Goal: Information Seeking & Learning: Learn about a topic

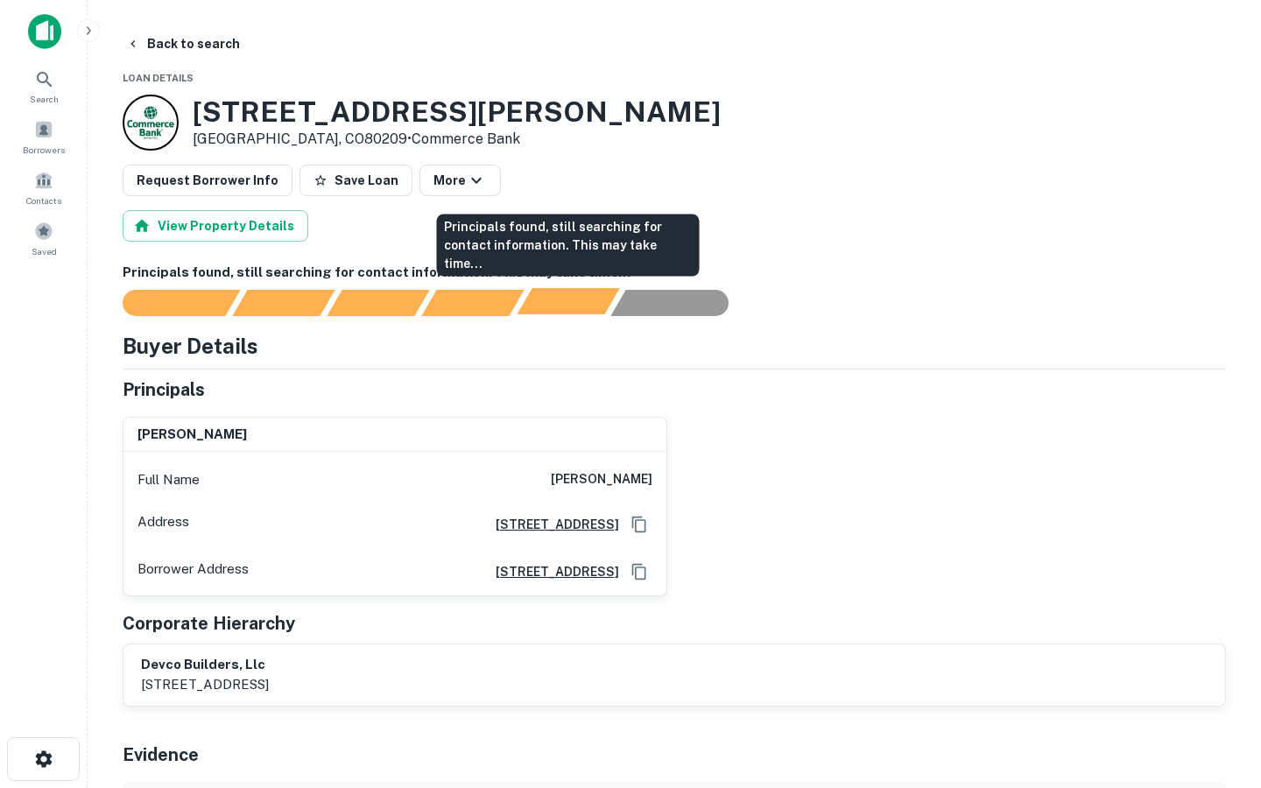
click at [557, 307] on div "Principals found, still searching for contact information. This may take time..." at bounding box center [568, 301] width 102 height 26
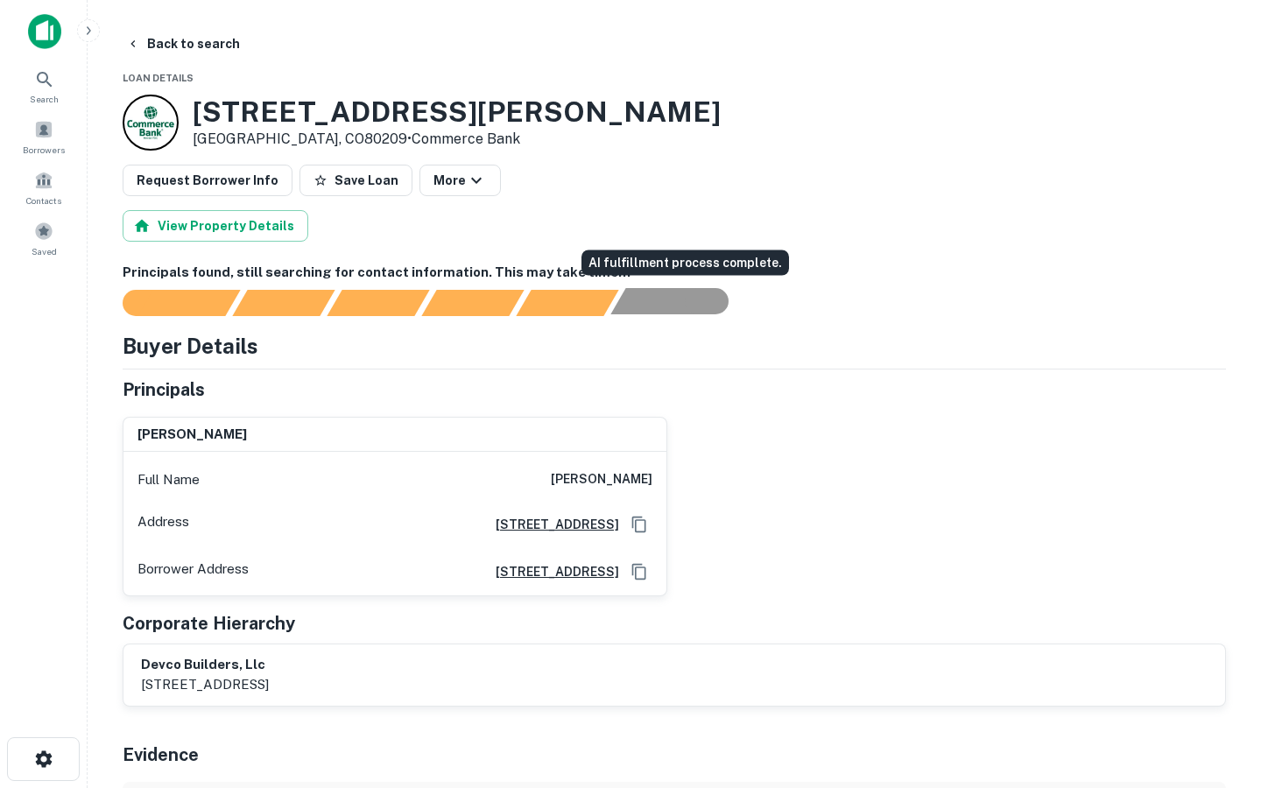
click at [645, 298] on div "AI fulfillment process complete." at bounding box center [661, 301] width 102 height 26
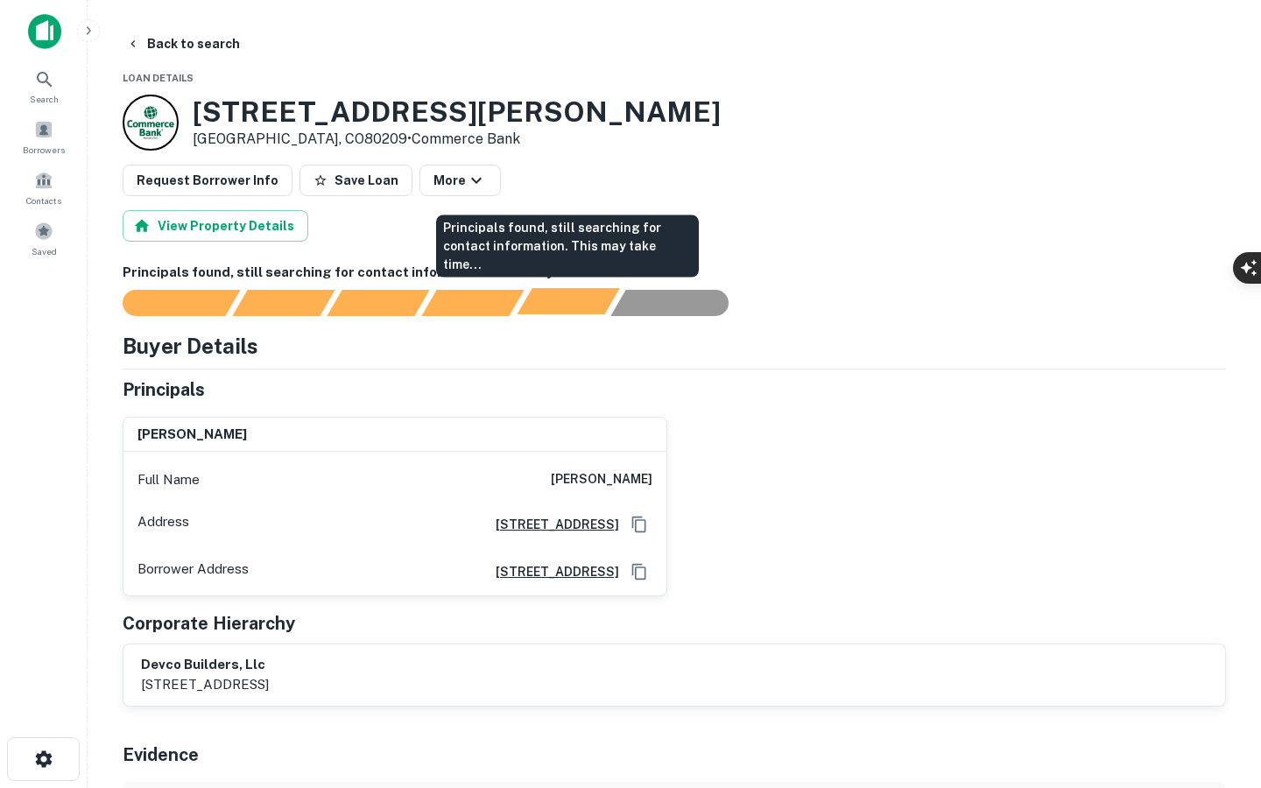
click at [546, 307] on div "Principals found, still searching for contact information. This may take time..." at bounding box center [568, 301] width 102 height 26
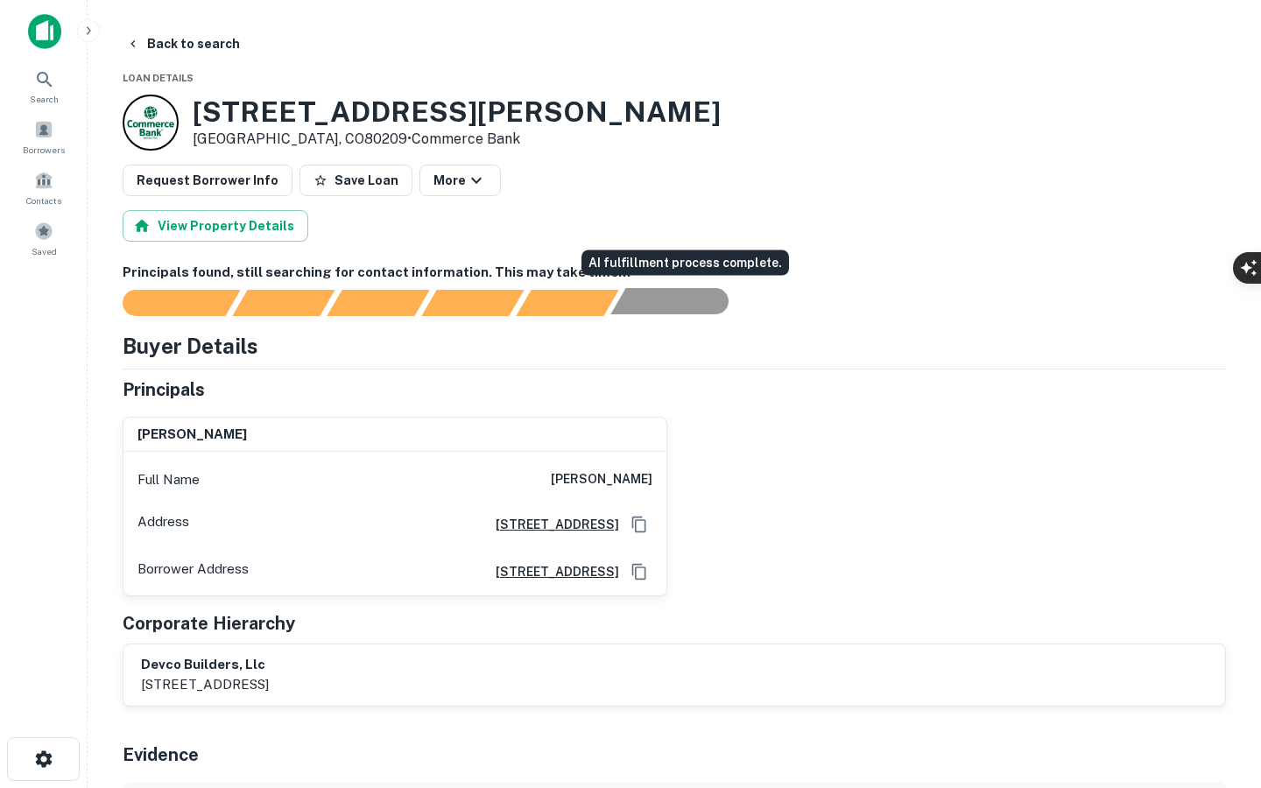
click at [666, 307] on div "AI fulfillment process complete." at bounding box center [661, 301] width 102 height 26
click at [667, 307] on div "AI fulfillment process complete." at bounding box center [661, 301] width 102 height 26
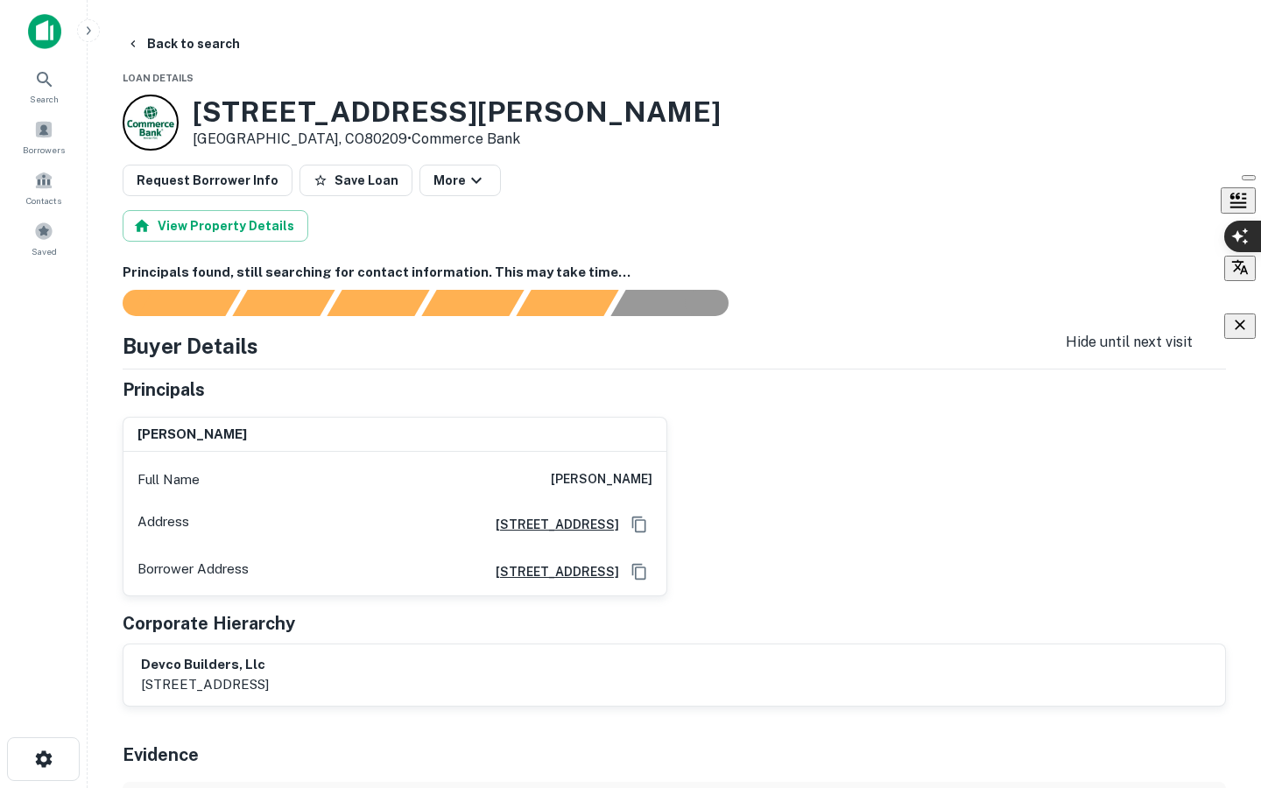
click at [1231, 335] on div "button" at bounding box center [1240, 326] width 18 height 20
click at [0, 787] on div at bounding box center [0, 788] width 0 height 0
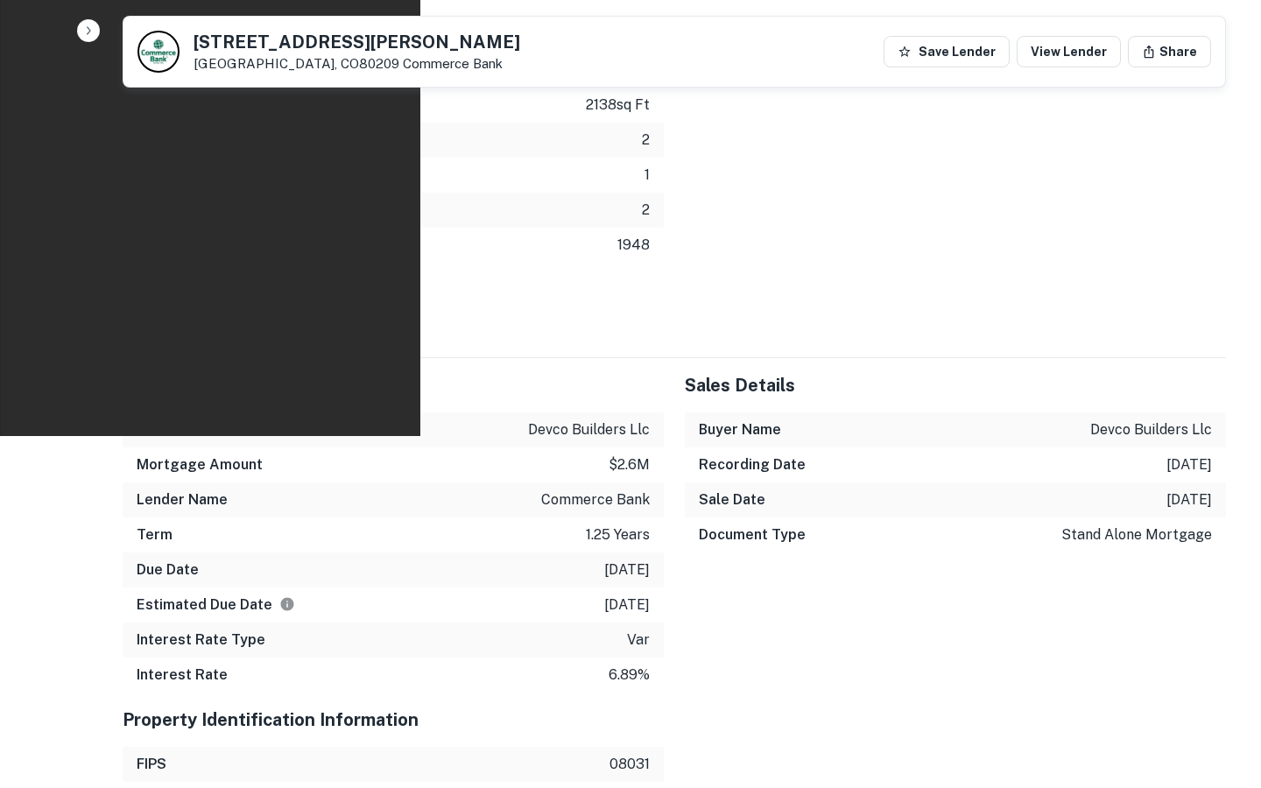
scroll to position [800, 0]
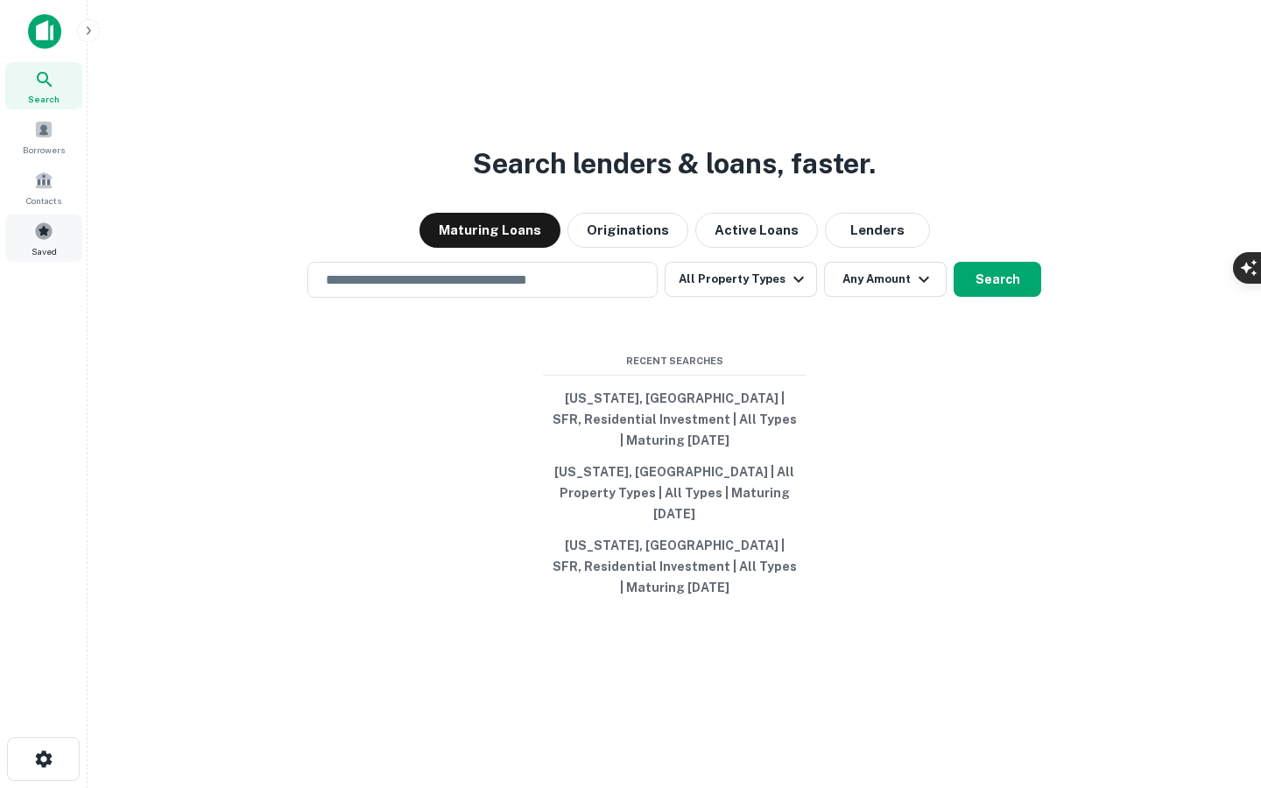
click at [39, 225] on span at bounding box center [43, 231] width 19 height 19
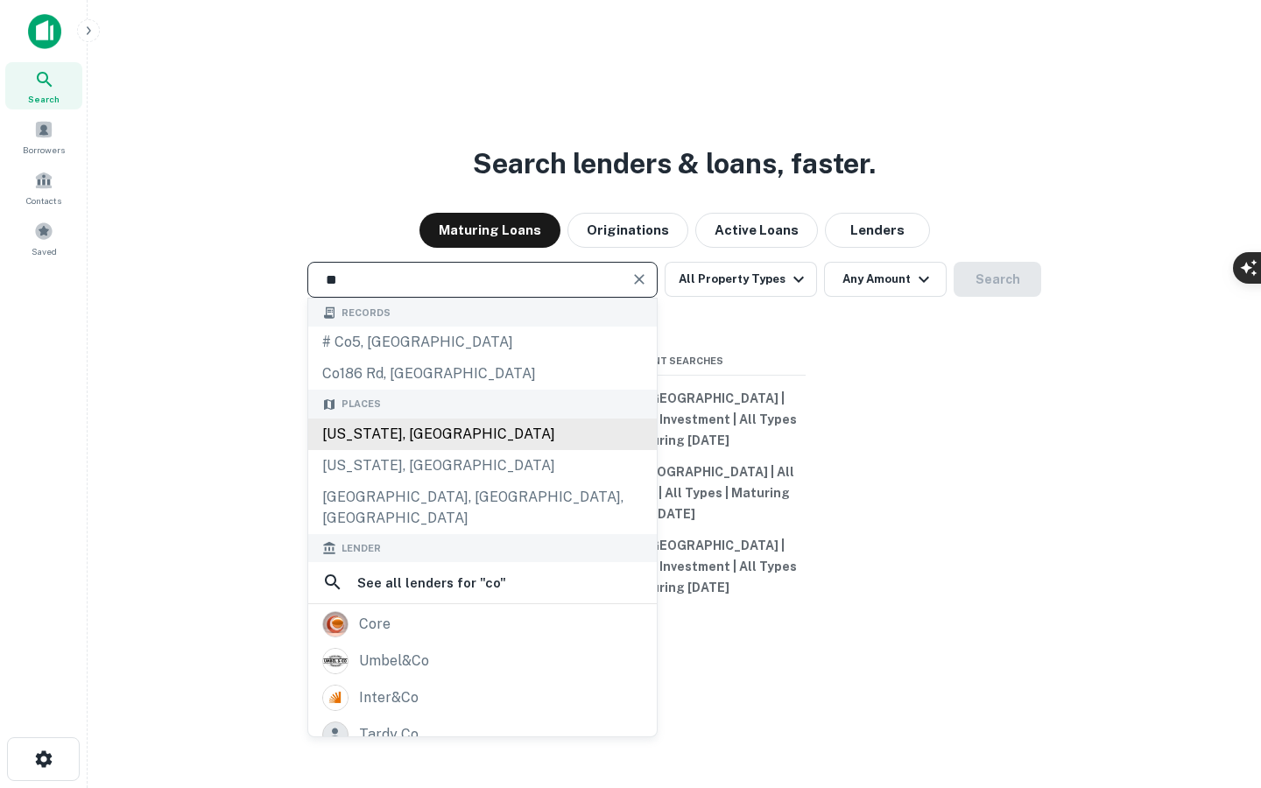
click at [455, 448] on div "Colorado, USA" at bounding box center [482, 435] width 349 height 32
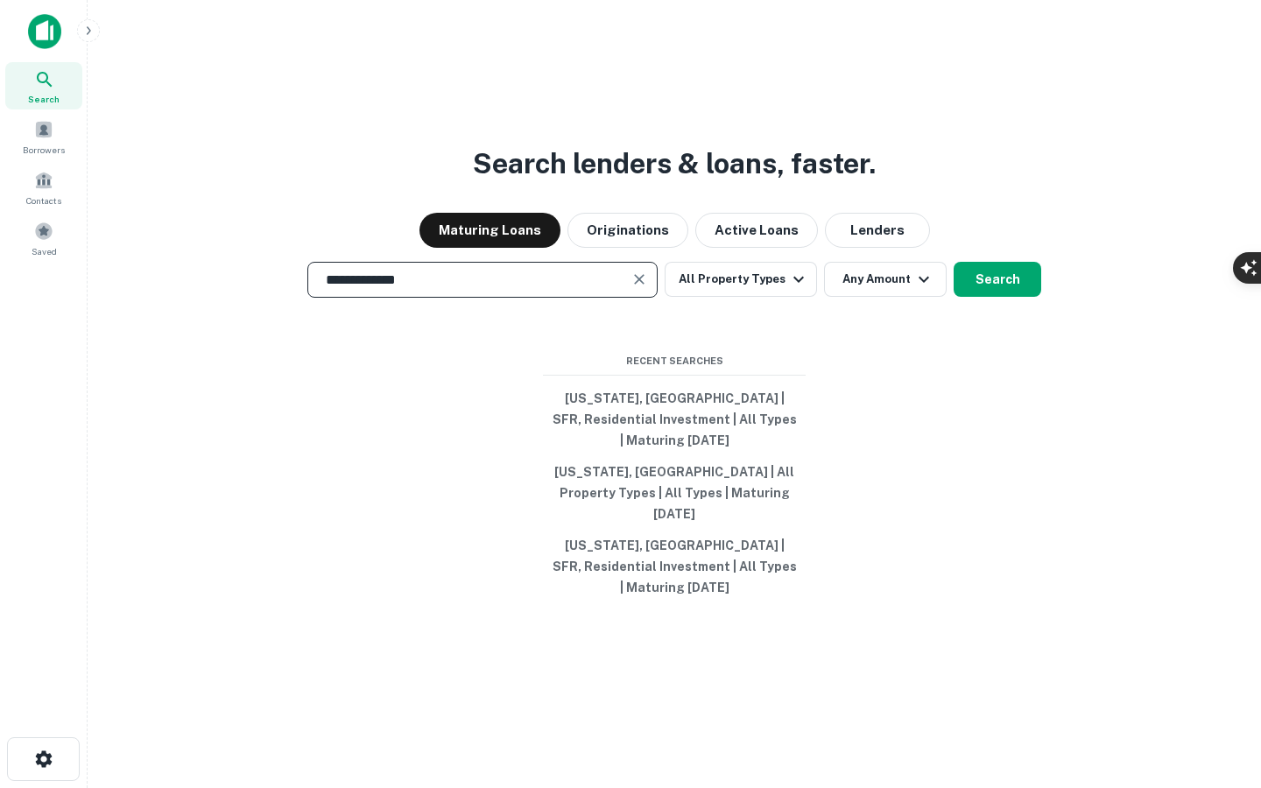
type input "**********"
click at [876, 357] on div "**********" at bounding box center [674, 436] width 1145 height 788
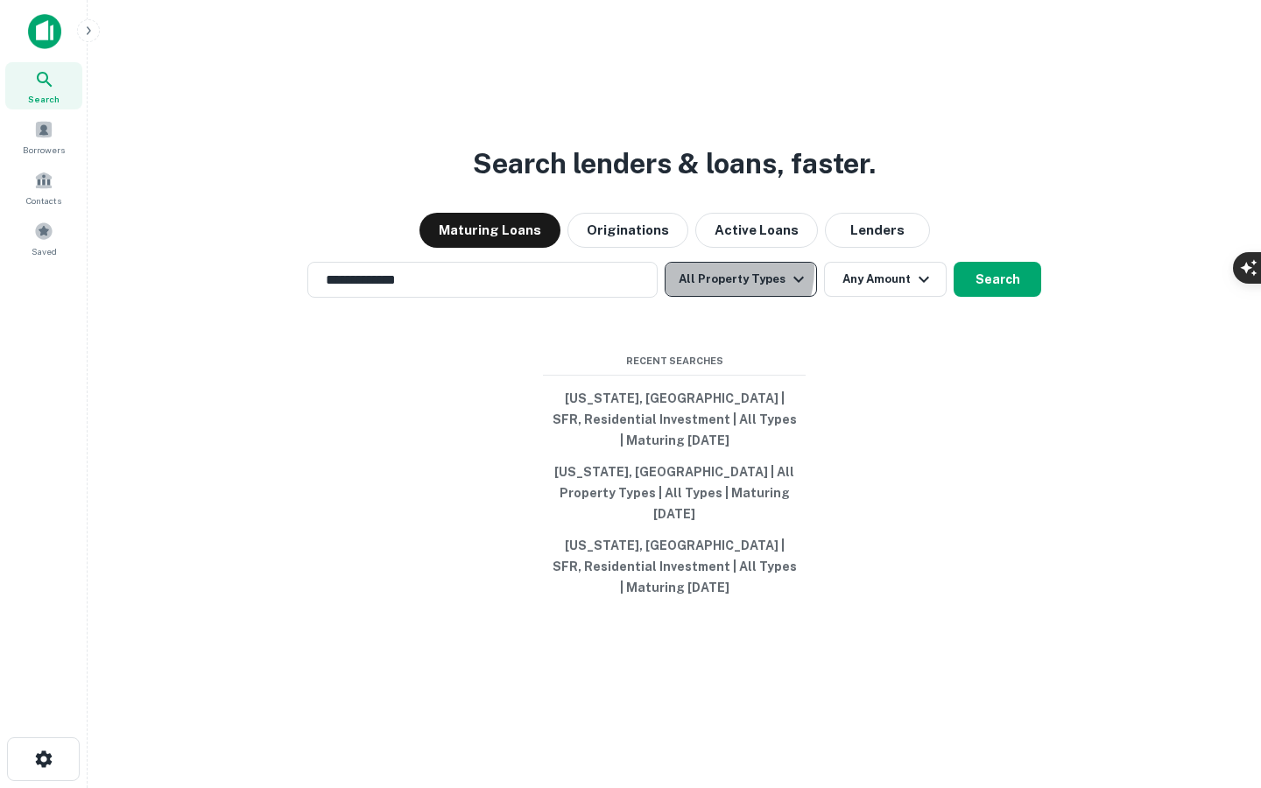
click at [708, 291] on button "All Property Types" at bounding box center [741, 279] width 152 height 35
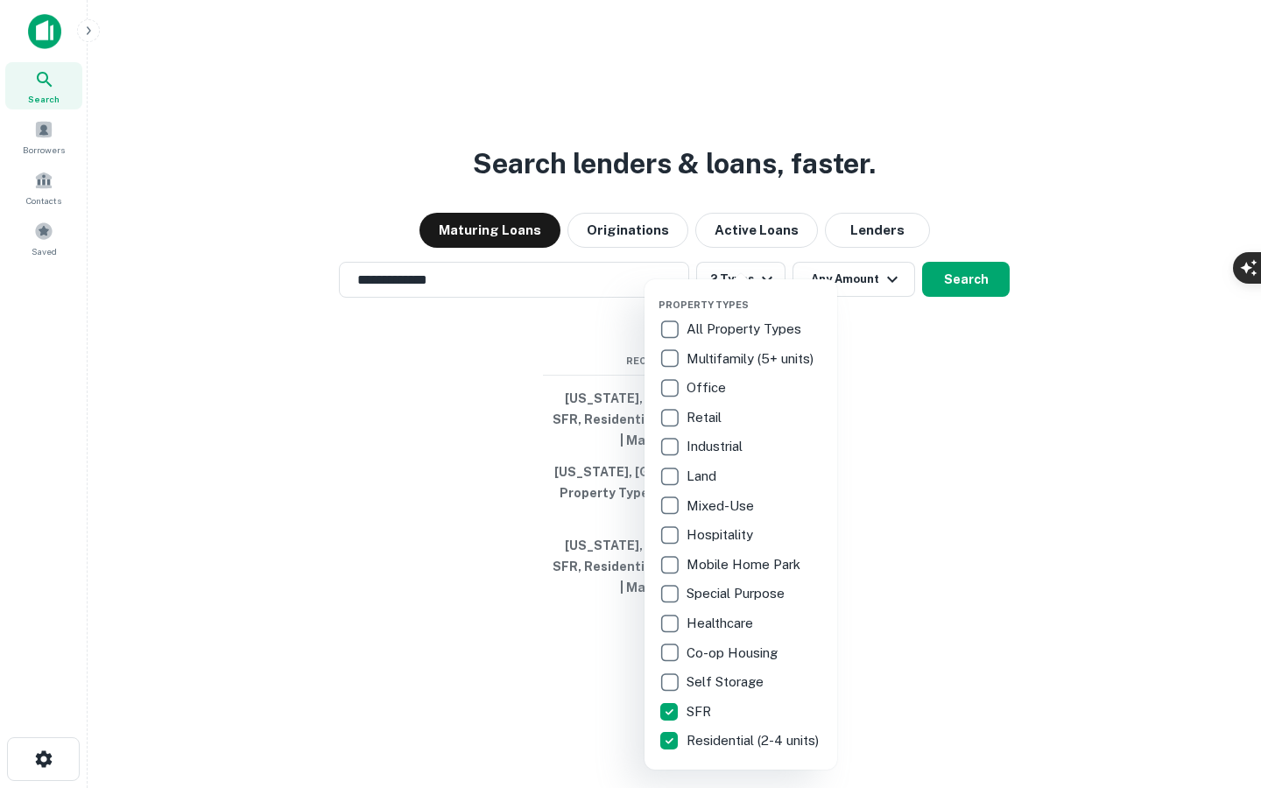
click at [899, 505] on div at bounding box center [630, 394] width 1261 height 788
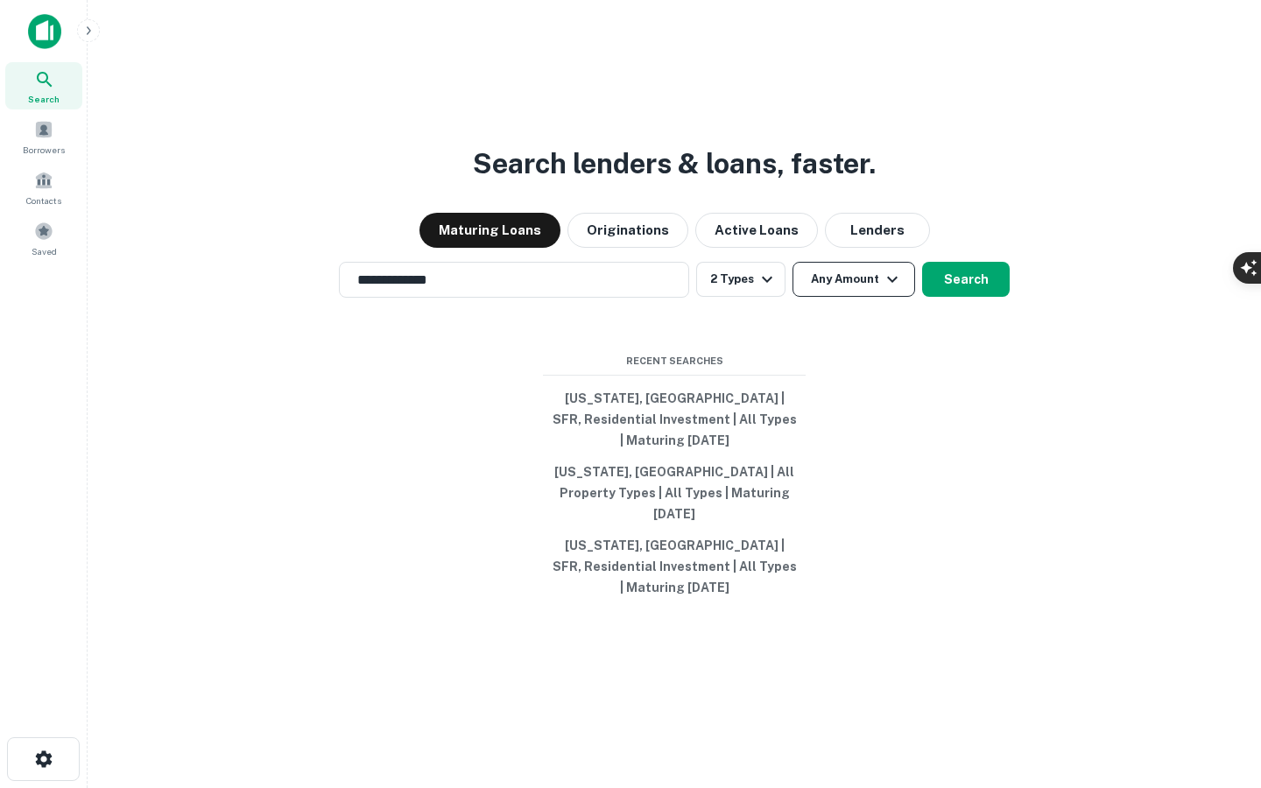
click at [868, 297] on button "Any Amount" at bounding box center [854, 279] width 123 height 35
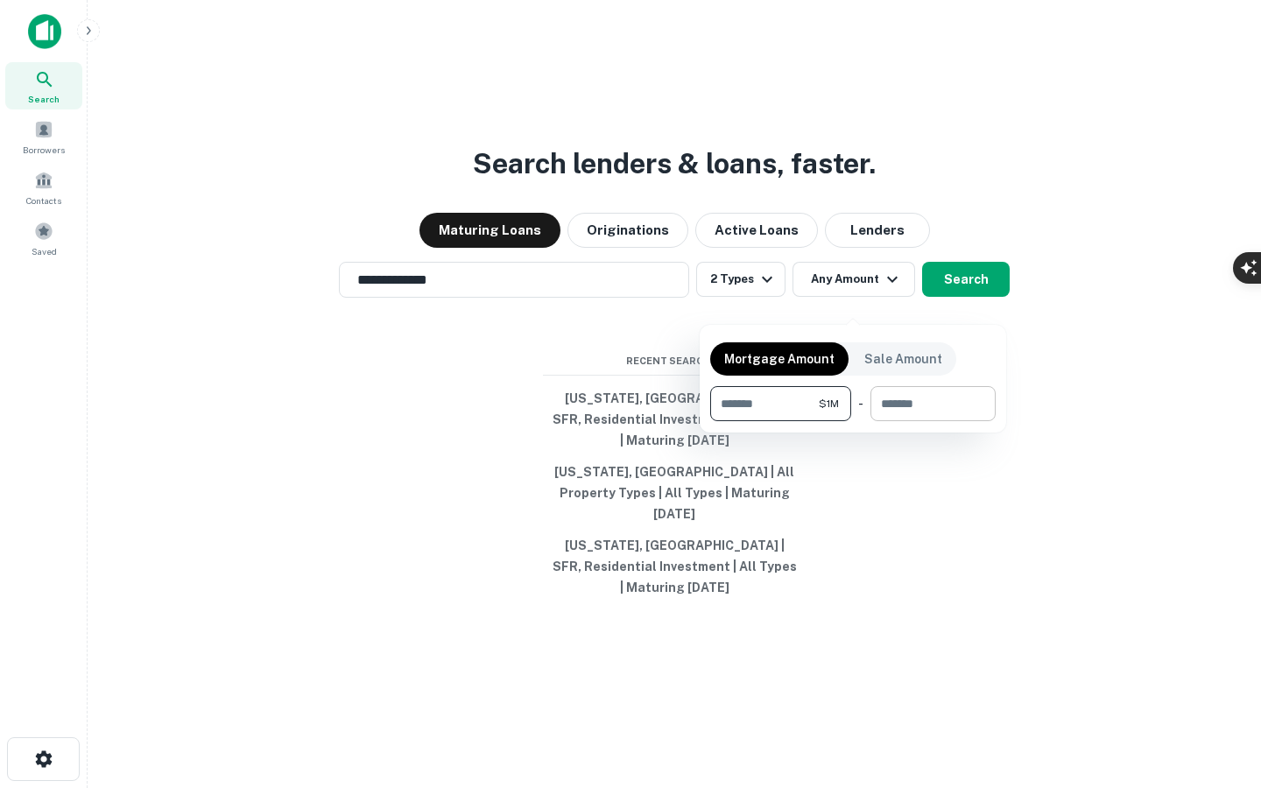
type input "*******"
click at [919, 419] on input "number" at bounding box center [926, 403] width 113 height 35
type input "*******"
click at [970, 285] on div at bounding box center [630, 394] width 1261 height 788
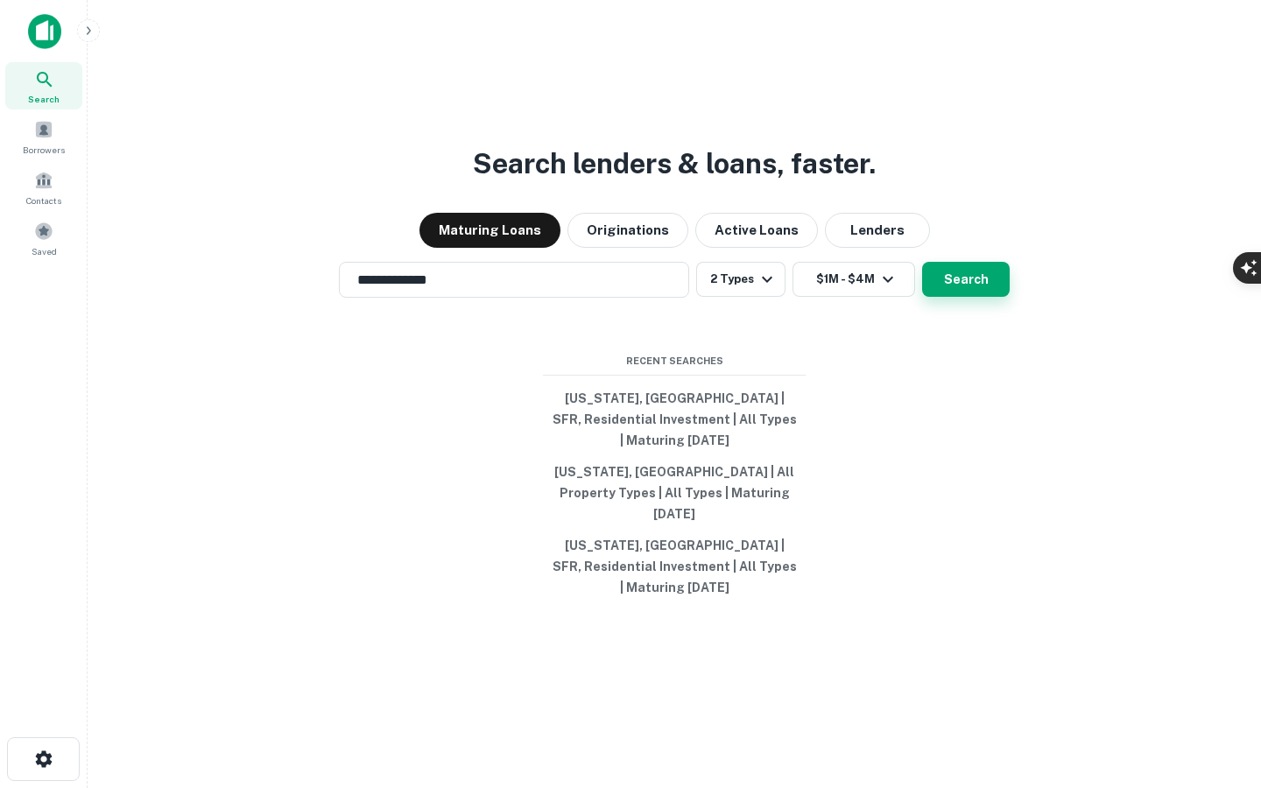
click at [970, 291] on button "Search" at bounding box center [966, 279] width 88 height 35
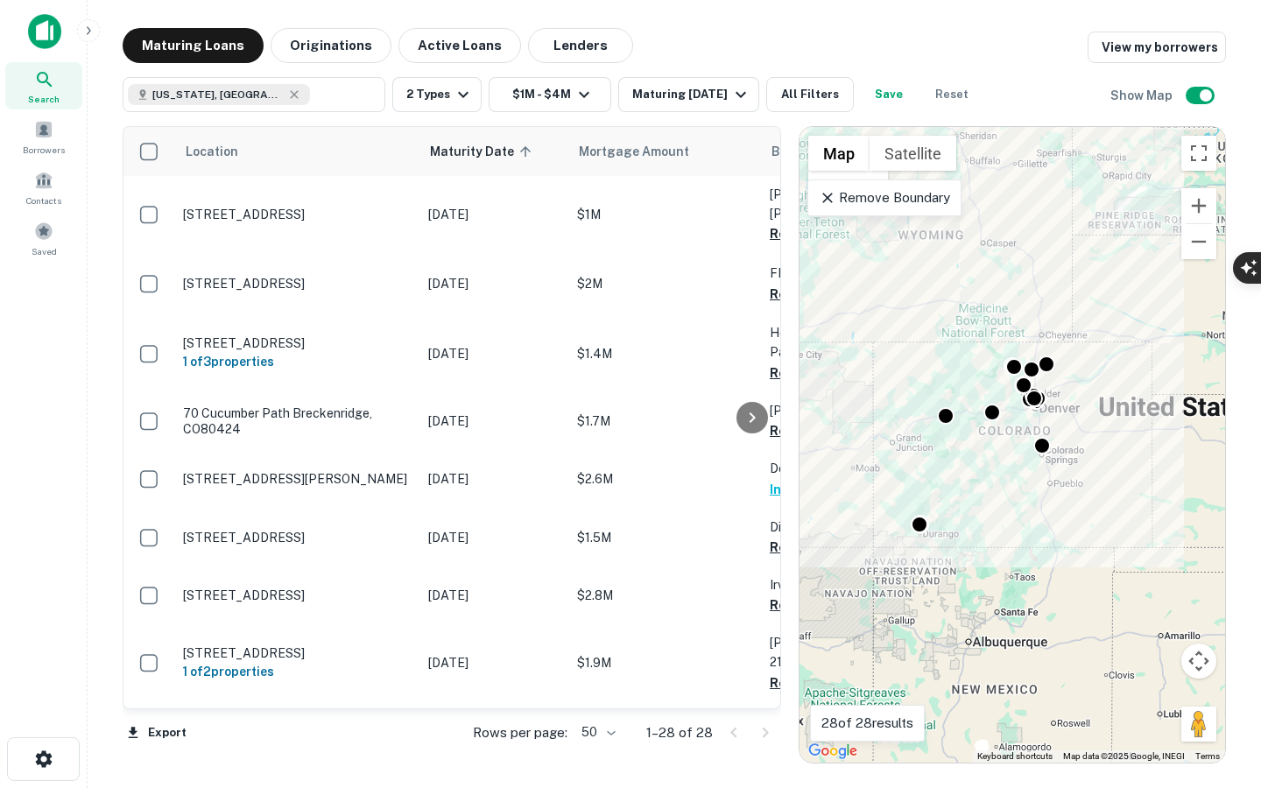
click at [831, 201] on icon at bounding box center [827, 198] width 11 height 11
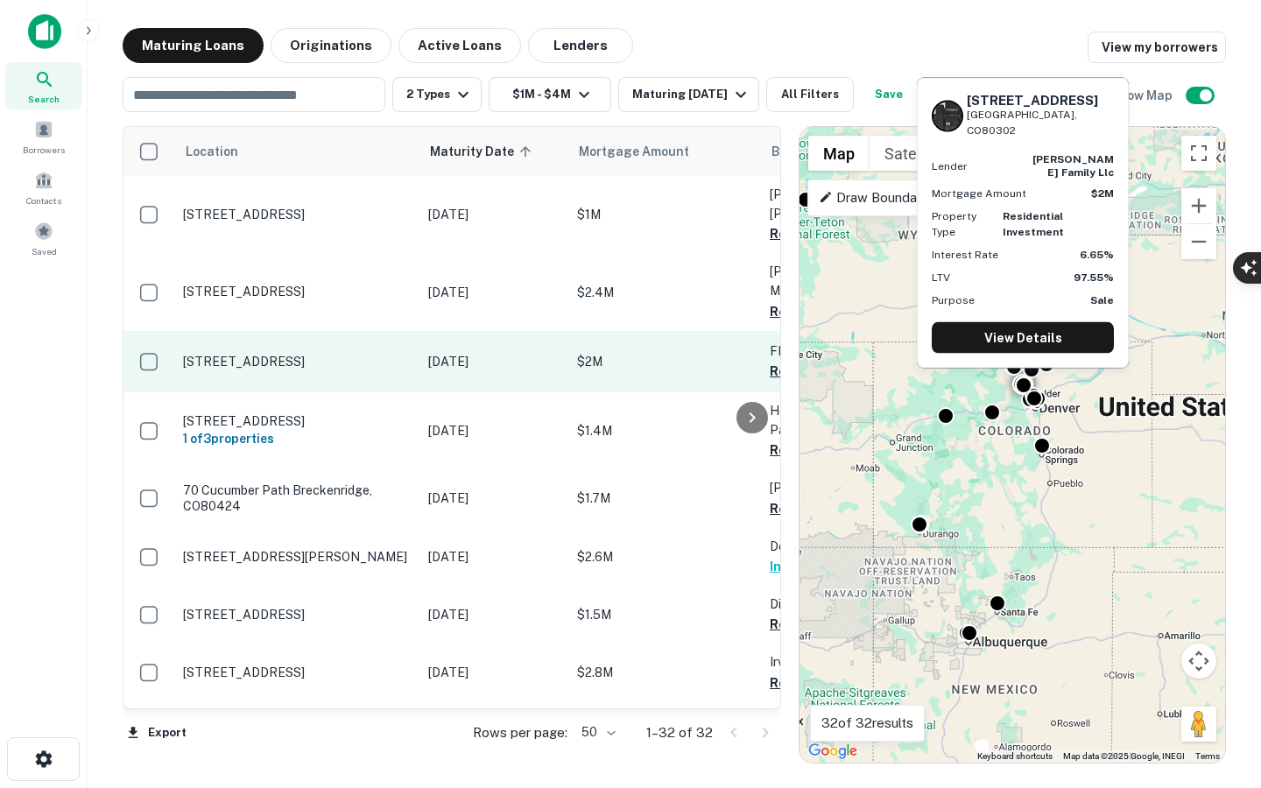
scroll to position [0, 7]
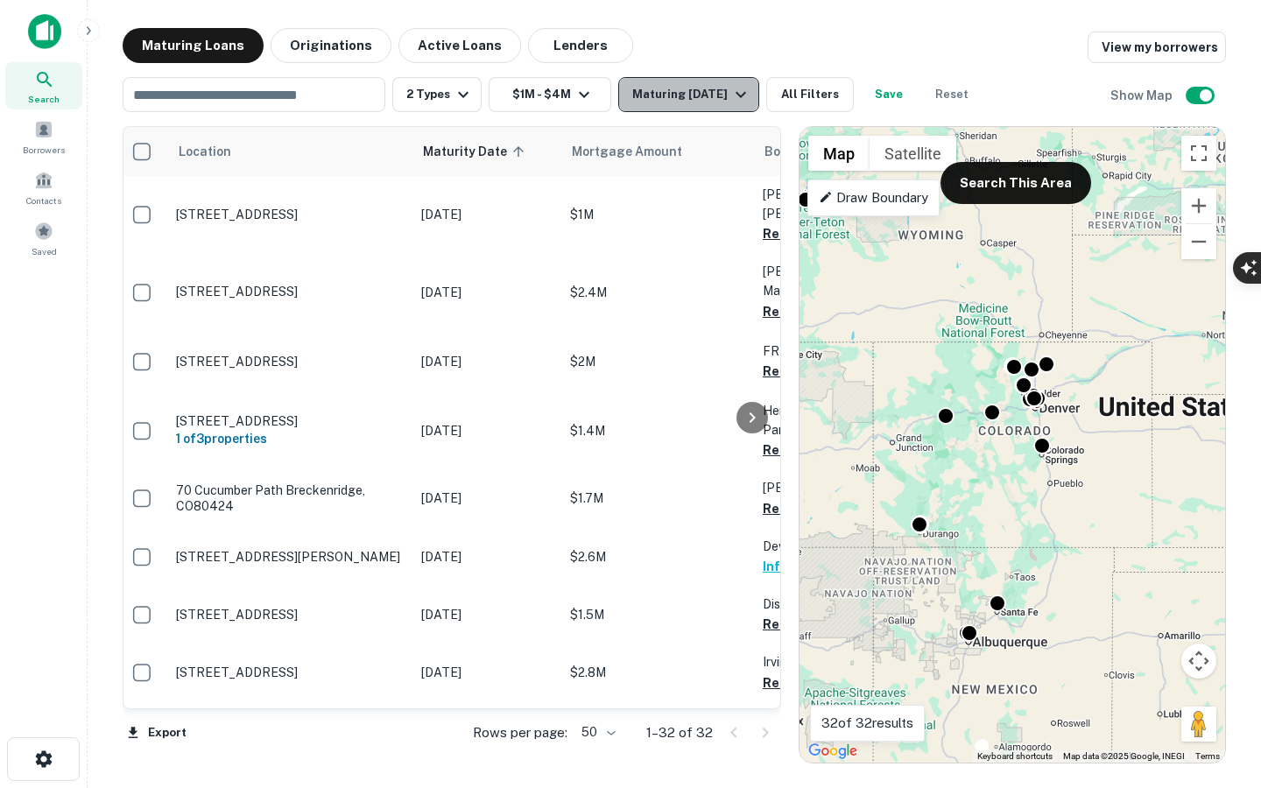
click at [722, 109] on button "Maturing In 1 Year" at bounding box center [688, 94] width 141 height 35
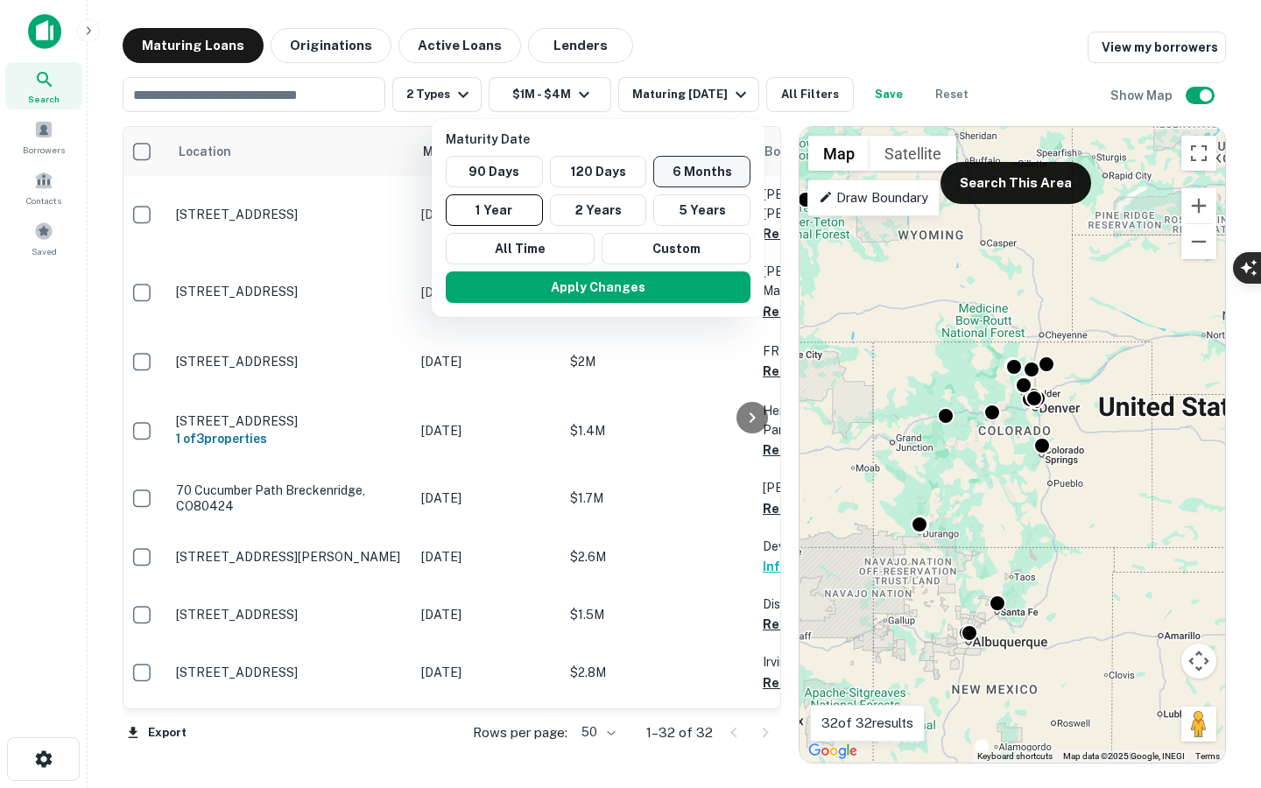
click at [695, 177] on button "6 Months" at bounding box center [701, 172] width 97 height 32
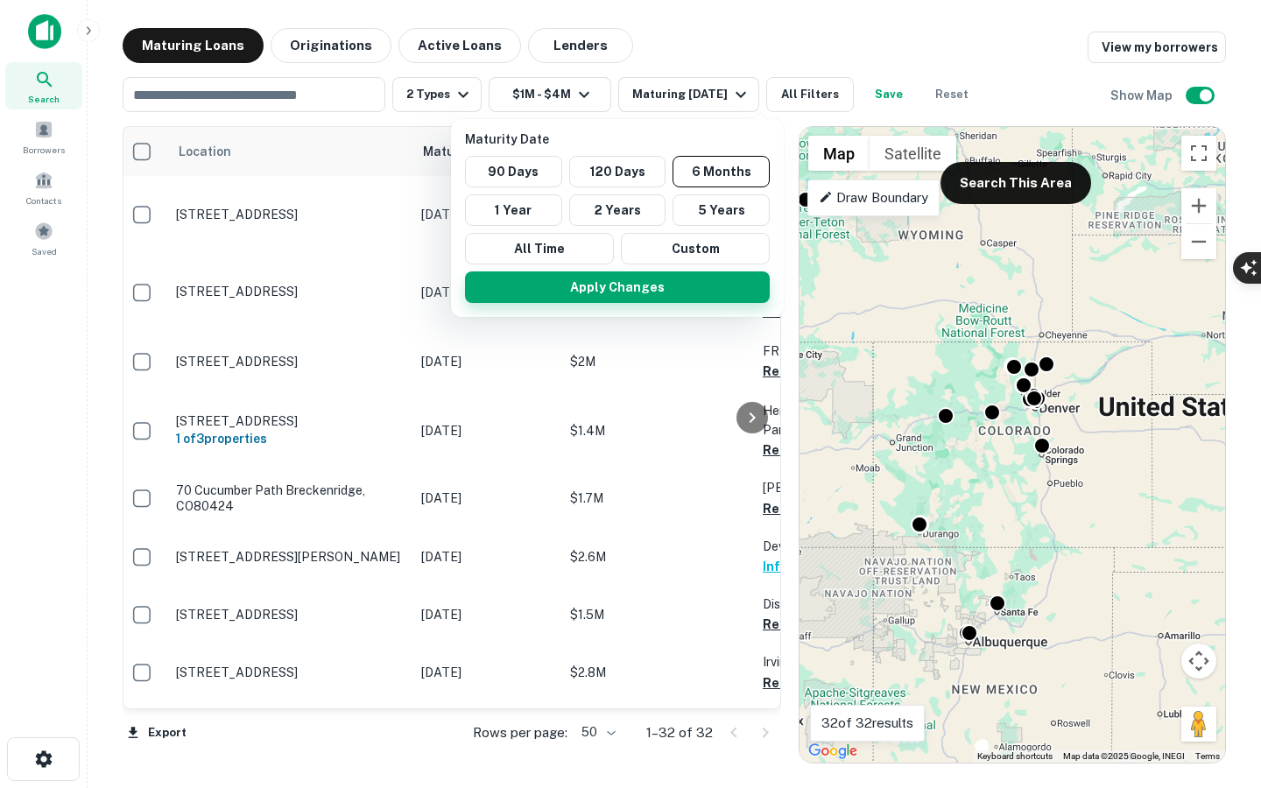
click at [659, 281] on button "Apply Changes" at bounding box center [617, 287] width 305 height 32
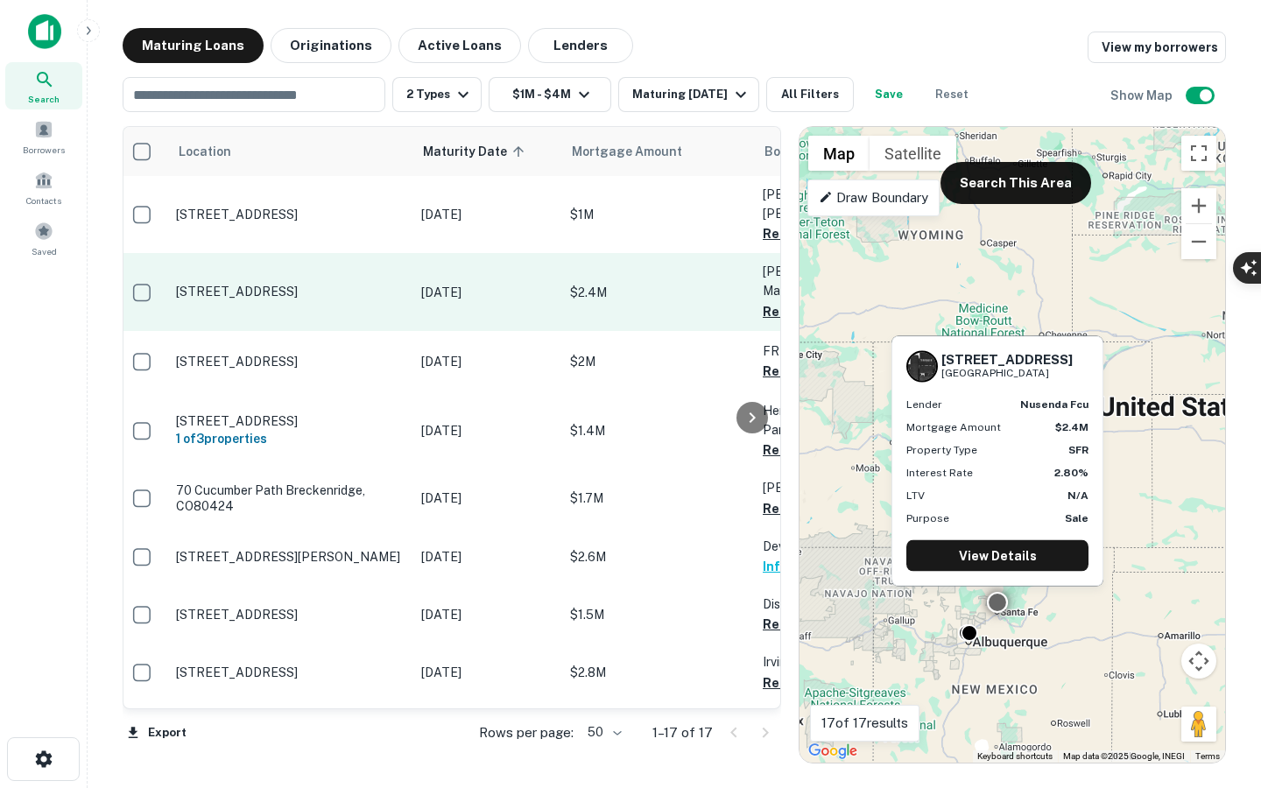
click at [662, 280] on td "$2.4M" at bounding box center [657, 291] width 193 height 77
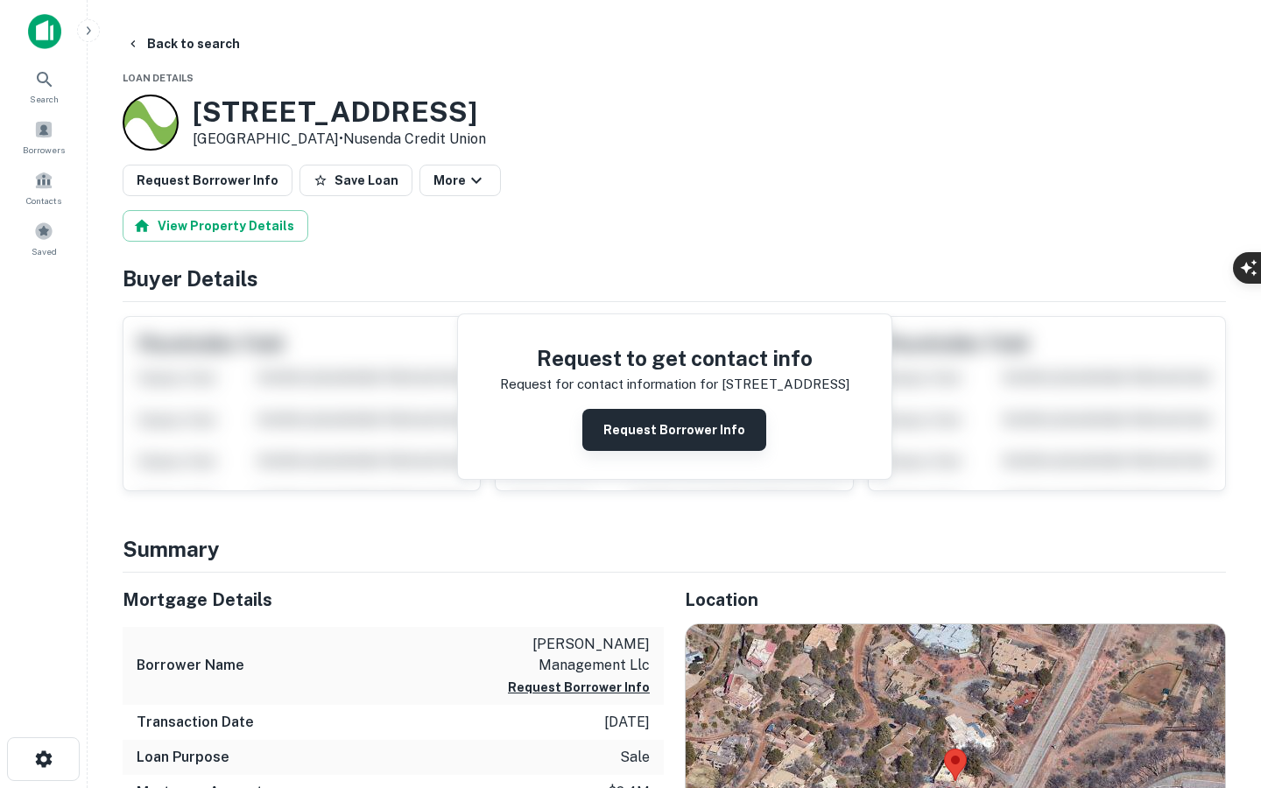
click at [647, 440] on button "Request Borrower Info" at bounding box center [674, 430] width 184 height 42
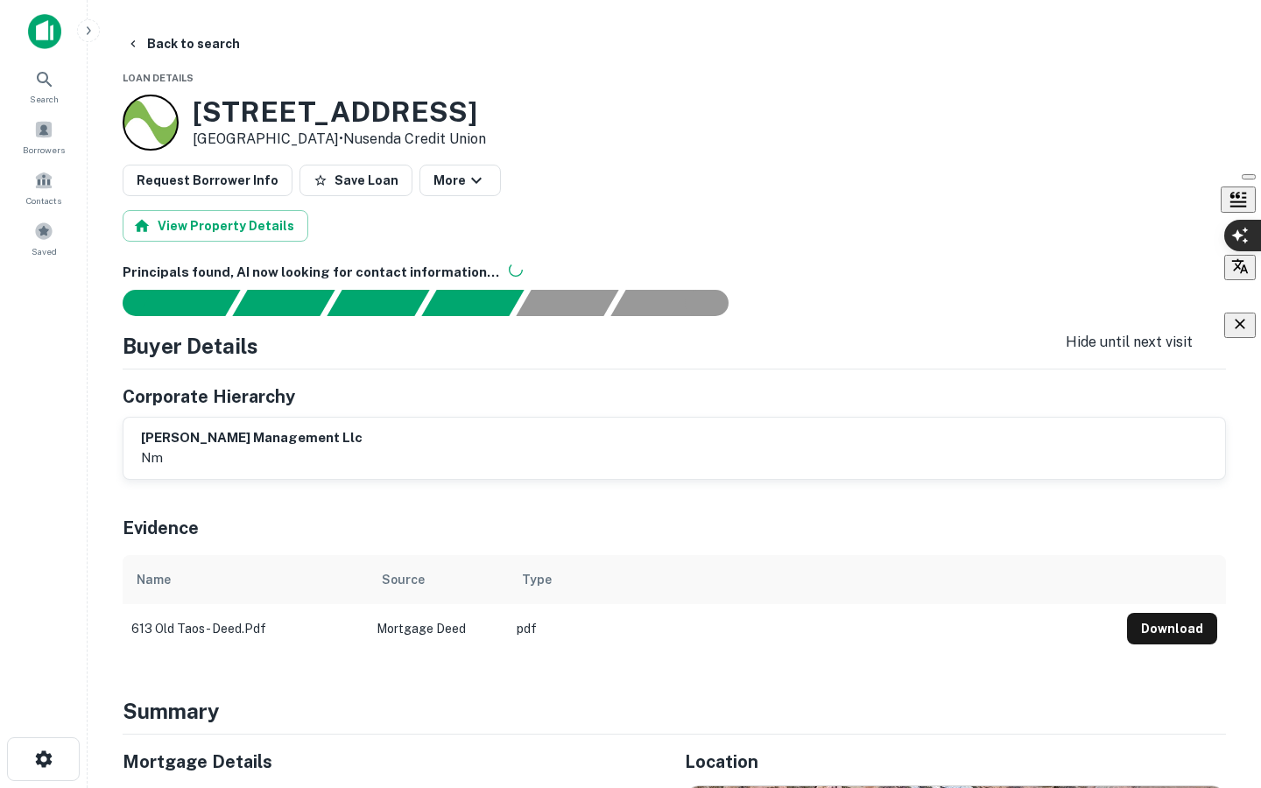
click at [1240, 330] on icon "button" at bounding box center [1240, 324] width 18 height 18
click at [0, 787] on div at bounding box center [0, 788] width 0 height 0
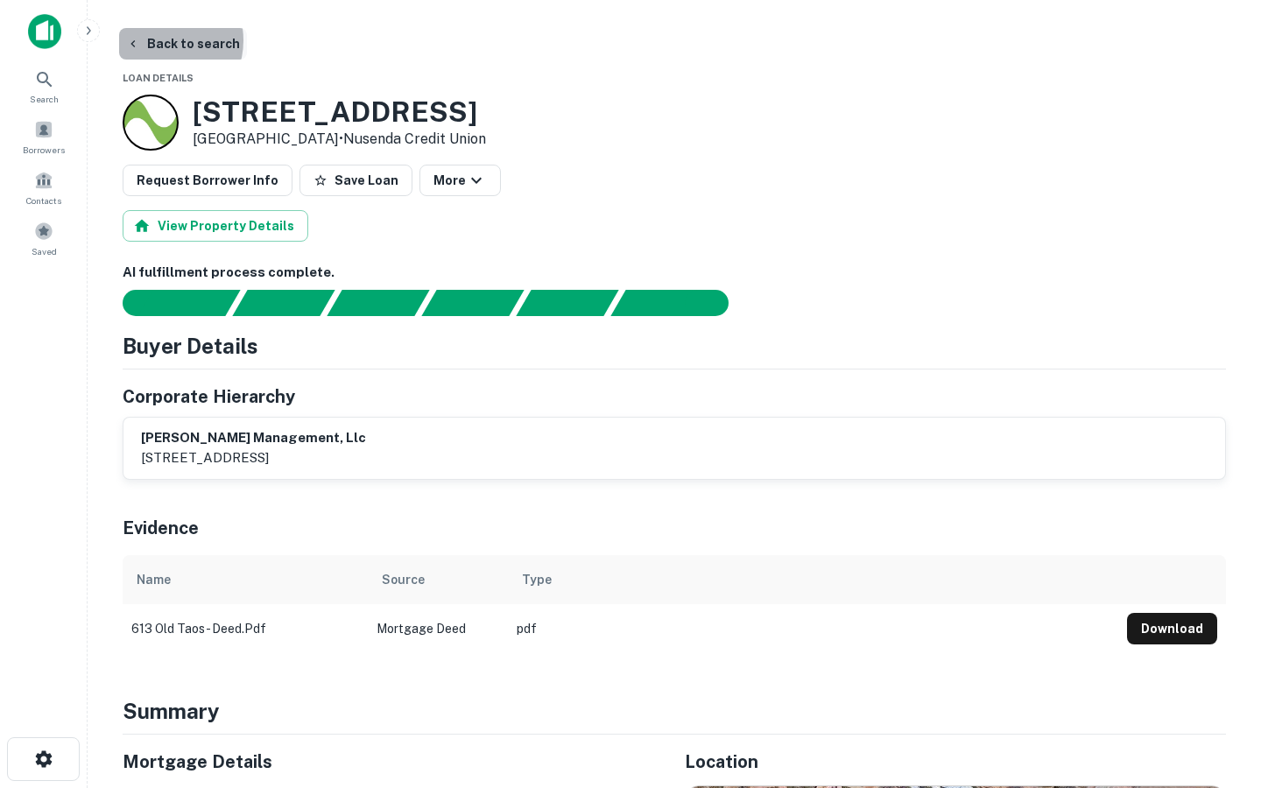
click at [160, 40] on button "Back to search" at bounding box center [183, 44] width 128 height 32
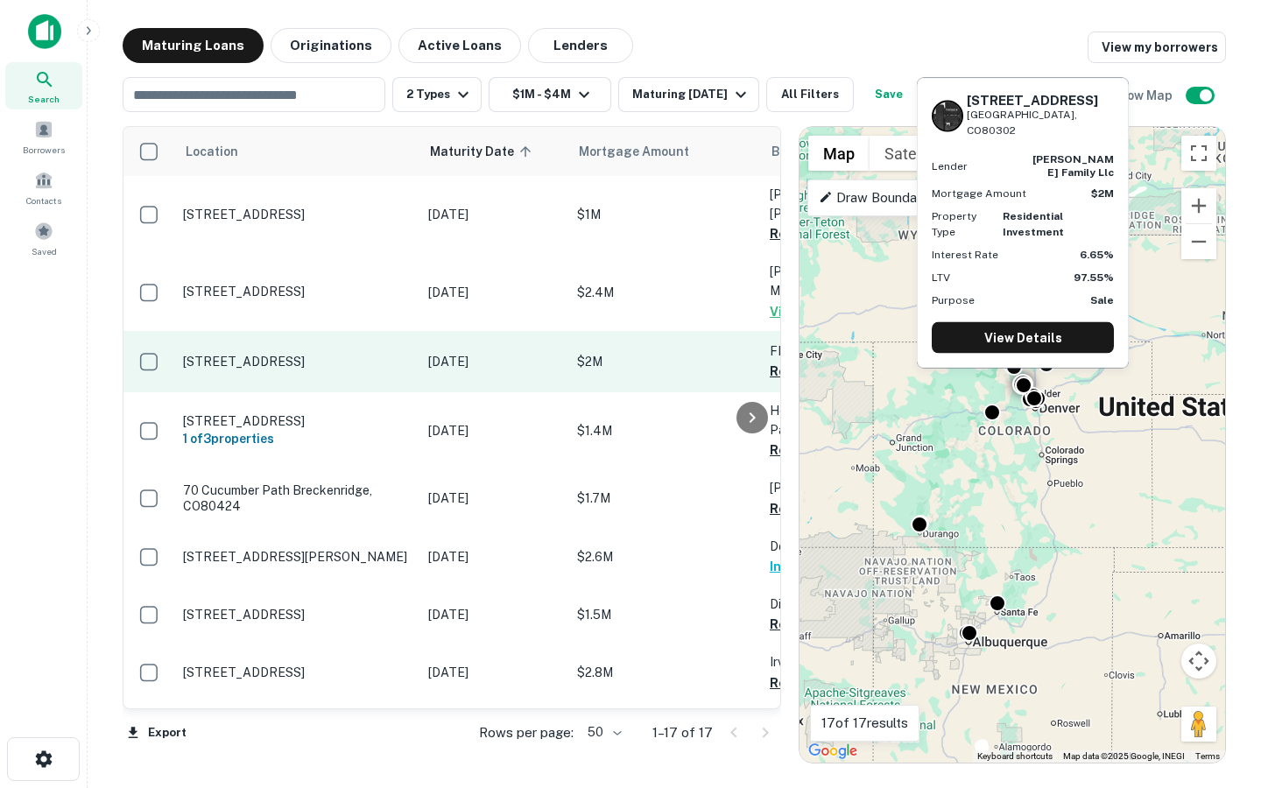
click at [509, 352] on p "Oct 18, 2025" at bounding box center [493, 361] width 131 height 19
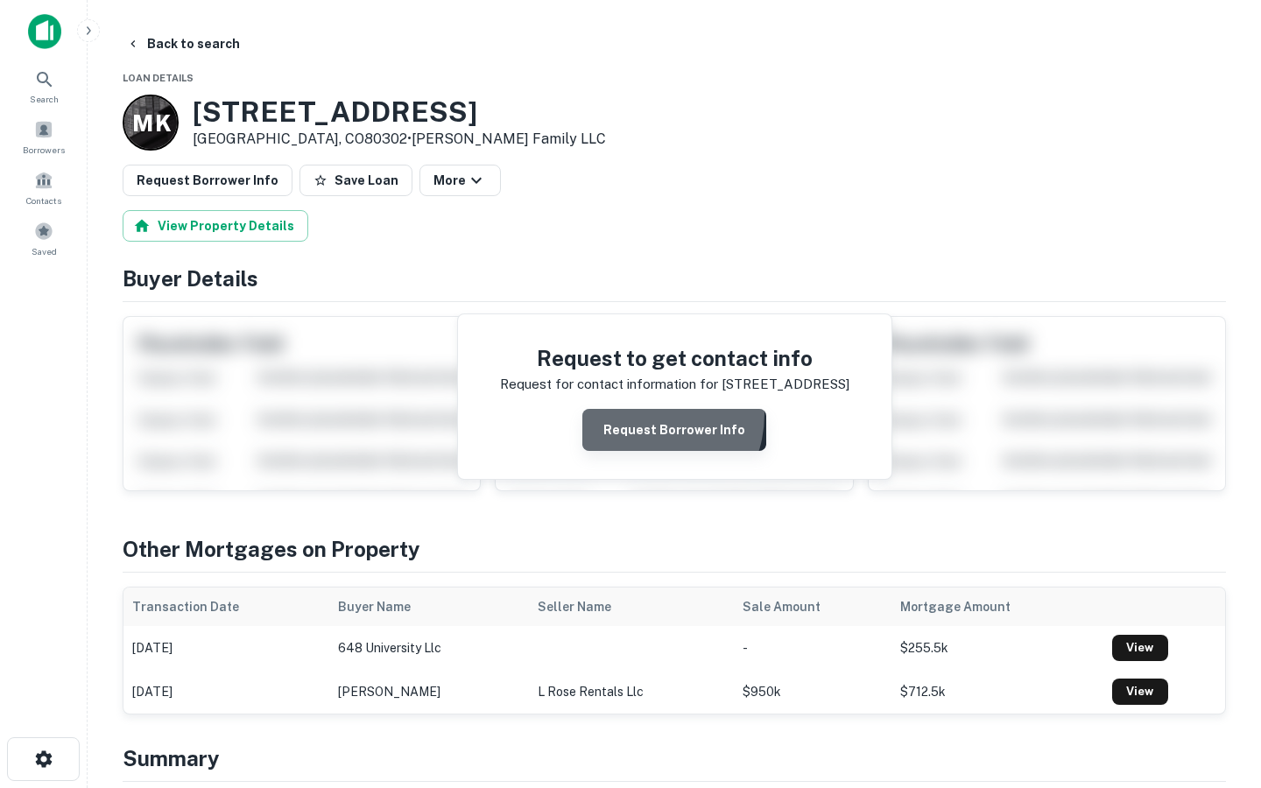
click at [641, 415] on button "Request Borrower Info" at bounding box center [674, 430] width 184 height 42
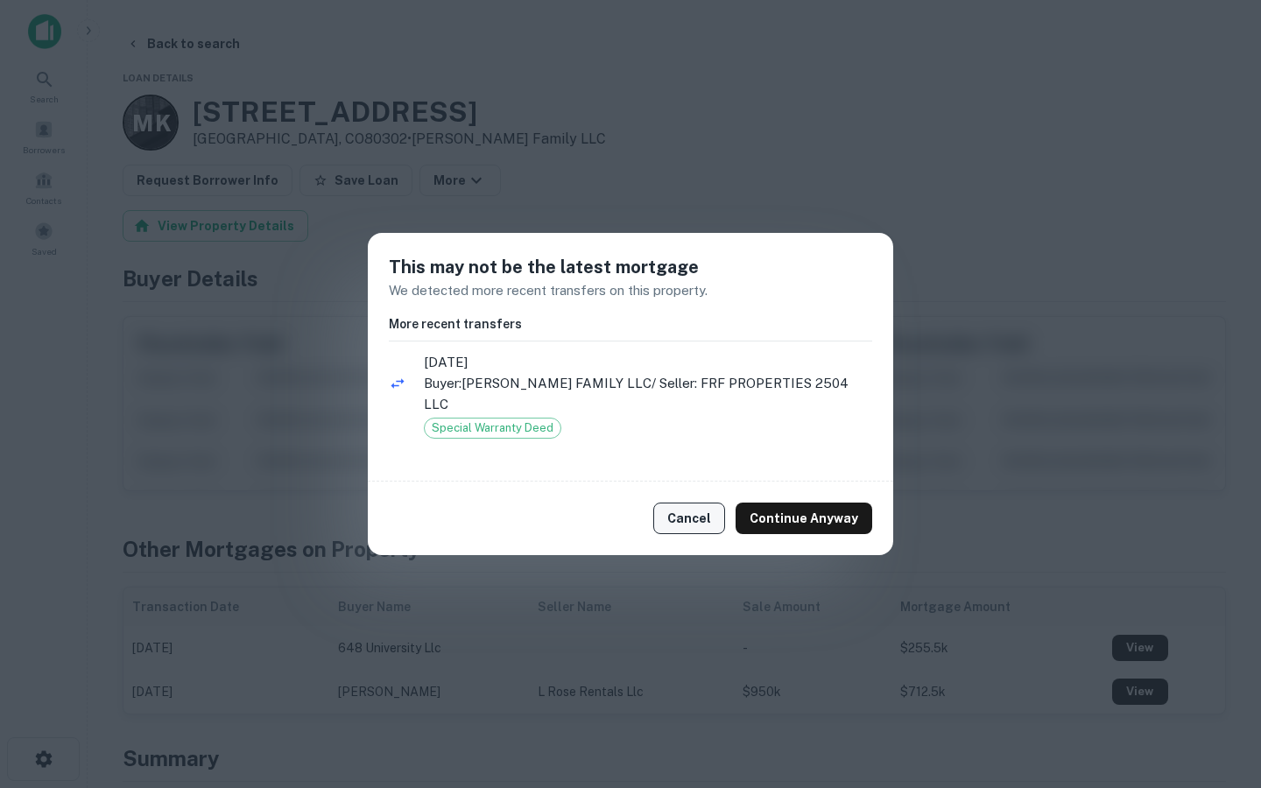
drag, startPoint x: 742, startPoint y: 517, endPoint x: 701, endPoint y: 515, distance: 40.3
click at [701, 516] on div "Cancel Continue Anyway" at bounding box center [630, 519] width 525 height 74
click at [701, 515] on button "Cancel" at bounding box center [689, 519] width 72 height 32
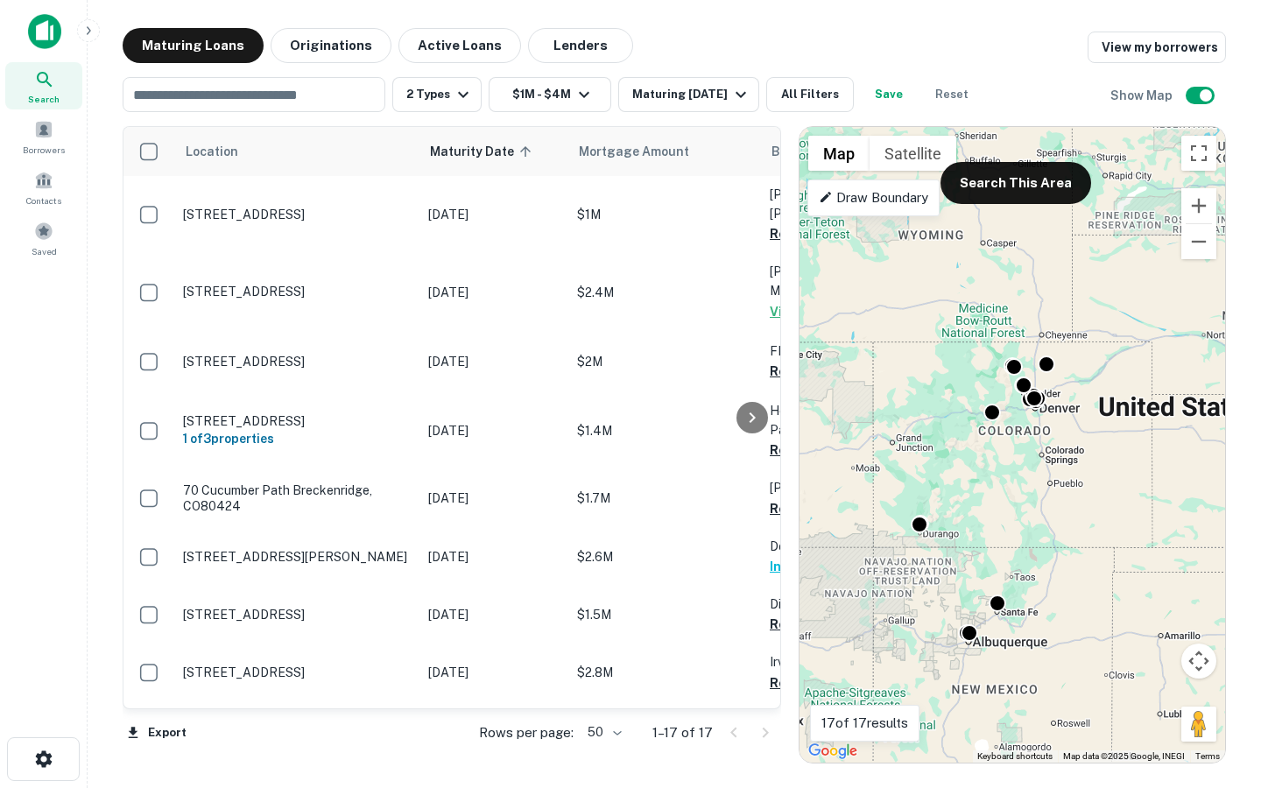
click at [380, 354] on p "648 University Ave Boulder, CO80302" at bounding box center [297, 362] width 228 height 16
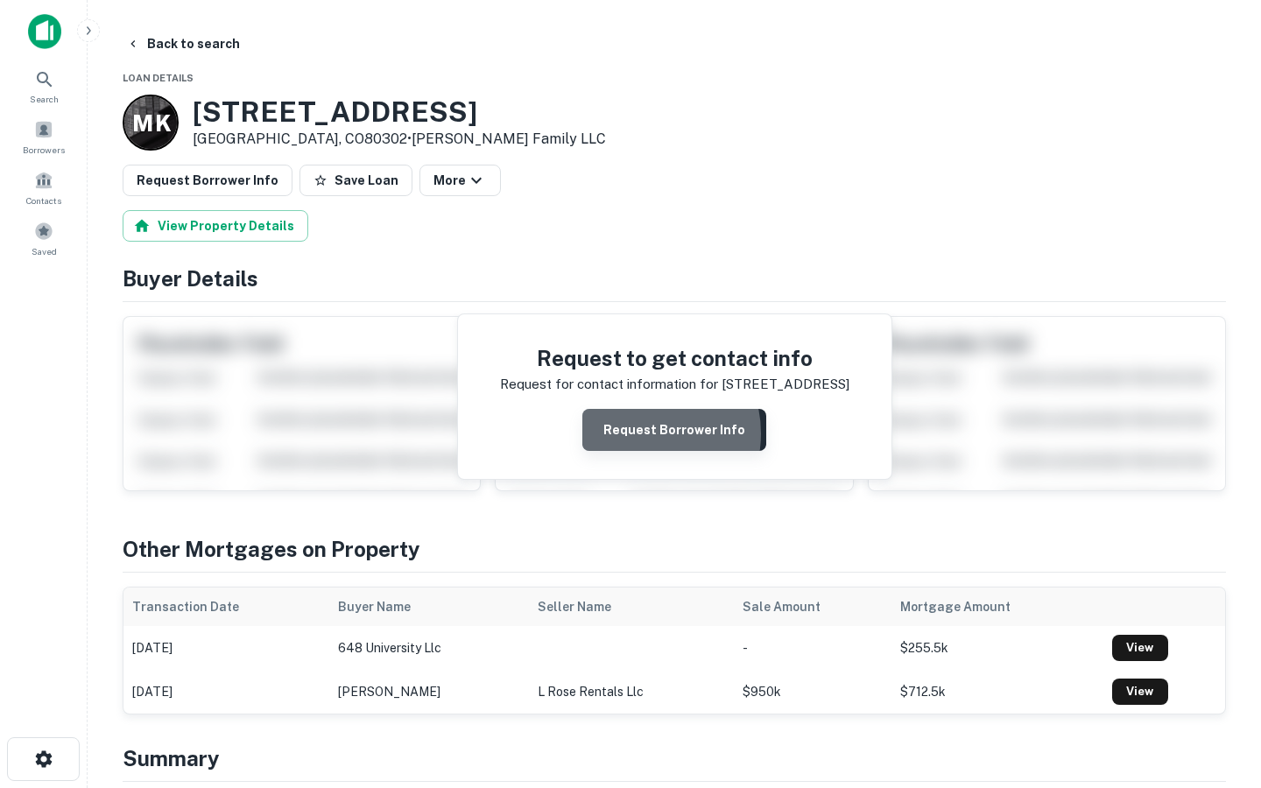
click at [640, 433] on button "Request Borrower Info" at bounding box center [674, 430] width 184 height 42
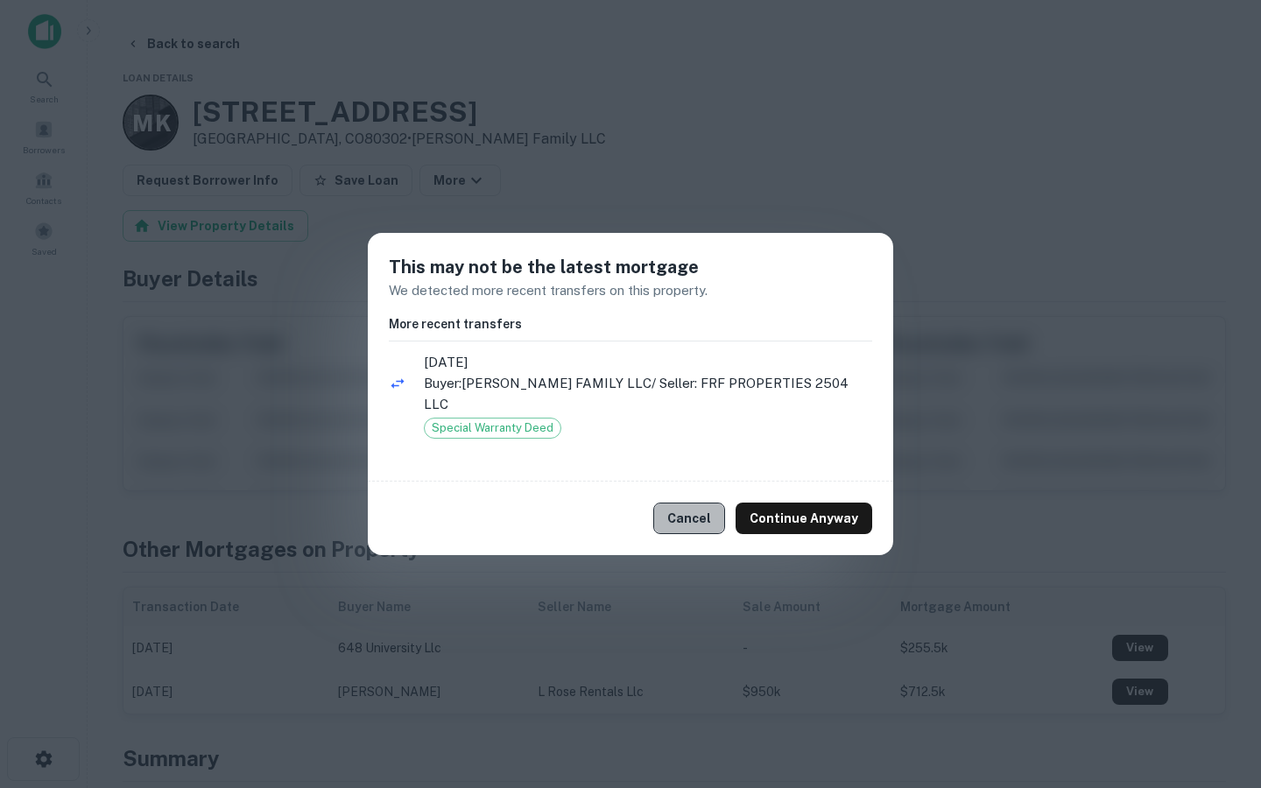
click at [724, 517] on button "Cancel" at bounding box center [689, 519] width 72 height 32
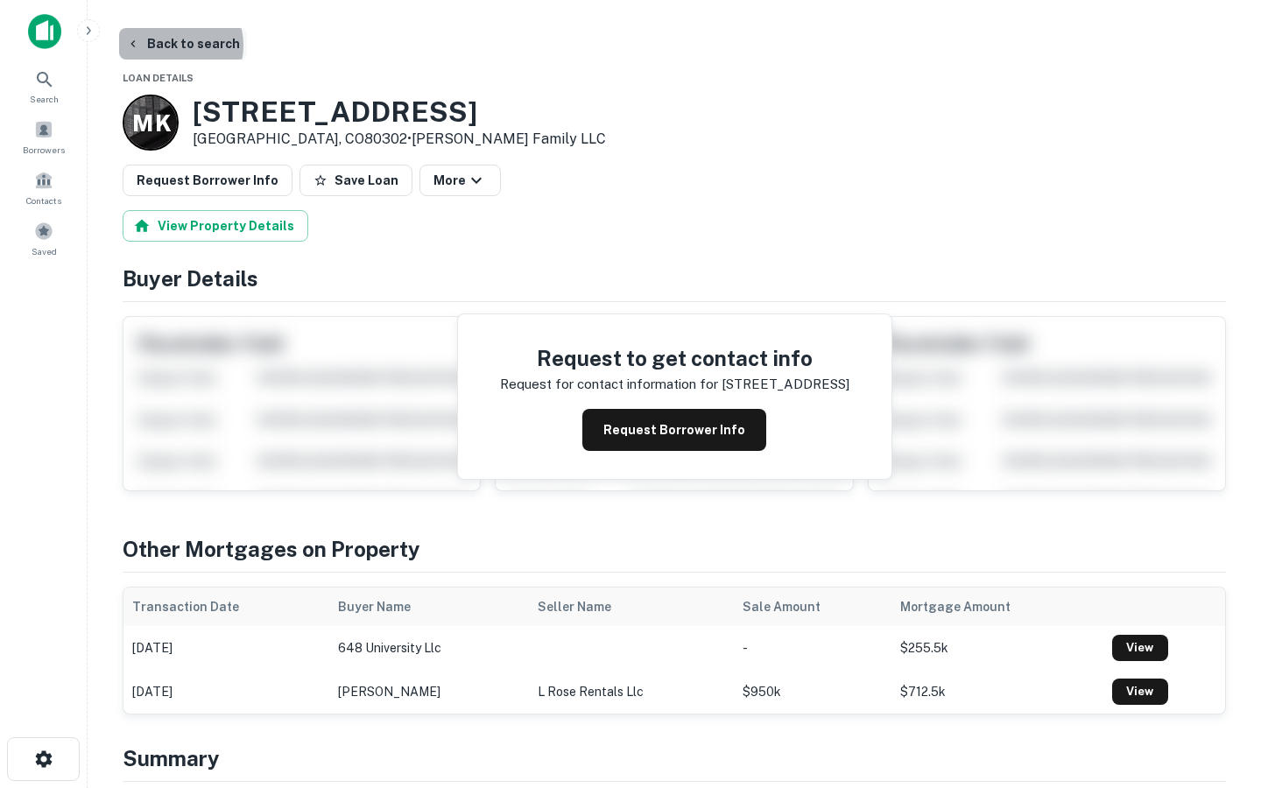
click at [172, 46] on button "Back to search" at bounding box center [183, 44] width 128 height 32
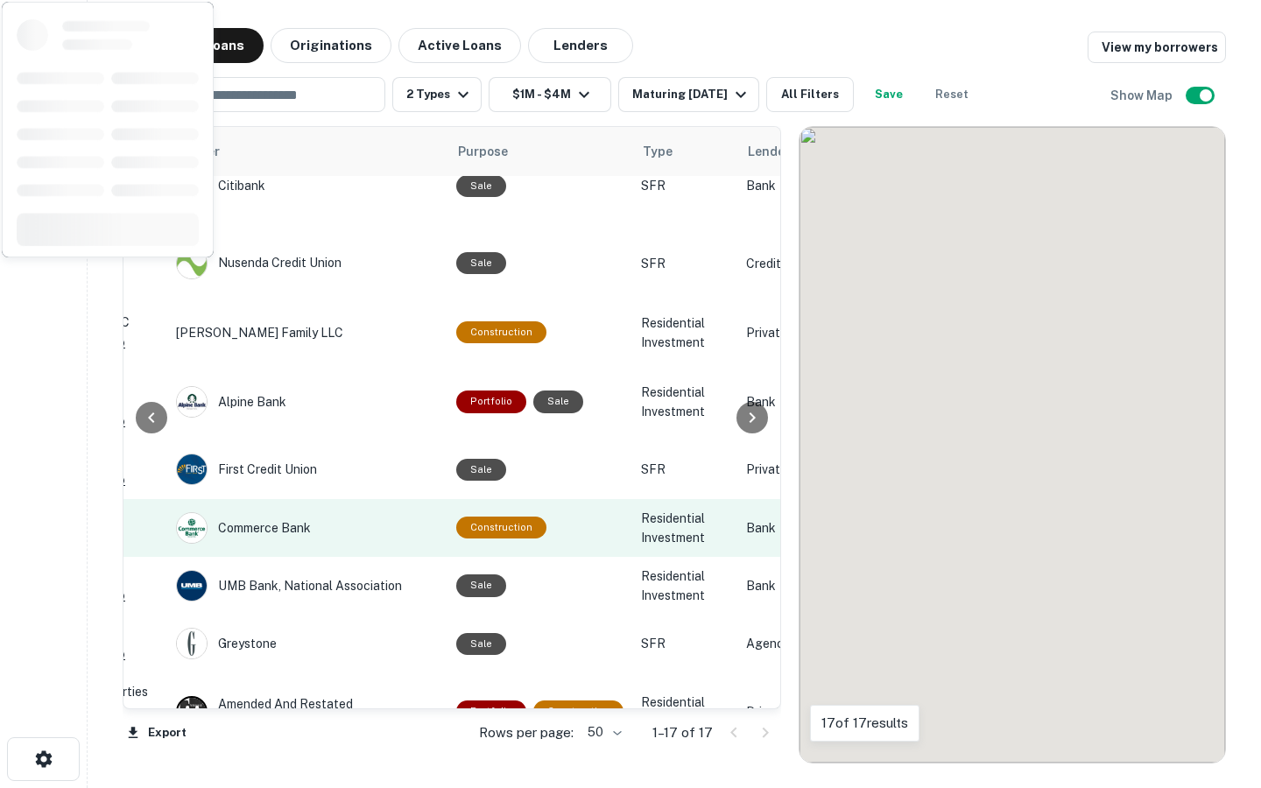
scroll to position [29, 809]
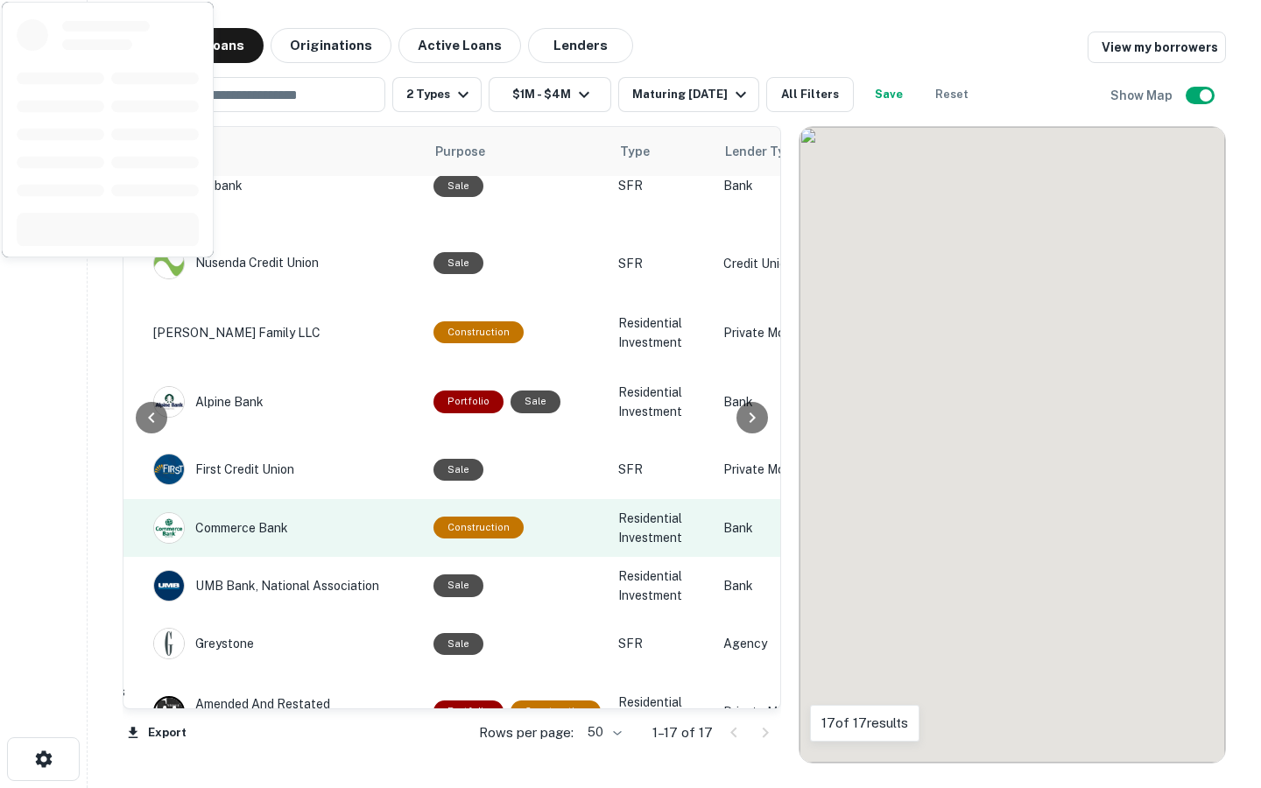
click at [570, 517] on div "Construction" at bounding box center [516, 528] width 167 height 22
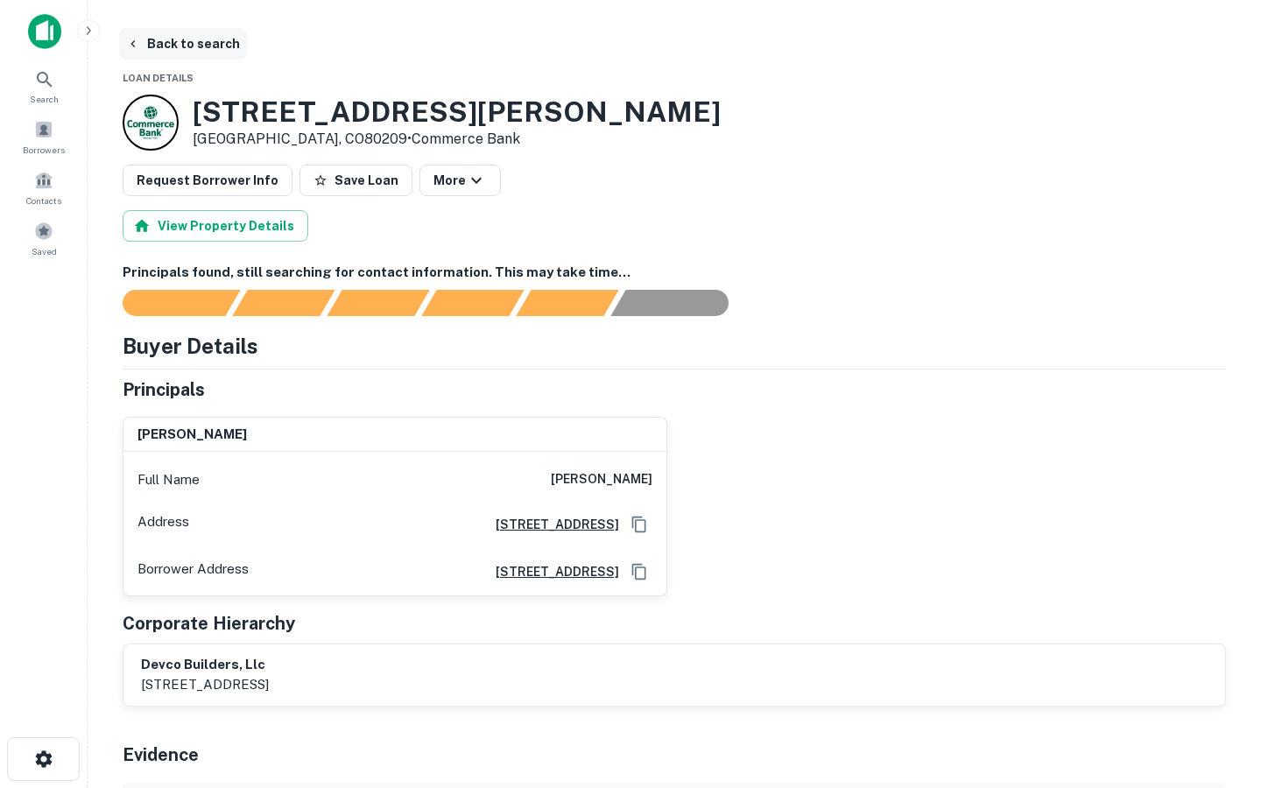
click at [220, 39] on button "Back to search" at bounding box center [183, 44] width 128 height 32
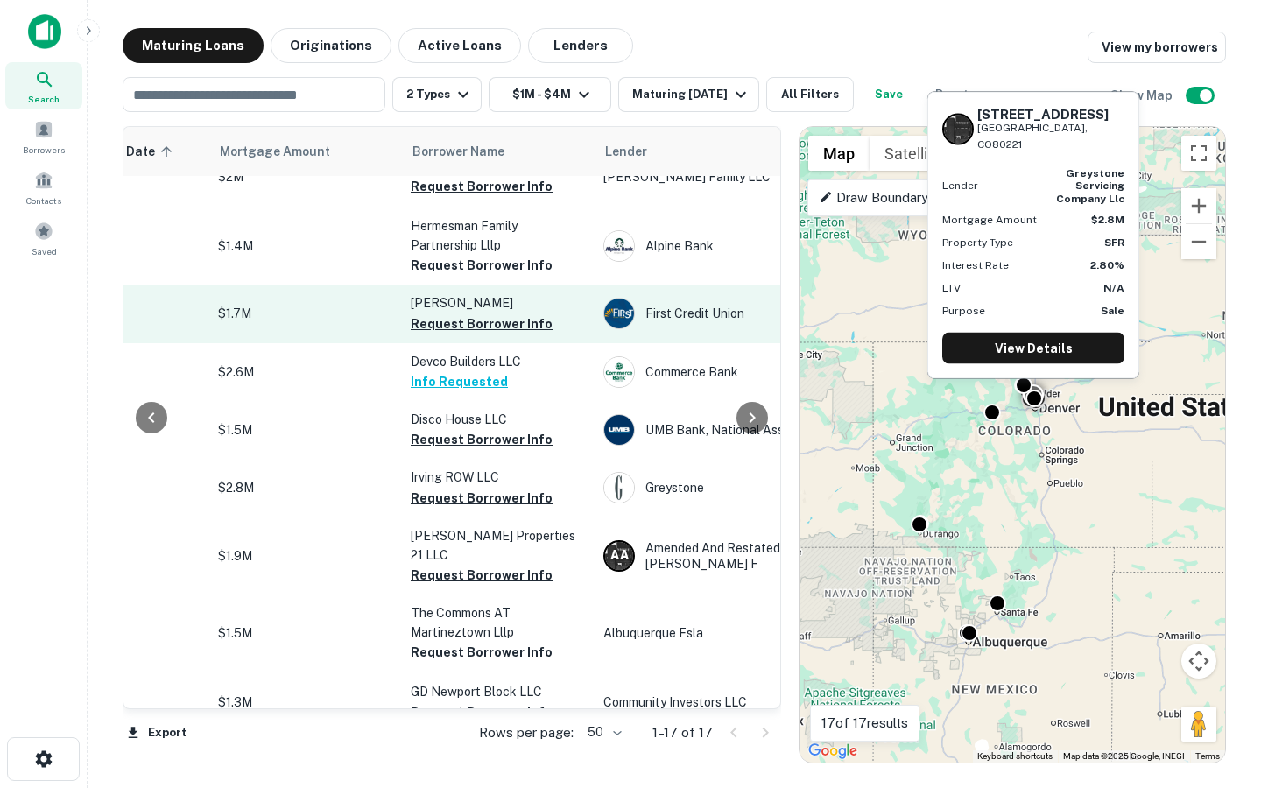
scroll to position [185, 0]
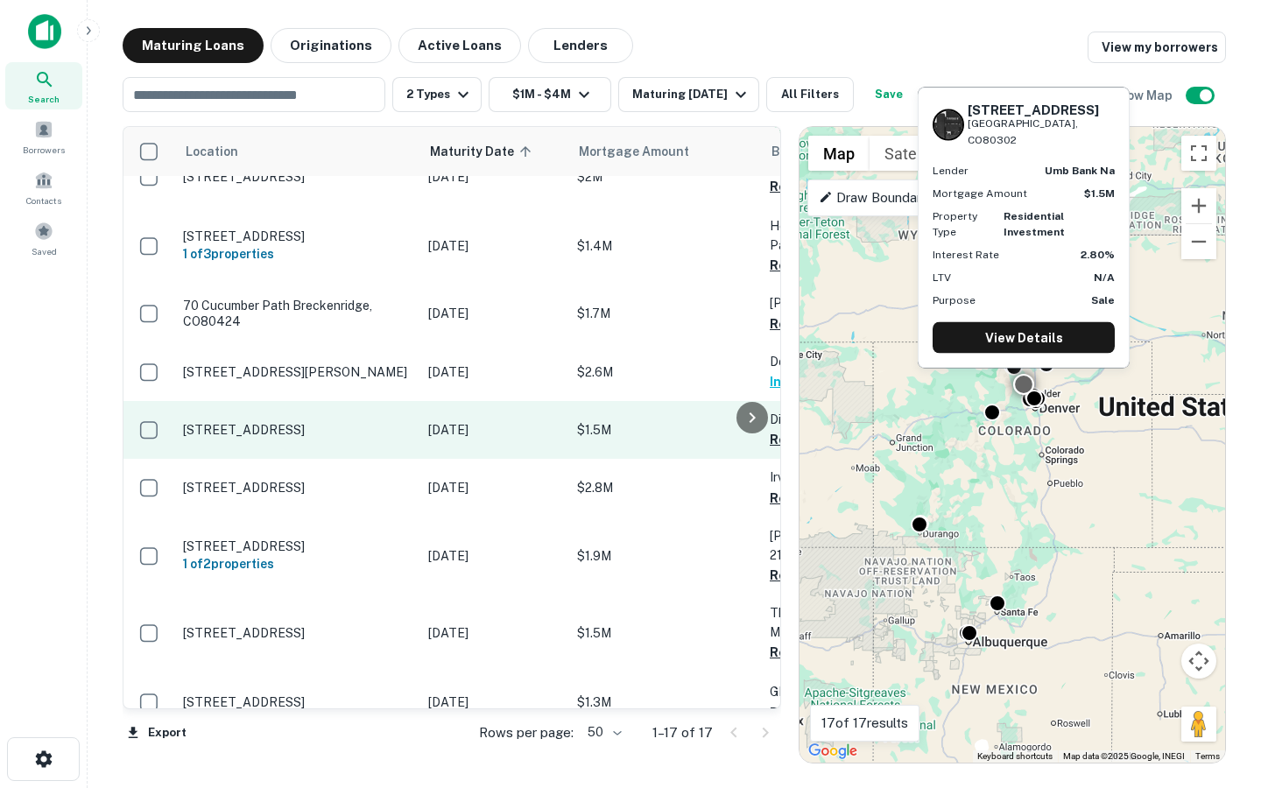
click at [356, 408] on td "1134 10th St Boulder, CO80302" at bounding box center [296, 430] width 245 height 58
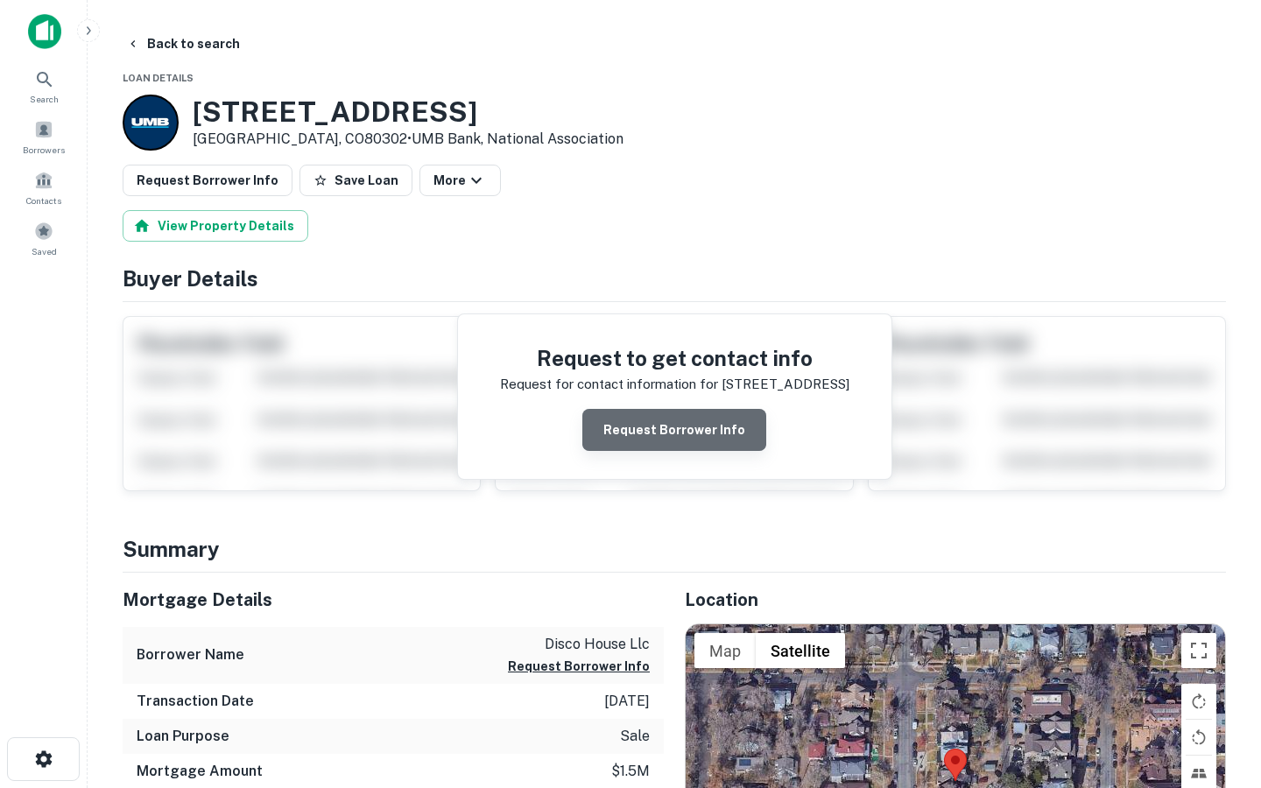
click at [680, 419] on button "Request Borrower Info" at bounding box center [674, 430] width 184 height 42
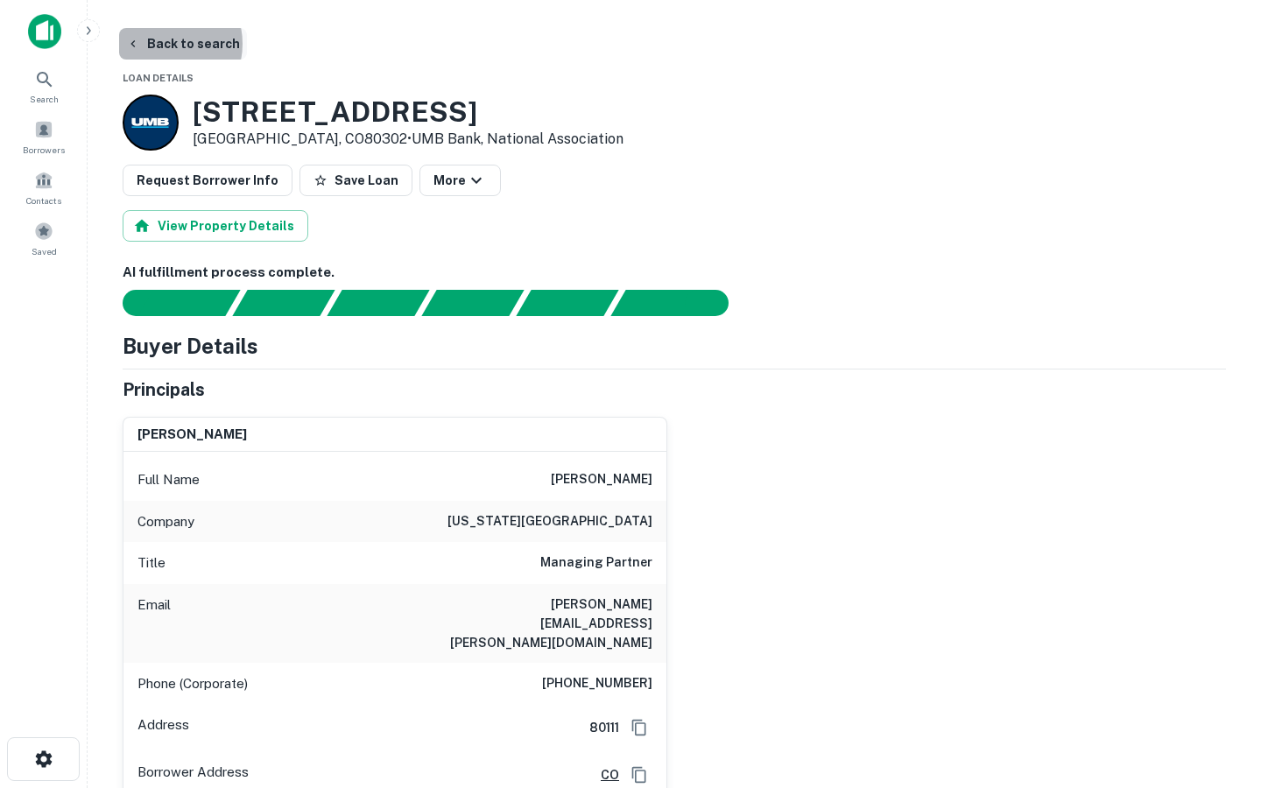
click at [159, 44] on button "Back to search" at bounding box center [183, 44] width 128 height 32
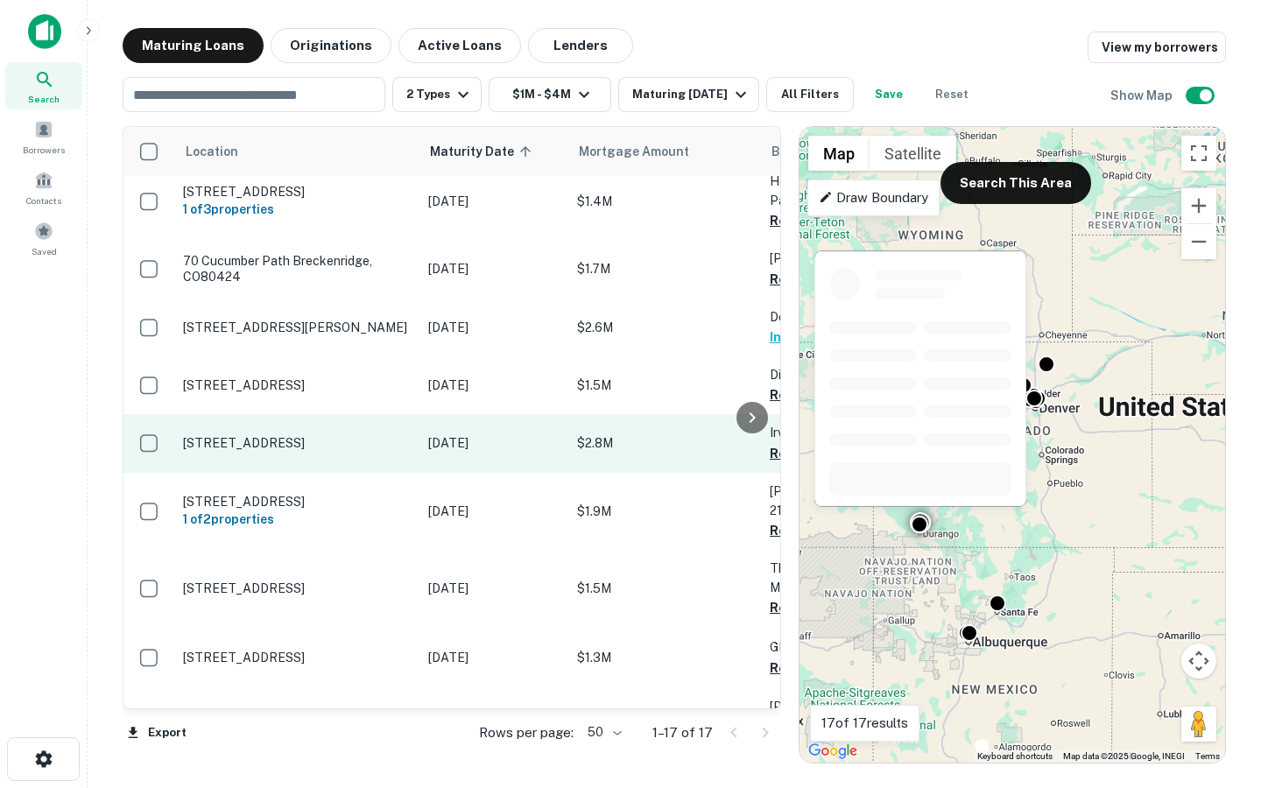
scroll to position [242, 0]
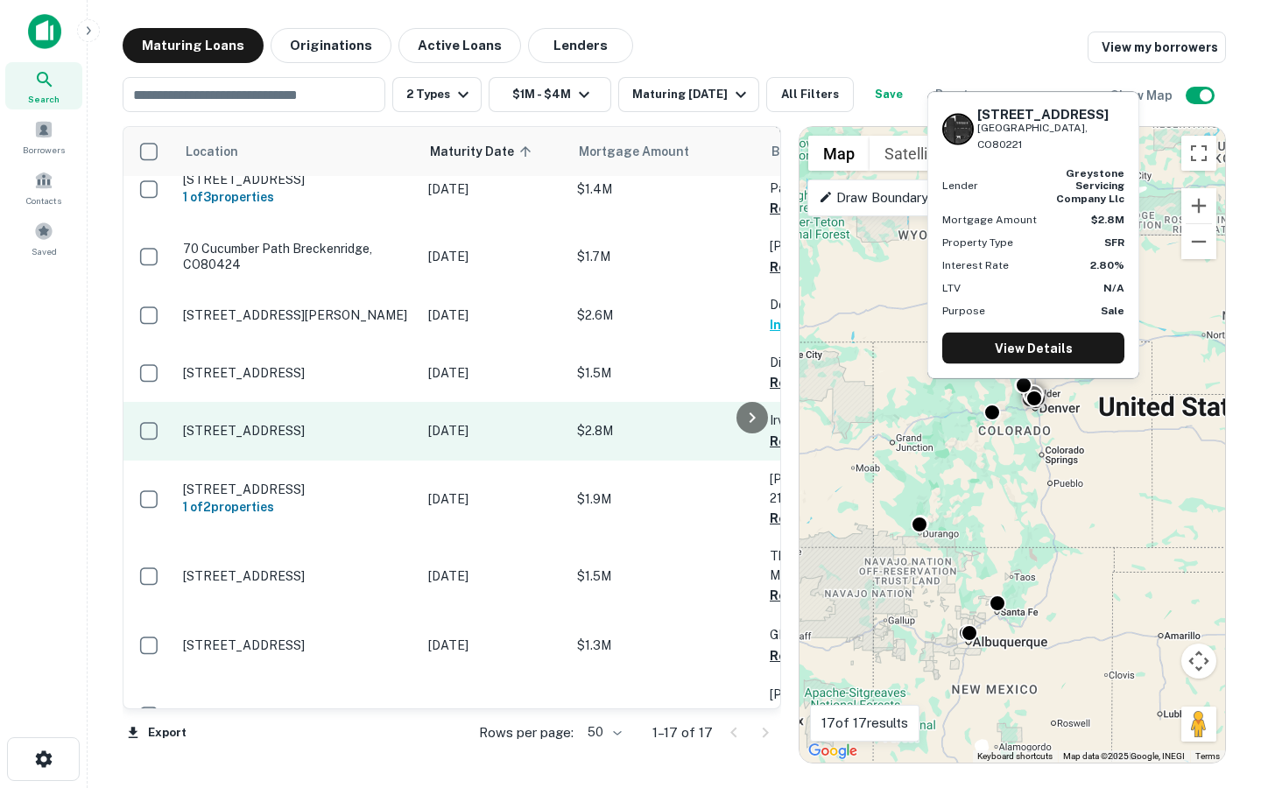
click at [662, 421] on p "$2.8M" at bounding box center [664, 430] width 175 height 19
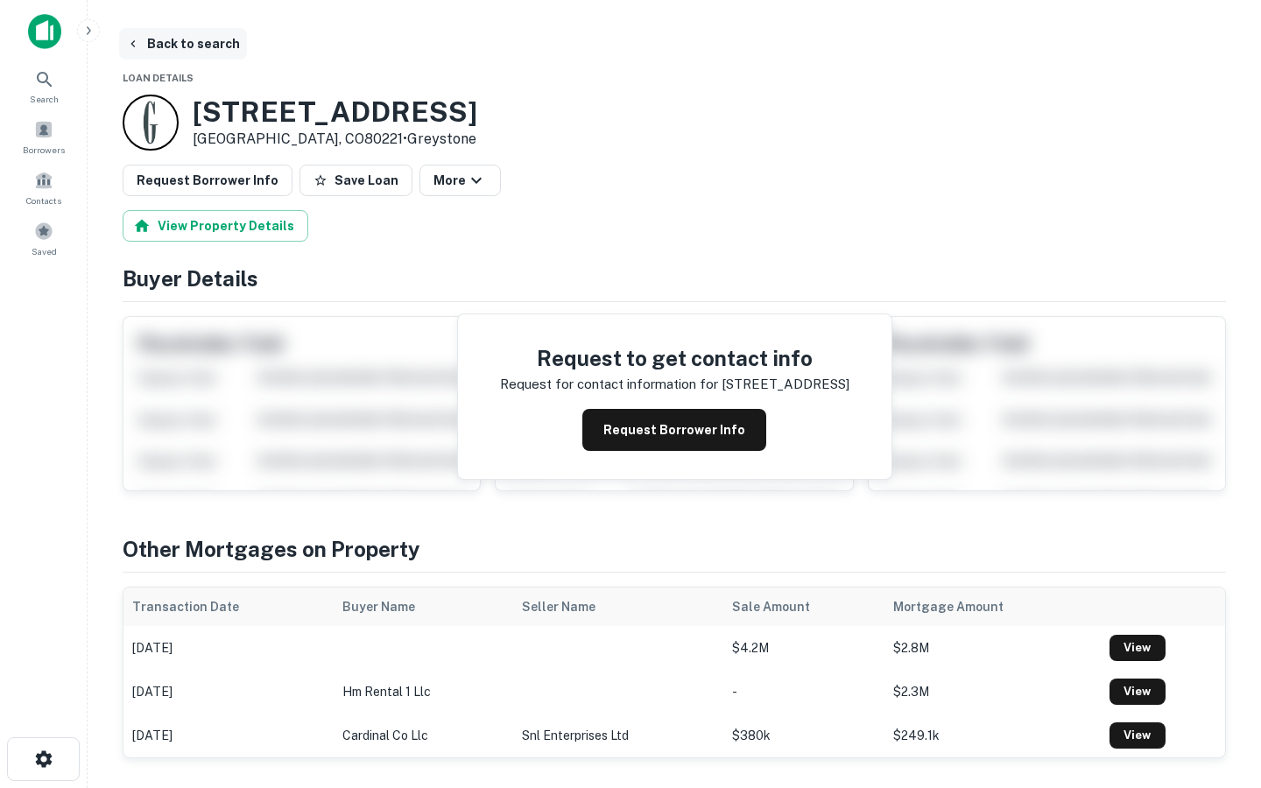
click at [123, 46] on button "Back to search" at bounding box center [183, 44] width 128 height 32
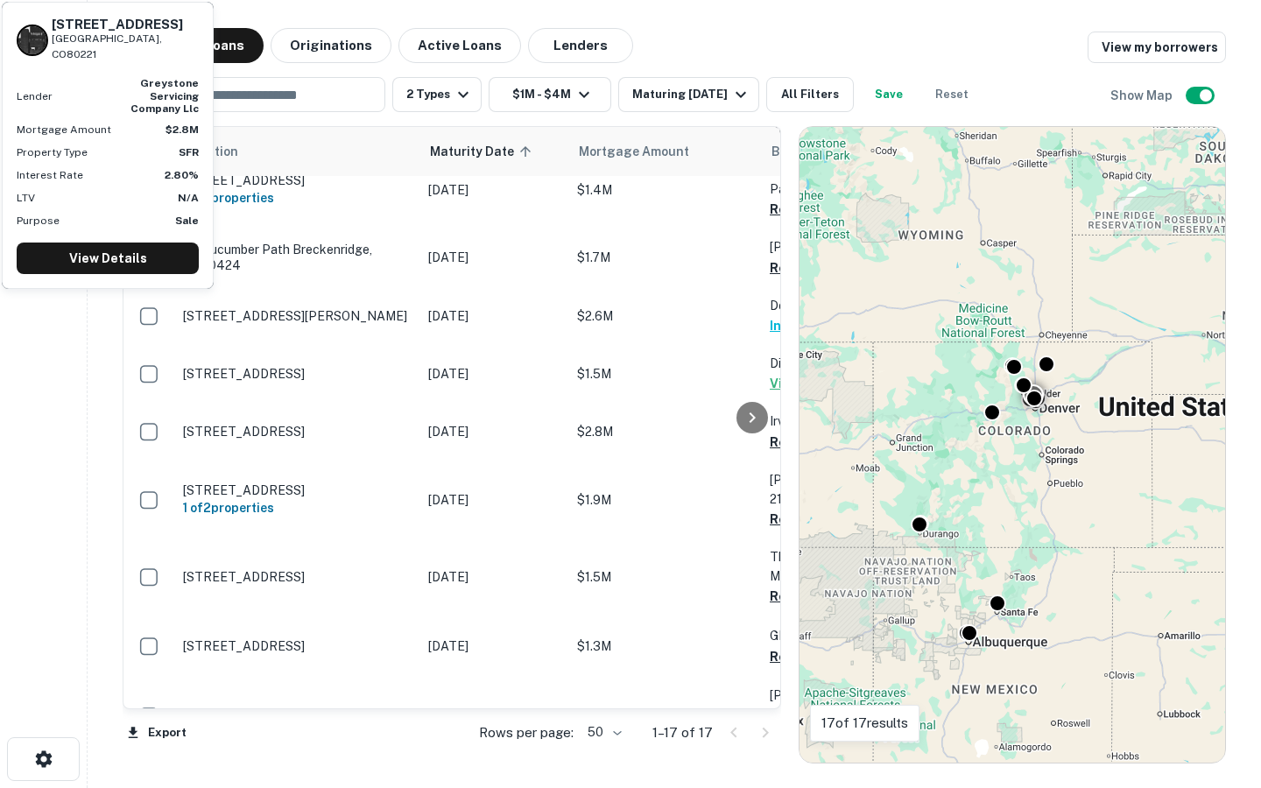
scroll to position [242, 0]
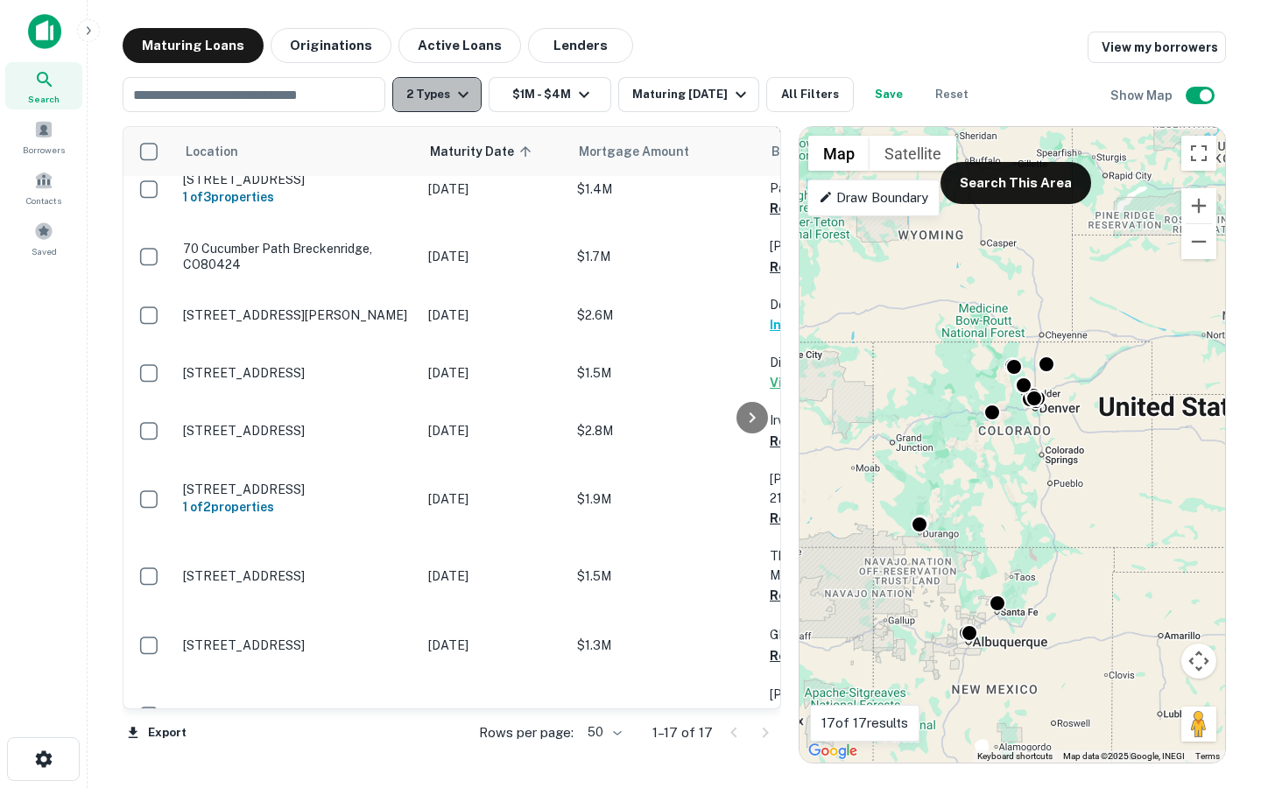
click at [469, 105] on button "2 Types" at bounding box center [436, 94] width 89 height 35
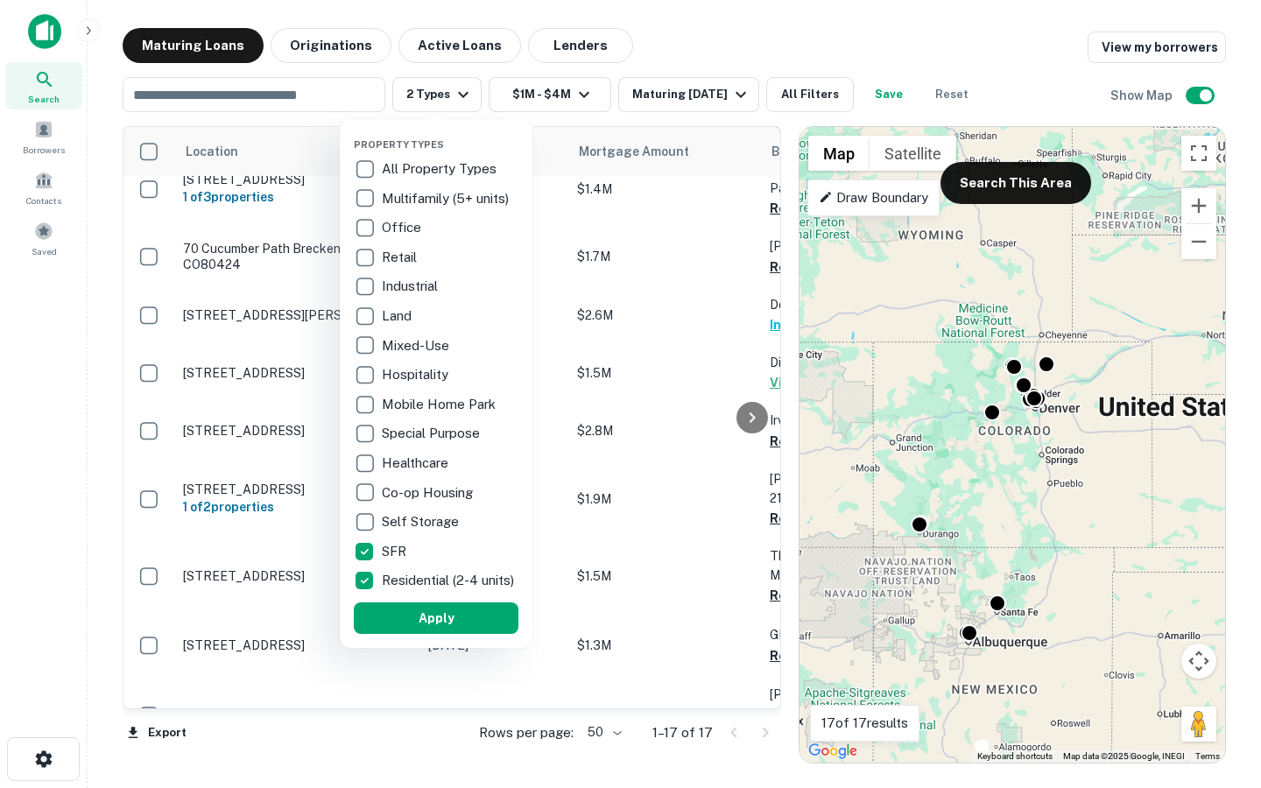
click at [626, 65] on div at bounding box center [630, 394] width 1261 height 788
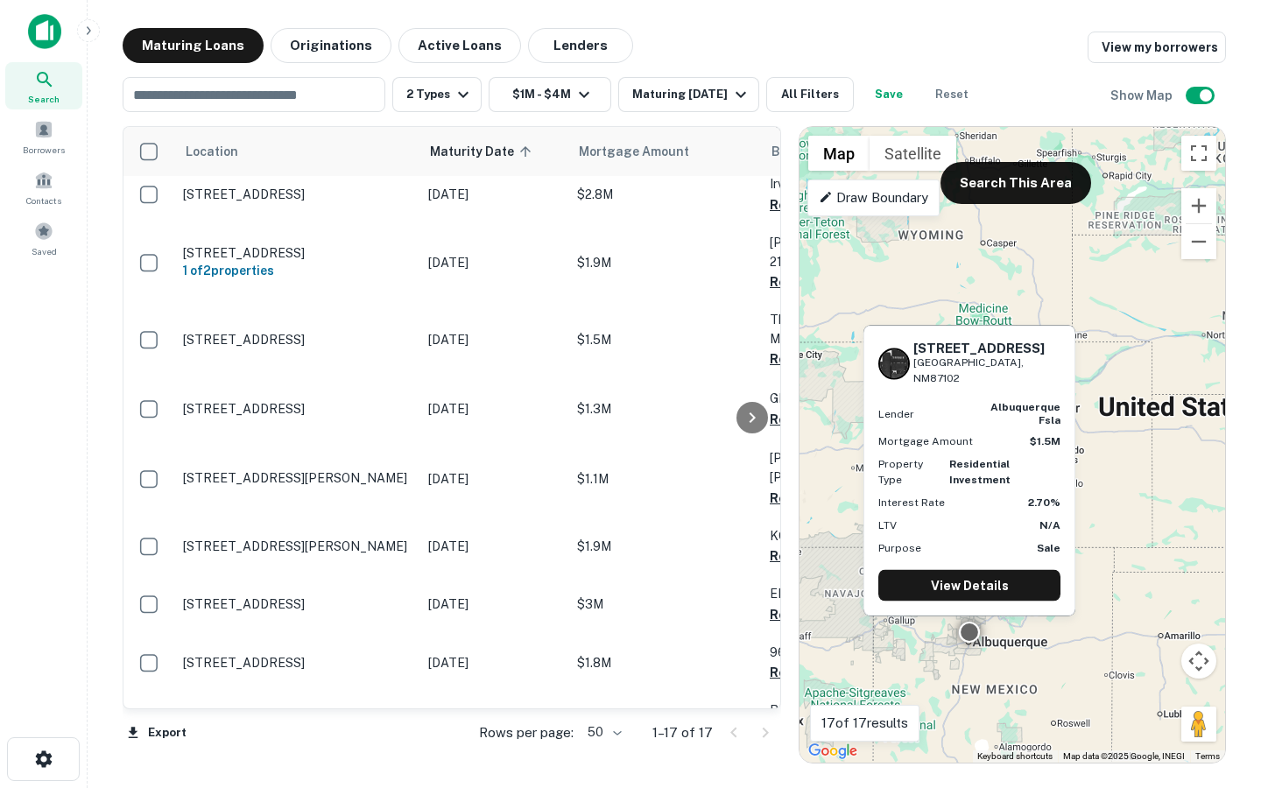
scroll to position [480, 0]
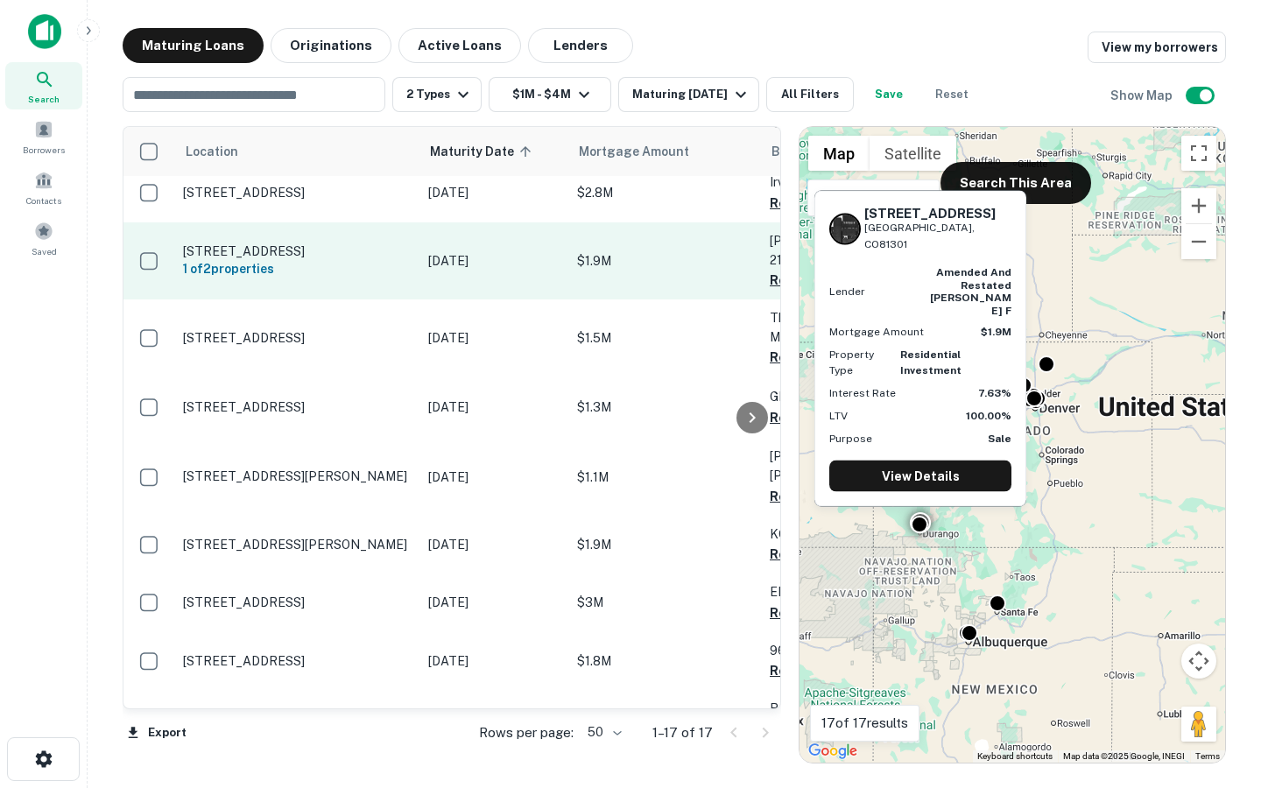
click at [663, 238] on td "$1.9M" at bounding box center [664, 260] width 193 height 77
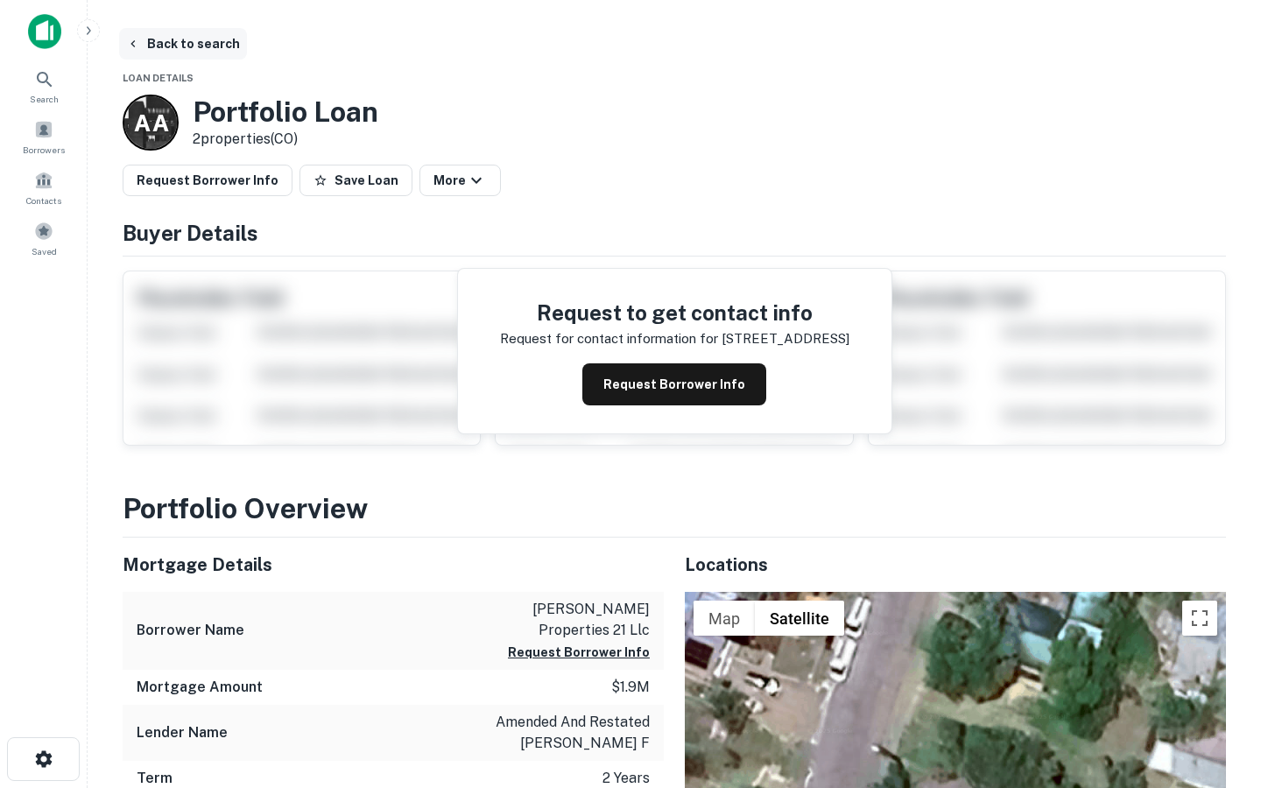
click at [190, 33] on button "Back to search" at bounding box center [183, 44] width 128 height 32
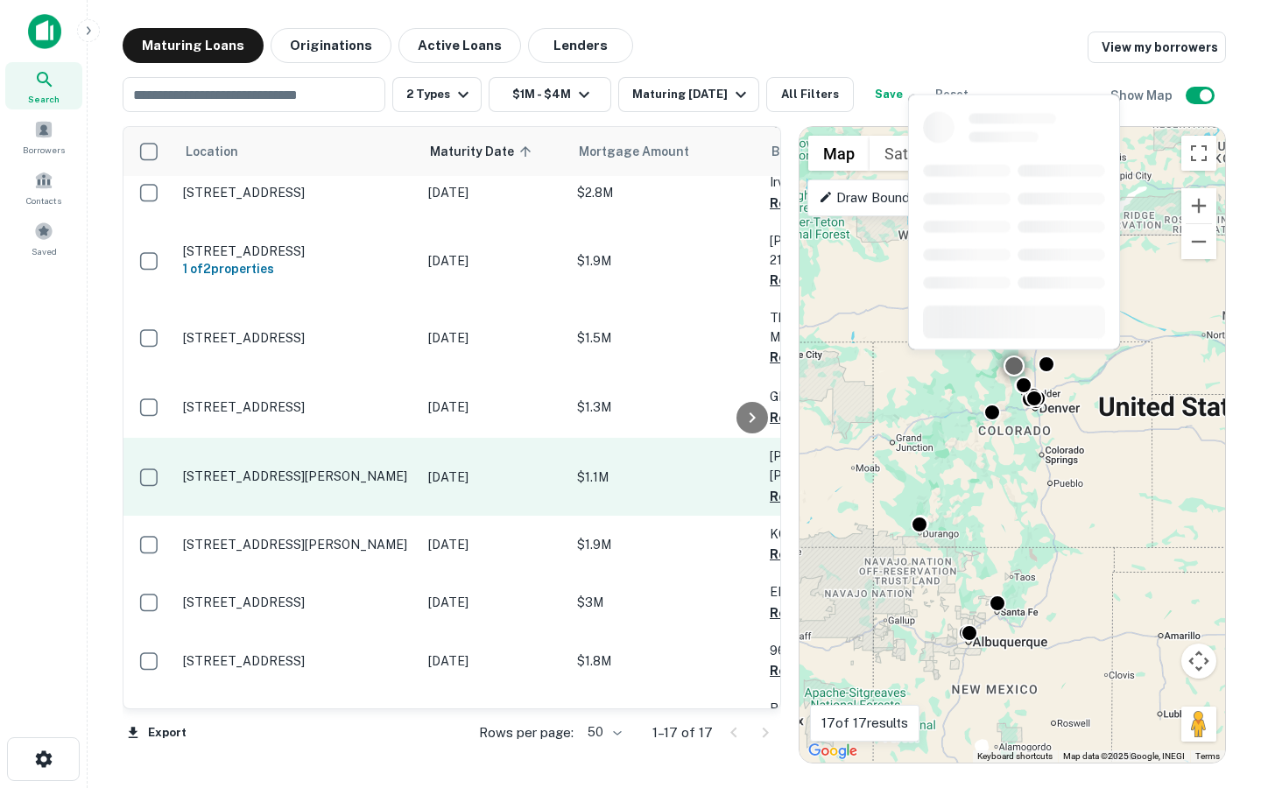
scroll to position [500, 0]
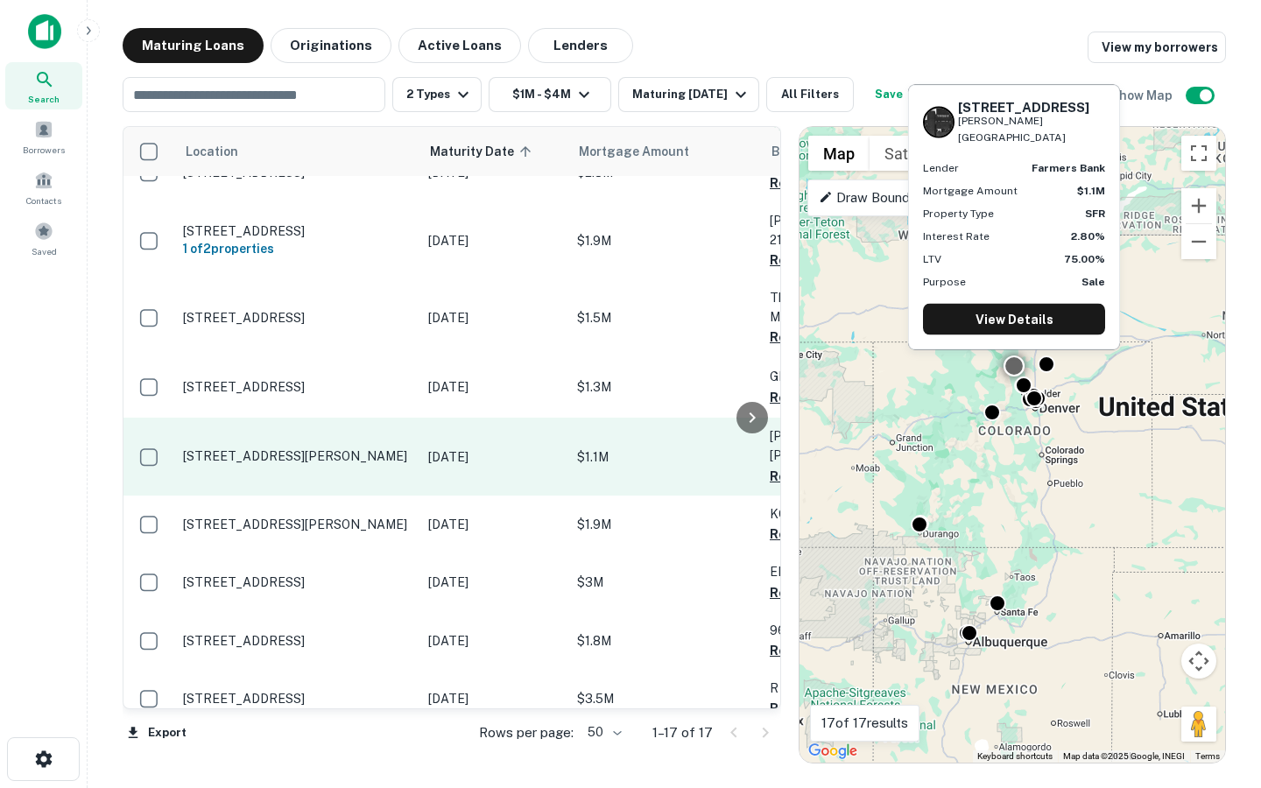
click at [373, 448] on p "1341 S Saint Vrain Ave Estes Park, CO80517" at bounding box center [297, 456] width 228 height 16
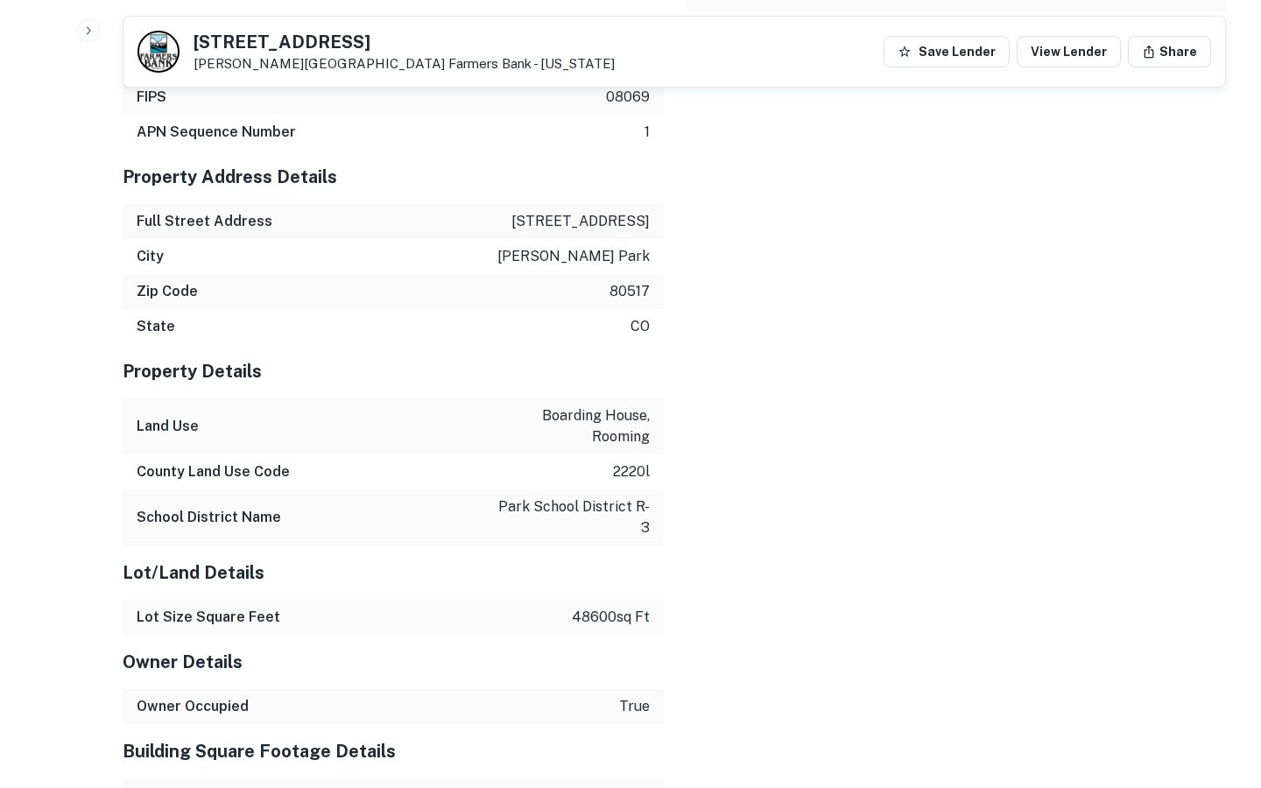
scroll to position [2046, 0]
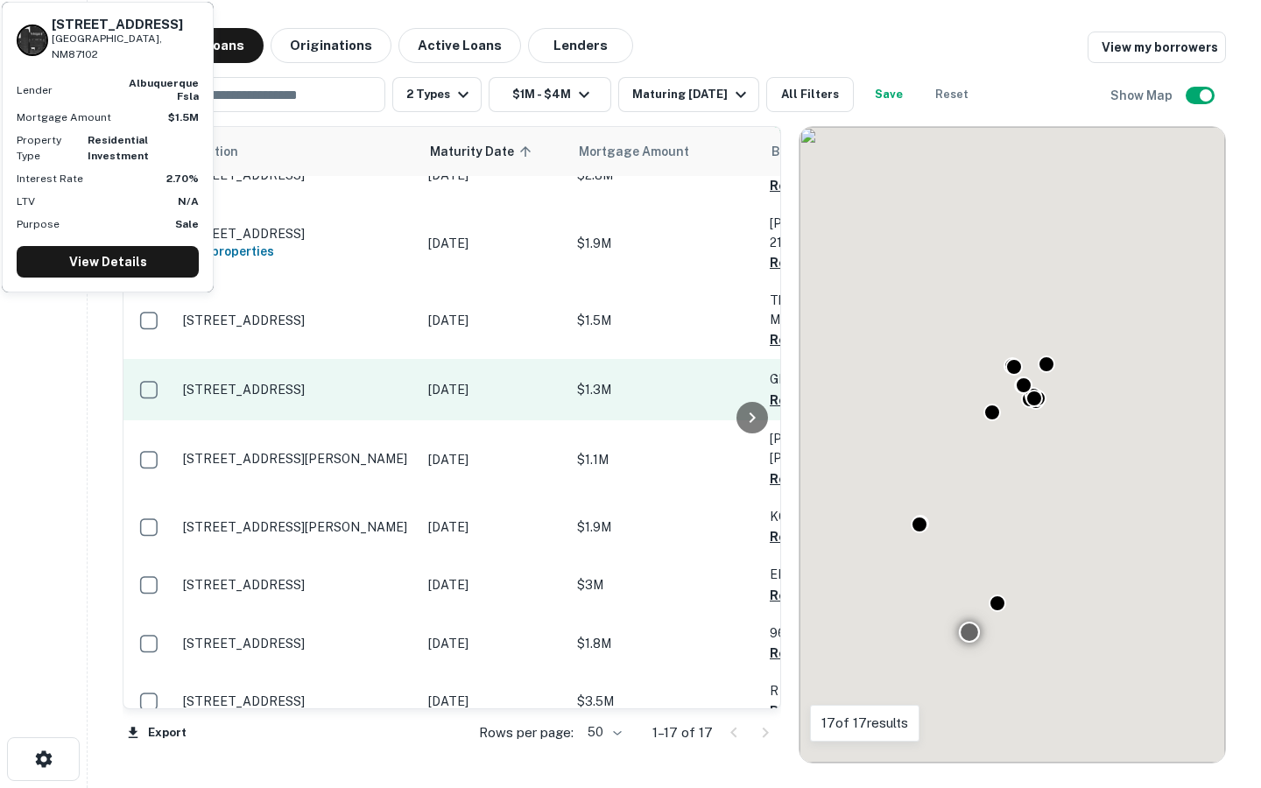
scroll to position [500, 0]
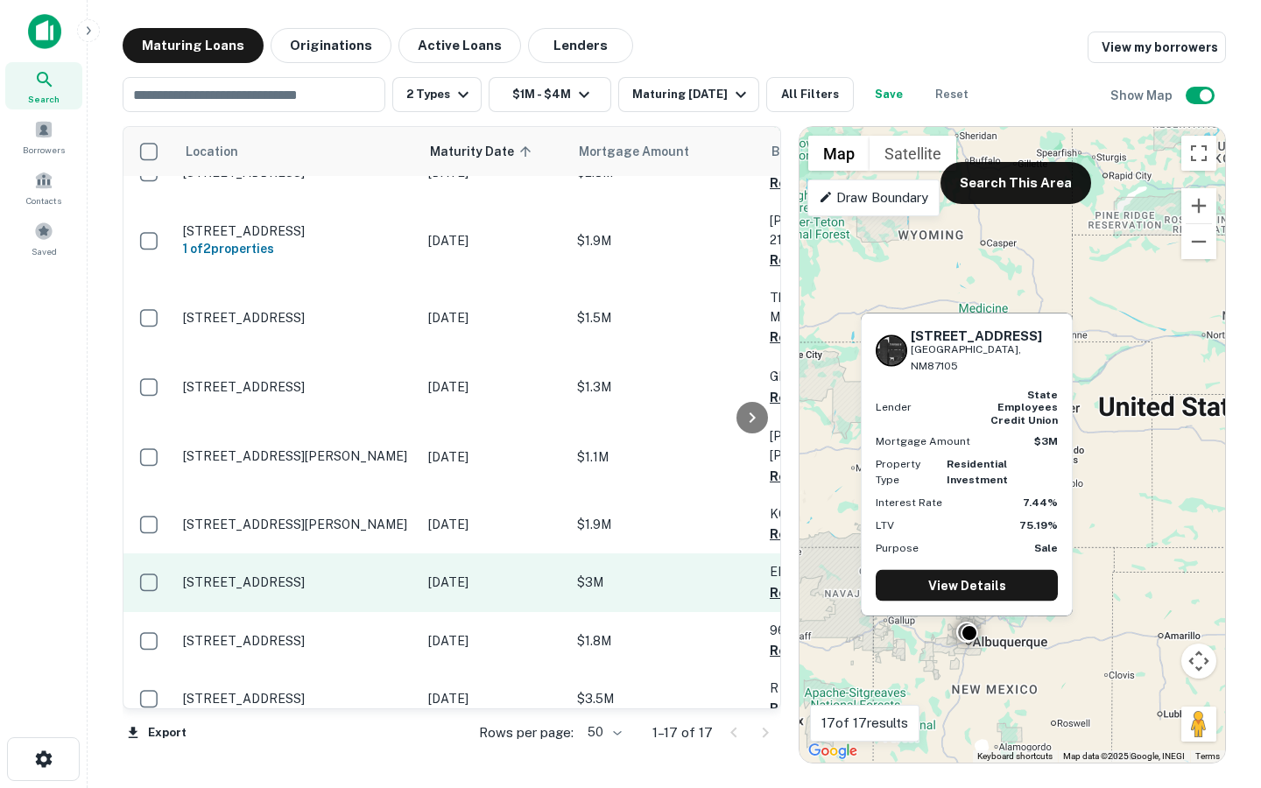
click at [384, 574] on p "5800 Central Ave Sw Albuquerque, NM87105" at bounding box center [297, 582] width 228 height 16
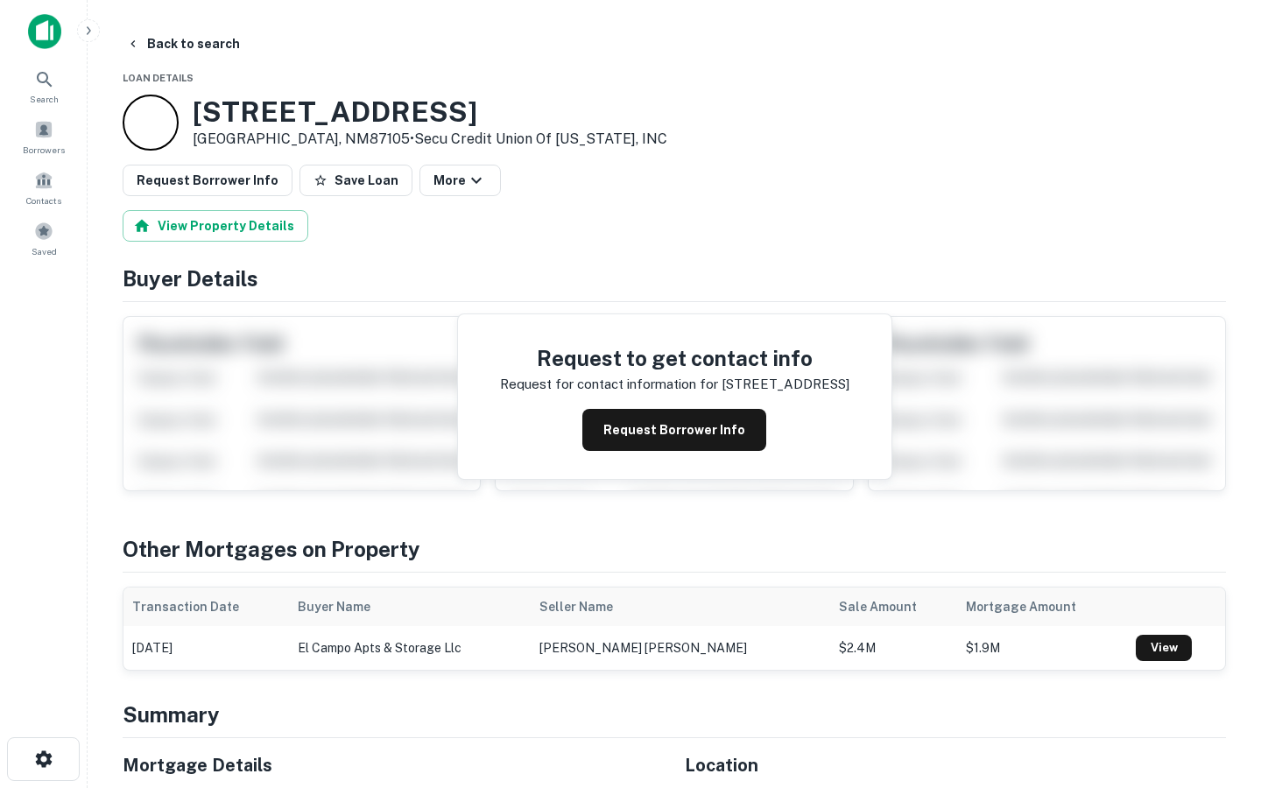
click at [704, 455] on div "Request to get contact info Request for contact information for 5800 central av…" at bounding box center [674, 396] width 433 height 165
click at [692, 426] on button "Request Borrower Info" at bounding box center [674, 430] width 184 height 42
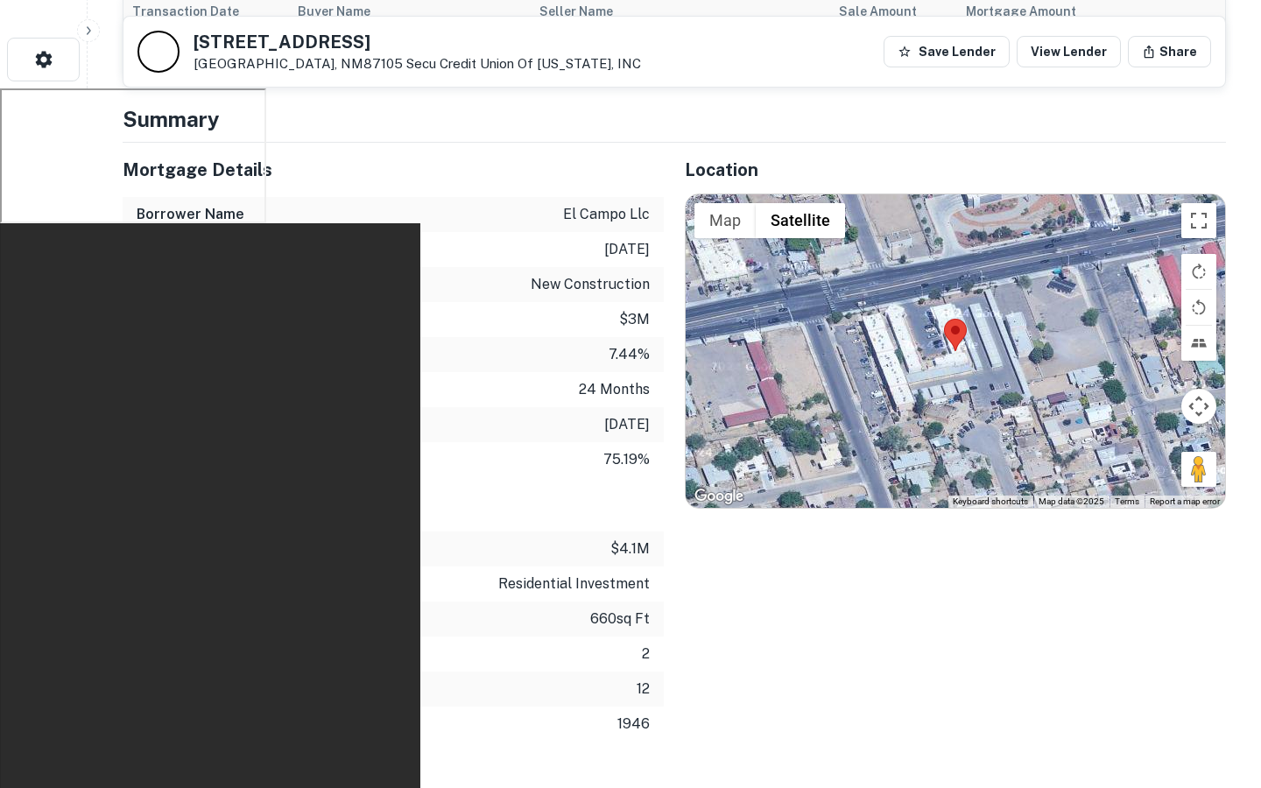
scroll to position [696, 0]
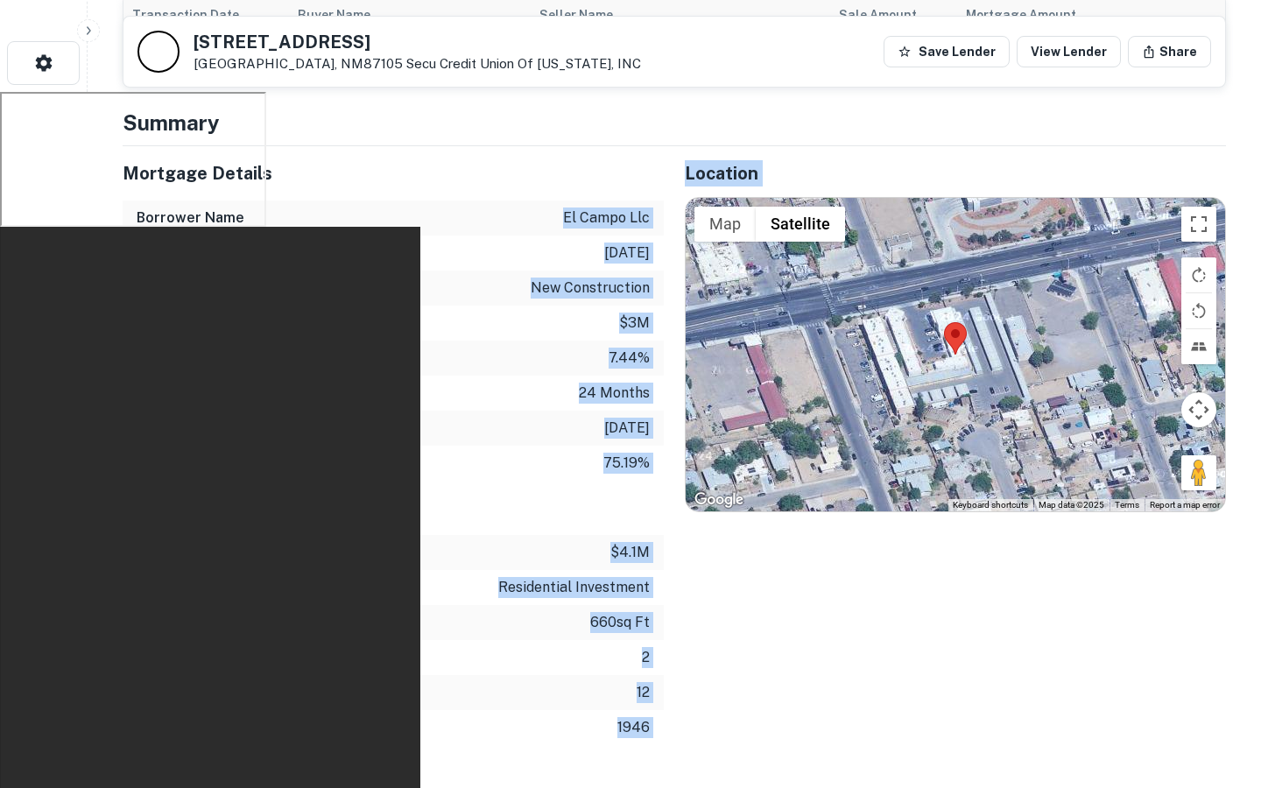
drag, startPoint x: 536, startPoint y: 222, endPoint x: 702, endPoint y: 227, distance: 166.4
click at [702, 227] on div "Mortgage Details Borrower Name el campo llc Transaction Date 12/26/2023 Loan Pu…" at bounding box center [664, 445] width 1124 height 599
copy div "el campo llc Transaction Date 12/26/2023 Loan Purpose new construction Mortgage…"
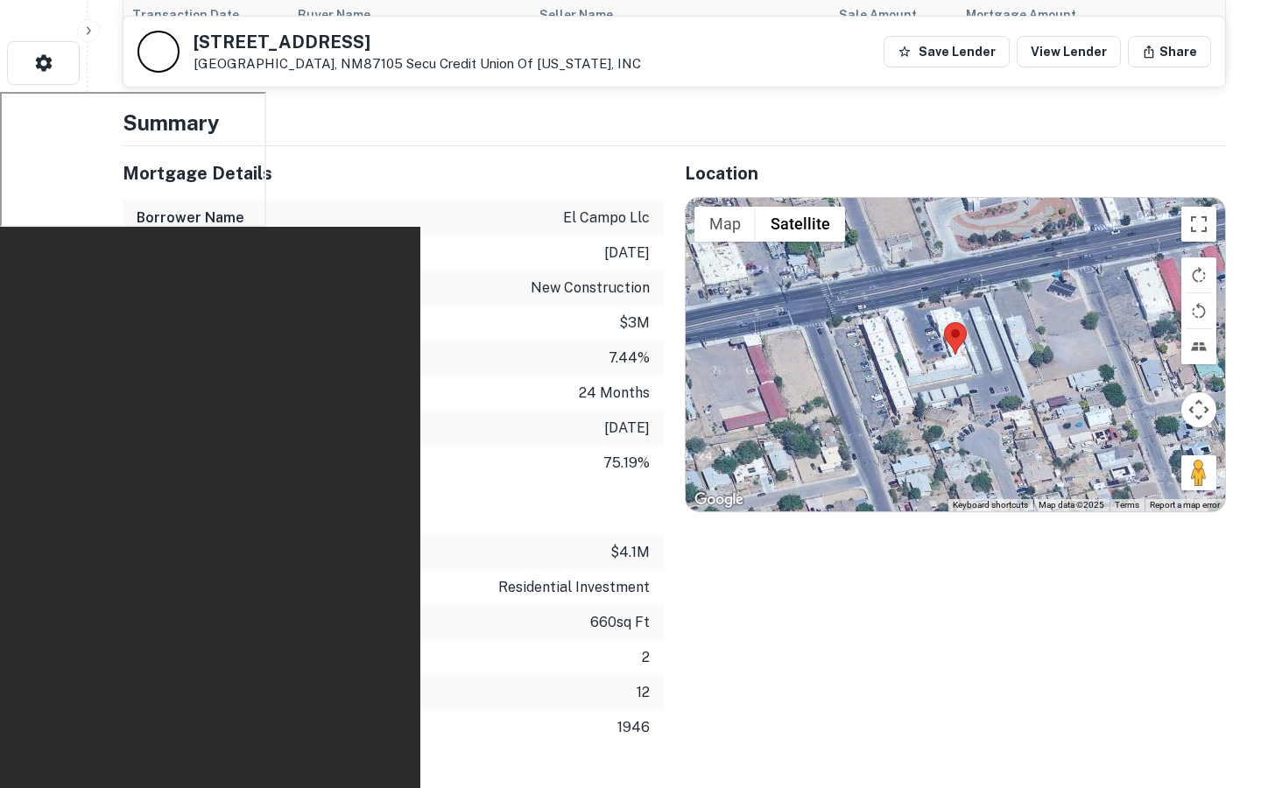
click at [617, 218] on p "el campo llc" at bounding box center [606, 218] width 87 height 21
click at [617, 217] on p "el campo llc" at bounding box center [606, 218] width 87 height 21
click at [632, 217] on p "el campo llc" at bounding box center [606, 218] width 87 height 21
drag, startPoint x: 653, startPoint y: 217, endPoint x: 525, endPoint y: 217, distance: 127.9
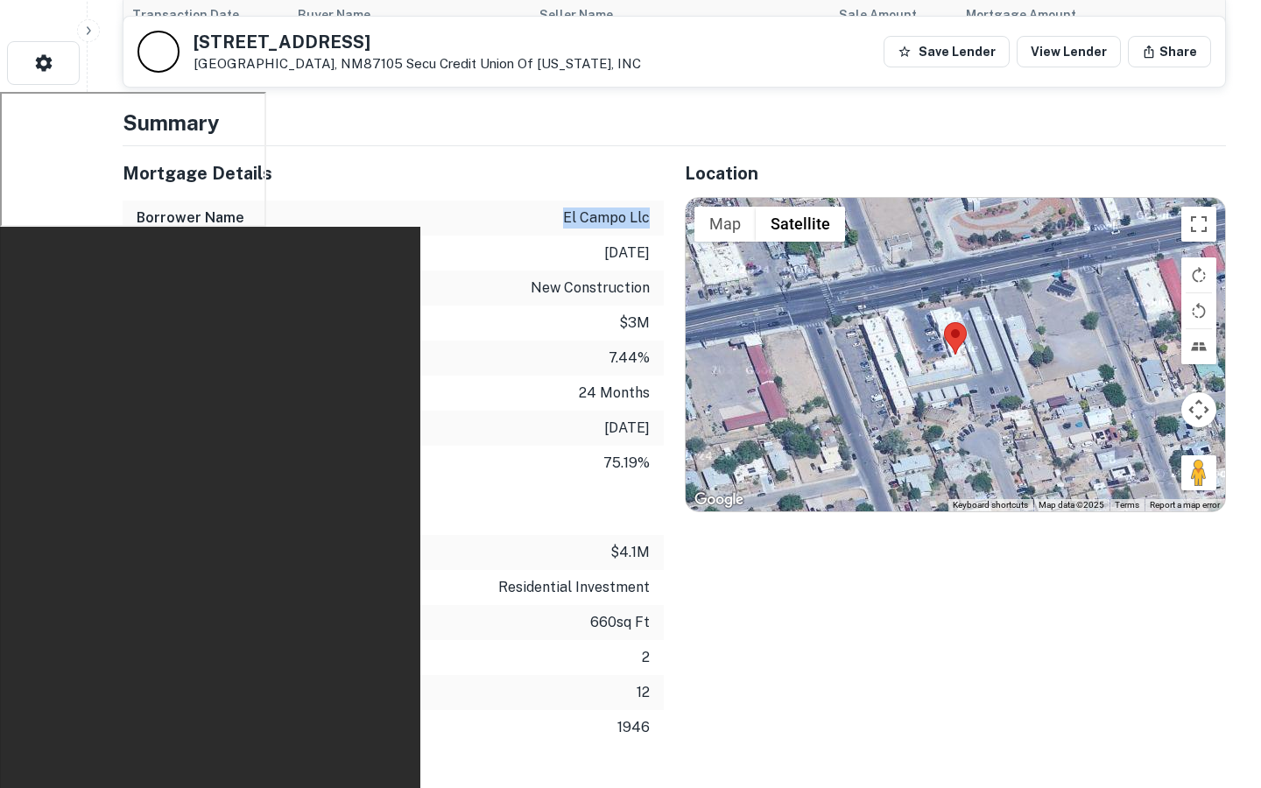
click at [530, 217] on div "Borrower Name el campo llc" at bounding box center [393, 218] width 541 height 35
copy p "el campo llc"
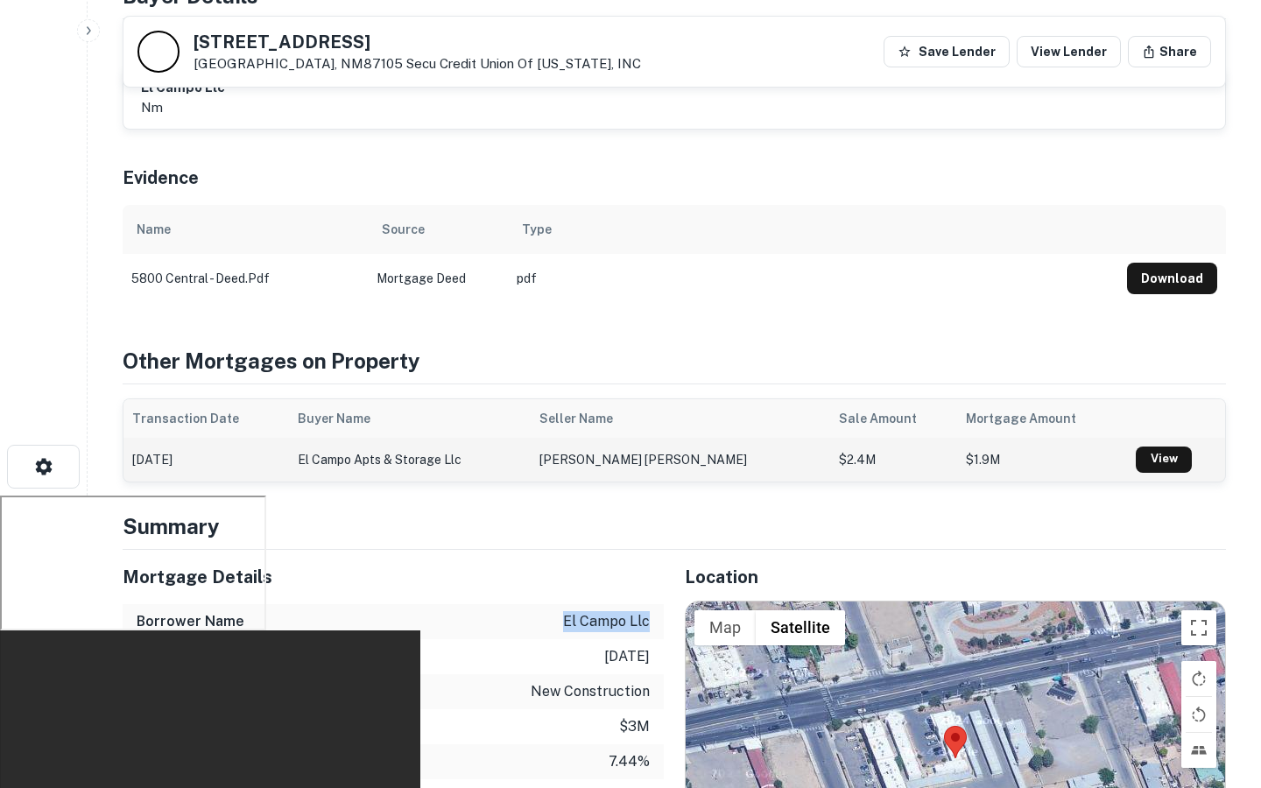
scroll to position [0, 0]
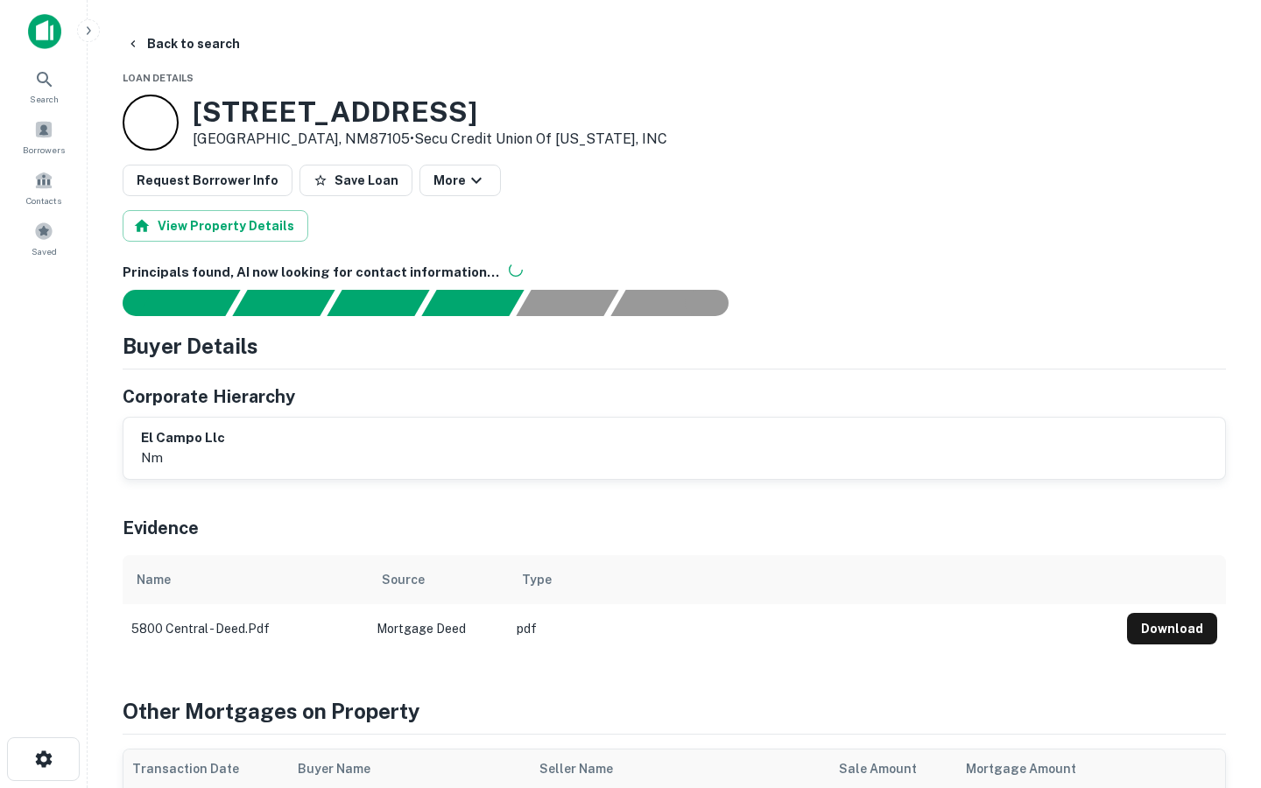
click at [195, 175] on button "Request Borrower Info" at bounding box center [208, 181] width 170 height 32
click at [291, 440] on div "el campo llc nm" at bounding box center [674, 448] width 1067 height 40
click at [152, 440] on h6 "el campo llc" at bounding box center [183, 438] width 84 height 20
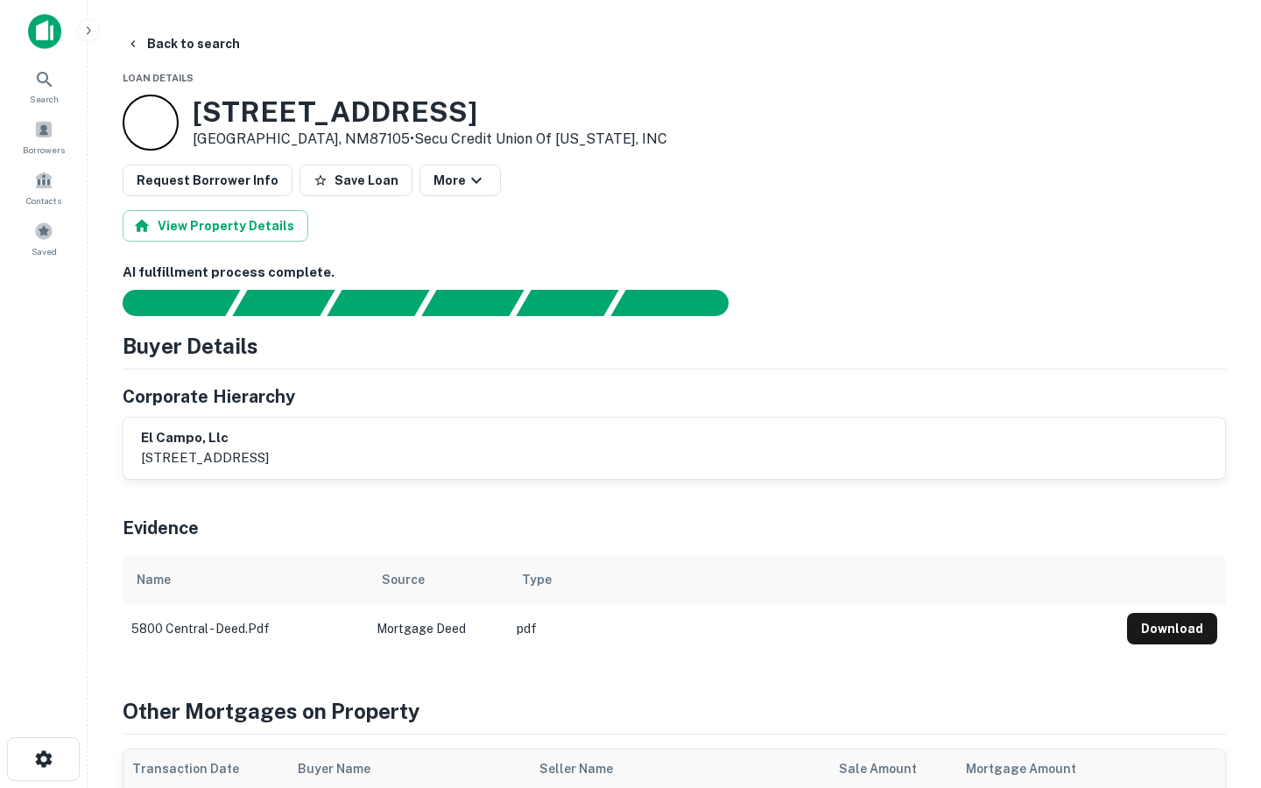
click at [182, 184] on button "Request Borrower Info" at bounding box center [208, 181] width 170 height 32
click at [159, 38] on button "Back to search" at bounding box center [183, 44] width 128 height 32
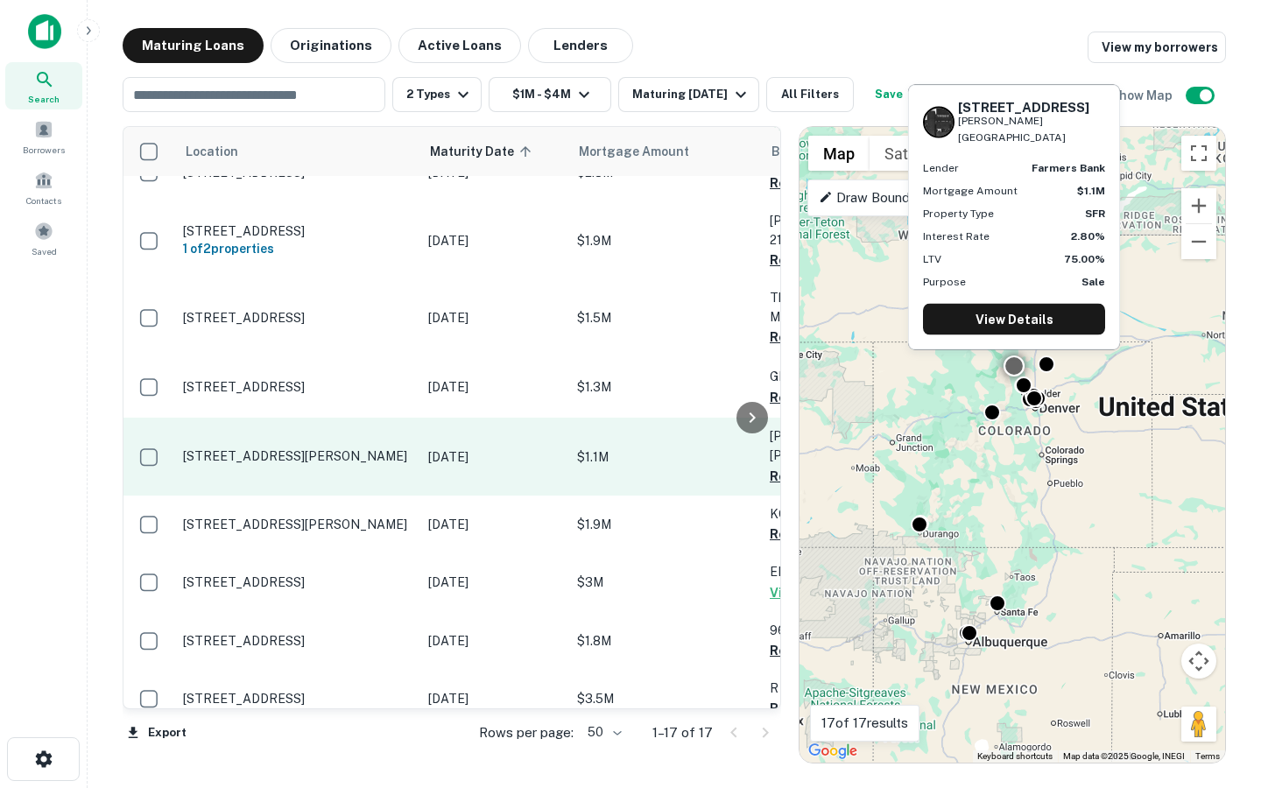
scroll to position [500, 0]
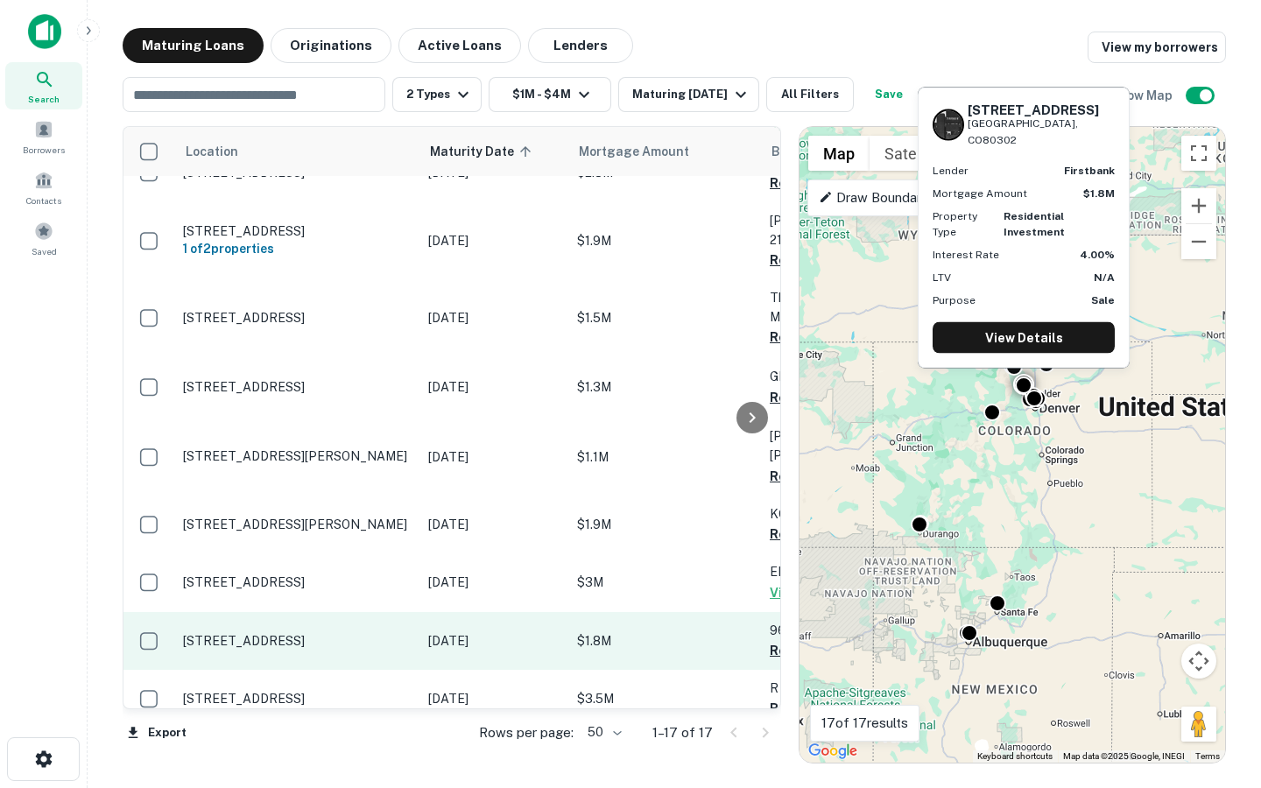
click at [441, 612] on td "Dec 27, 2025" at bounding box center [493, 641] width 149 height 58
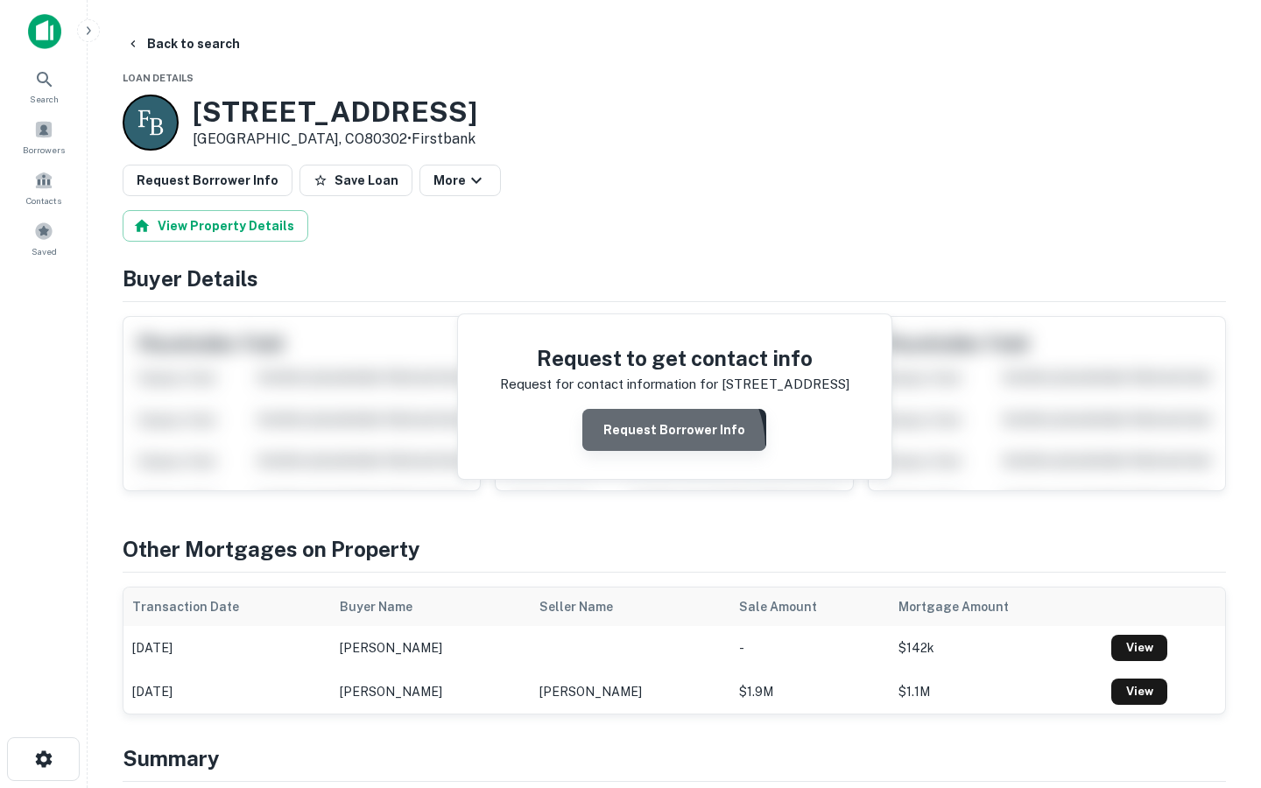
click at [655, 449] on button "Request Borrower Info" at bounding box center [674, 430] width 184 height 42
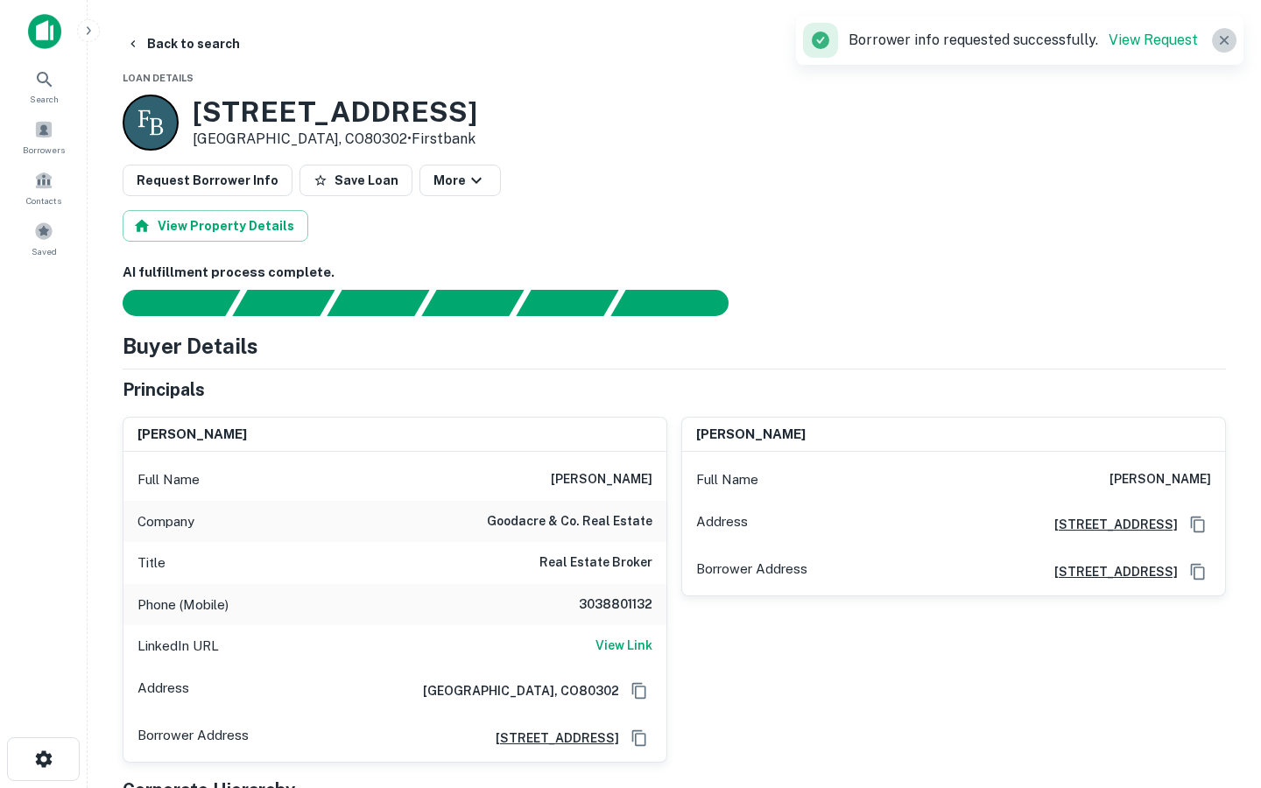
click at [1219, 36] on icon "button" at bounding box center [1225, 41] width 18 height 18
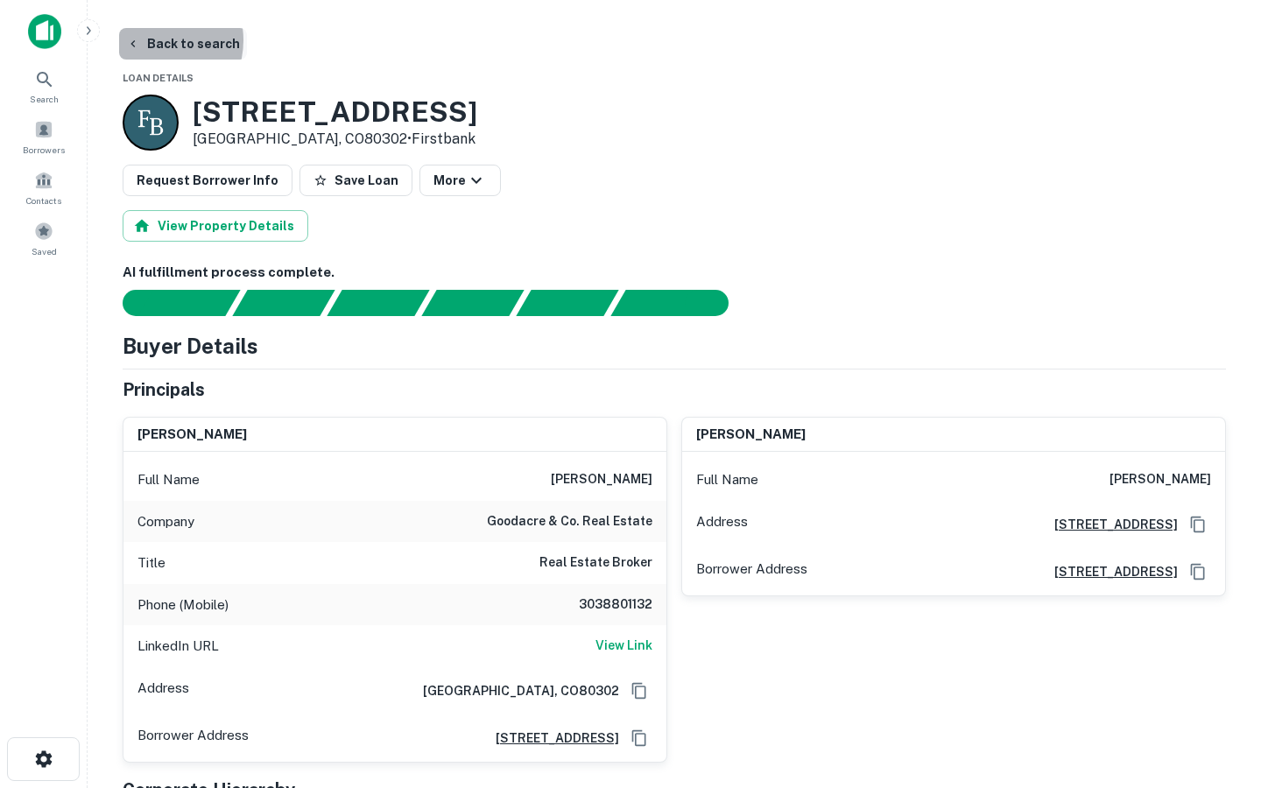
click at [154, 40] on button "Back to search" at bounding box center [183, 44] width 128 height 32
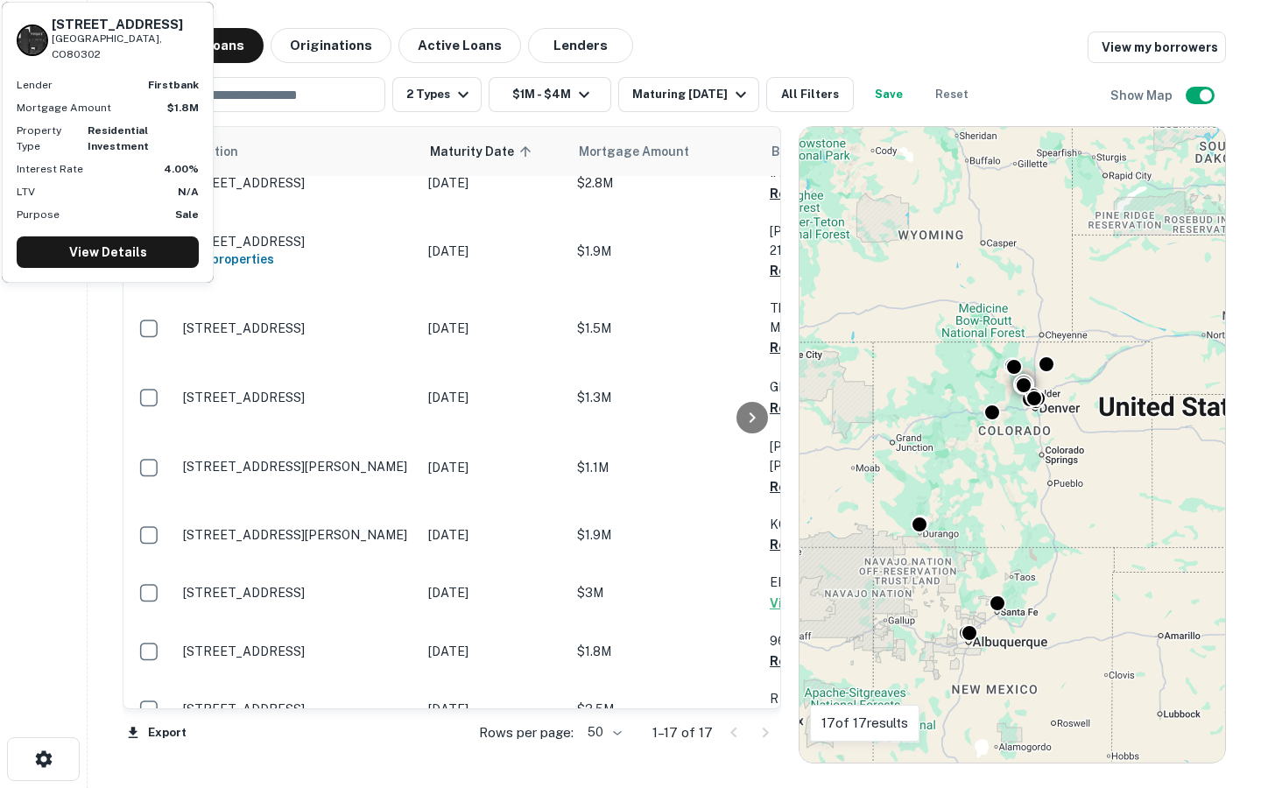
scroll to position [500, 0]
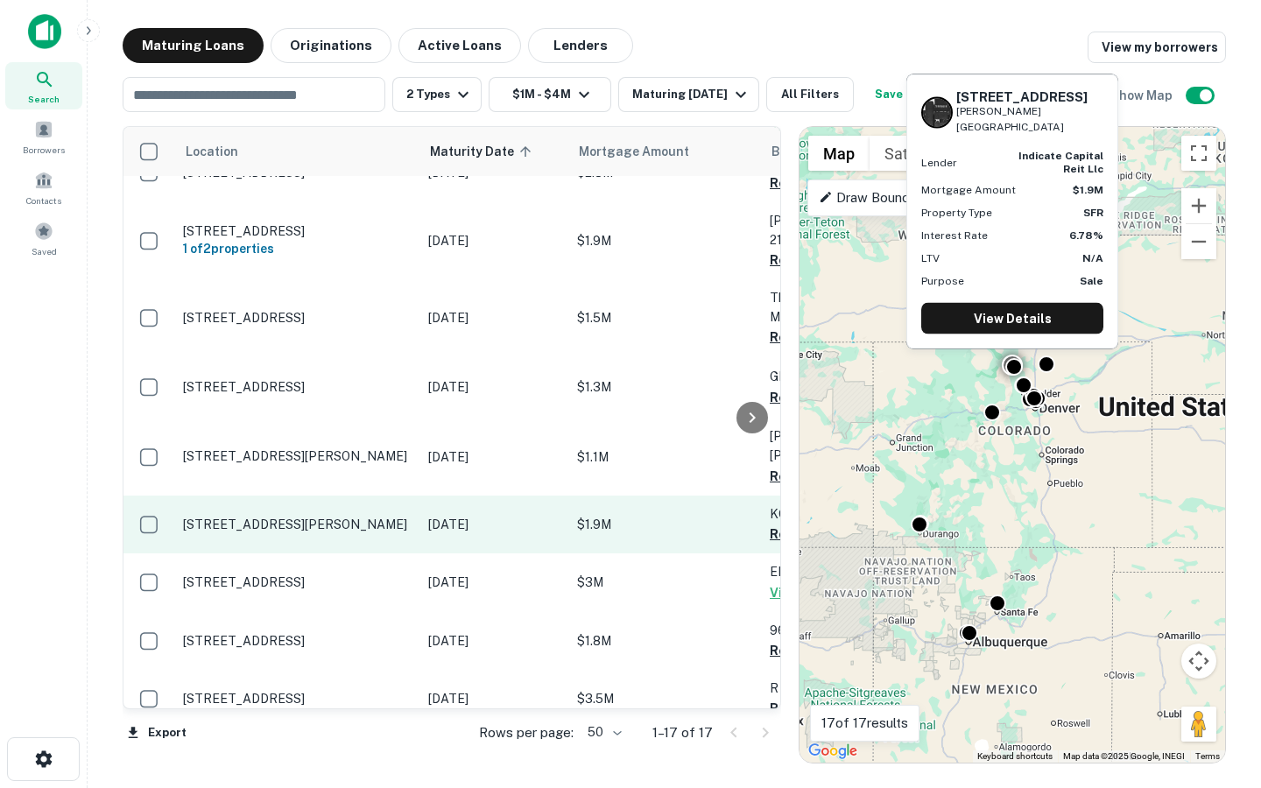
click at [557, 515] on p "Dec 14, 2025" at bounding box center [493, 524] width 131 height 19
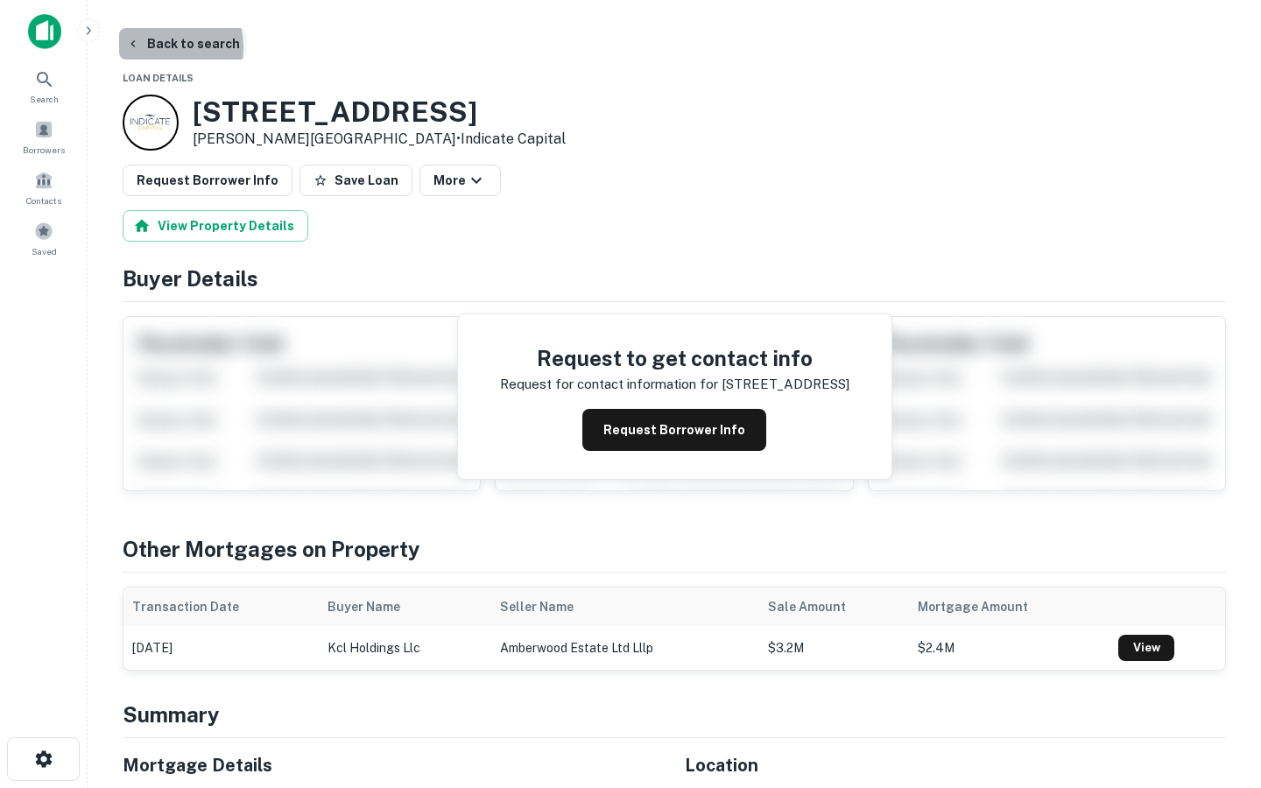
click at [154, 47] on button "Back to search" at bounding box center [183, 44] width 128 height 32
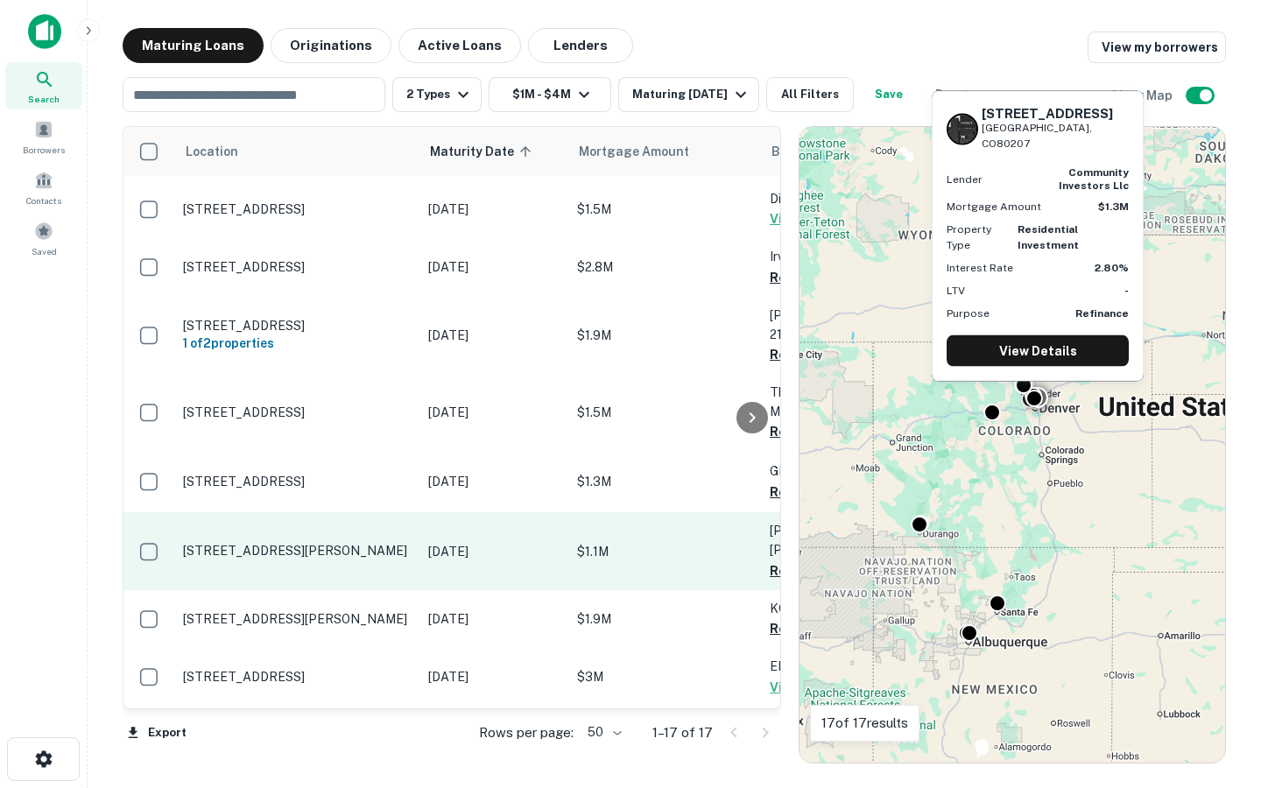
scroll to position [500, 0]
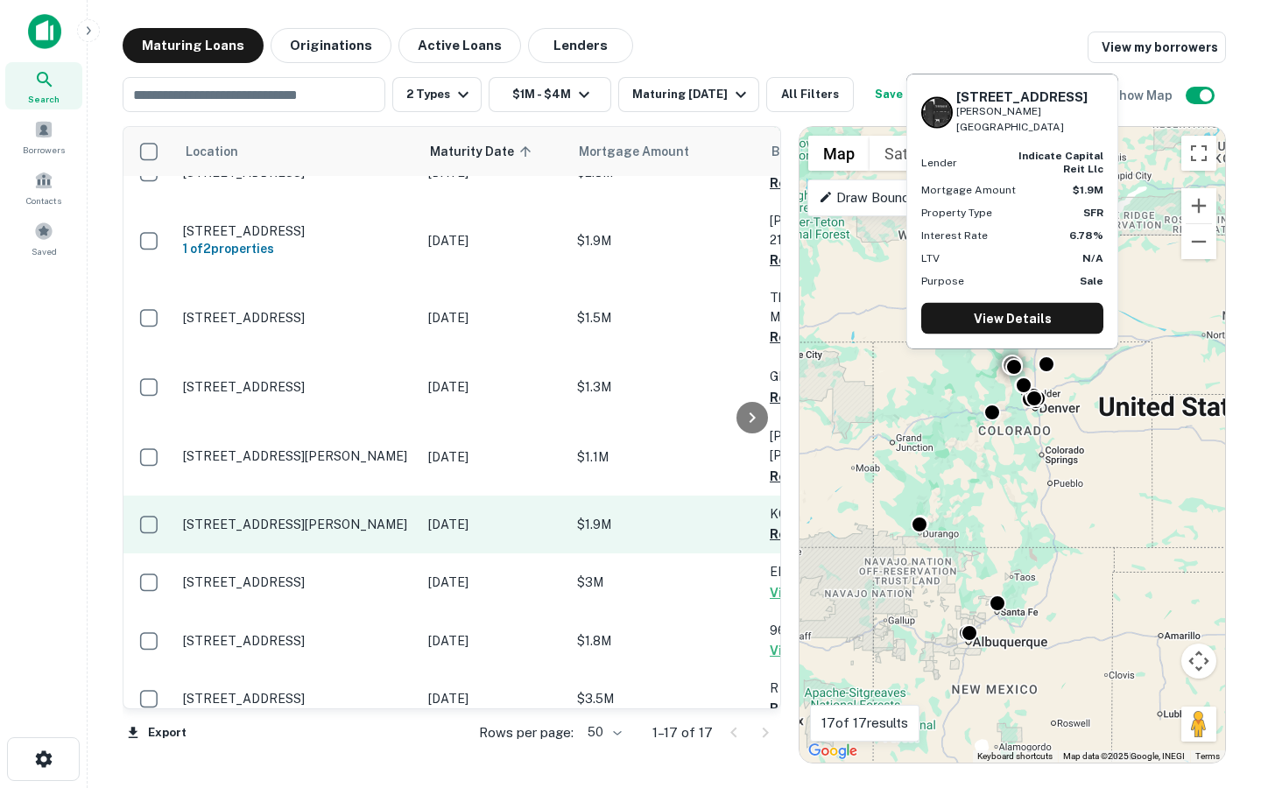
click at [638, 496] on td "$1.9M" at bounding box center [664, 525] width 193 height 58
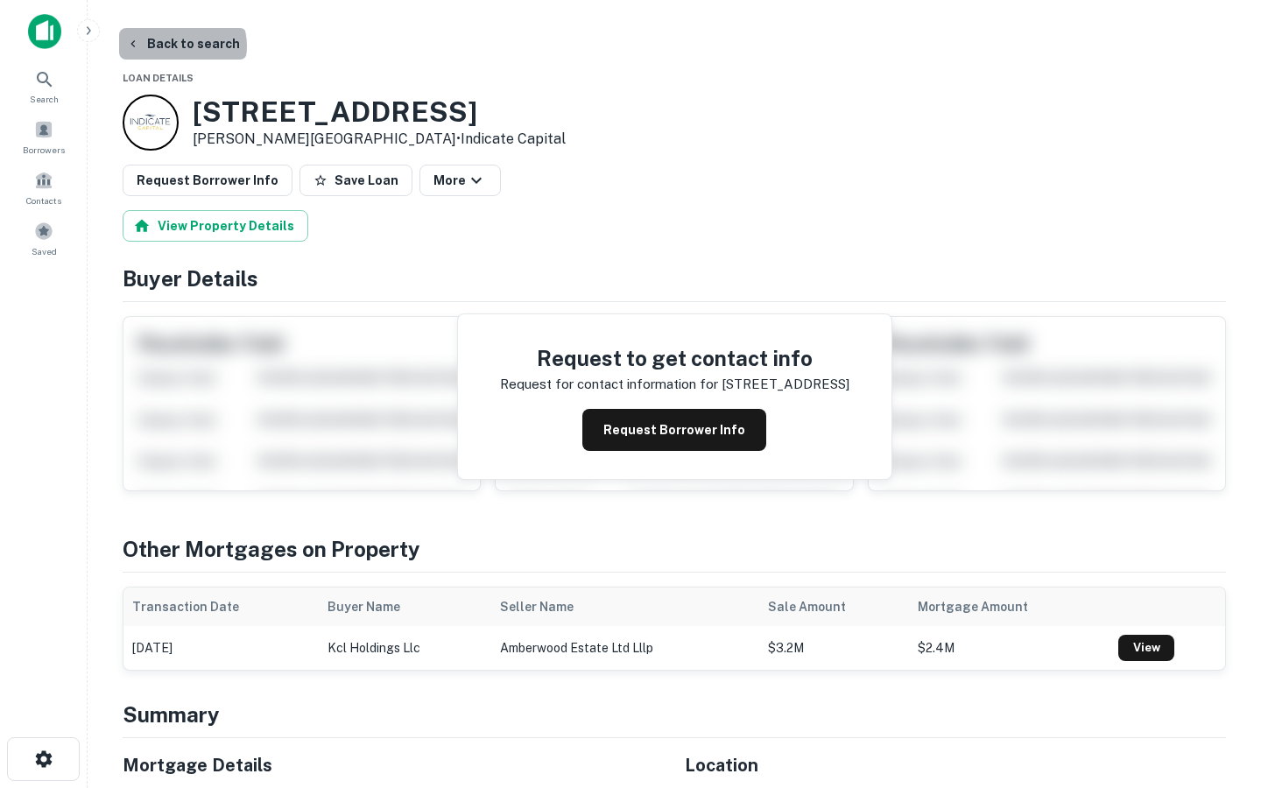
click at [181, 46] on button "Back to search" at bounding box center [183, 44] width 128 height 32
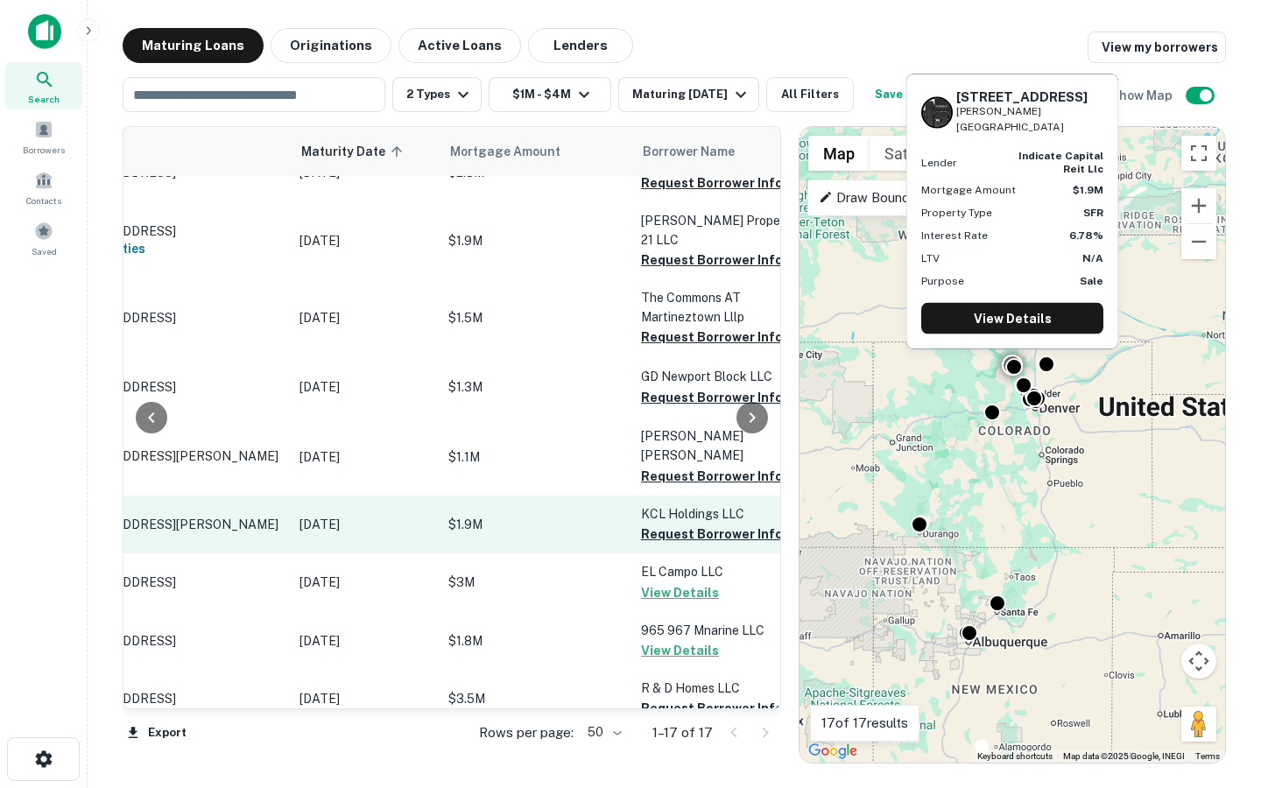
scroll to position [500, 3]
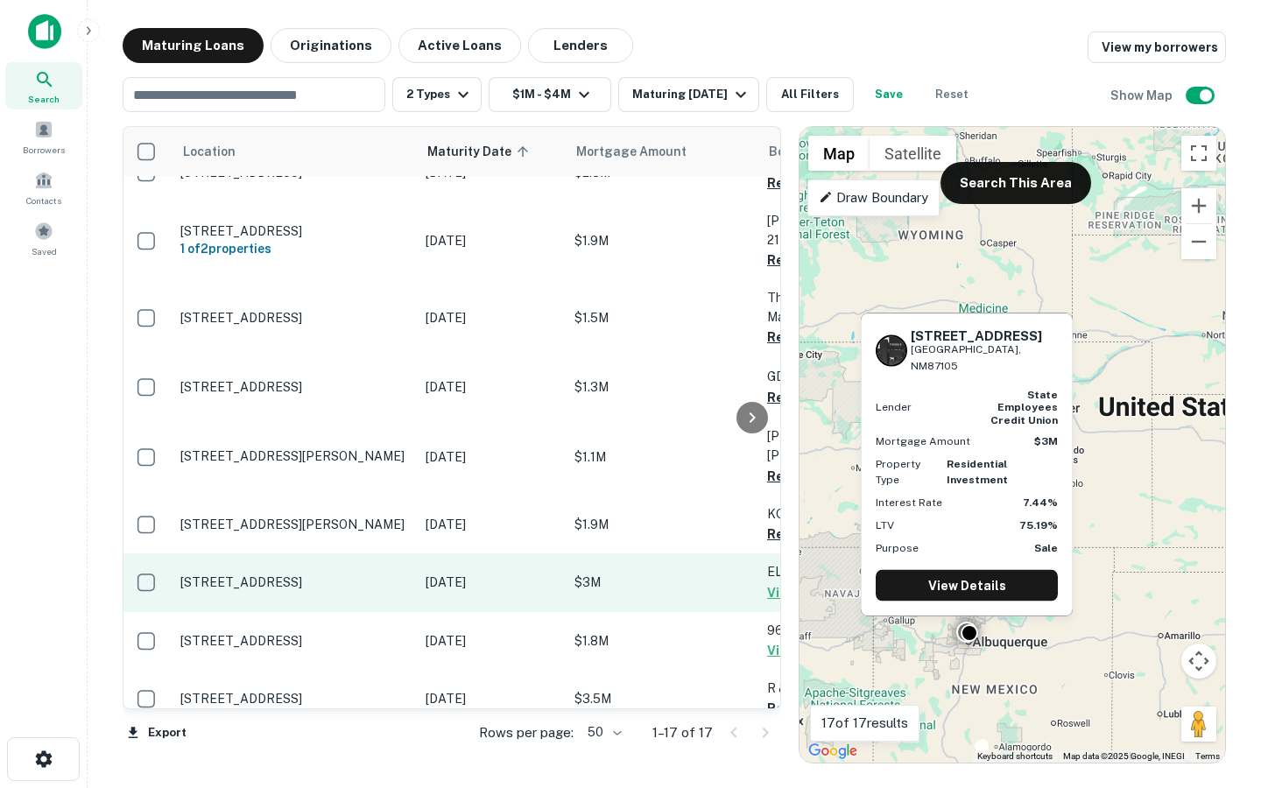
click at [522, 573] on p "Dec 26, 2025" at bounding box center [491, 582] width 131 height 19
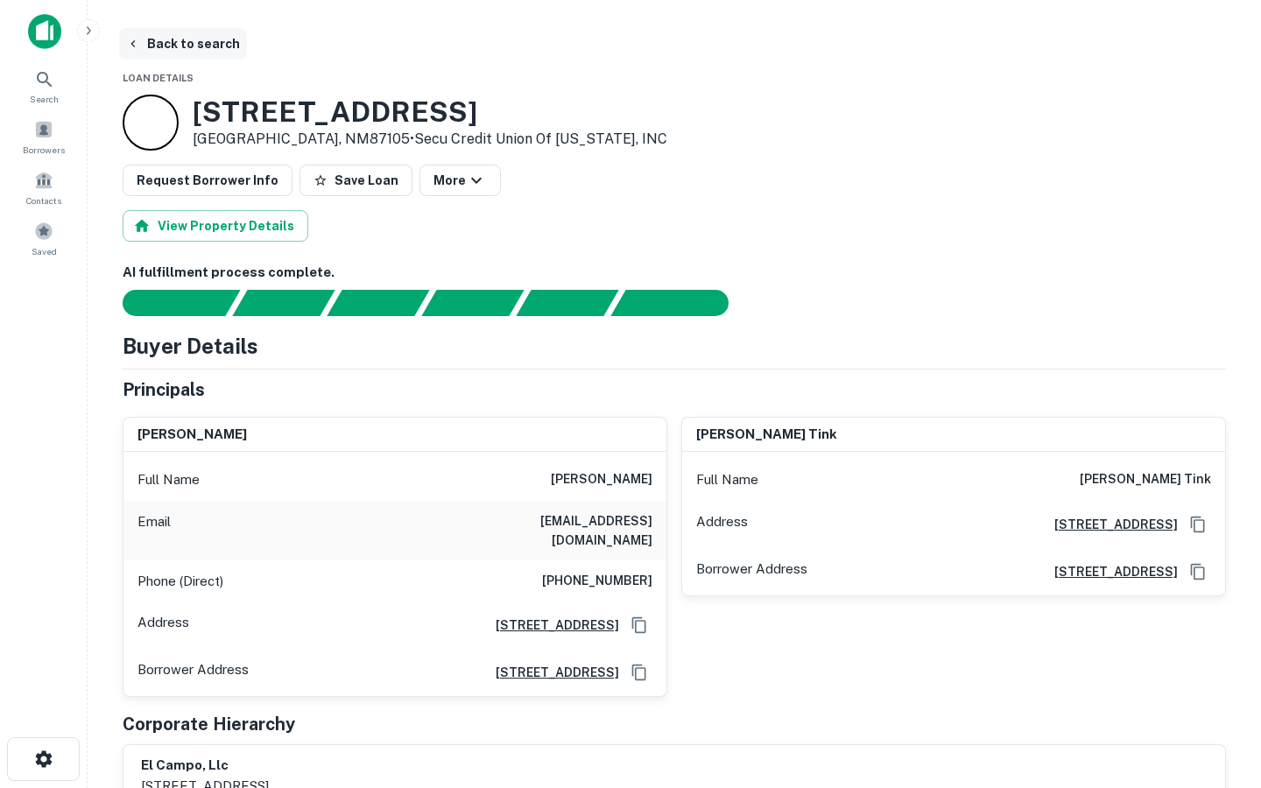
click at [148, 38] on button "Back to search" at bounding box center [183, 44] width 128 height 32
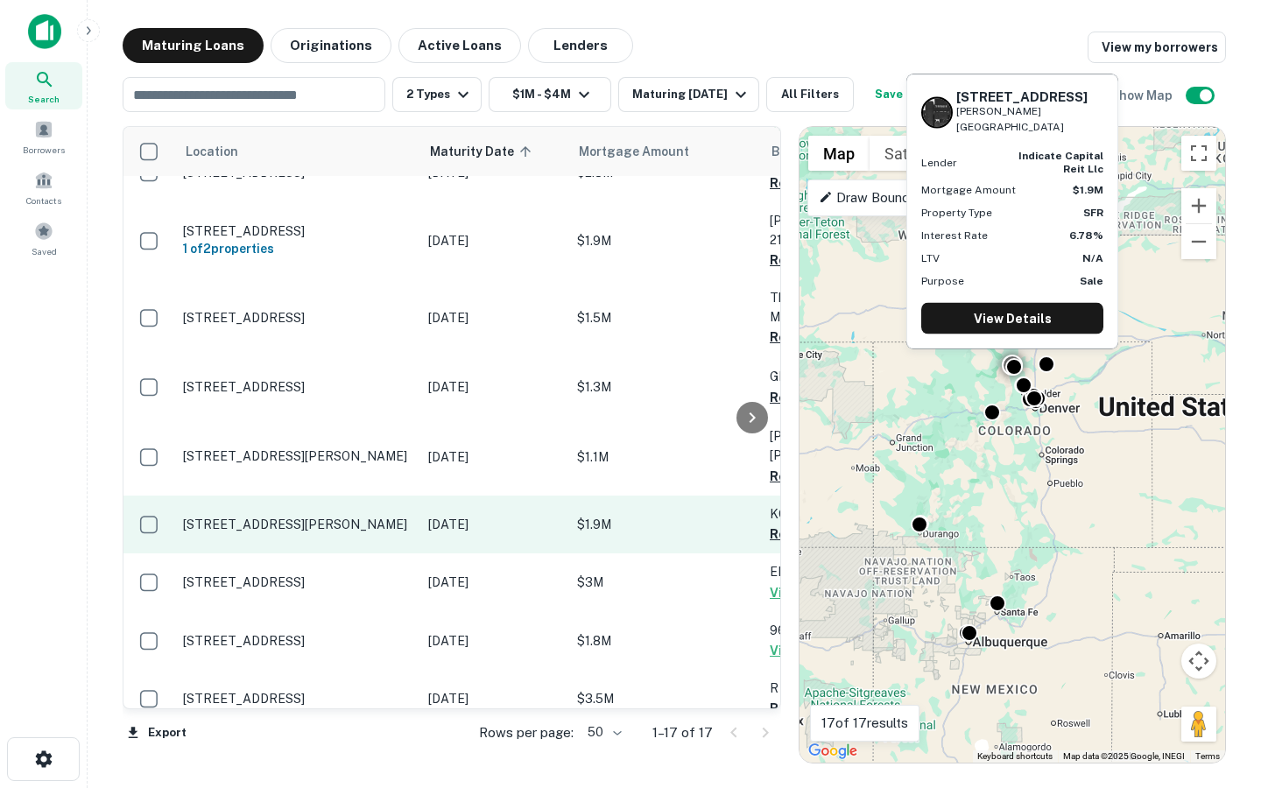
scroll to position [500, 0]
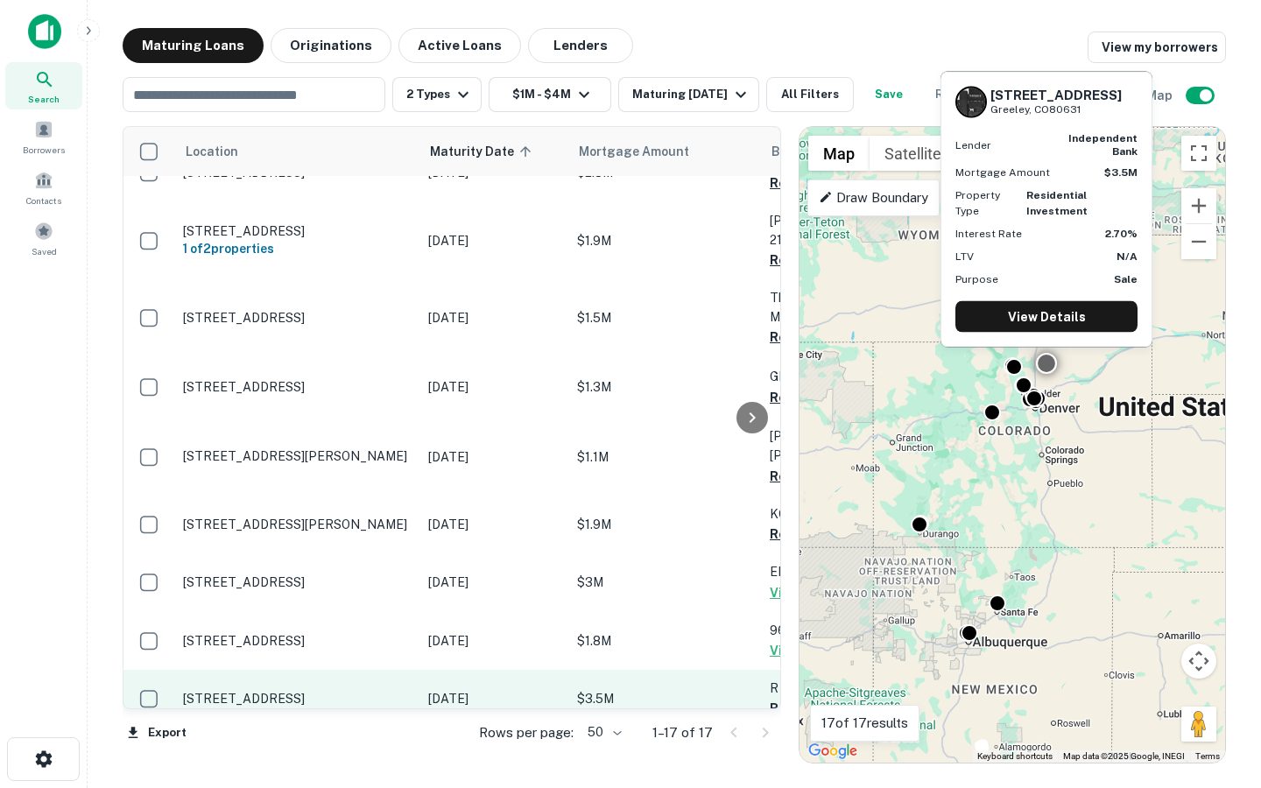
click at [323, 670] on td "1859 10th Ave Greeley, CO80631" at bounding box center [296, 699] width 245 height 58
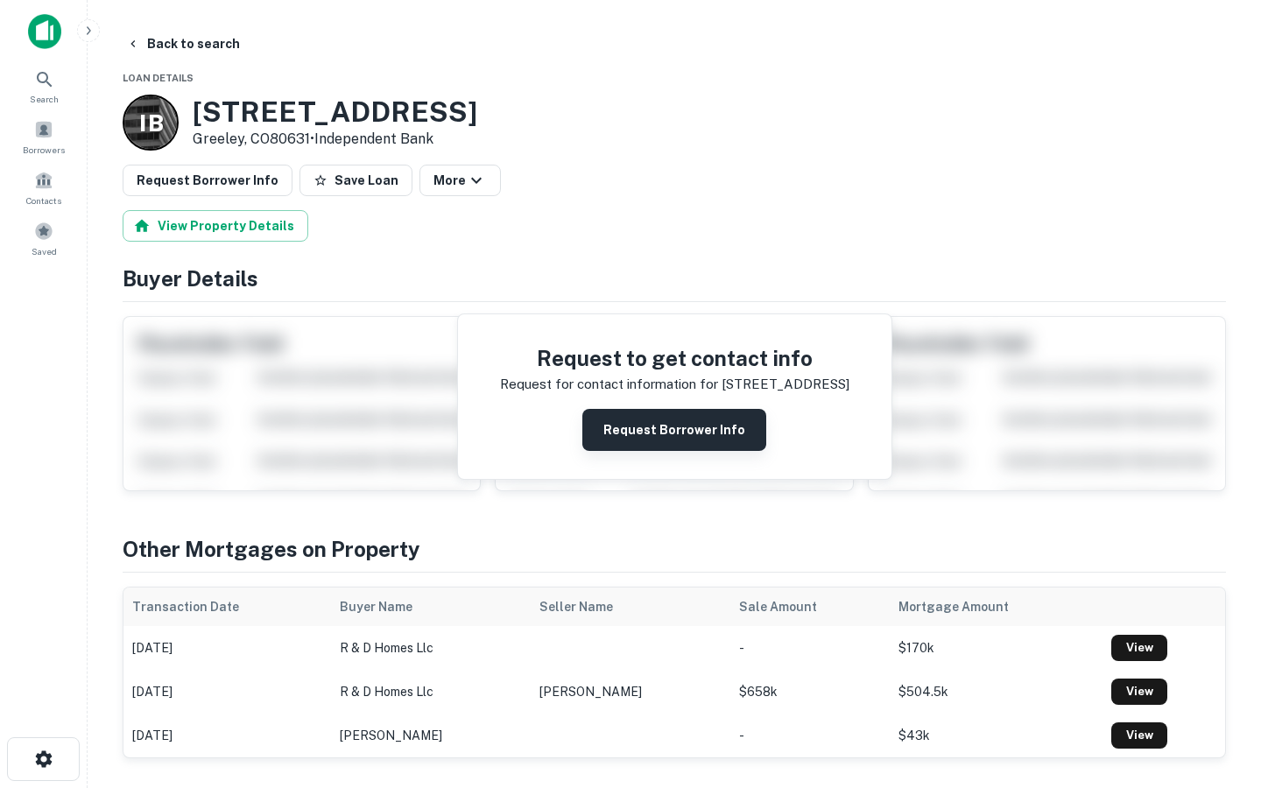
click at [660, 446] on button "Request Borrower Info" at bounding box center [674, 430] width 184 height 42
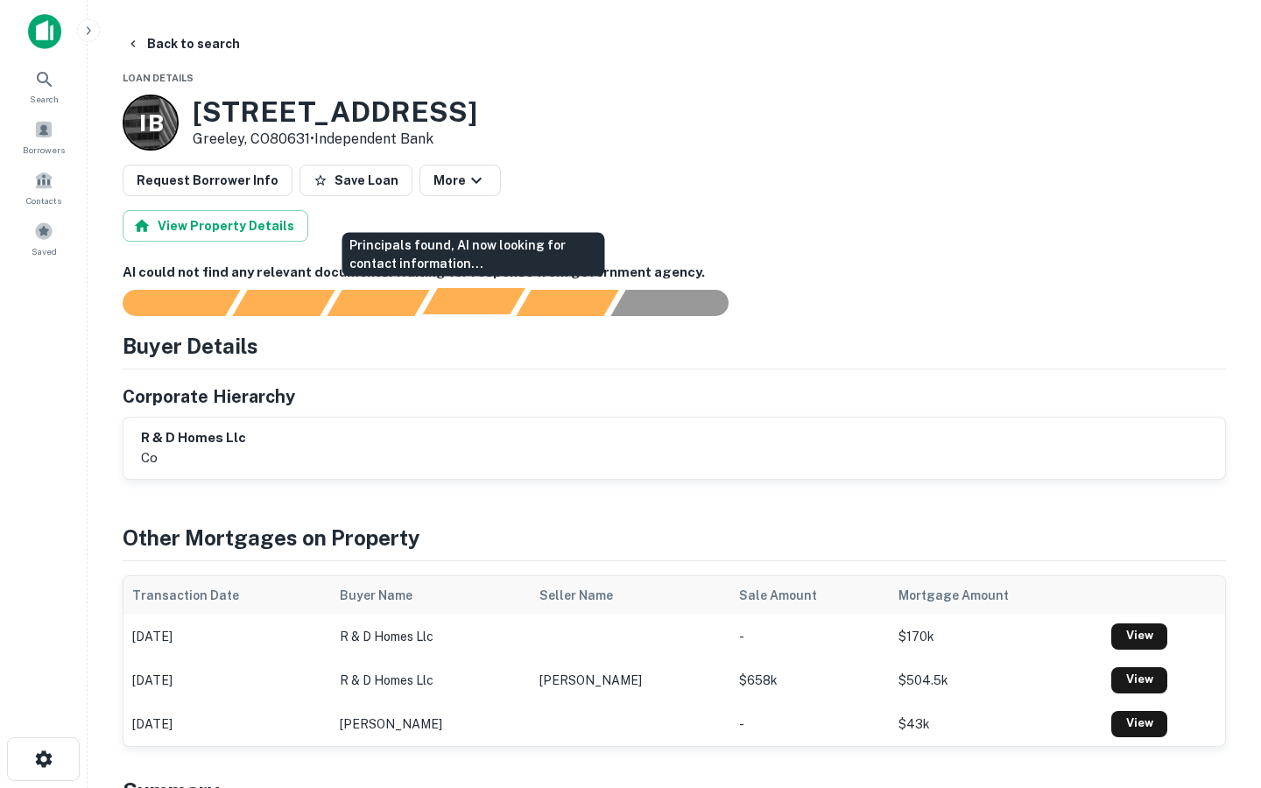
click at [448, 297] on div "Principals found, AI now looking for contact information..." at bounding box center [473, 301] width 102 height 26
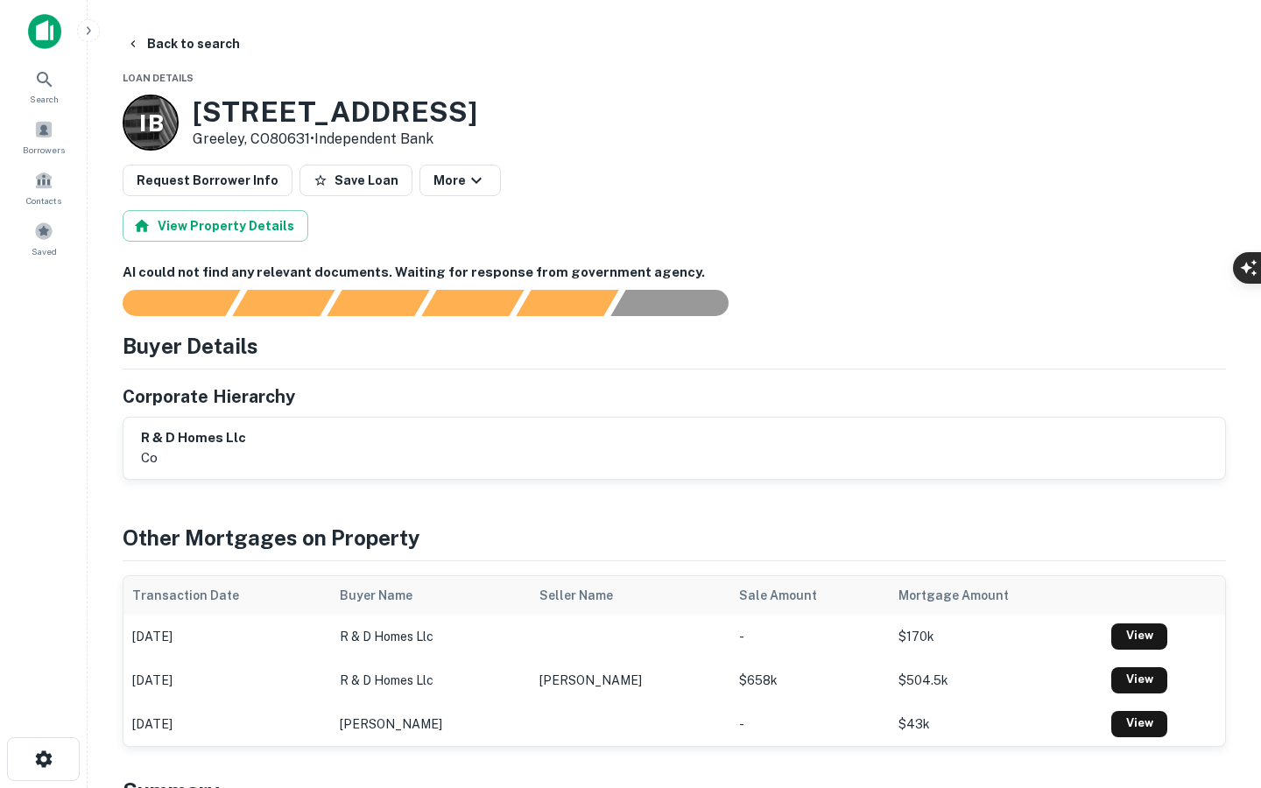
click at [899, 281] on h6 "AI could not find any relevant documents. Waiting for response from government …" at bounding box center [674, 273] width 1103 height 20
click at [1246, 328] on div "button" at bounding box center [1240, 325] width 18 height 20
click at [1249, 335] on div "button" at bounding box center [1240, 325] width 18 height 20
click at [0, 787] on div at bounding box center [0, 788] width 0 height 0
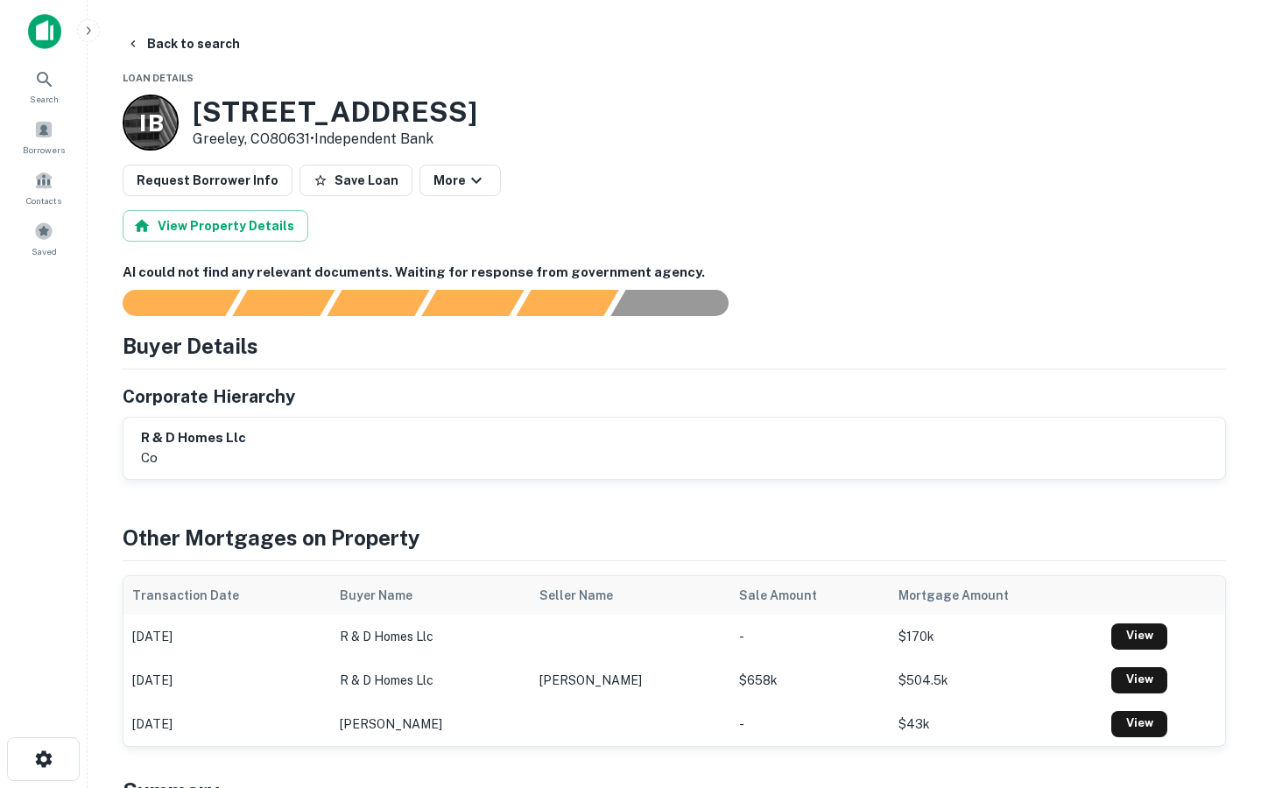
click at [877, 405] on div "Corporate Hierarchy" at bounding box center [674, 397] width 1103 height 26
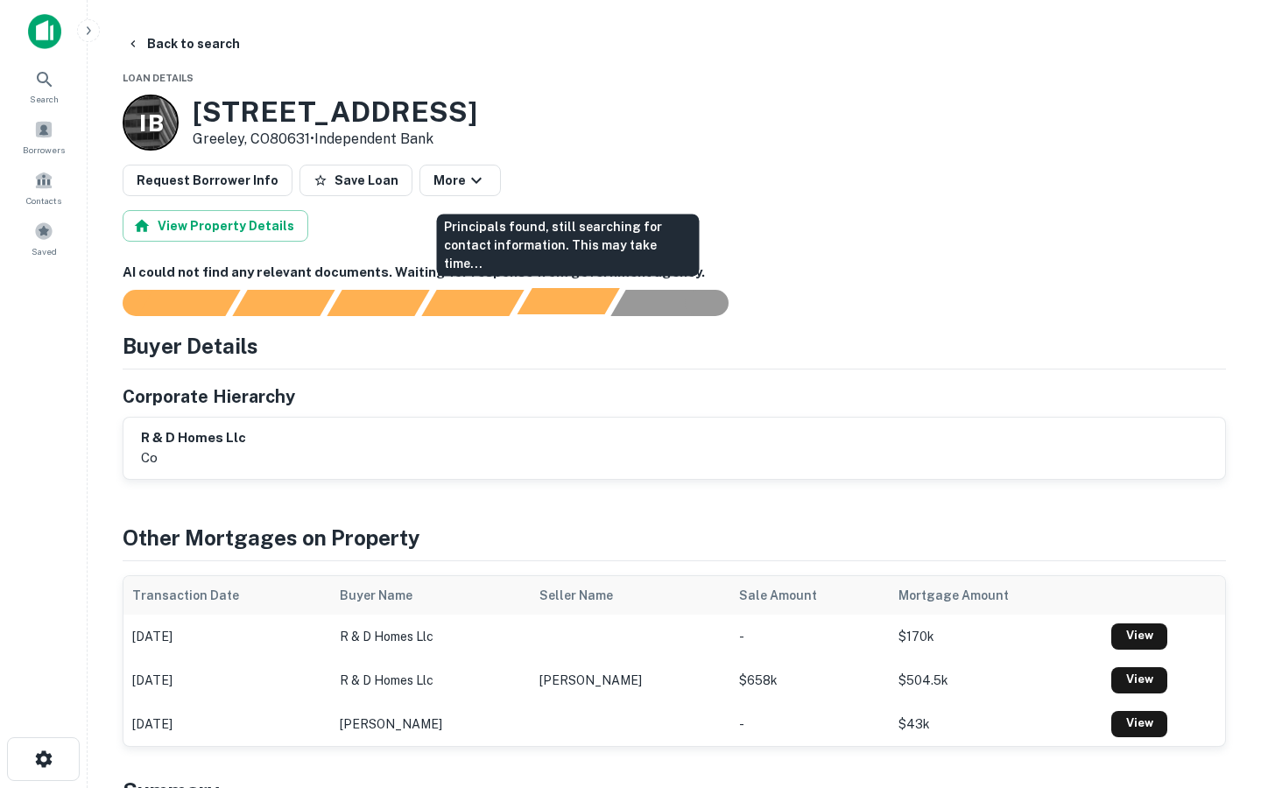
click at [602, 305] on div "Principals found, still searching for contact information. This may take time..." at bounding box center [568, 301] width 102 height 26
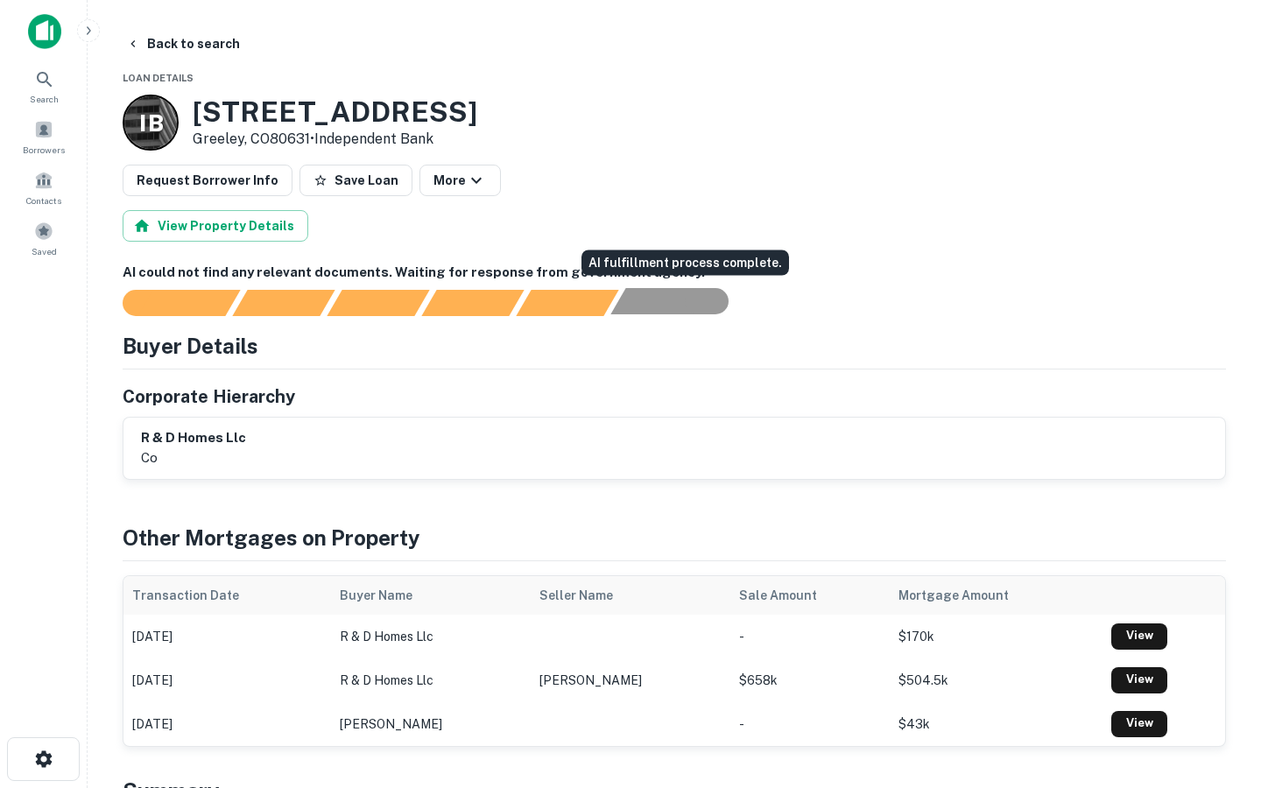
click at [659, 301] on div "AI fulfillment process complete." at bounding box center [661, 301] width 102 height 26
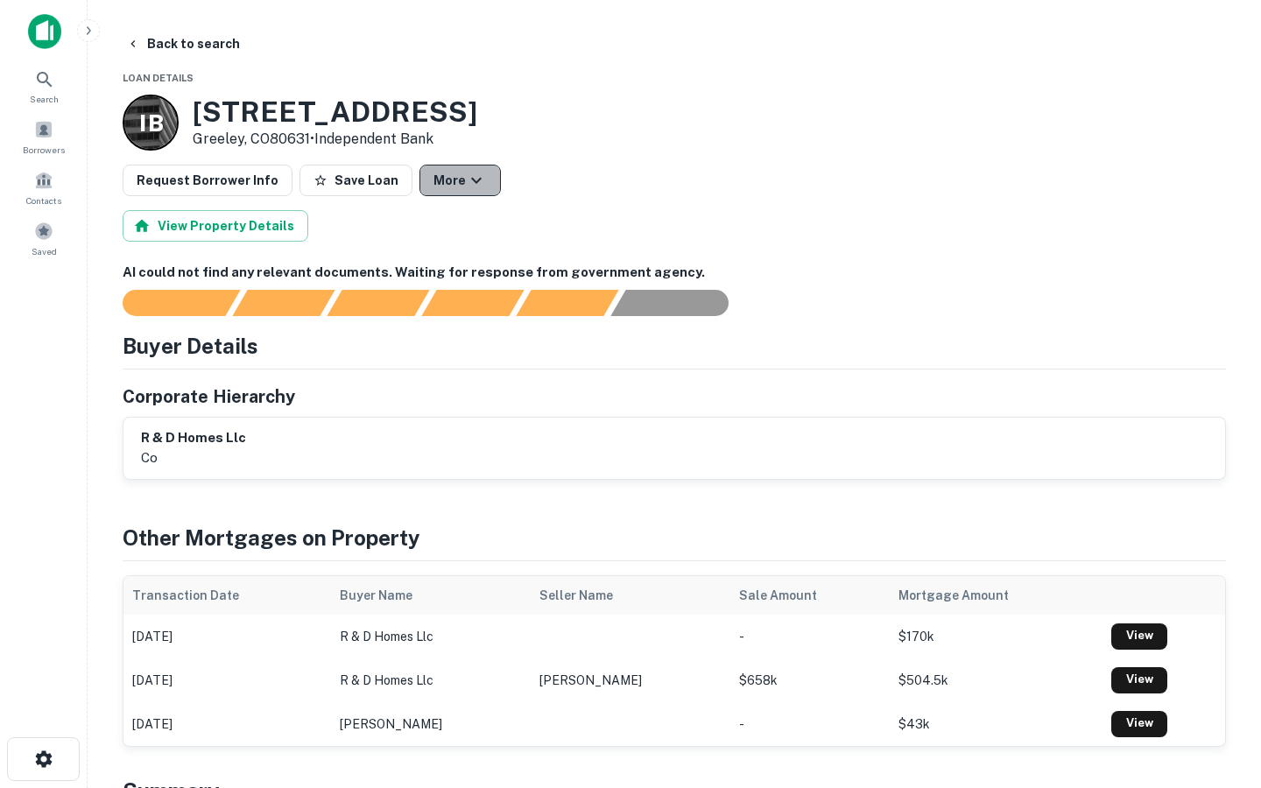
click at [419, 187] on button "More" at bounding box center [459, 181] width 81 height 32
click at [416, 136] on div at bounding box center [630, 394] width 1261 height 788
click at [434, 194] on button "More" at bounding box center [459, 181] width 81 height 32
click at [524, 184] on div at bounding box center [630, 394] width 1261 height 788
click at [185, 53] on button "Back to search" at bounding box center [183, 44] width 128 height 32
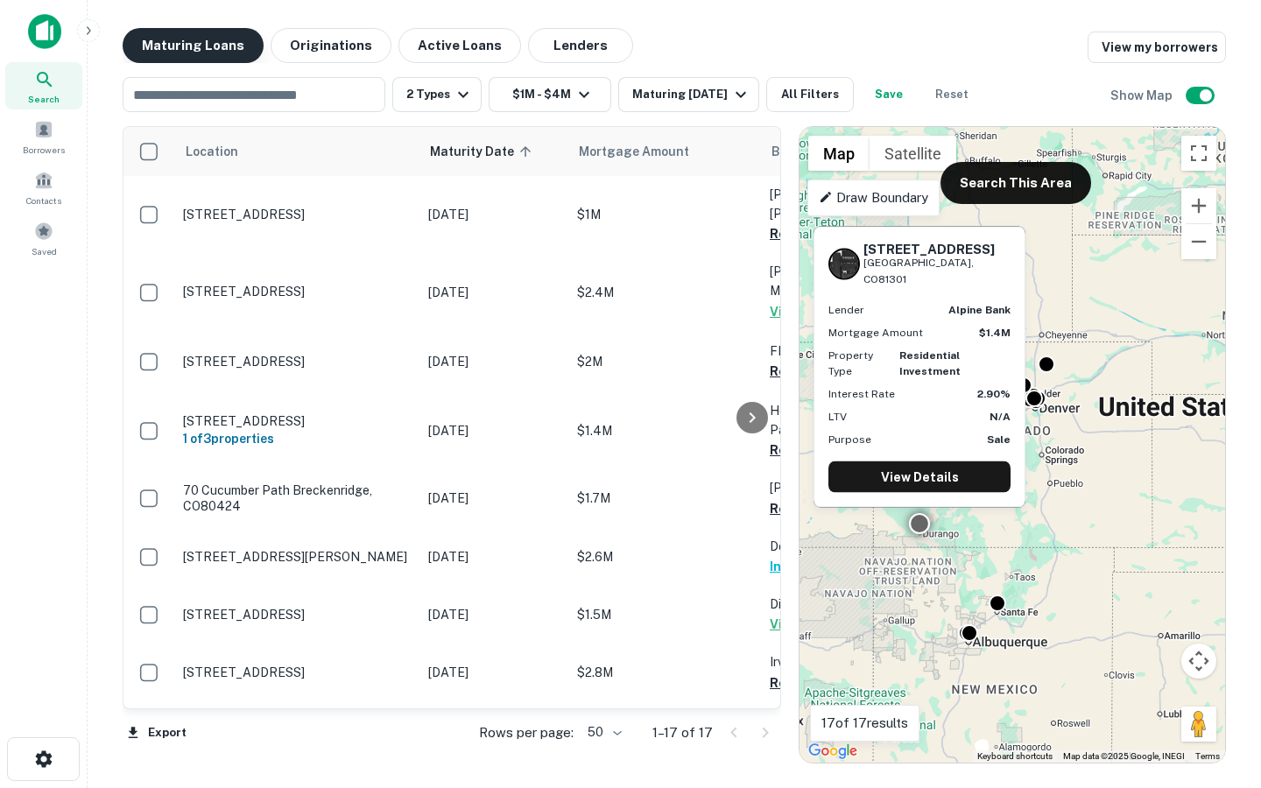
scroll to position [500, 0]
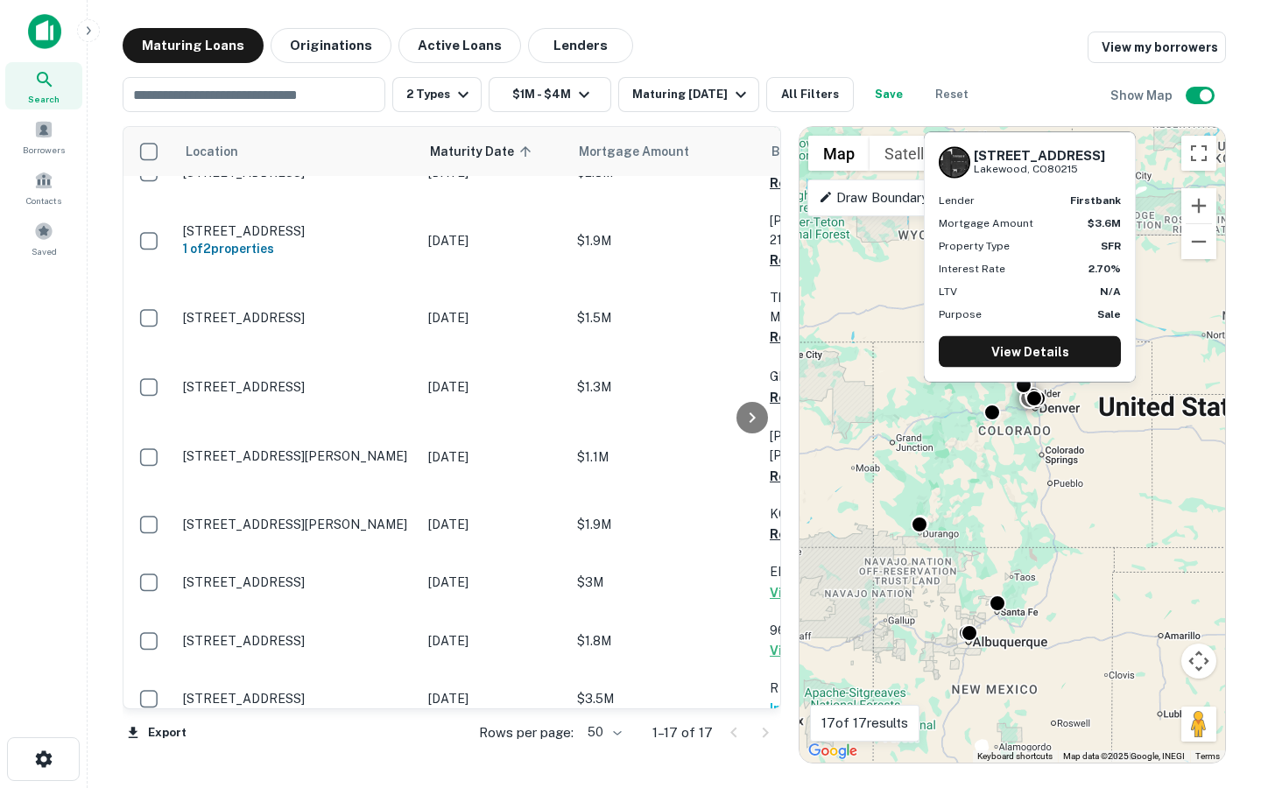
click at [329, 749] on p "1570 Routt St Lakewood, CO80215" at bounding box center [297, 757] width 228 height 16
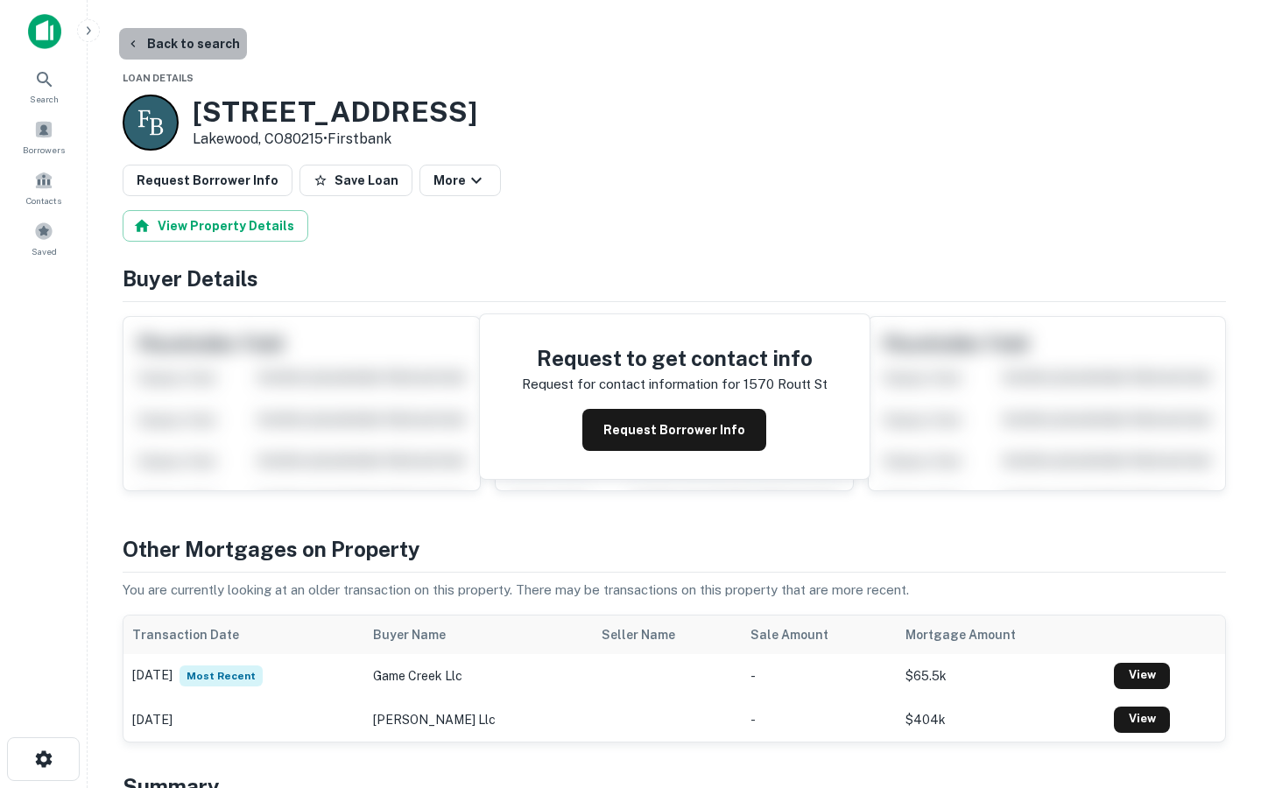
click at [196, 48] on button "Back to search" at bounding box center [183, 44] width 128 height 32
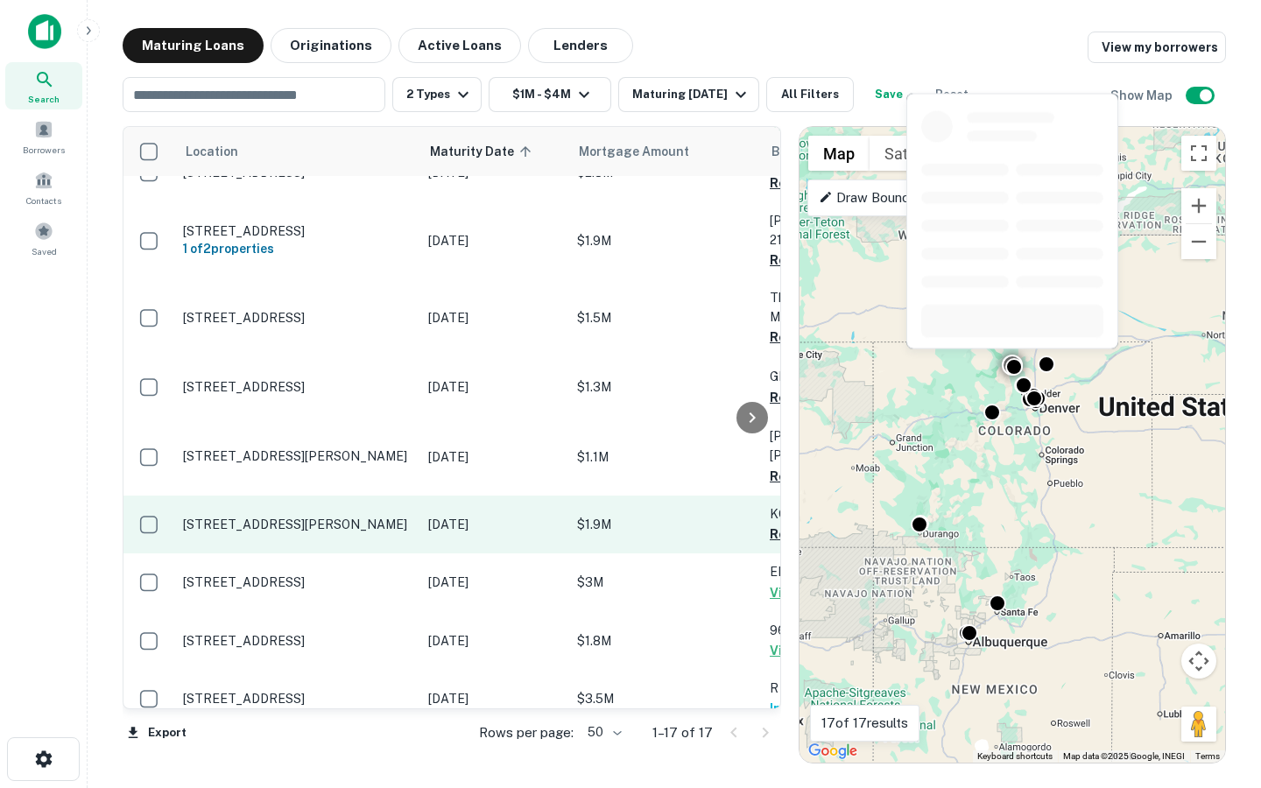
scroll to position [500, 0]
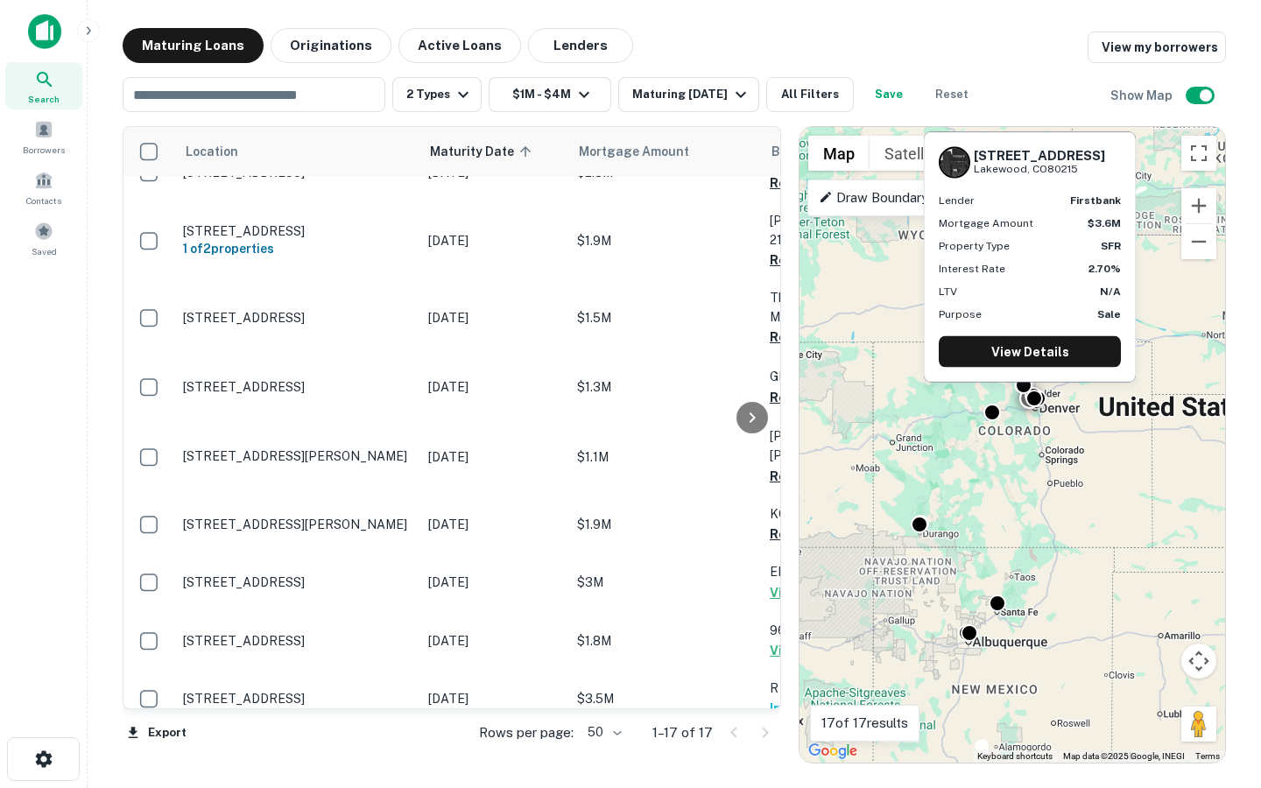
click at [533, 747] on p "Jan 31, 2026" at bounding box center [493, 756] width 131 height 19
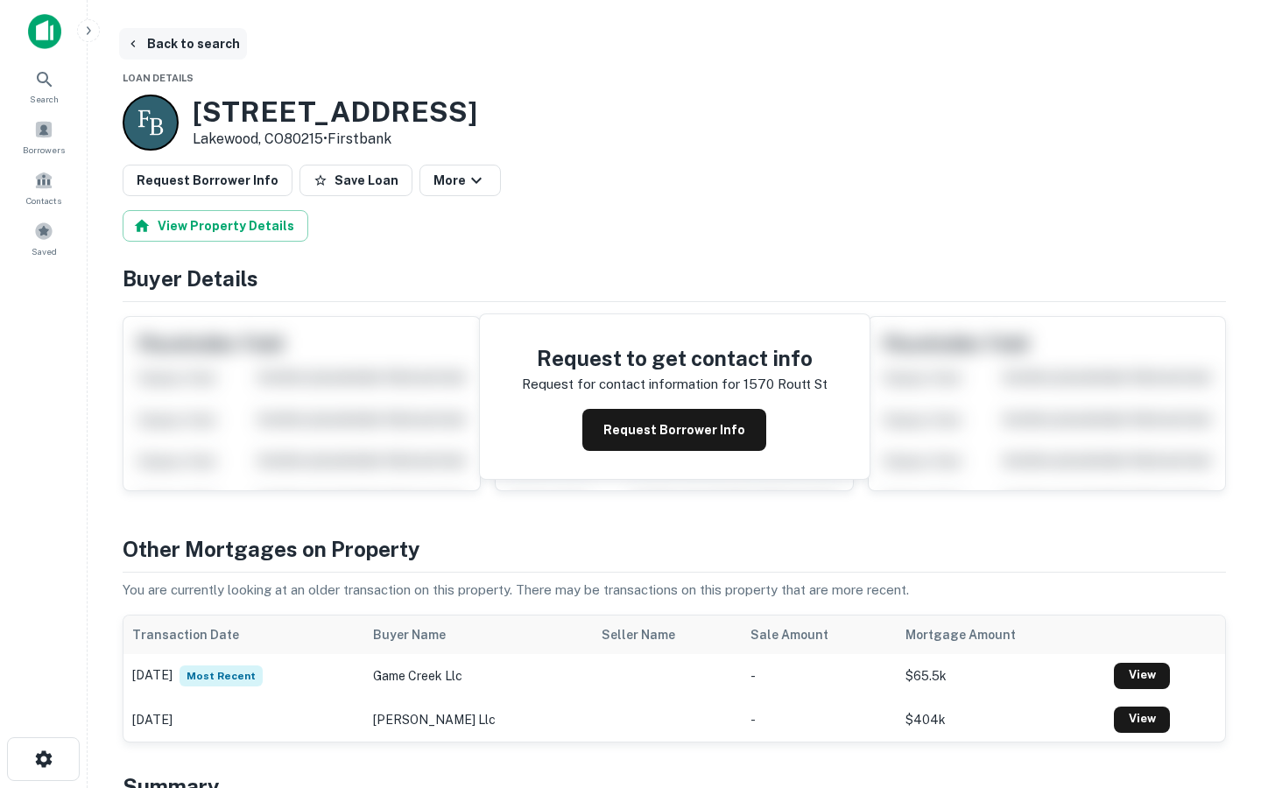
click at [180, 46] on button "Back to search" at bounding box center [183, 44] width 128 height 32
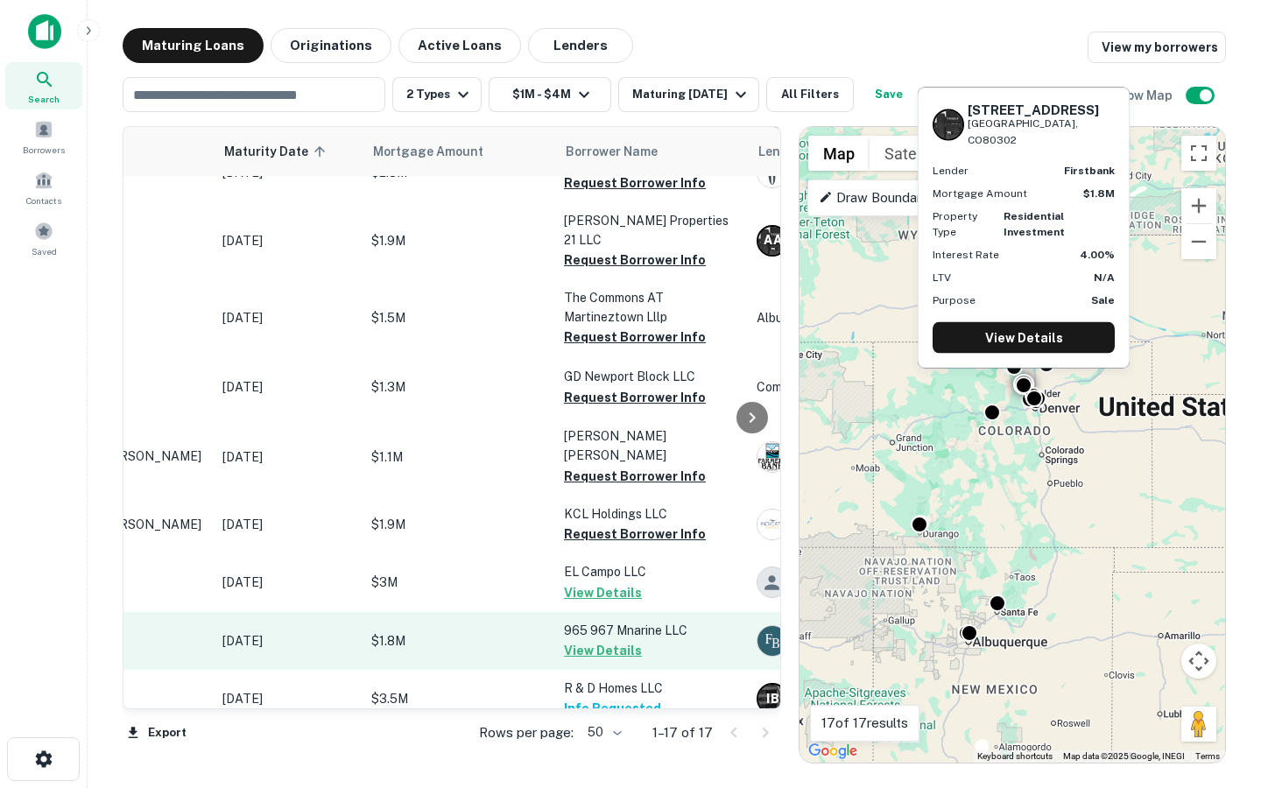
scroll to position [500, 0]
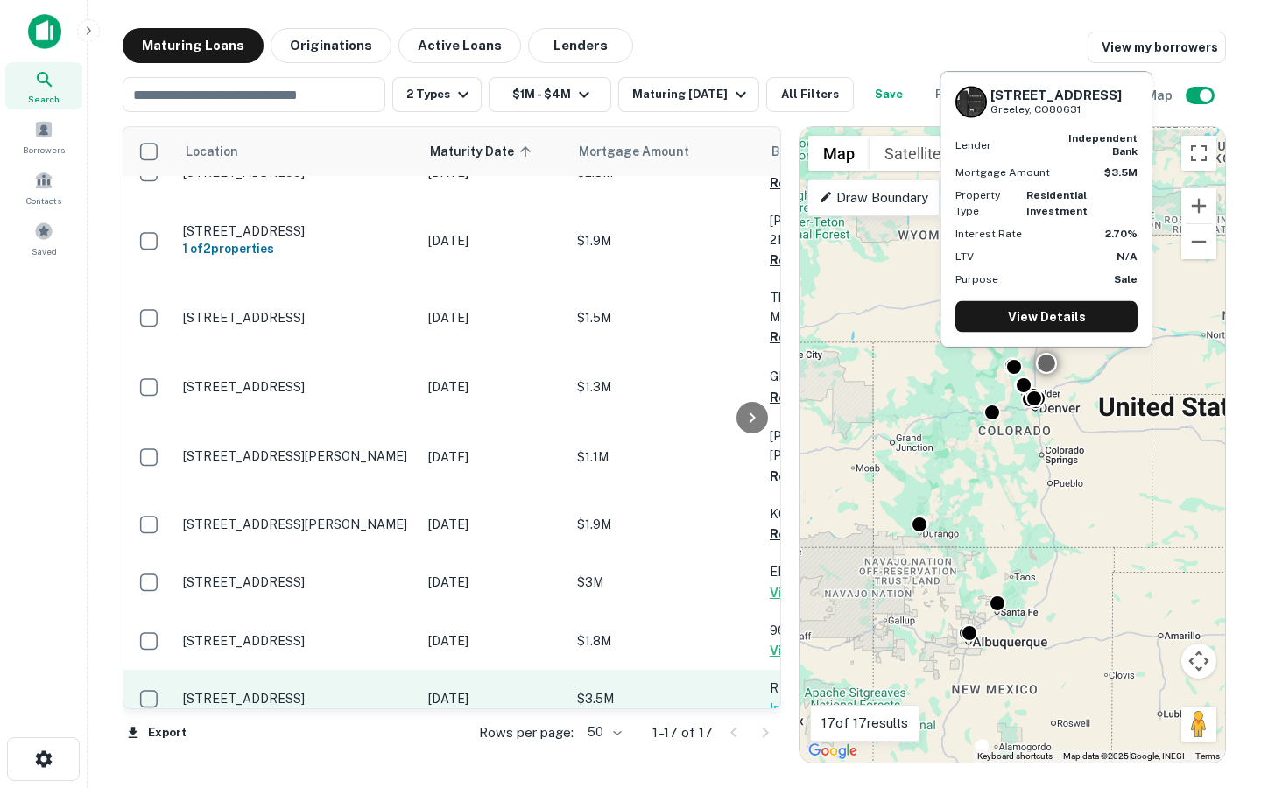
click at [528, 689] on p "Jan 03, 2026" at bounding box center [493, 698] width 131 height 19
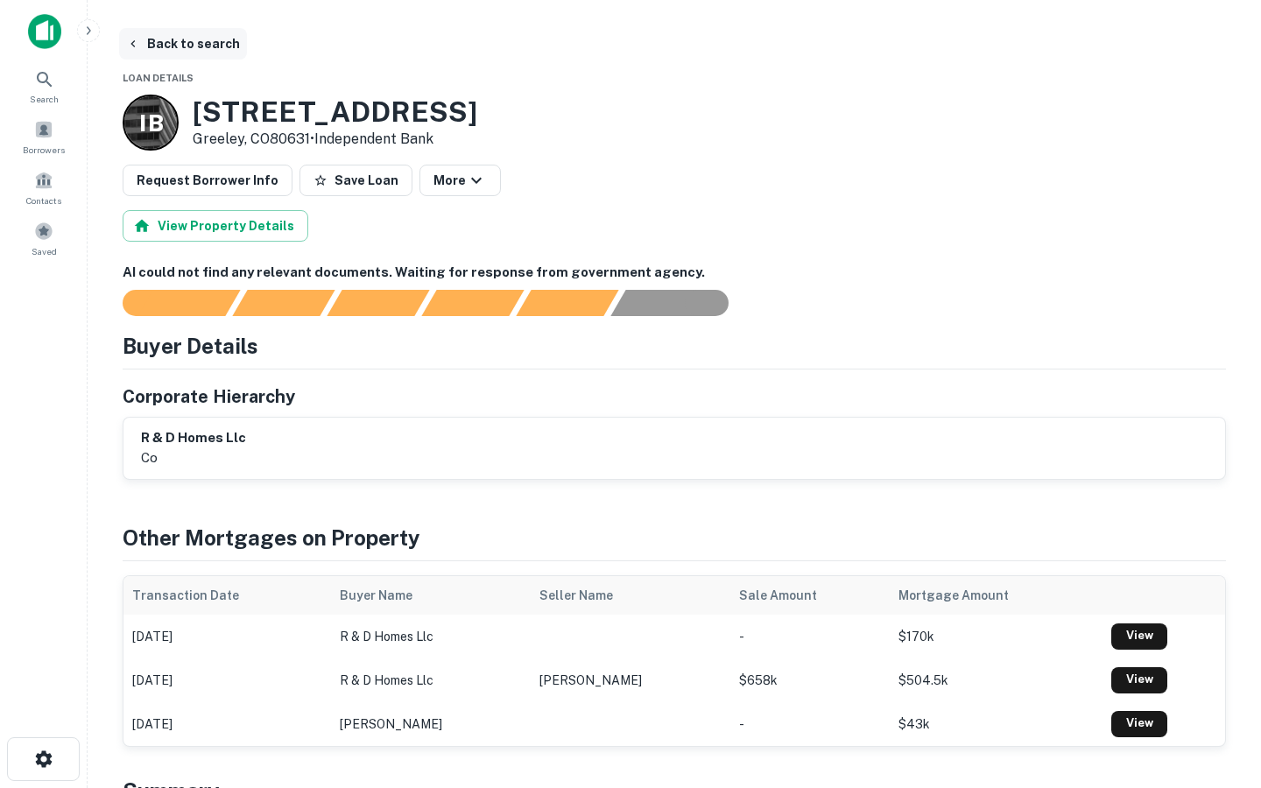
click at [214, 52] on button "Back to search" at bounding box center [183, 44] width 128 height 32
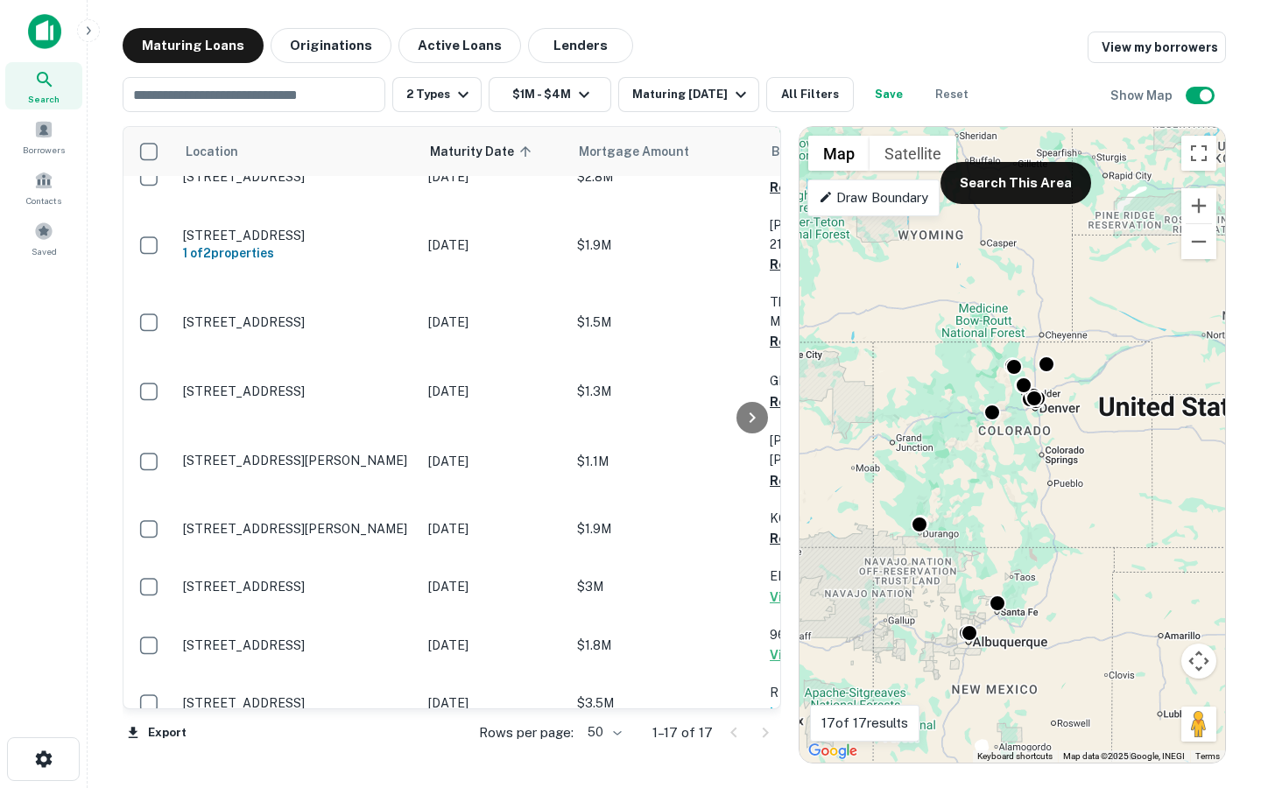
scroll to position [500, 0]
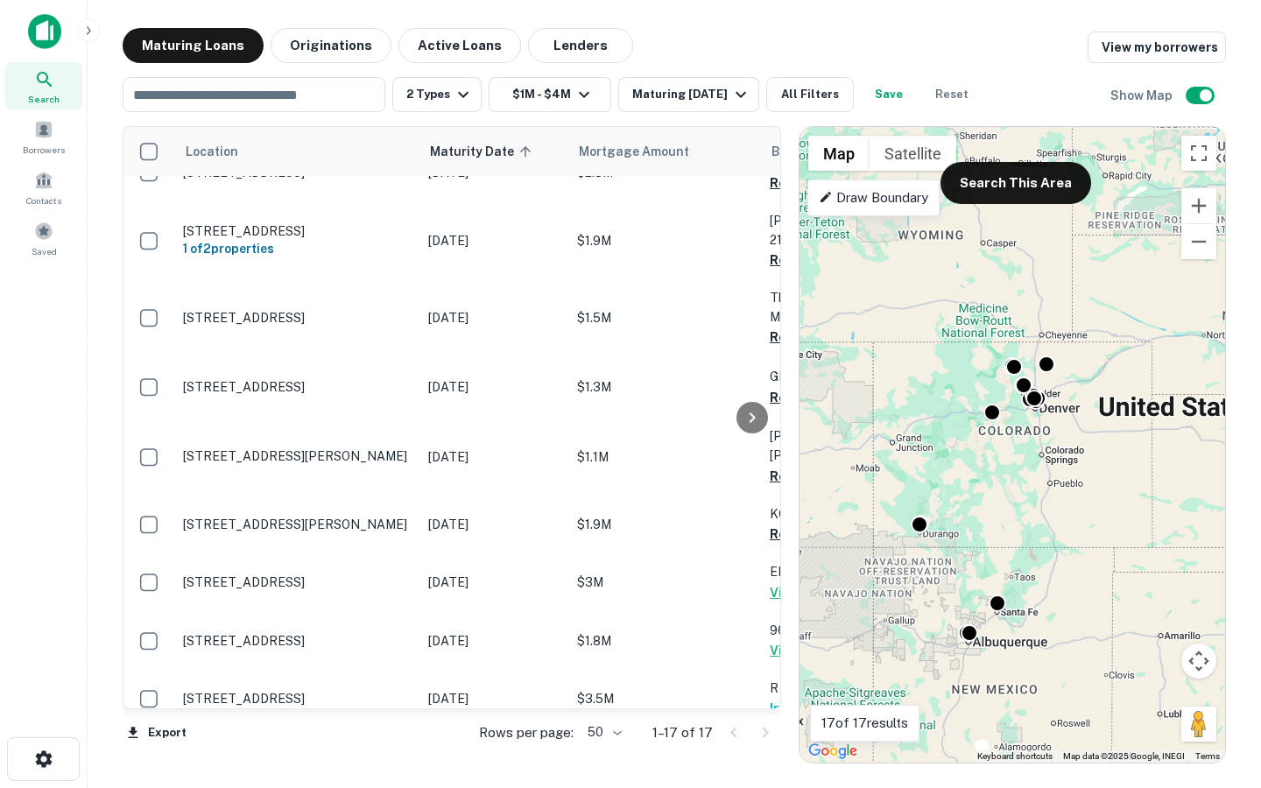
click at [763, 734] on div at bounding box center [750, 733] width 60 height 28
click at [729, 733] on div at bounding box center [750, 733] width 60 height 28
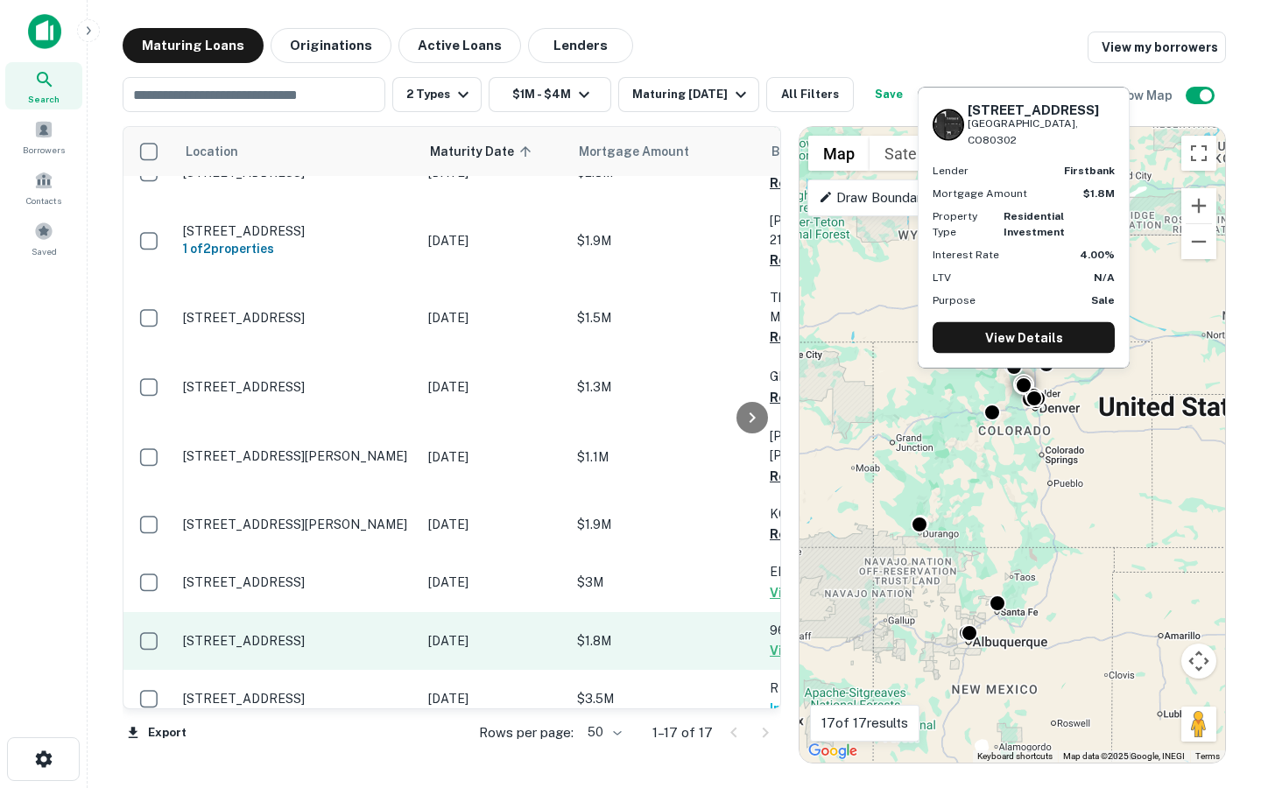
click at [631, 631] on p "$1.8M" at bounding box center [664, 640] width 175 height 19
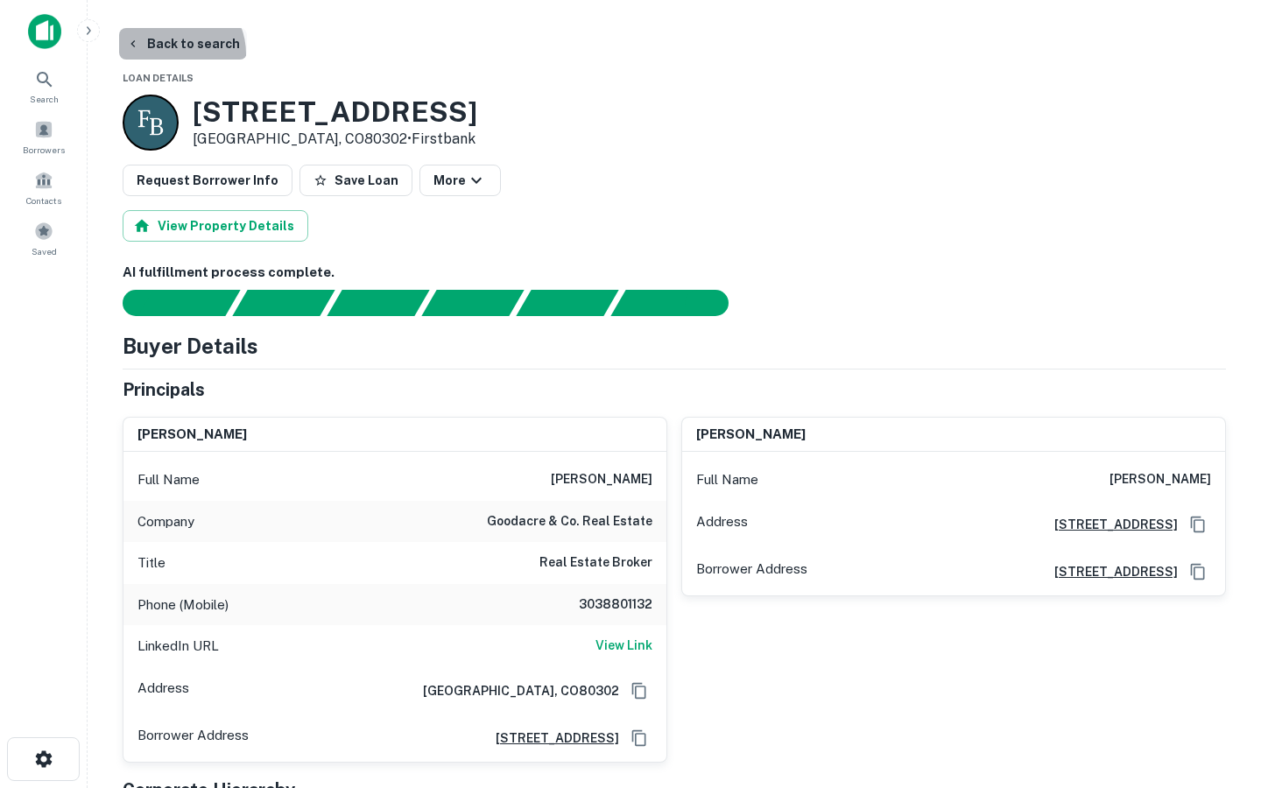
click at [169, 54] on button "Back to search" at bounding box center [183, 44] width 128 height 32
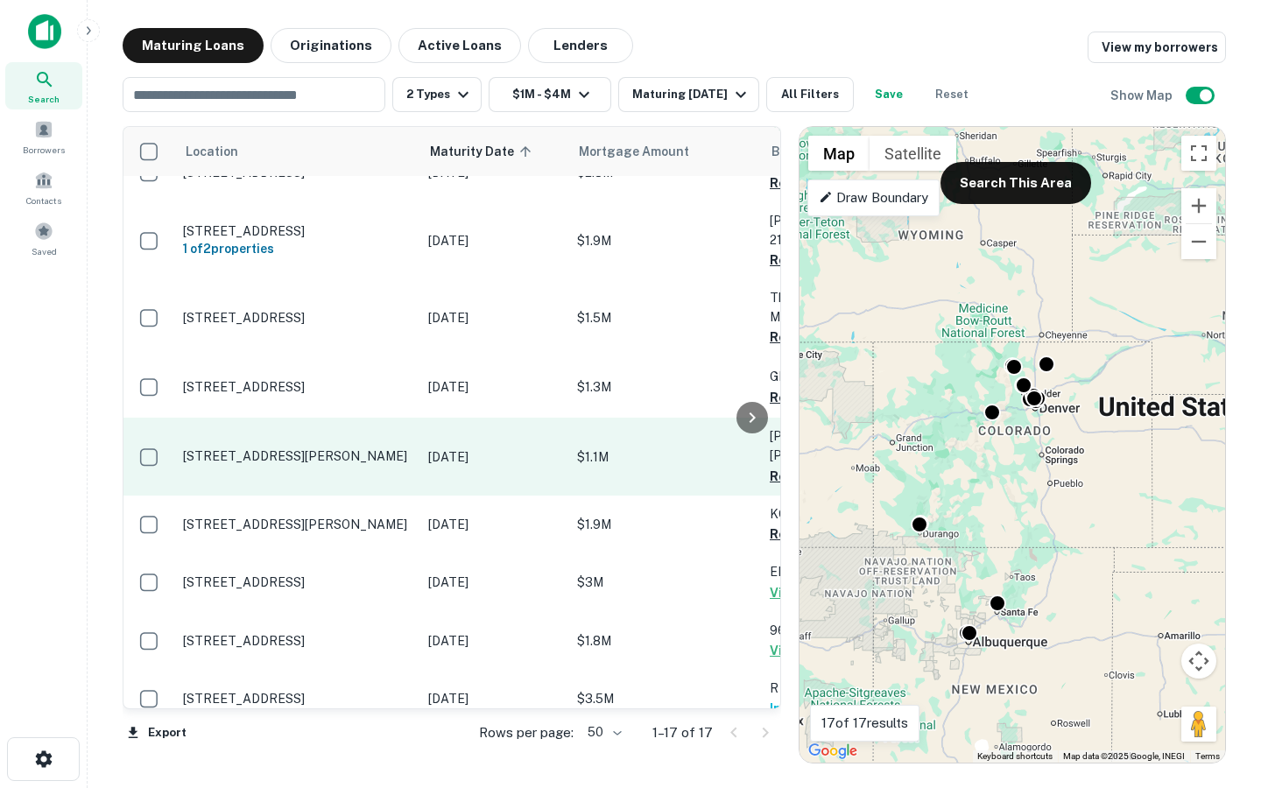
scroll to position [415, 0]
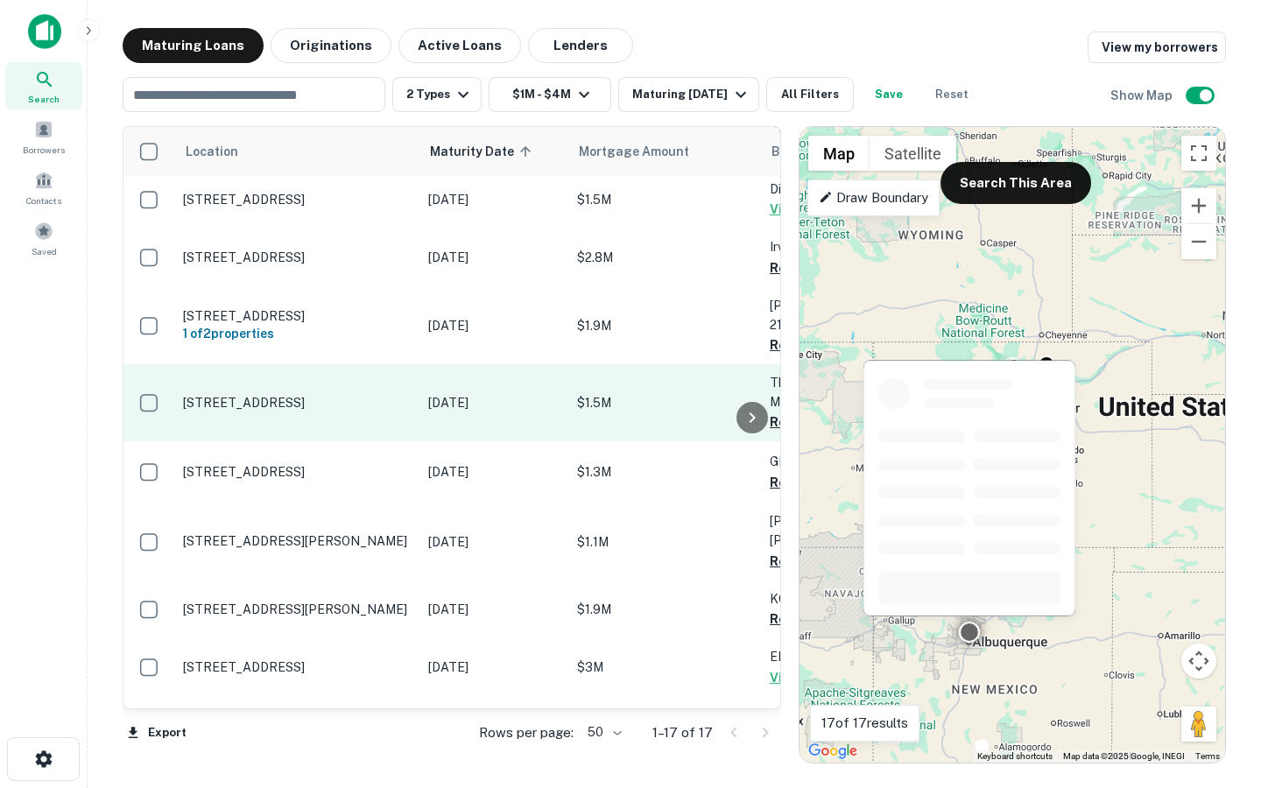
click at [655, 393] on p "$1.5M" at bounding box center [664, 402] width 175 height 19
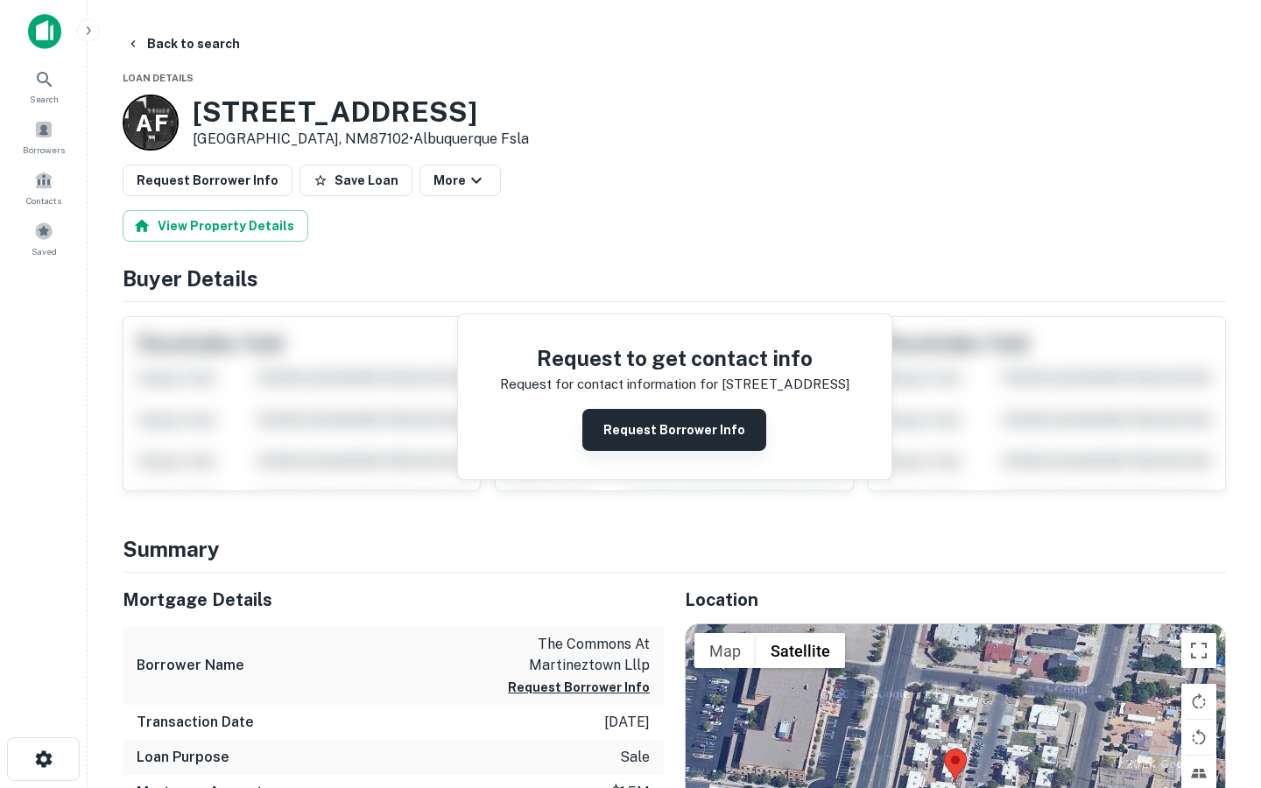
click at [603, 437] on button "Request Borrower Info" at bounding box center [674, 430] width 184 height 42
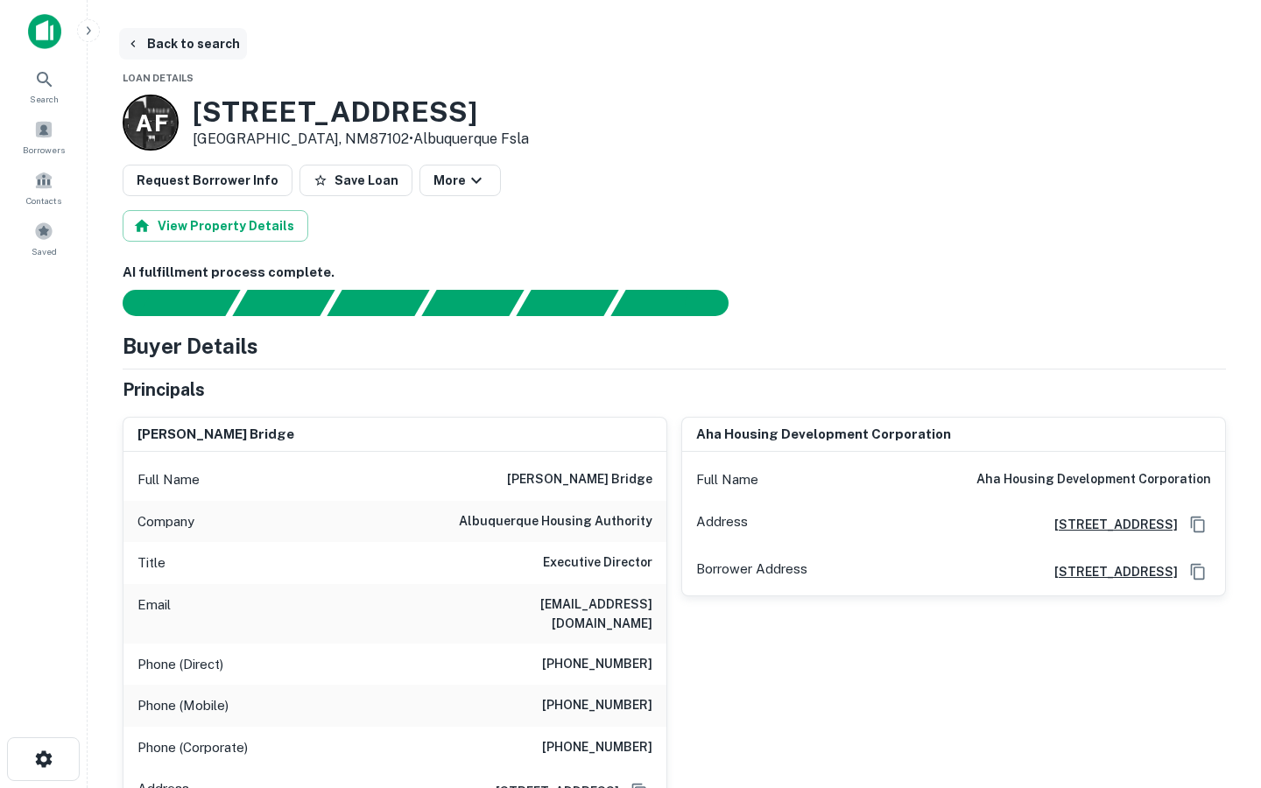
click at [202, 44] on button "Back to search" at bounding box center [183, 44] width 128 height 32
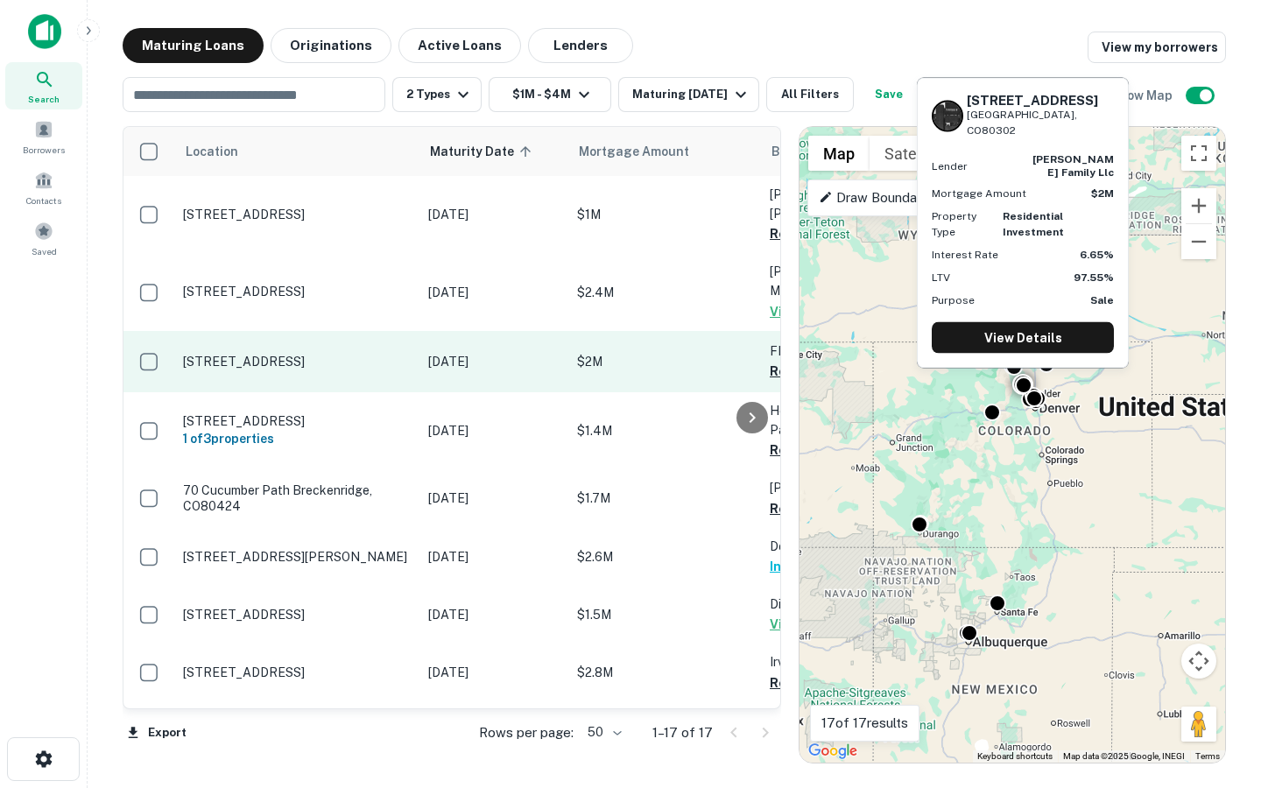
click at [629, 352] on p "$2M" at bounding box center [664, 361] width 175 height 19
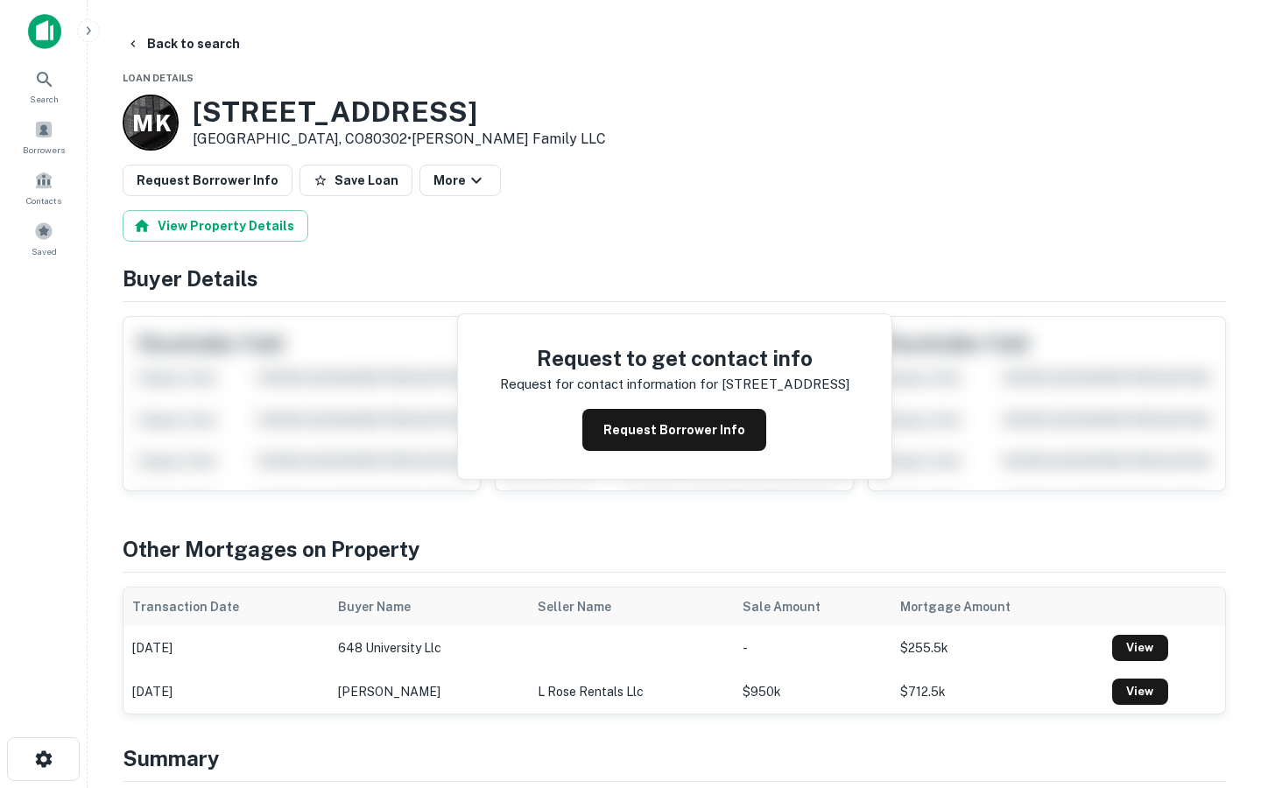
click at [650, 466] on div "Request to get contact info Request for contact information for 648 university …" at bounding box center [674, 396] width 433 height 165
click at [638, 420] on button "Request Borrower Info" at bounding box center [674, 430] width 184 height 42
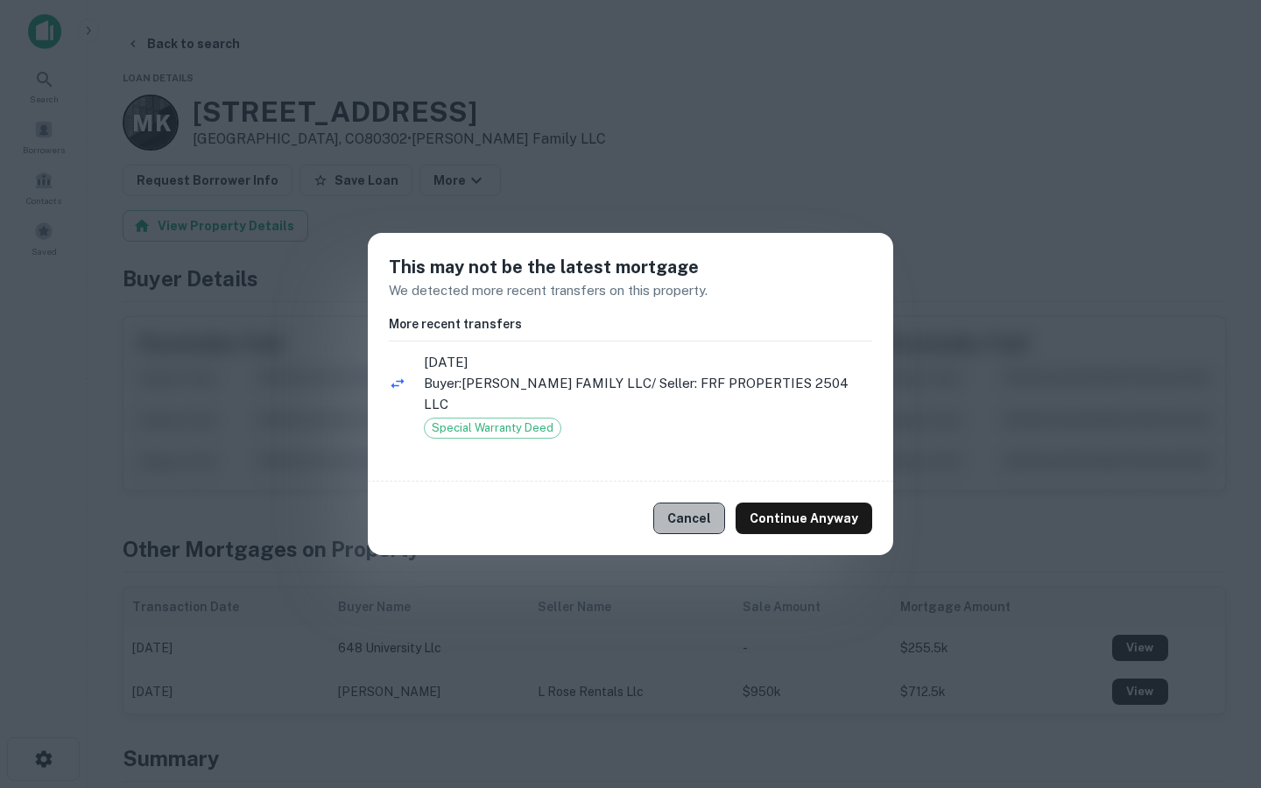
click at [708, 509] on button "Cancel" at bounding box center [689, 519] width 72 height 32
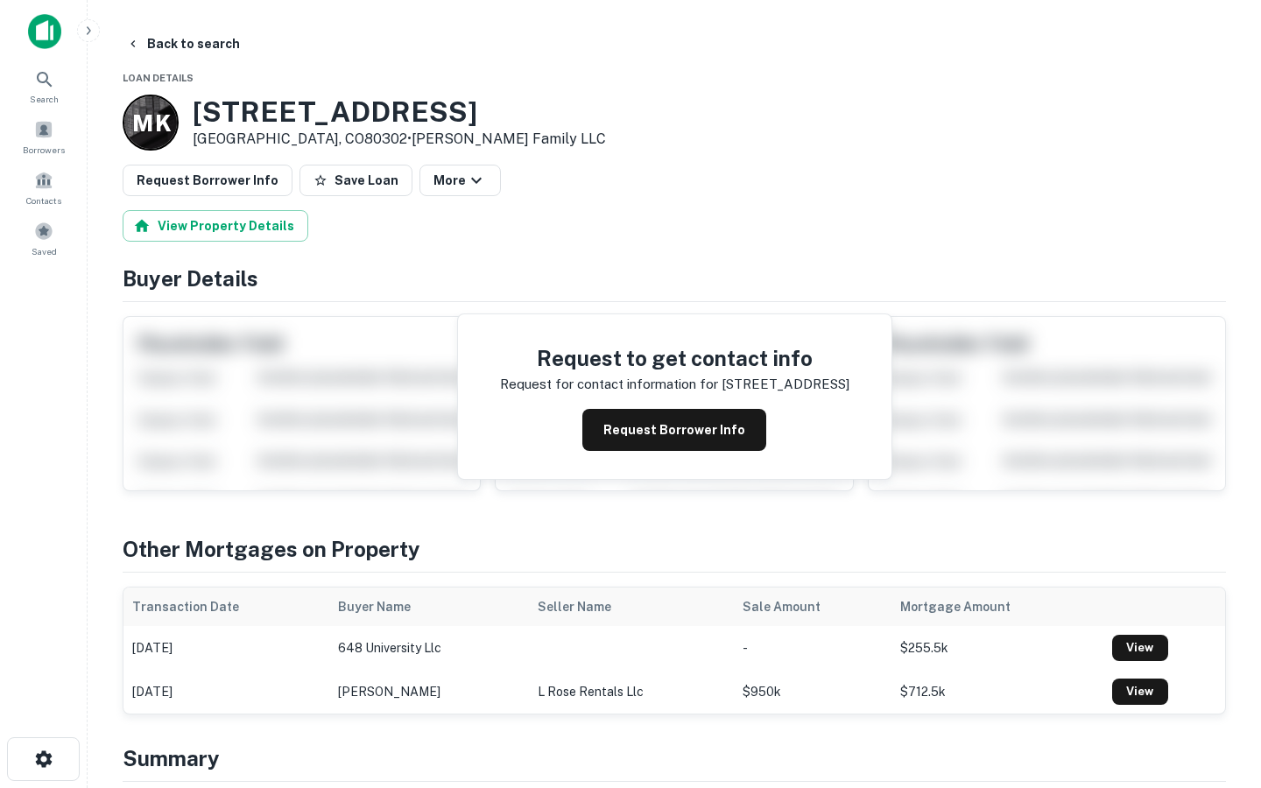
click at [172, 49] on button "Back to search" at bounding box center [183, 44] width 128 height 32
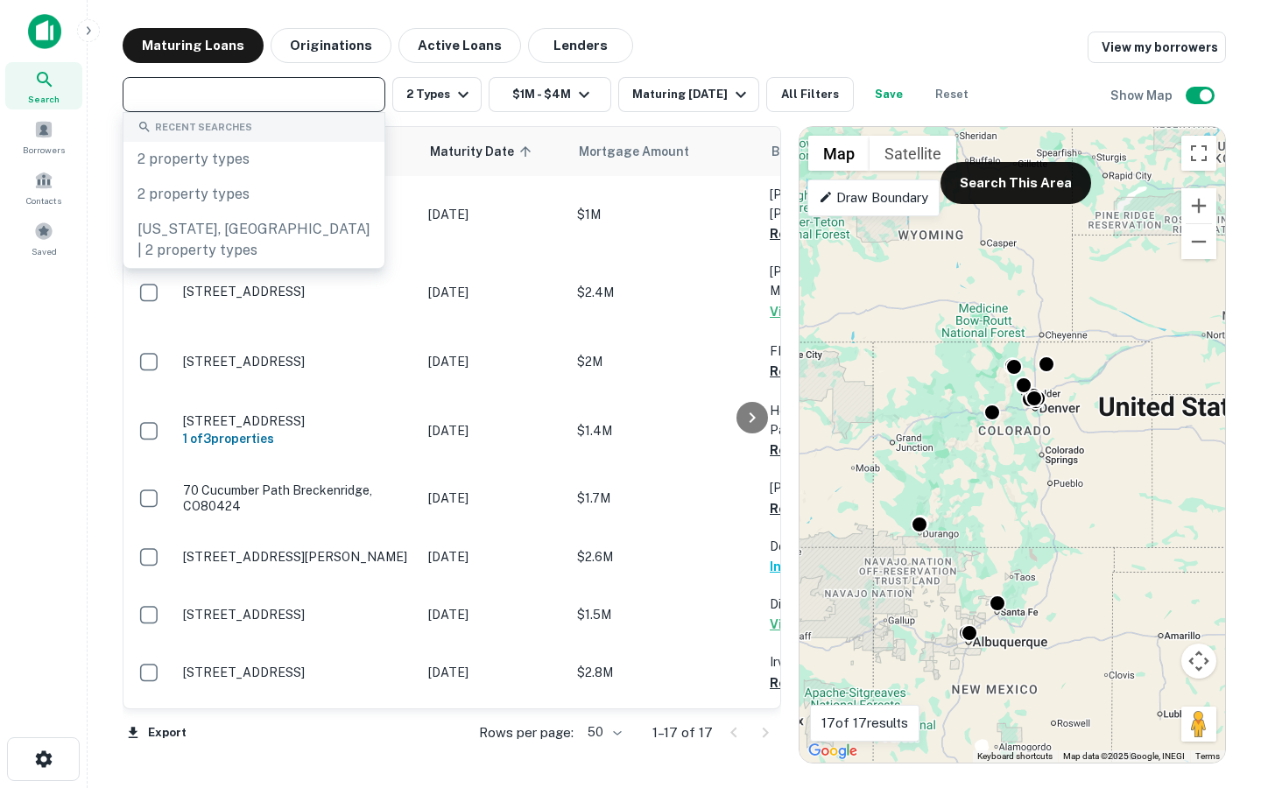
click at [337, 99] on input "text" at bounding box center [253, 94] width 250 height 25
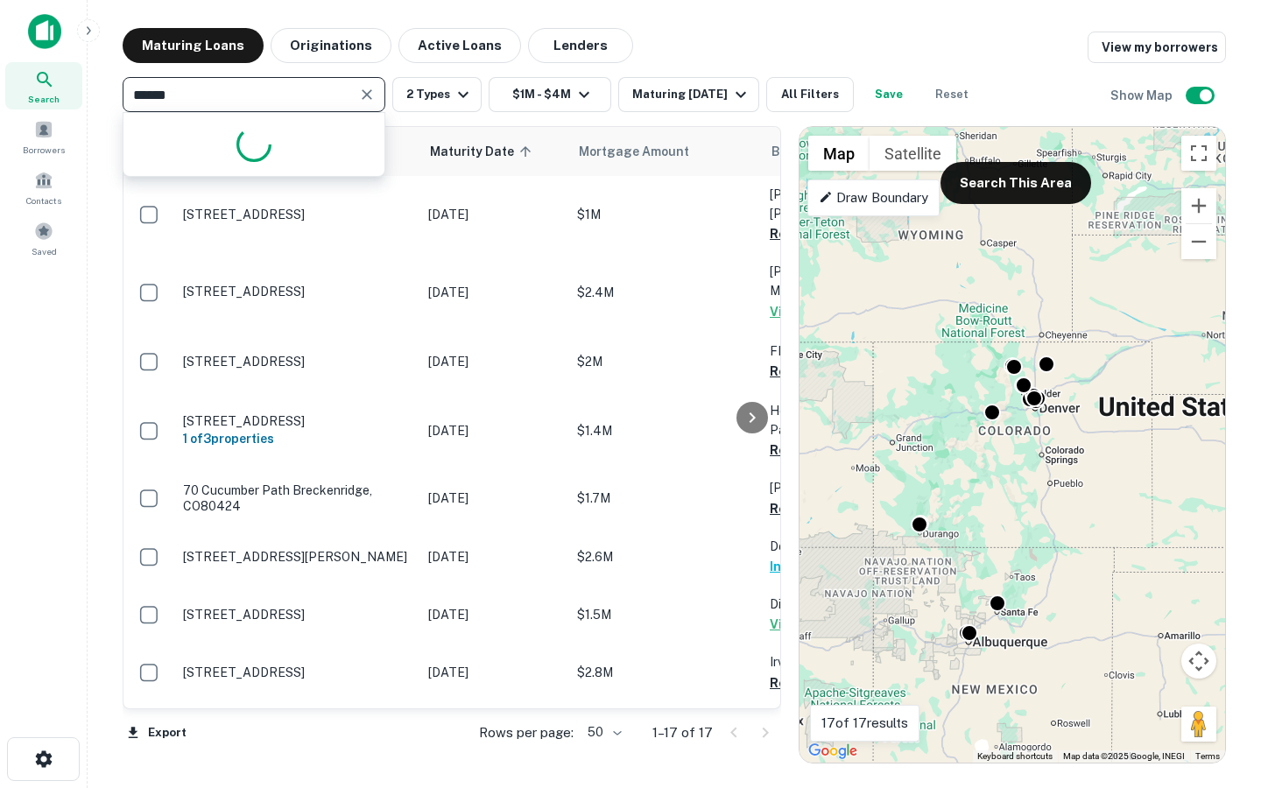
type input "*******"
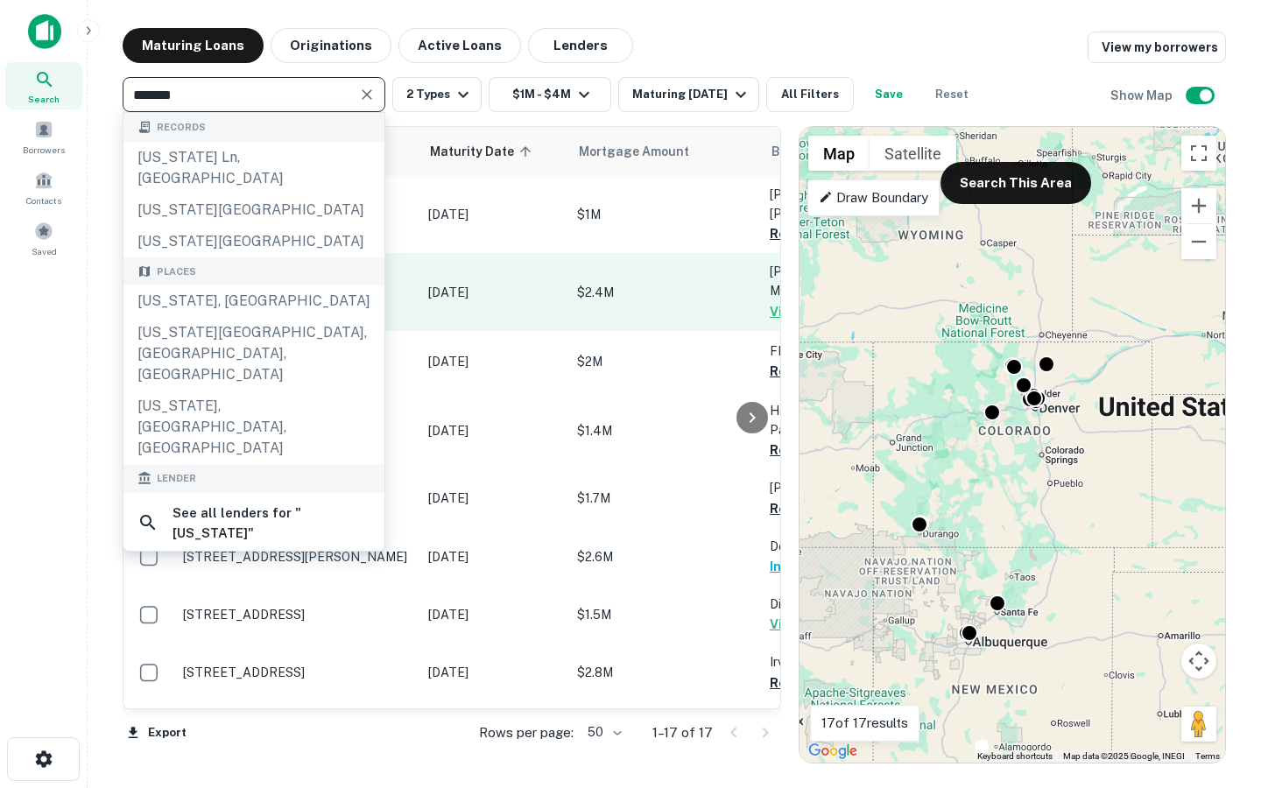
click at [214, 288] on div "Arizona, USA" at bounding box center [253, 301] width 261 height 32
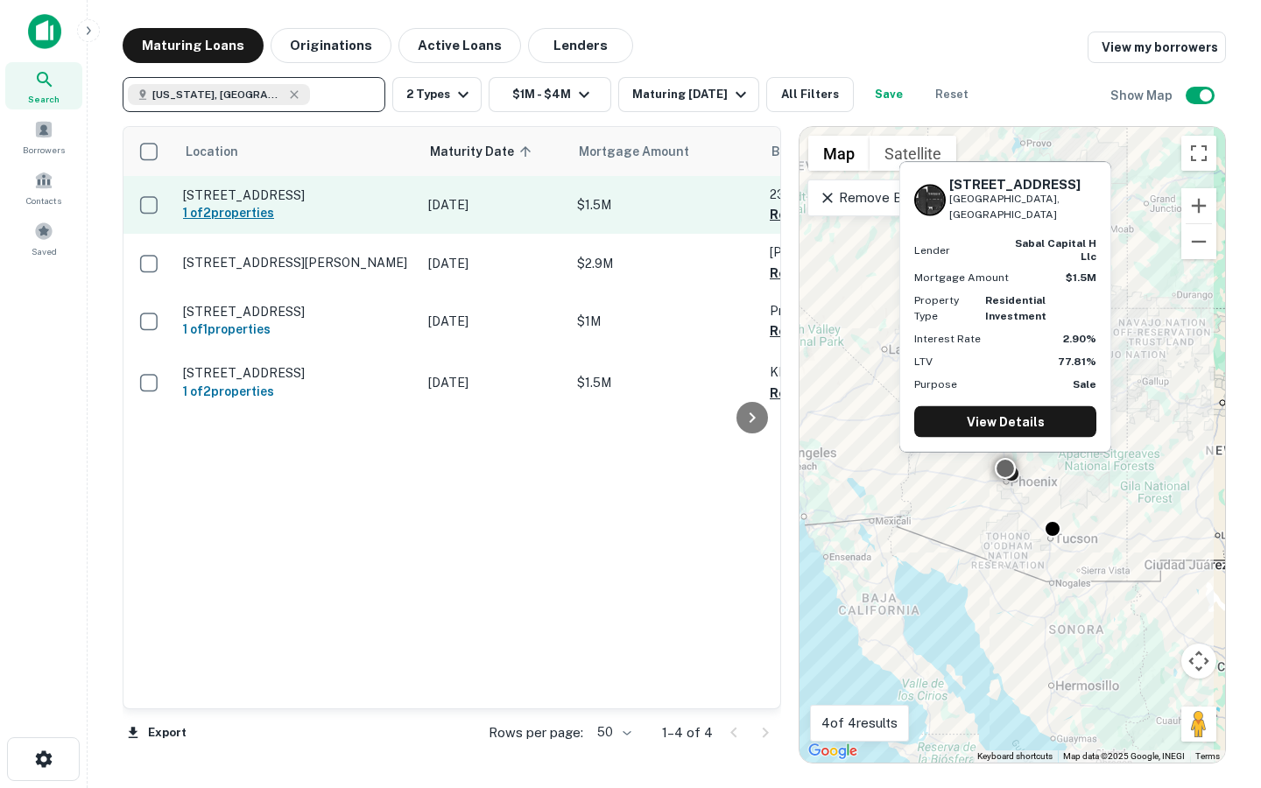
click at [391, 218] on h6 "1 of 2 properties" at bounding box center [297, 212] width 228 height 19
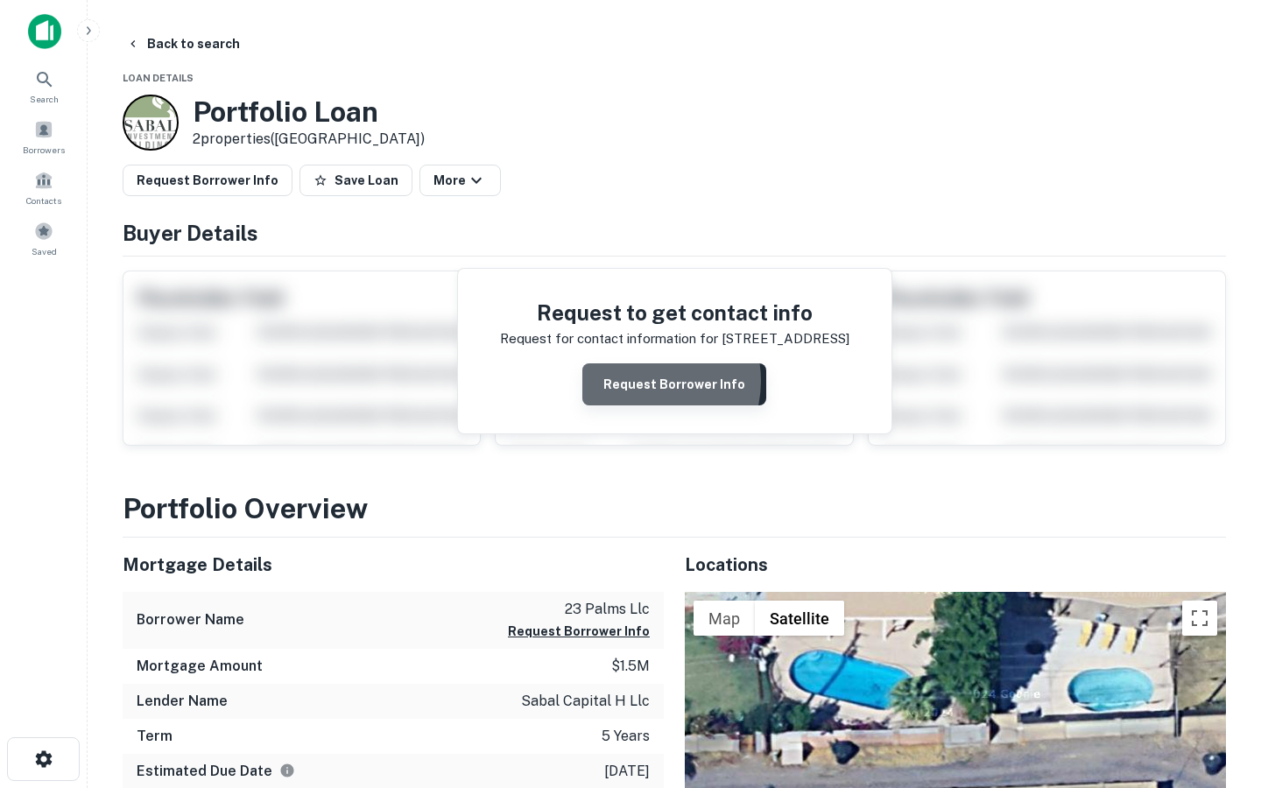
click at [646, 382] on button "Request Borrower Info" at bounding box center [674, 384] width 184 height 42
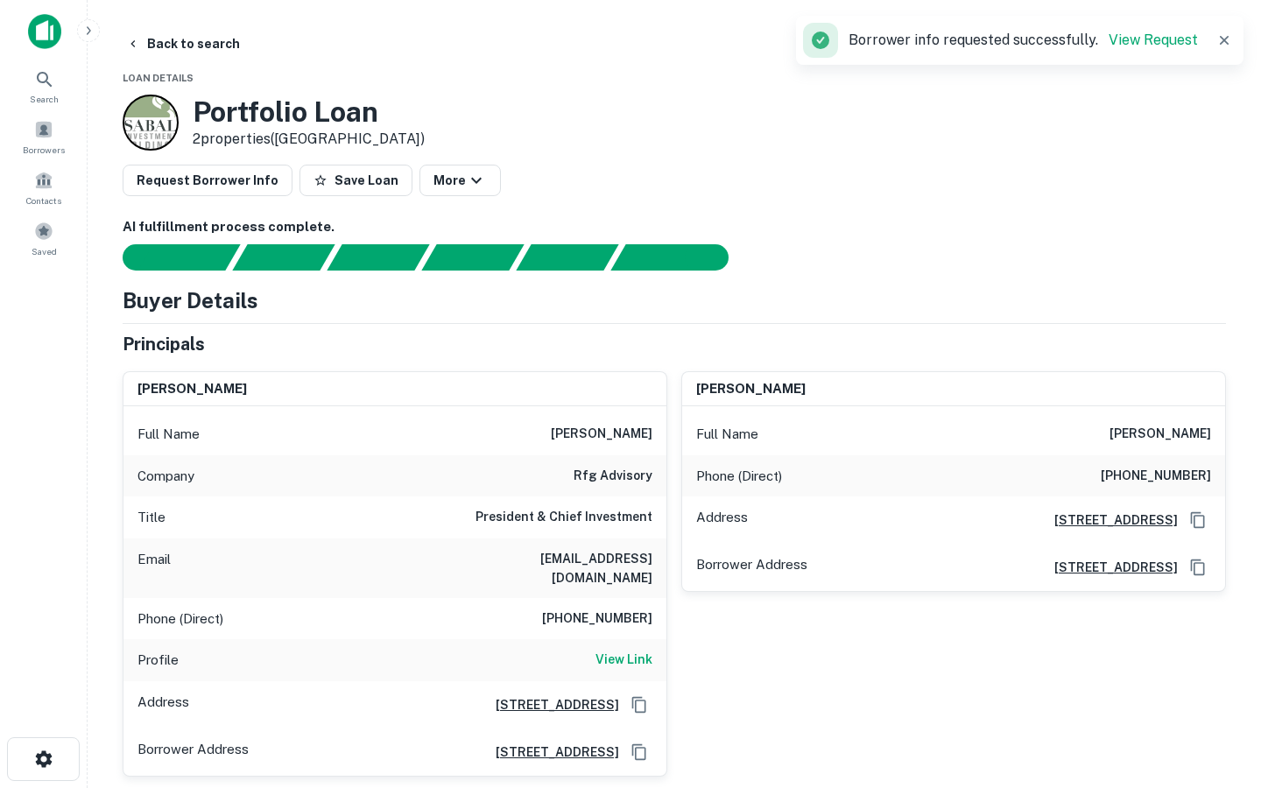
click at [1229, 49] on button "button" at bounding box center [1224, 40] width 25 height 25
click at [139, 45] on icon "button" at bounding box center [133, 44] width 14 height 14
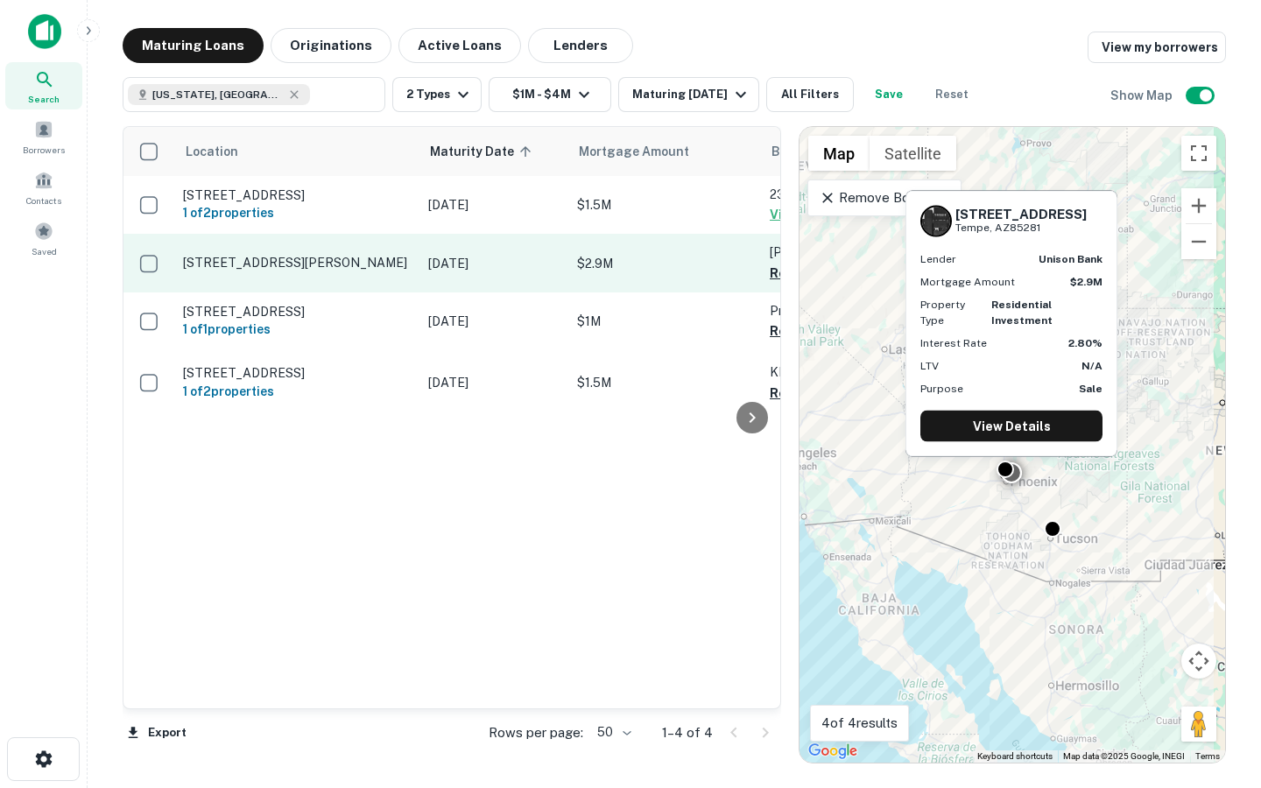
click at [548, 260] on p "Nov 23, 2025" at bounding box center [493, 263] width 131 height 19
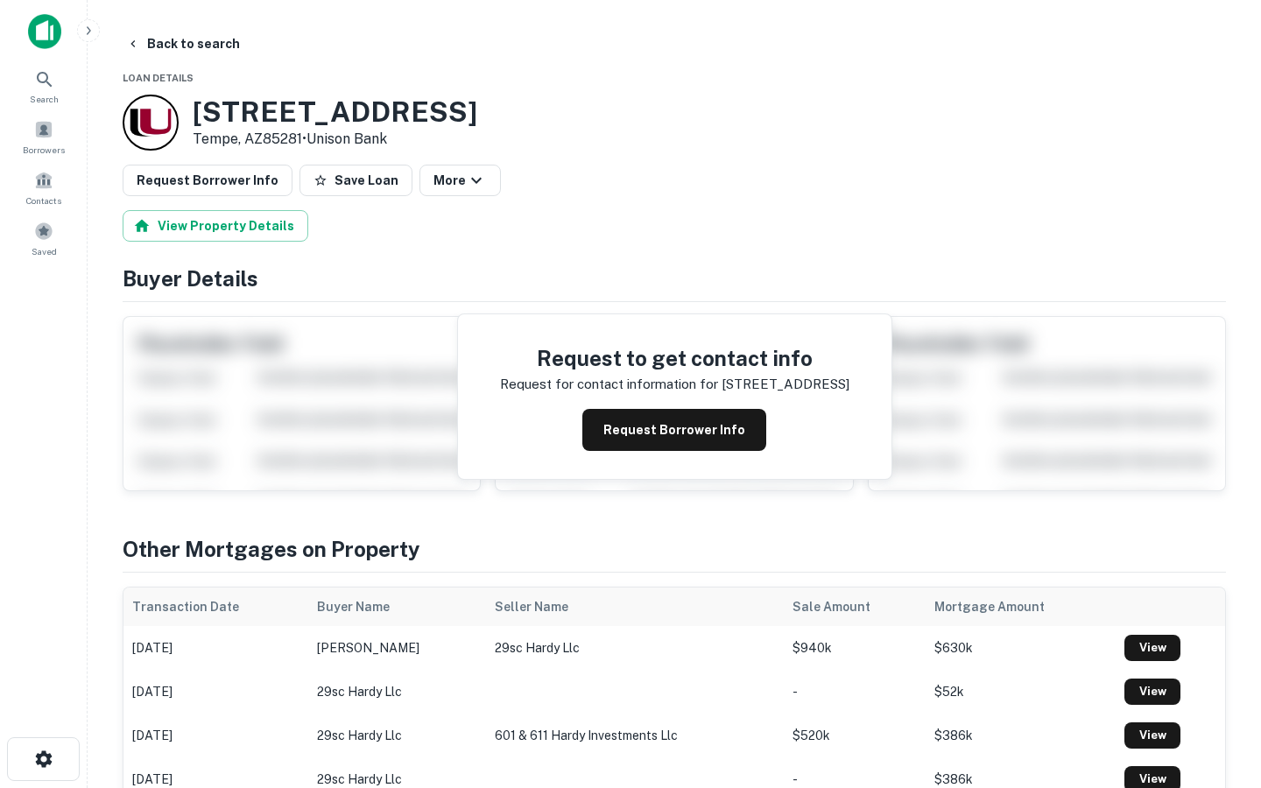
click at [711, 457] on div "Request to get contact info Request for contact information for 611 s hardy dr …" at bounding box center [674, 396] width 433 height 165
click at [692, 465] on div "Request to get contact info Request for contact information for 611 s hardy dr …" at bounding box center [674, 396] width 433 height 165
click at [683, 433] on button "Request Borrower Info" at bounding box center [674, 430] width 184 height 42
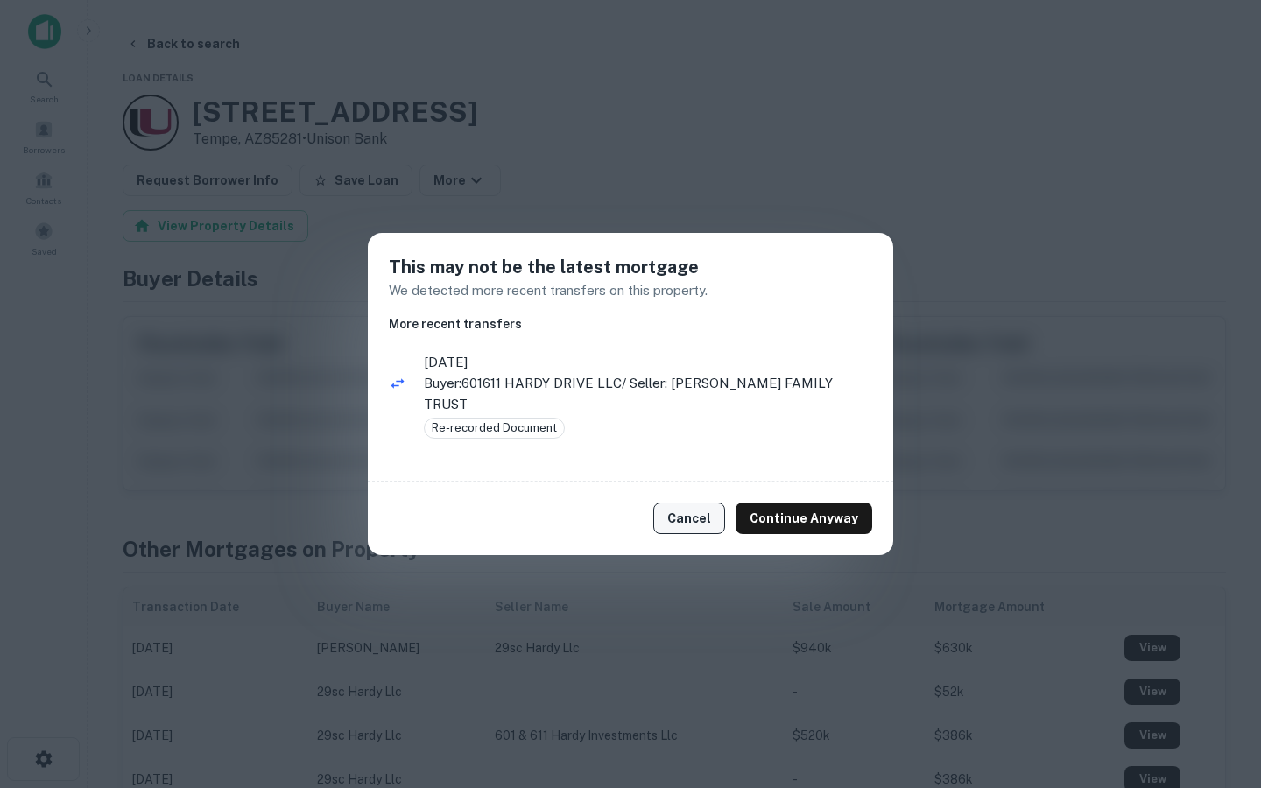
click at [710, 504] on button "Cancel" at bounding box center [689, 519] width 72 height 32
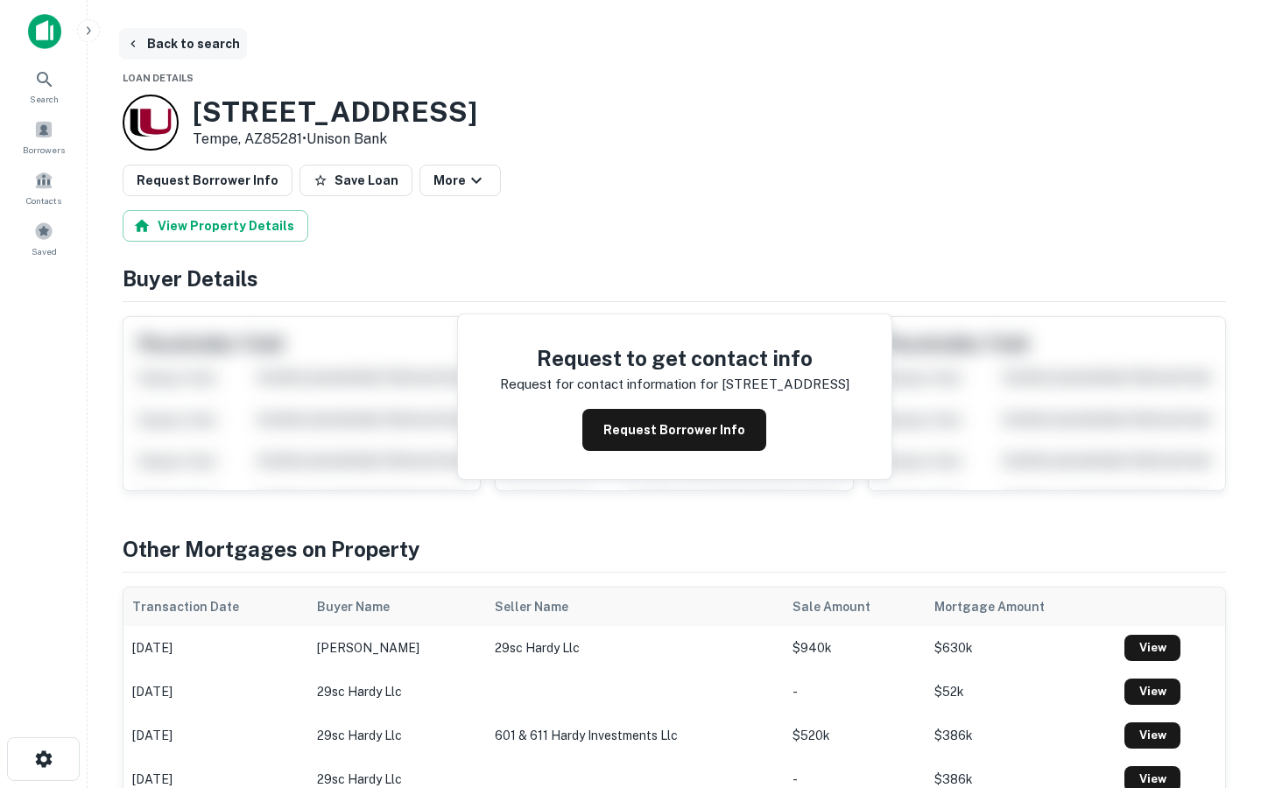
click at [217, 49] on button "Back to search" at bounding box center [183, 44] width 128 height 32
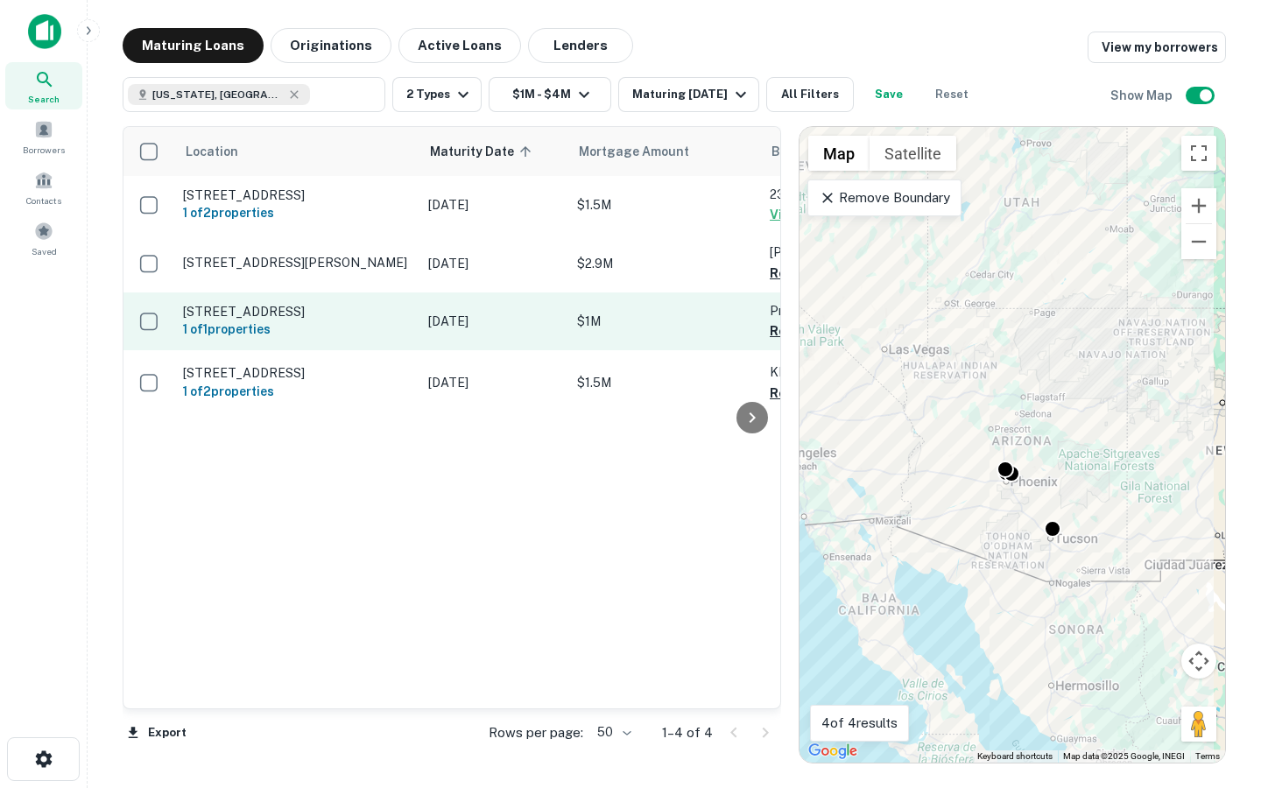
click at [316, 304] on p "639 N 5th Ave Phoenix, AZ85003" at bounding box center [297, 312] width 228 height 16
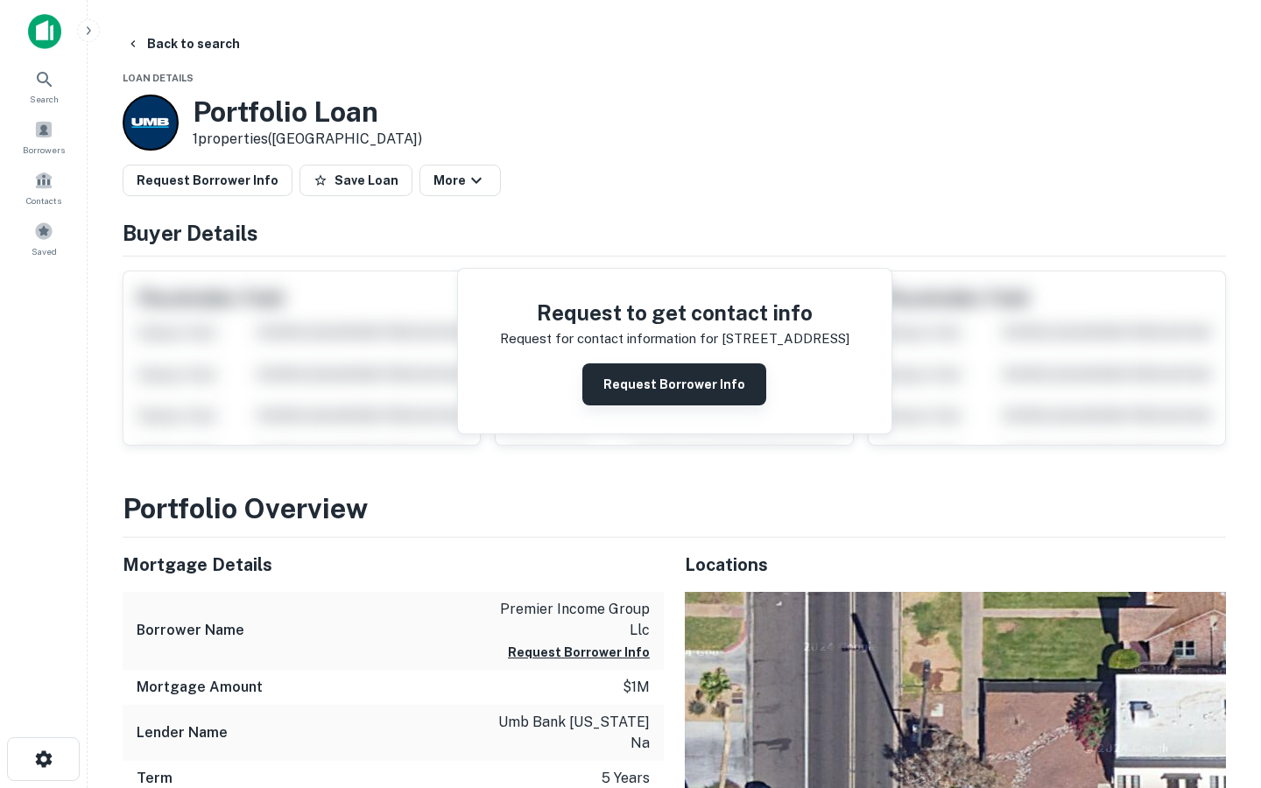
click at [613, 392] on button "Request Borrower Info" at bounding box center [674, 384] width 184 height 42
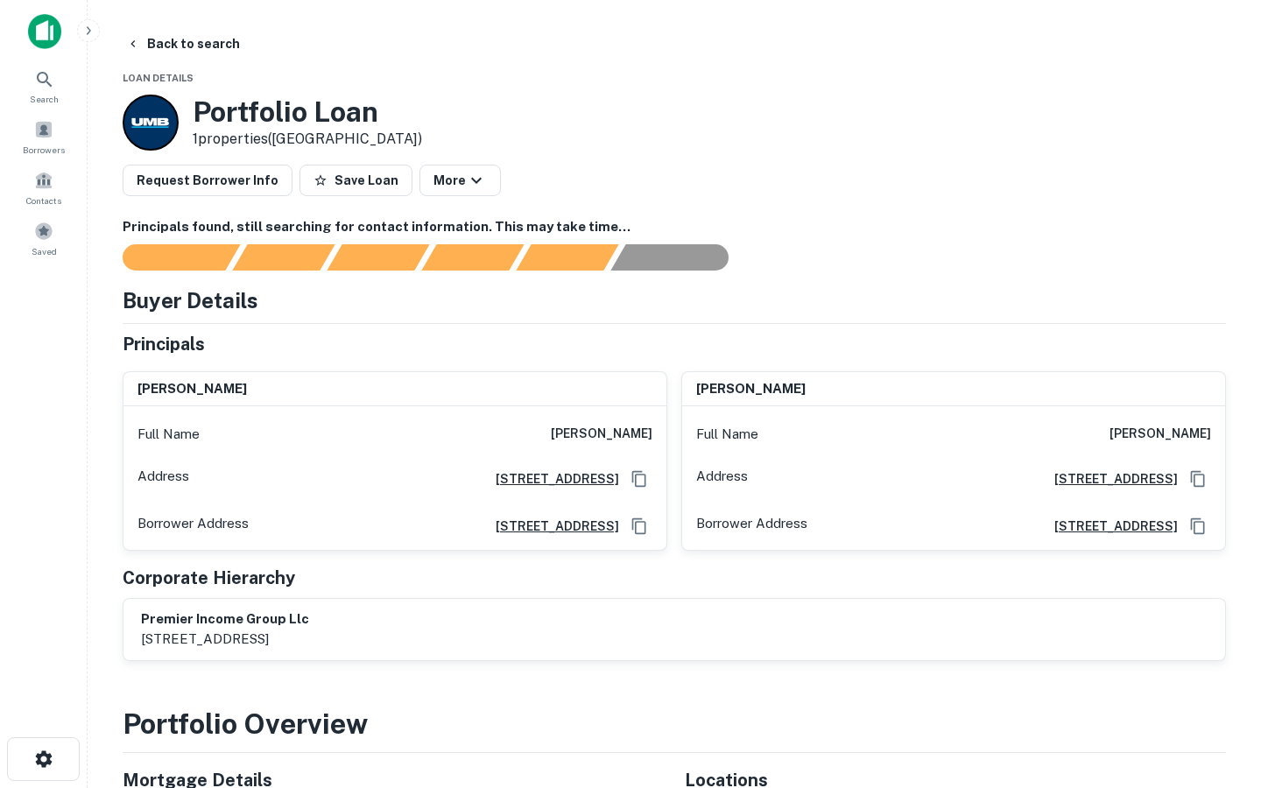
click at [761, 304] on div "Buyer Details" at bounding box center [674, 301] width 1103 height 32
click at [160, 47] on button "Back to search" at bounding box center [183, 44] width 128 height 32
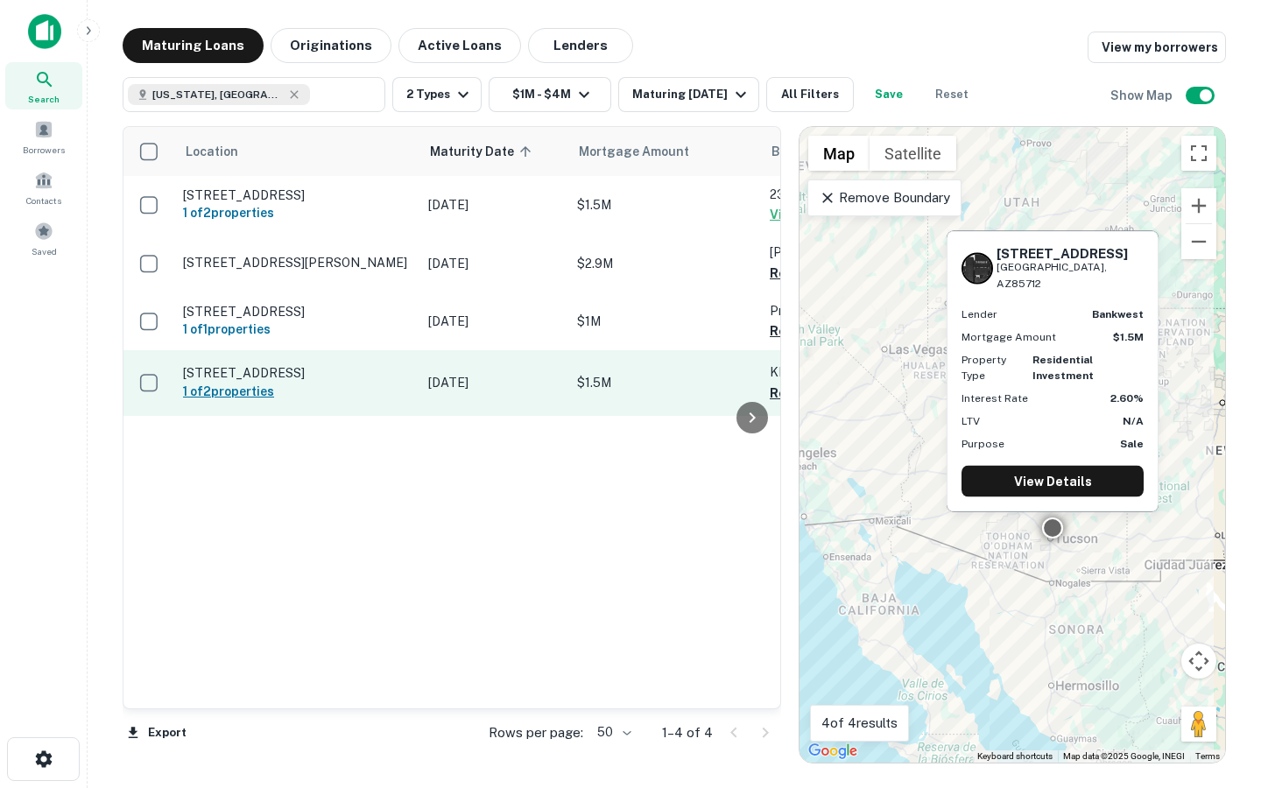
click at [336, 386] on h6 "1 of 2 properties" at bounding box center [297, 391] width 228 height 19
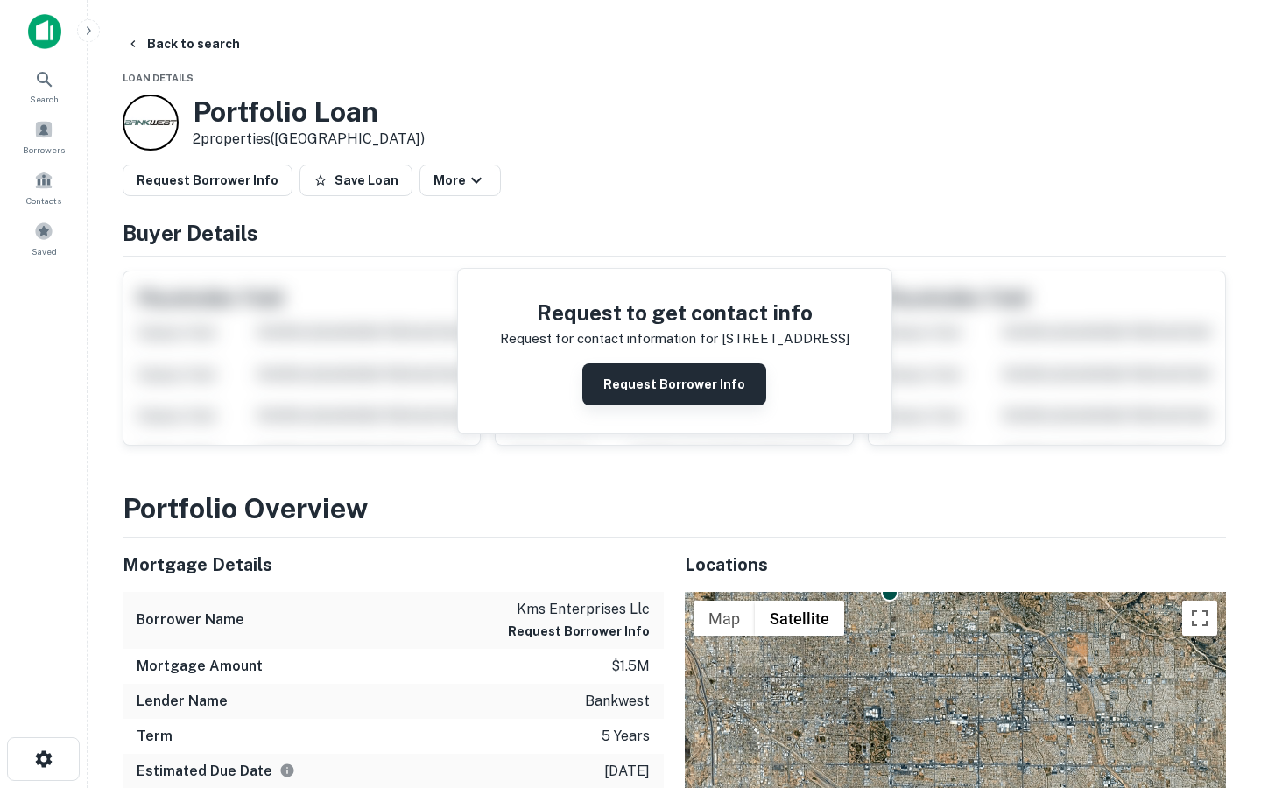
click at [626, 387] on button "Request Borrower Info" at bounding box center [674, 384] width 184 height 42
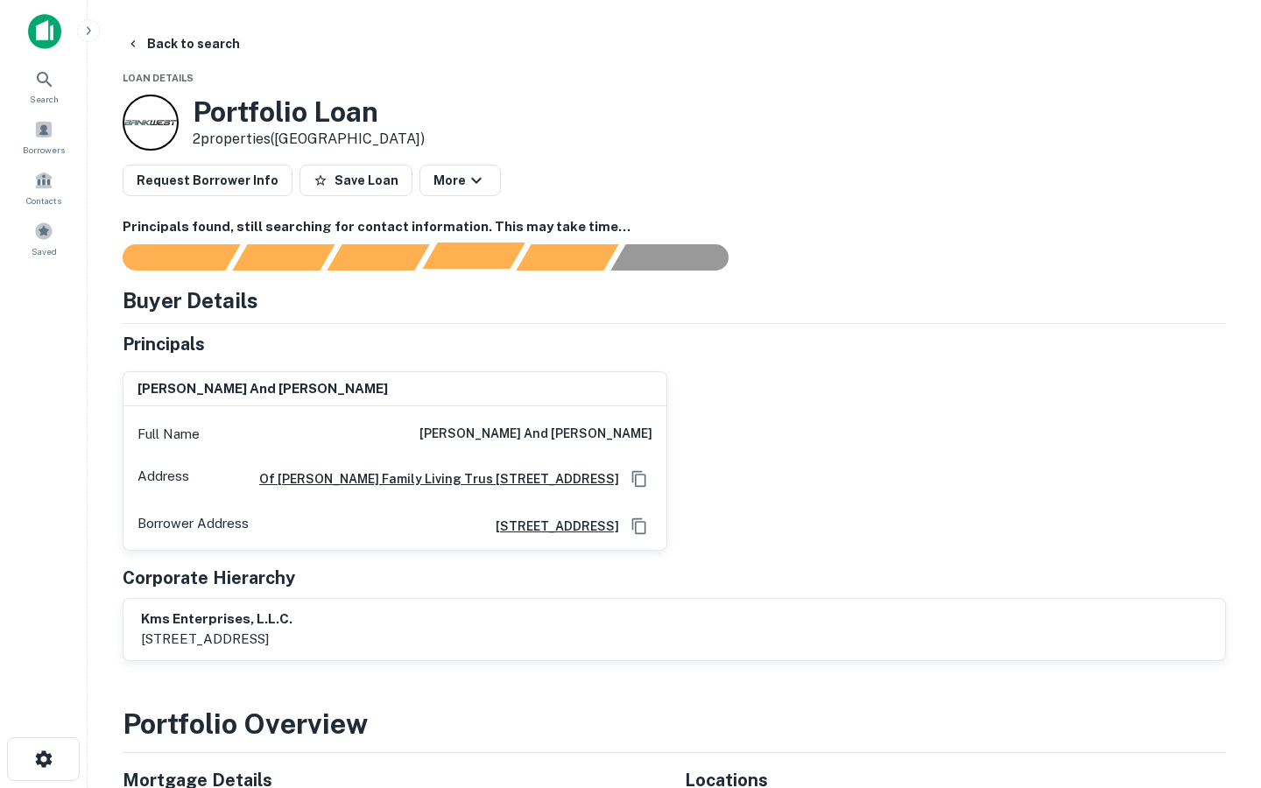
click at [444, 261] on div "Principals found, AI now looking for contact information..." at bounding box center [473, 256] width 102 height 26
click at [156, 54] on button "Back to search" at bounding box center [183, 44] width 128 height 32
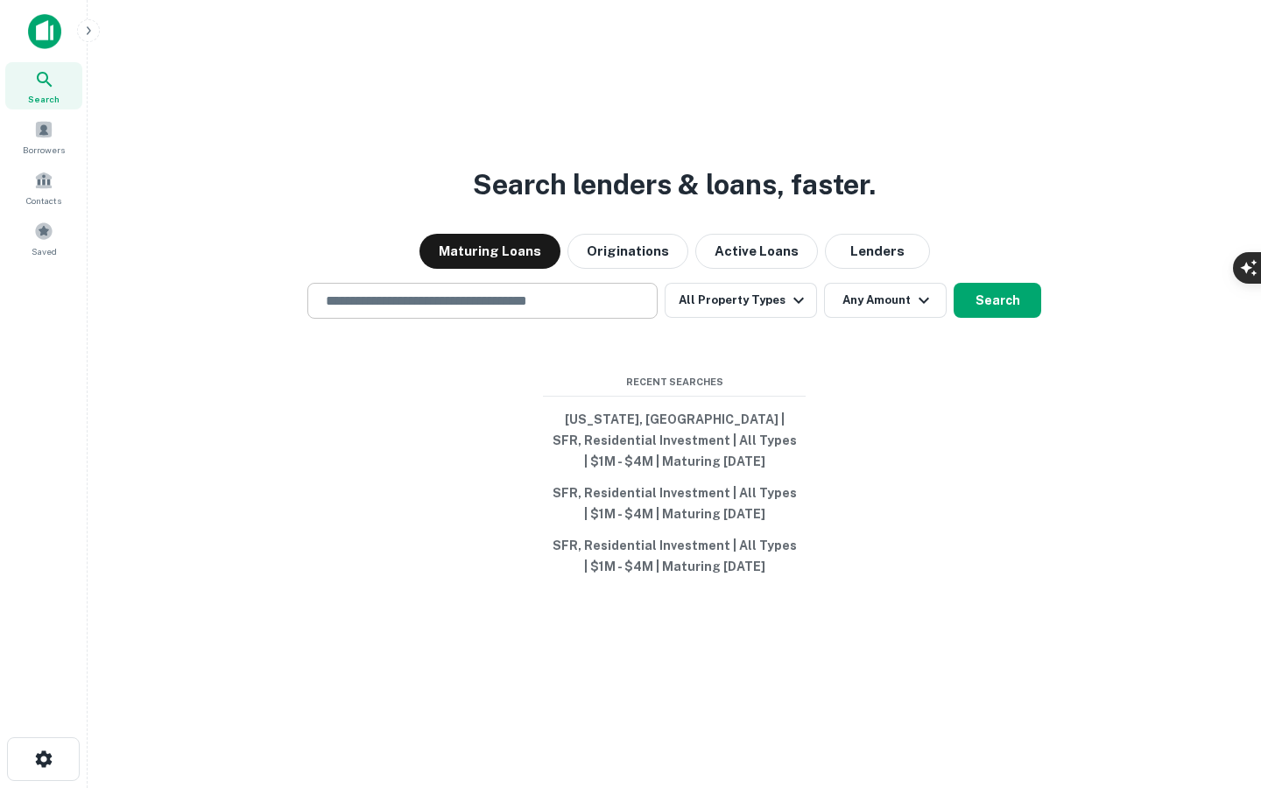
click at [468, 300] on input "text" at bounding box center [482, 301] width 335 height 20
click at [704, 392] on div "Recent Searches [US_STATE], [GEOGRAPHIC_DATA] | SFR, Residential Investment | A…" at bounding box center [674, 479] width 263 height 208
click at [362, 310] on input "text" at bounding box center [482, 301] width 335 height 20
type input "**********"
click at [761, 305] on button "All Property Types" at bounding box center [741, 300] width 152 height 35
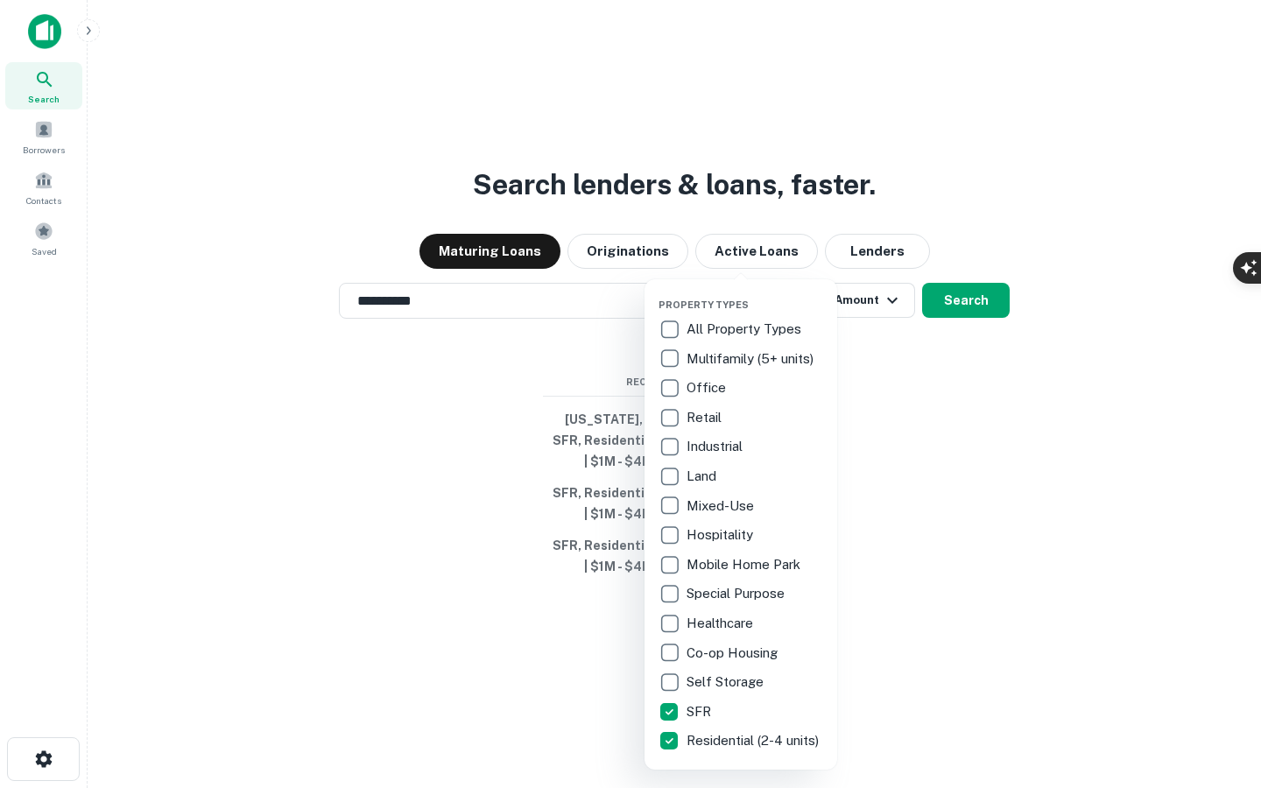
click at [856, 295] on div at bounding box center [630, 394] width 1261 height 788
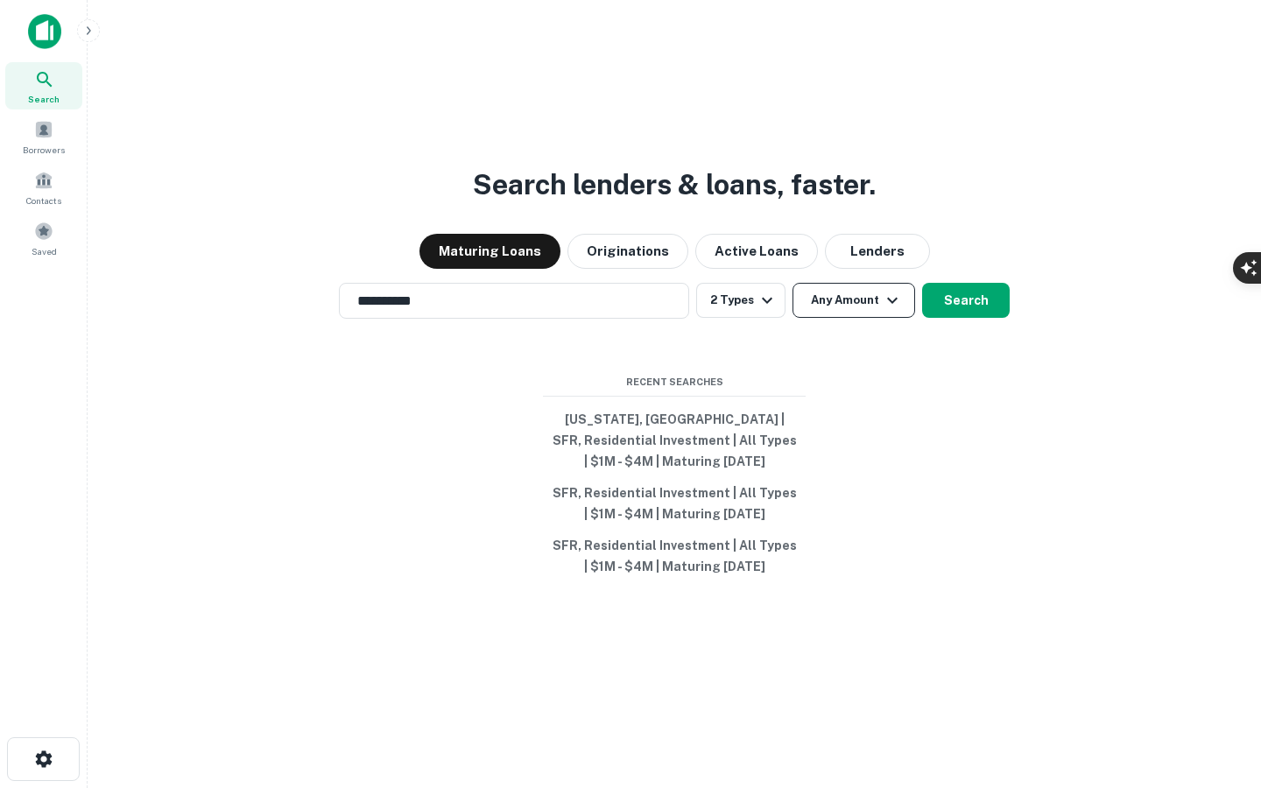
click at [882, 307] on icon "button" at bounding box center [892, 300] width 21 height 21
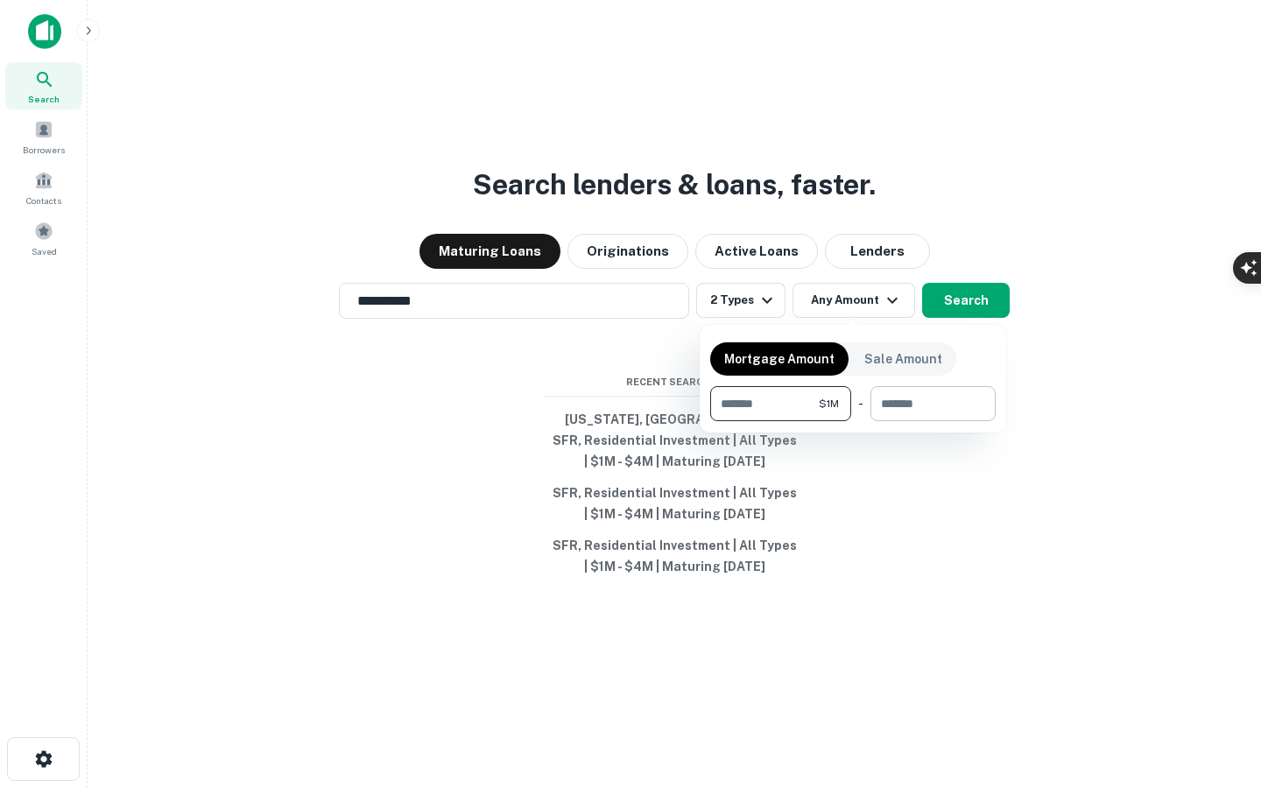
type input "*******"
click at [892, 413] on input "number" at bounding box center [926, 403] width 113 height 35
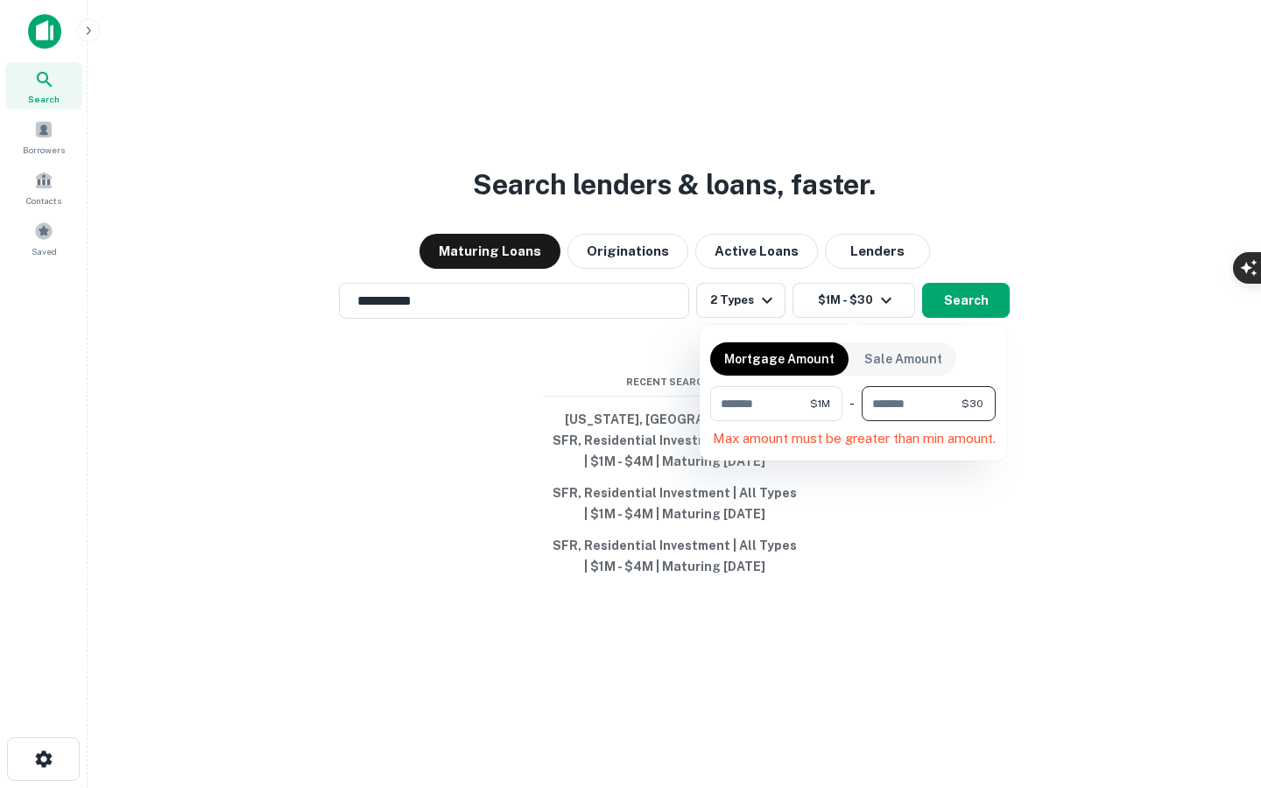
type input "*"
type input "******"
type input "*******"
click at [990, 336] on div "Mortgage Amount Sale Amount ******* $1M ​ - ******* $4M ​" at bounding box center [852, 378] width 285 height 87
click at [978, 280] on div at bounding box center [630, 394] width 1261 height 788
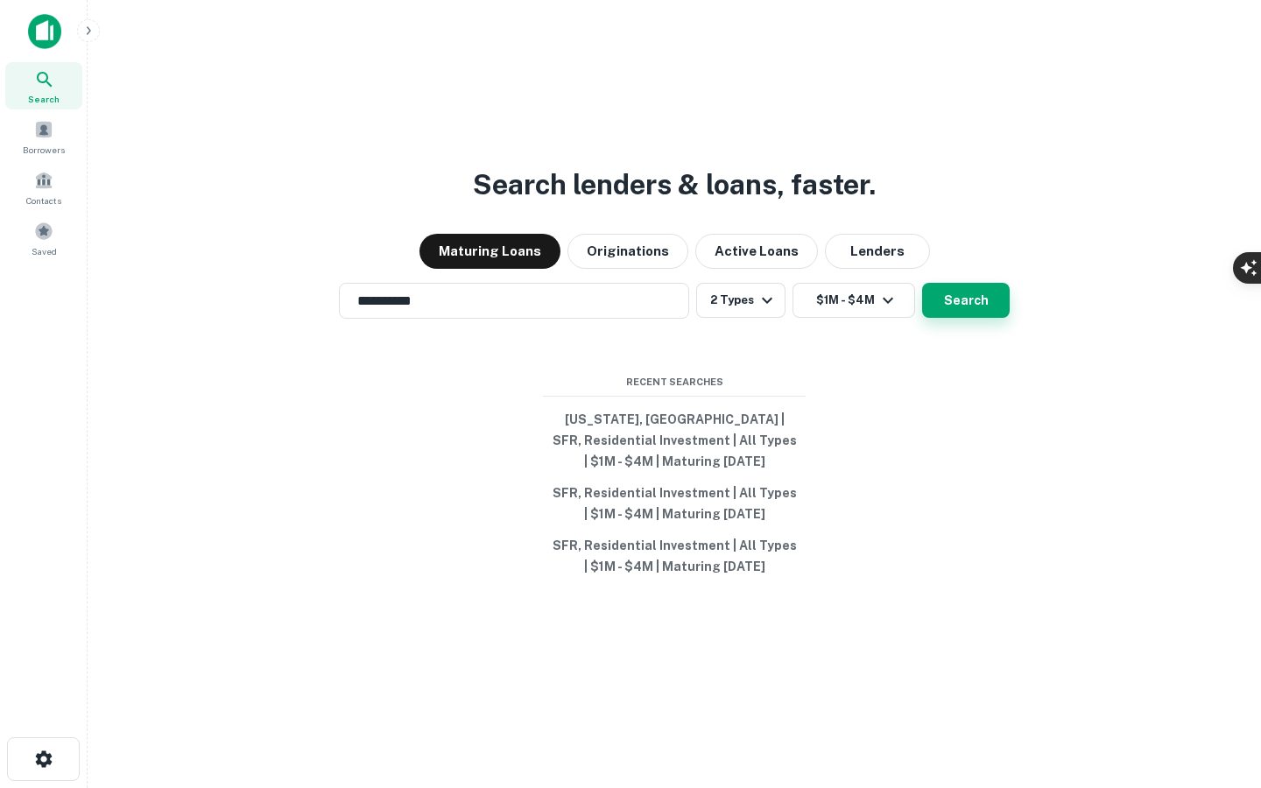
click at [978, 297] on button "Search" at bounding box center [966, 300] width 88 height 35
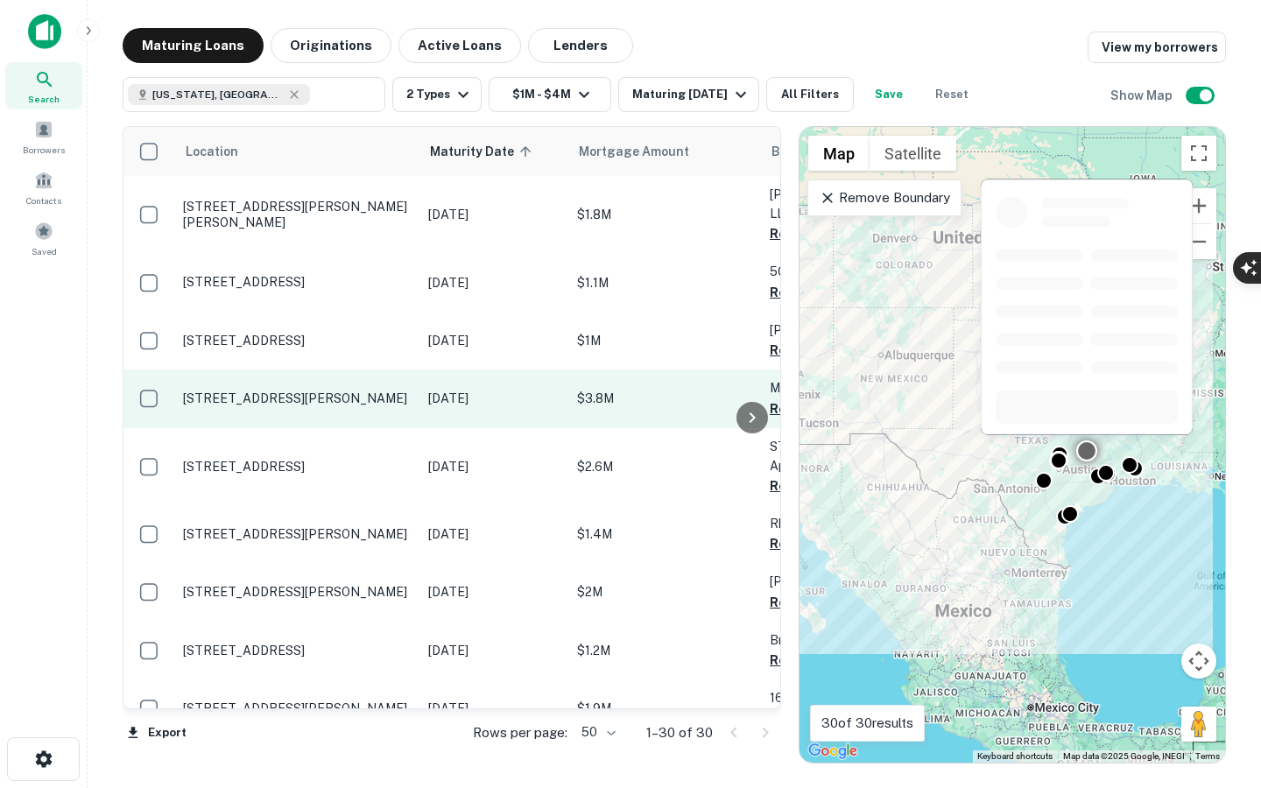
click at [370, 391] on p "[STREET_ADDRESS][PERSON_NAME]" at bounding box center [297, 399] width 228 height 16
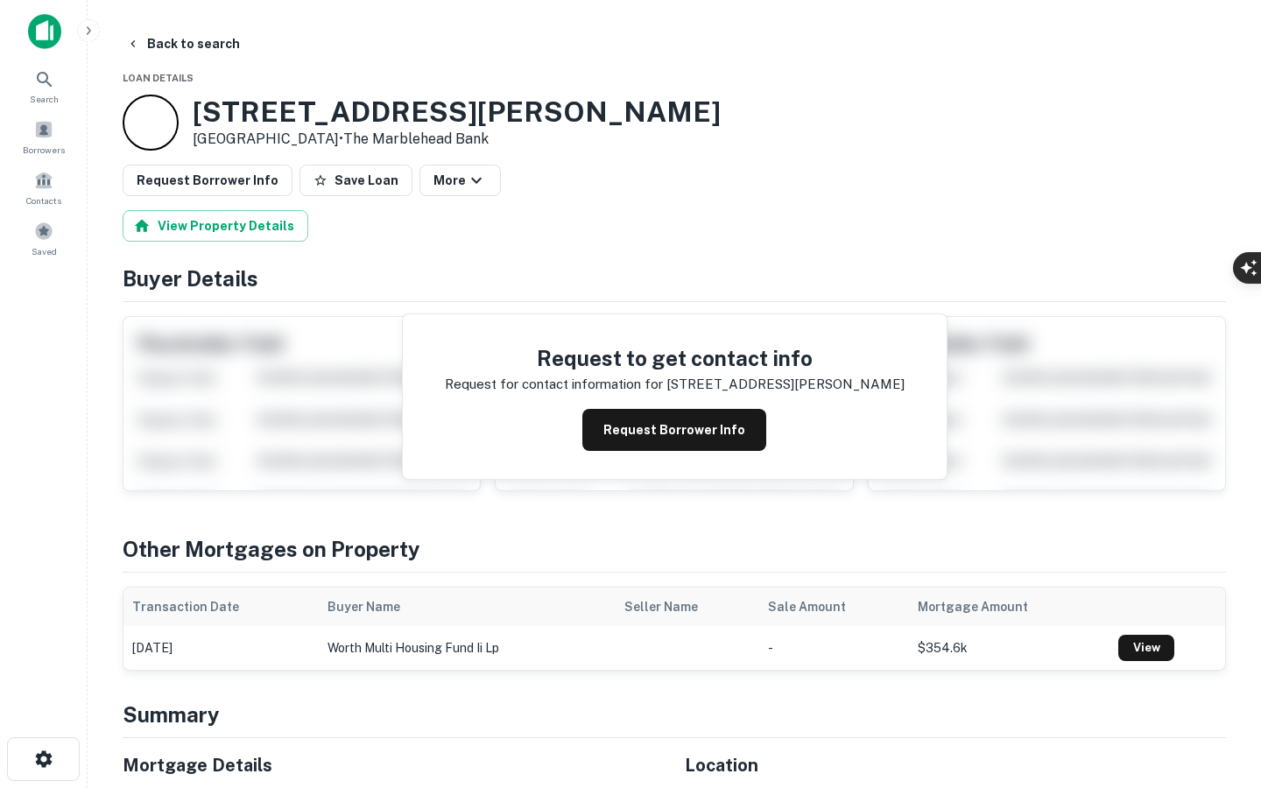
click at [626, 226] on div "View Property Details" at bounding box center [674, 226] width 1103 height 32
click at [178, 48] on button "Back to search" at bounding box center [183, 44] width 128 height 32
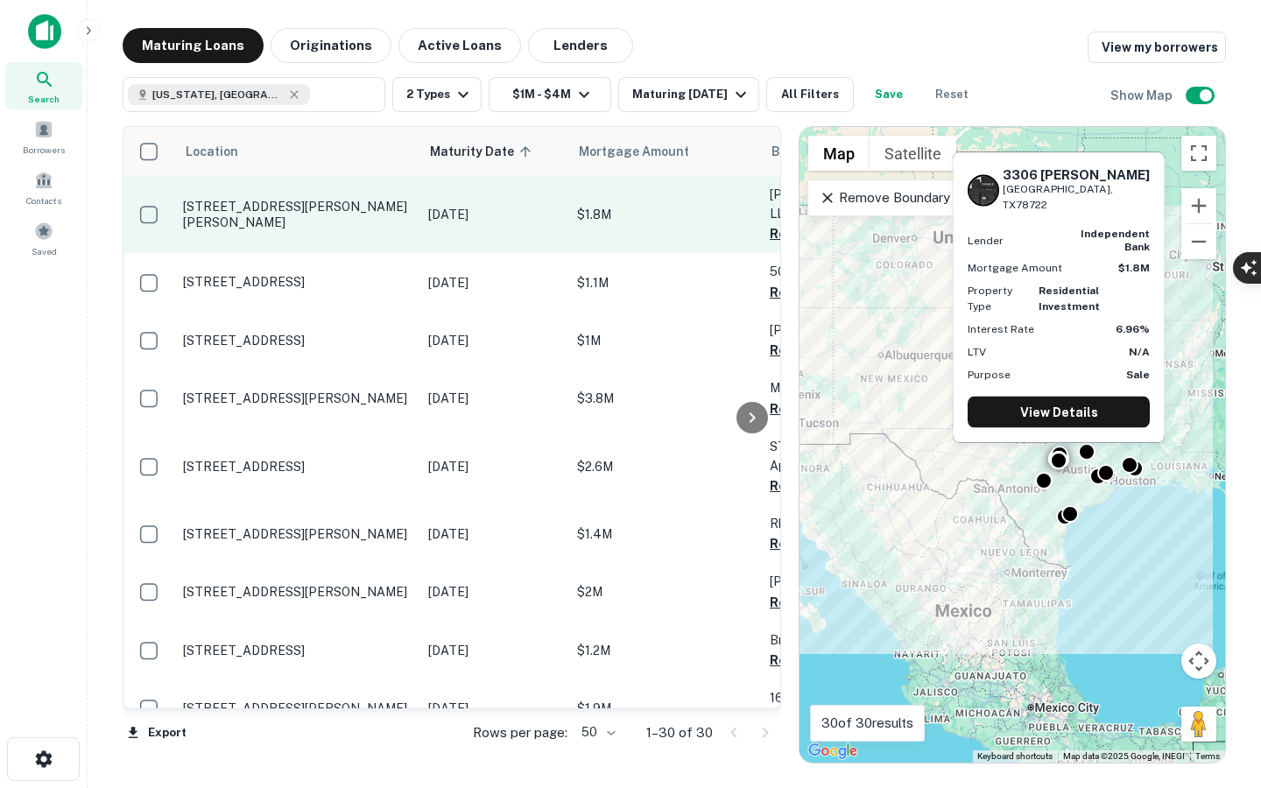
click at [433, 216] on td "[DATE]" at bounding box center [493, 214] width 149 height 77
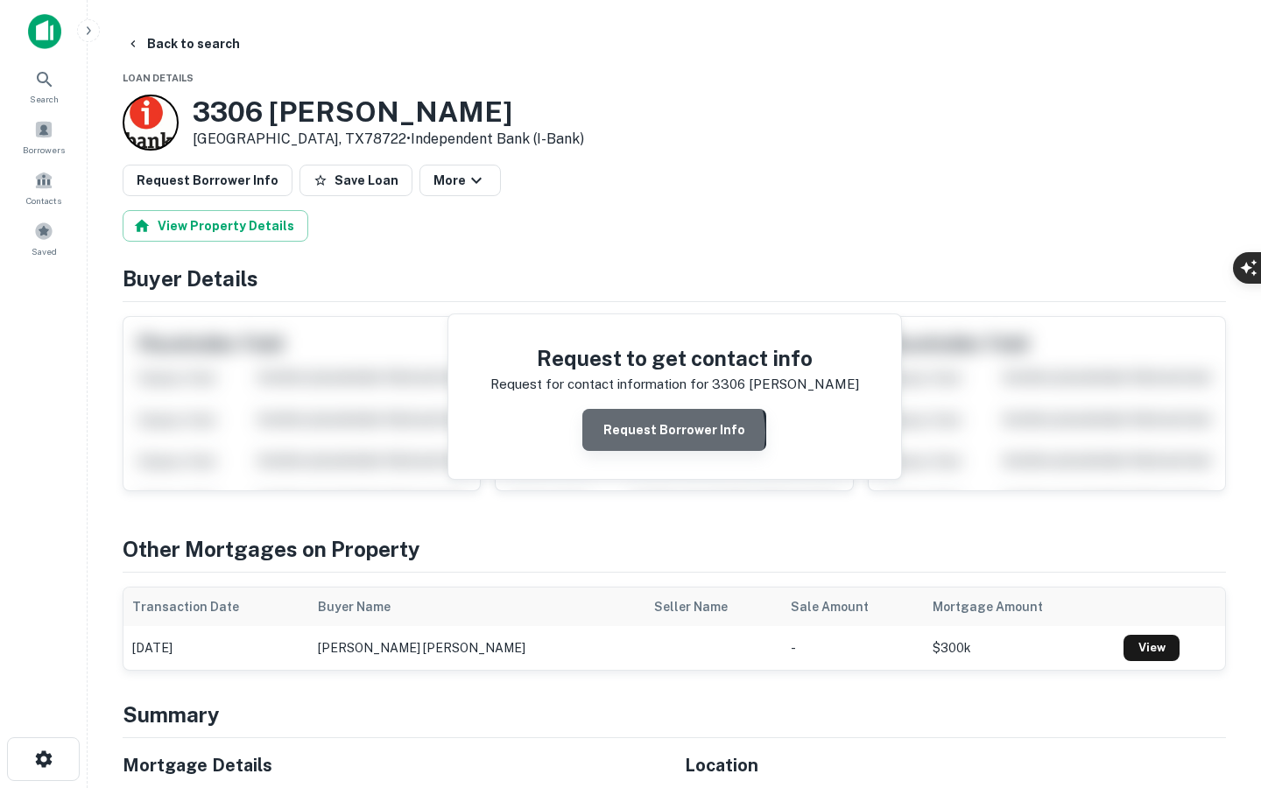
click at [676, 433] on button "Request Borrower Info" at bounding box center [674, 430] width 184 height 42
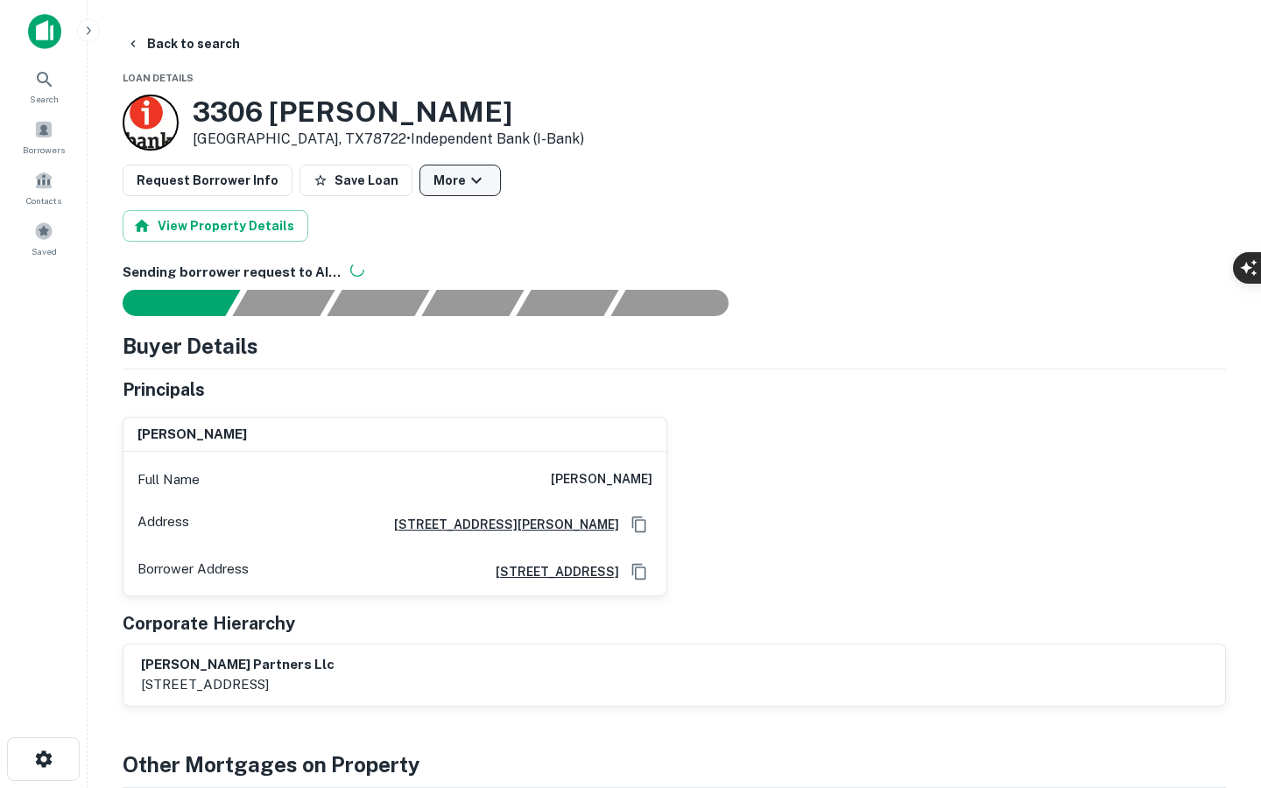
click at [466, 184] on icon "button" at bounding box center [476, 180] width 21 height 21
click at [577, 187] on div at bounding box center [630, 394] width 1261 height 788
click at [210, 47] on button "Back to search" at bounding box center [183, 44] width 128 height 32
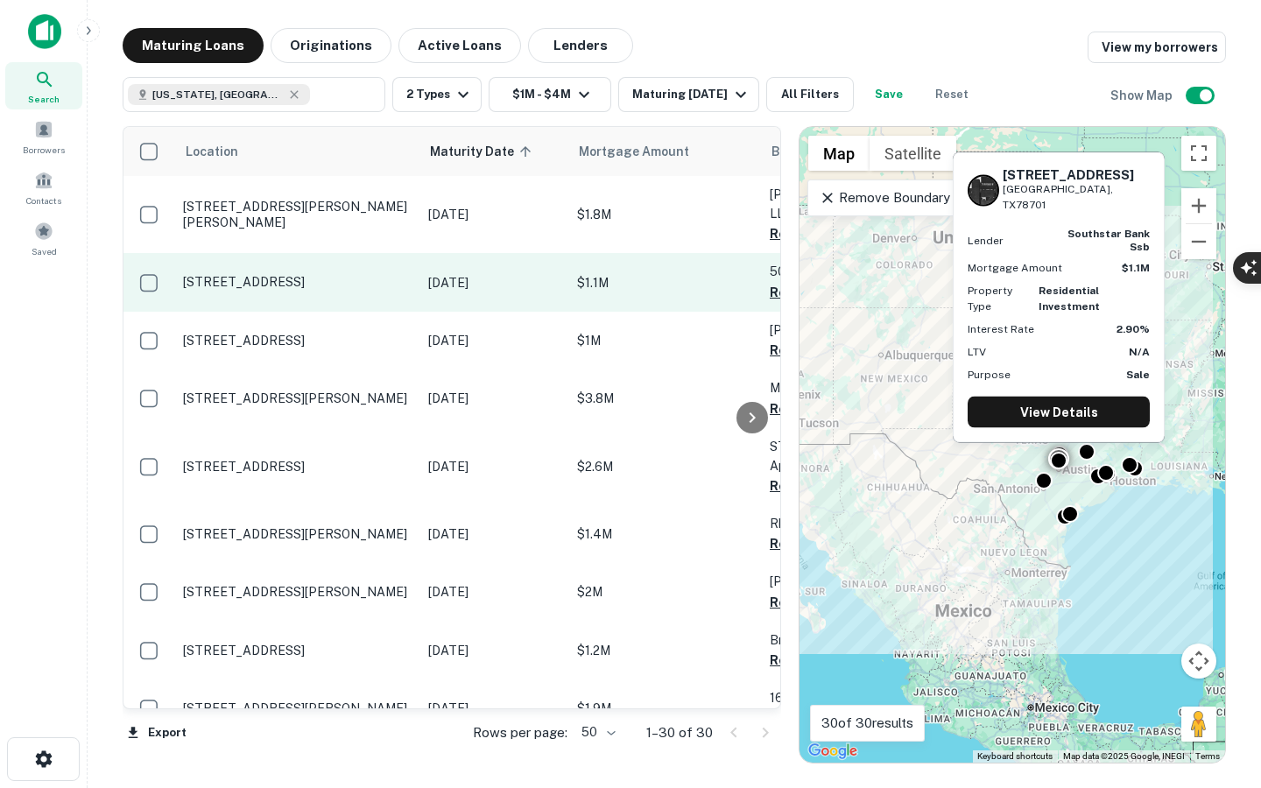
click at [379, 274] on p "507 W 16th St Austin, TX78701" at bounding box center [297, 282] width 228 height 16
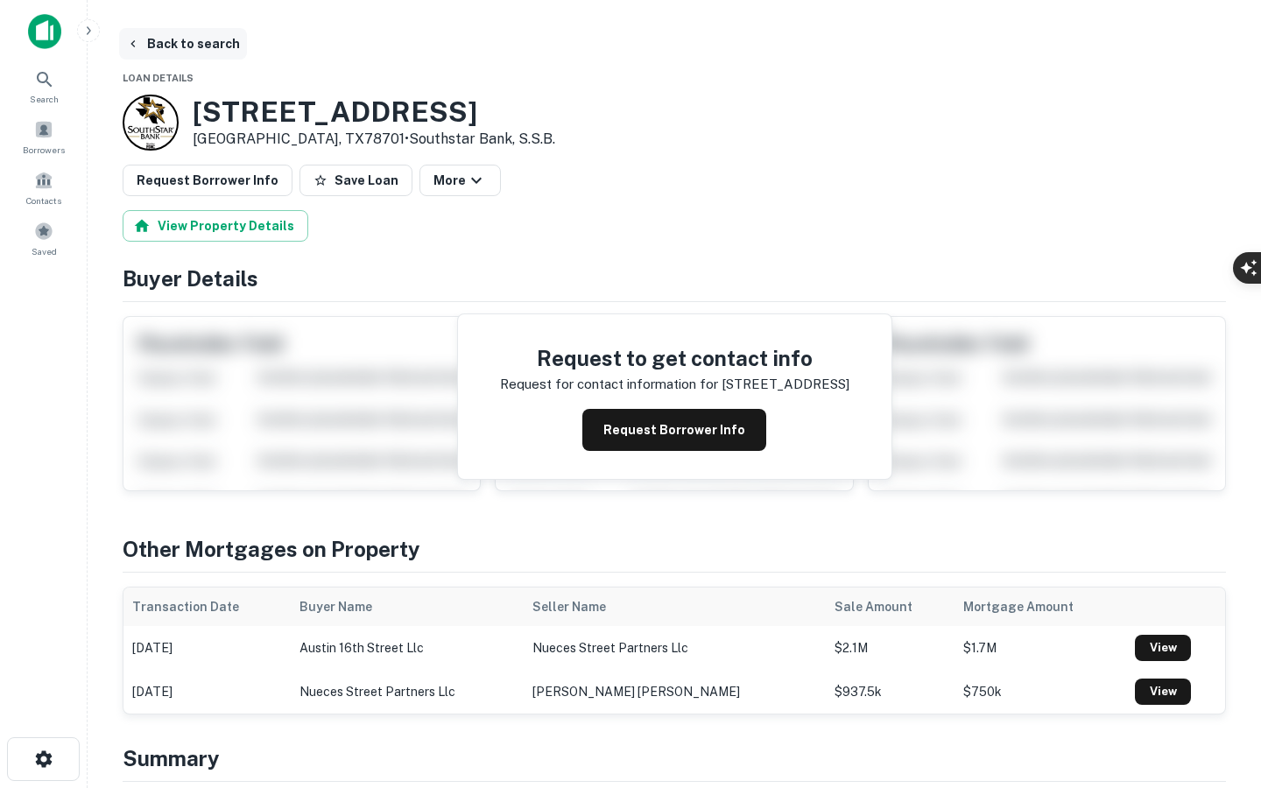
click at [160, 53] on button "Back to search" at bounding box center [183, 44] width 128 height 32
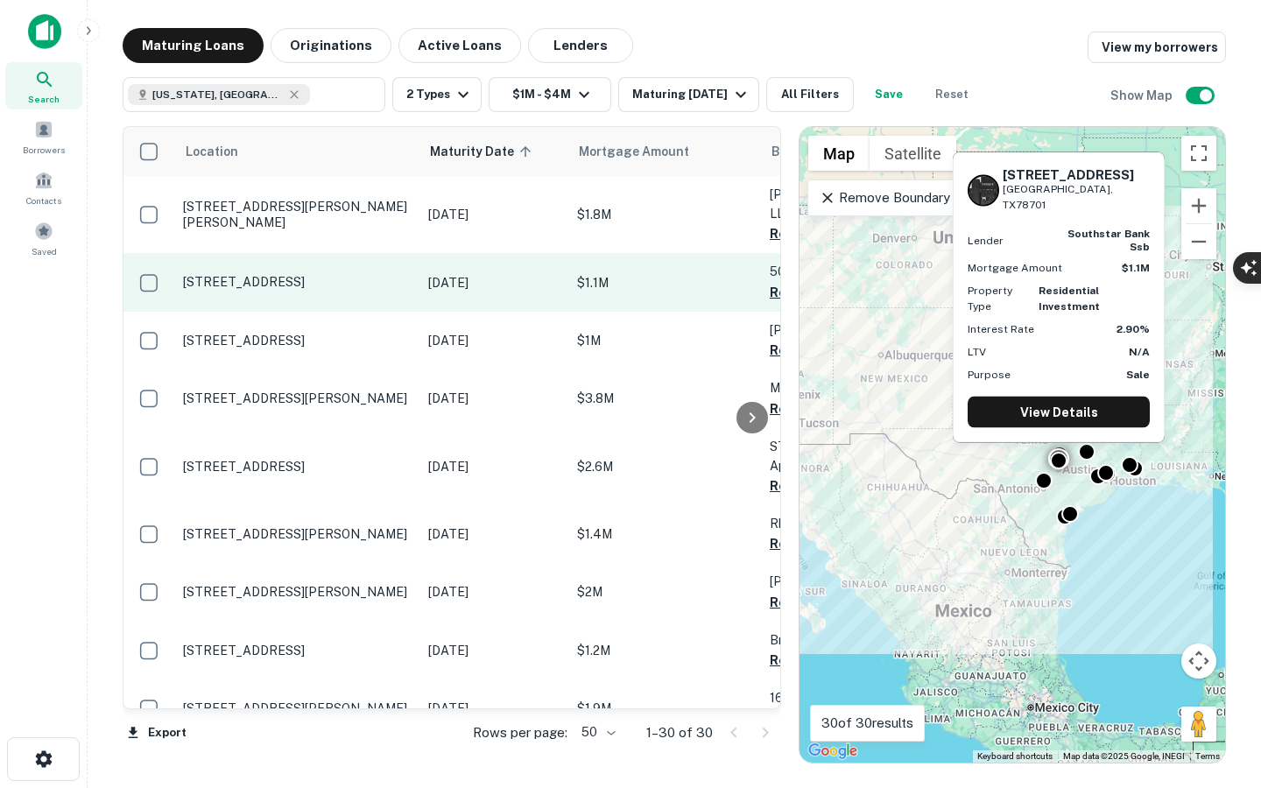
click at [417, 266] on td "507 W 16th St Austin, TX78701" at bounding box center [296, 282] width 245 height 58
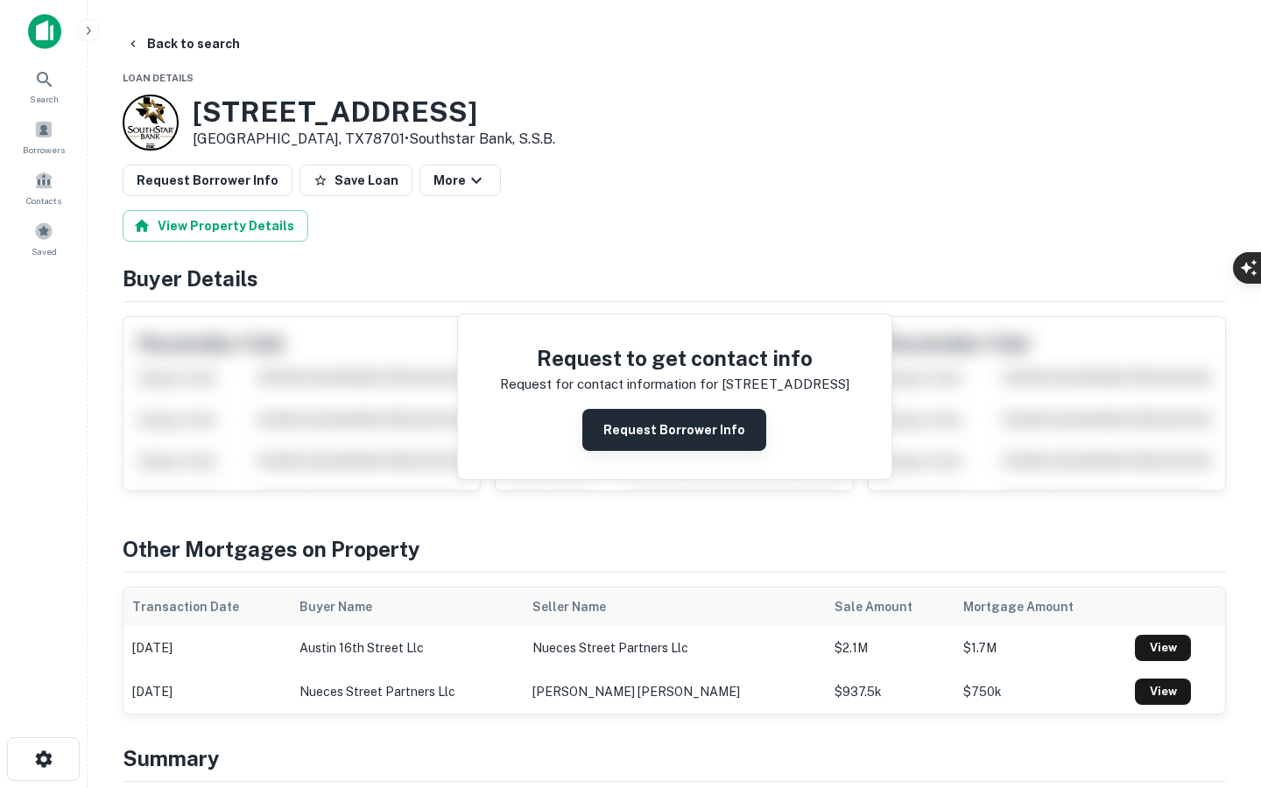
click at [647, 436] on button "Request Borrower Info" at bounding box center [674, 430] width 184 height 42
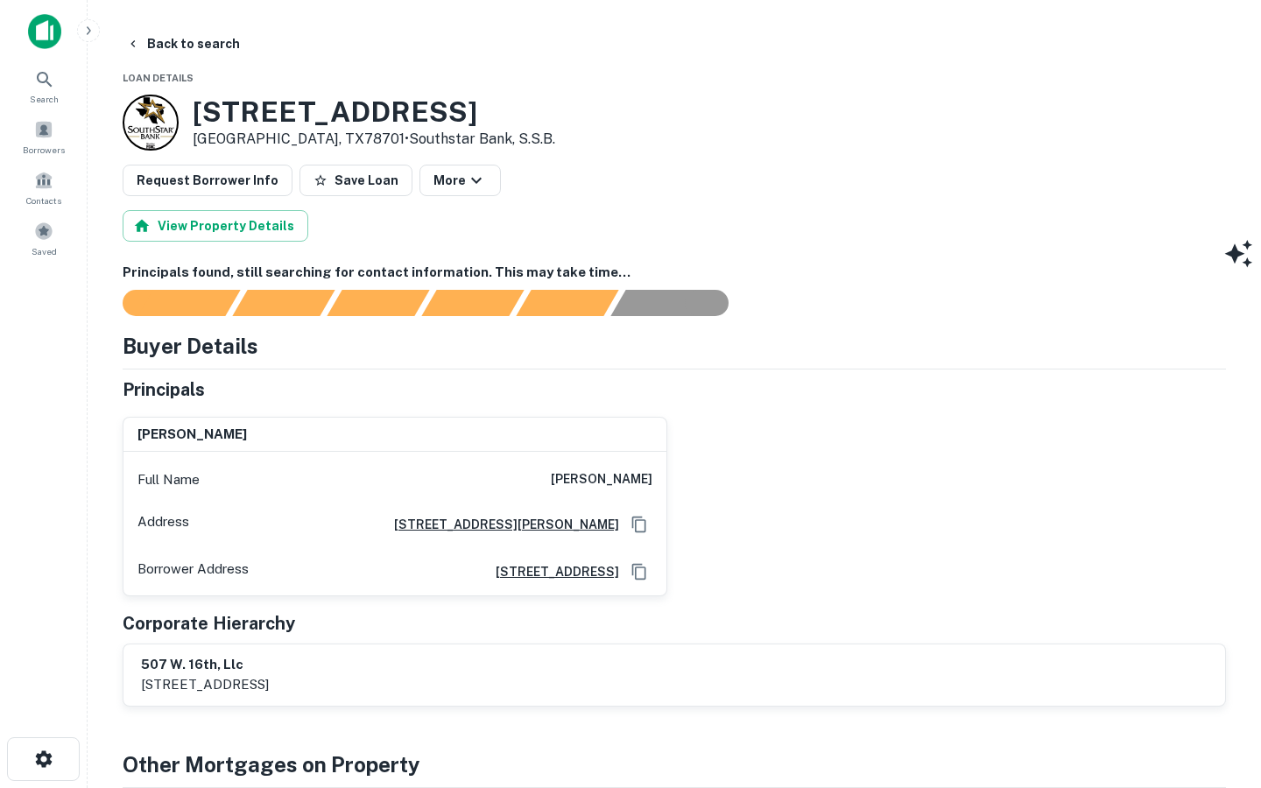
drag, startPoint x: 1232, startPoint y: 312, endPoint x: 1242, endPoint y: 331, distance: 21.5
click at [1247, 356] on div "button" at bounding box center [1240, 345] width 18 height 20
click at [0, 787] on div at bounding box center [0, 788] width 0 height 0
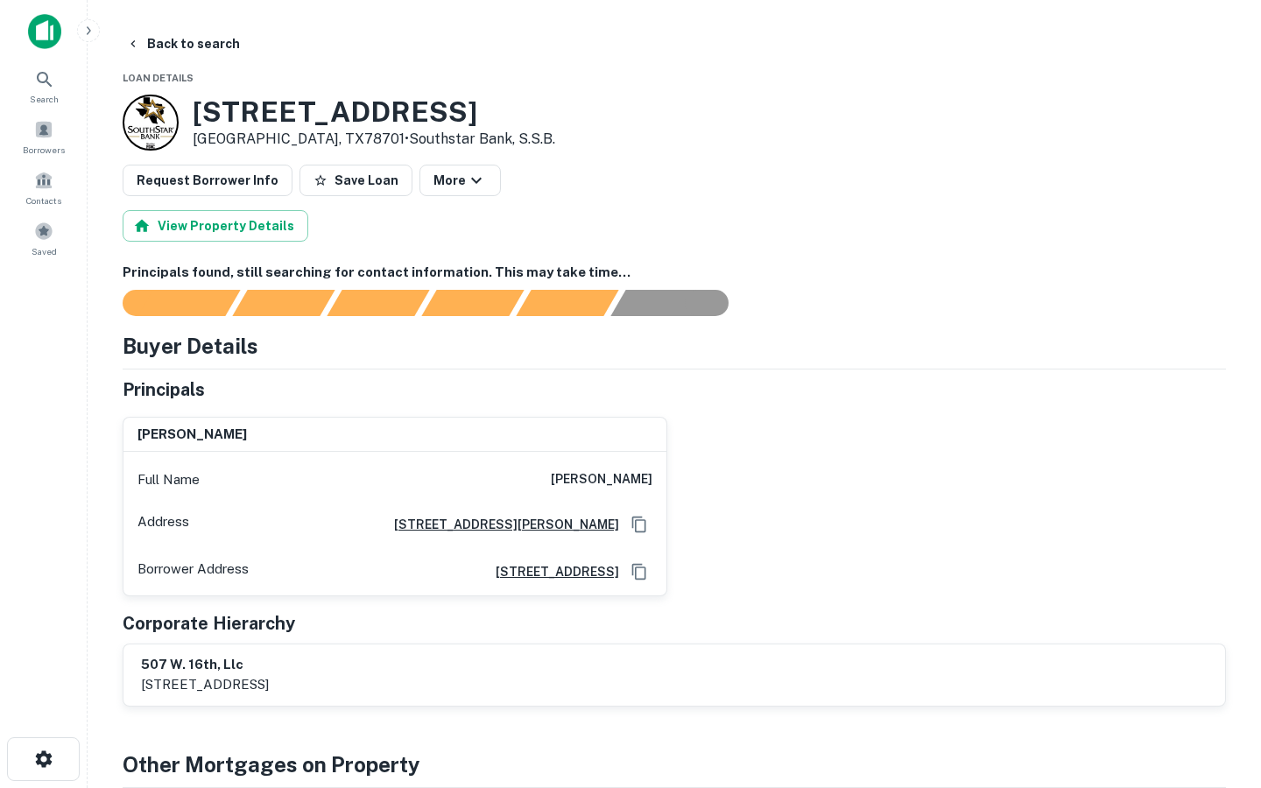
click at [0, 787] on div at bounding box center [0, 788] width 0 height 0
click at [185, 39] on button "Back to search" at bounding box center [183, 44] width 128 height 32
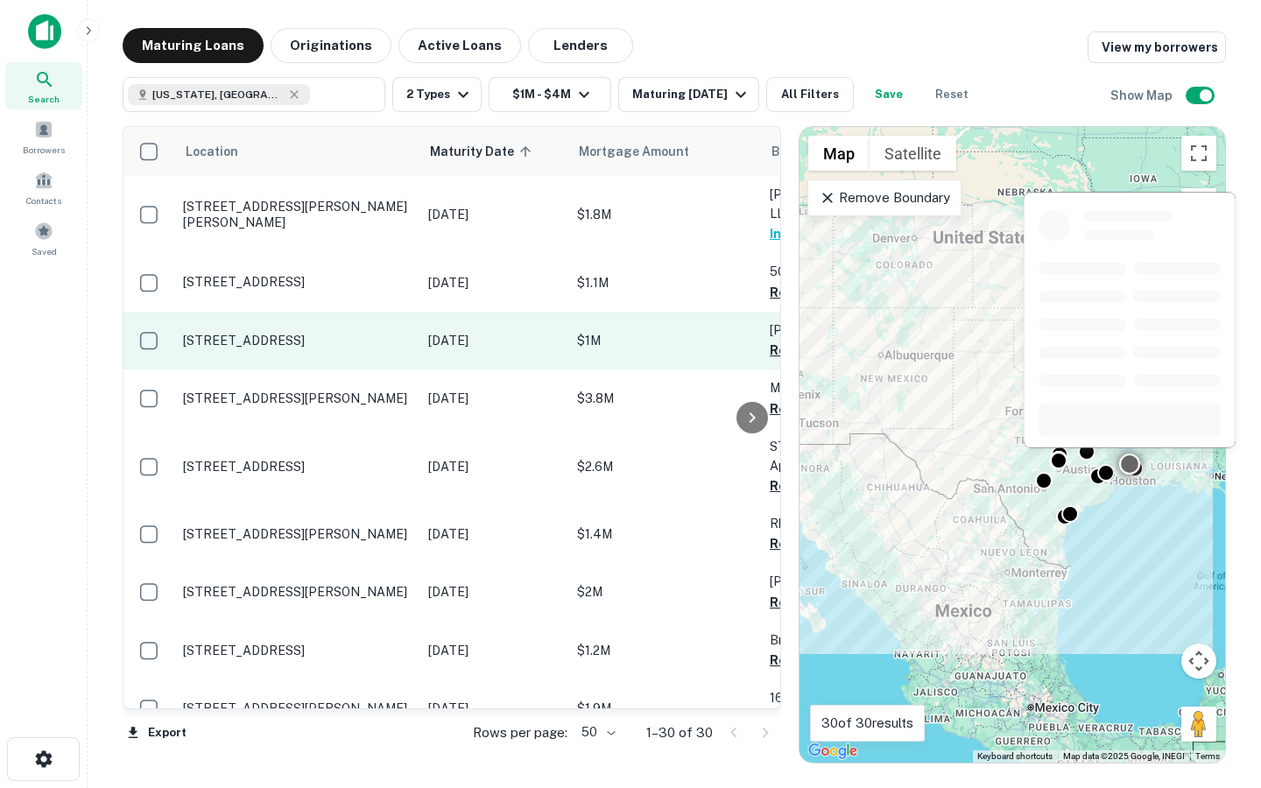
click at [269, 333] on p "6325 Calder Ave Beaumont, TX77706" at bounding box center [297, 341] width 228 height 16
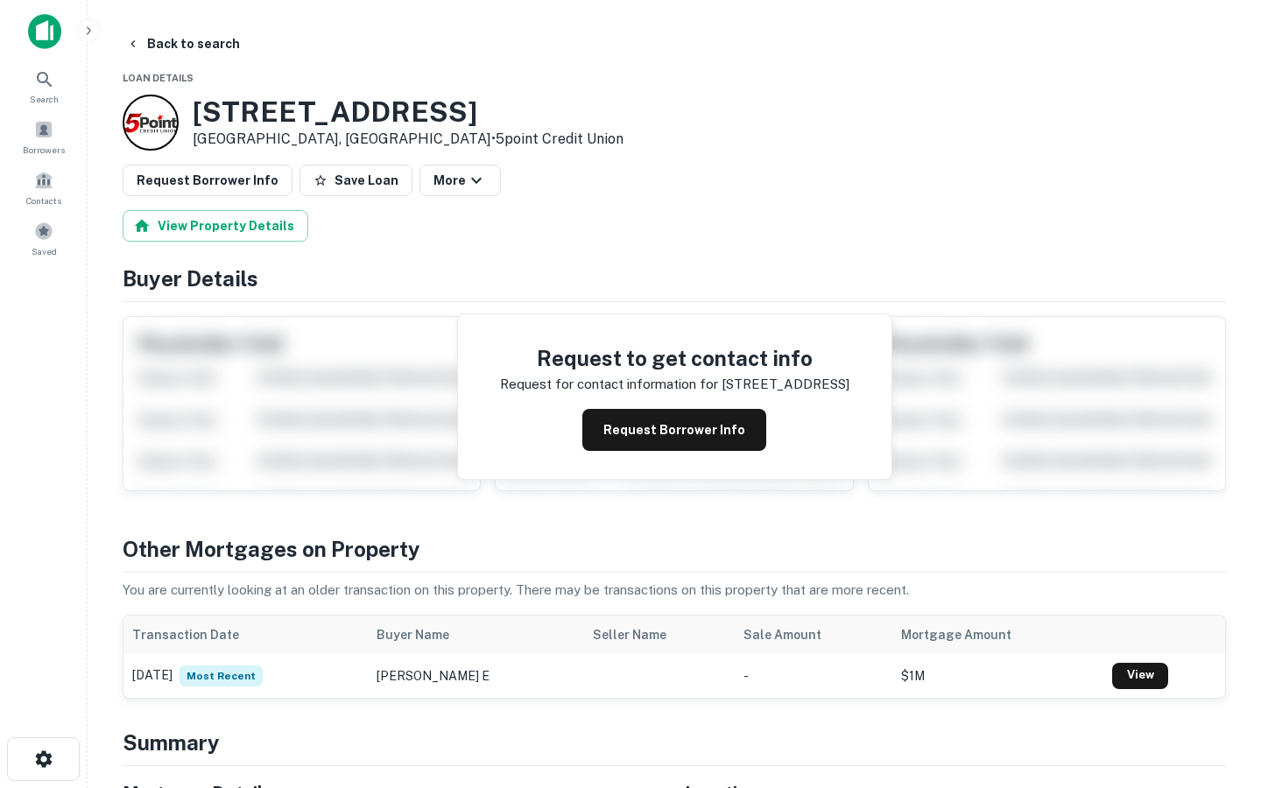
click at [635, 395] on div "Request to get contact info Request for contact information for 6325 calder ave…" at bounding box center [674, 396] width 433 height 165
click at [625, 429] on button "Request Borrower Info" at bounding box center [674, 430] width 184 height 42
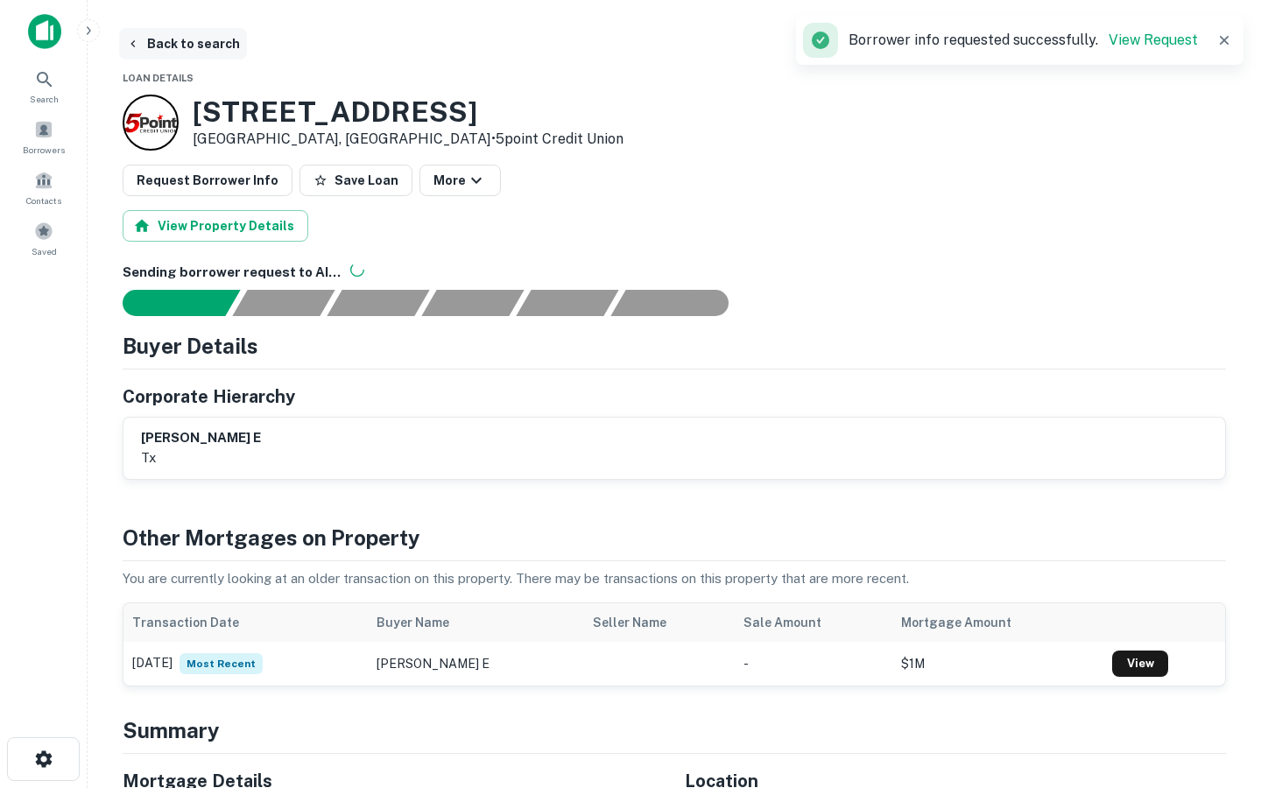
click at [149, 51] on button "Back to search" at bounding box center [183, 44] width 128 height 32
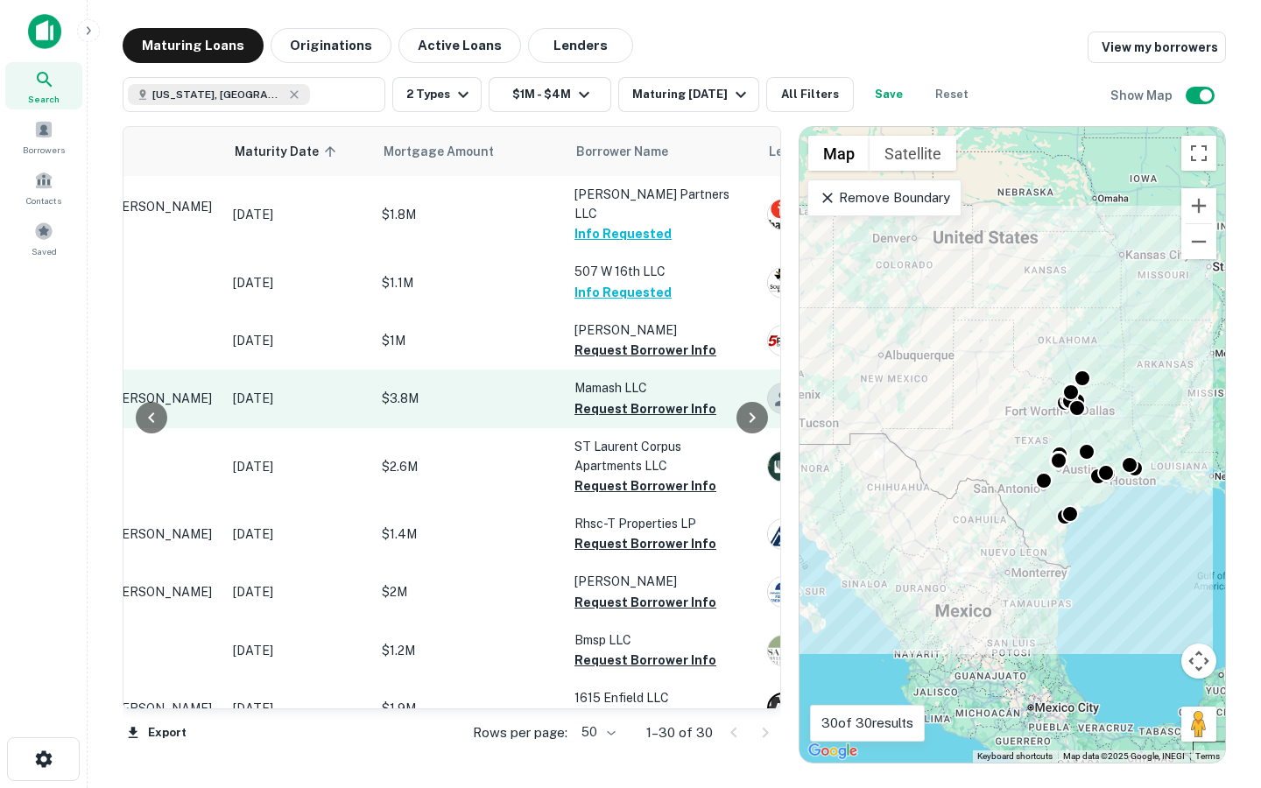
scroll to position [0, 182]
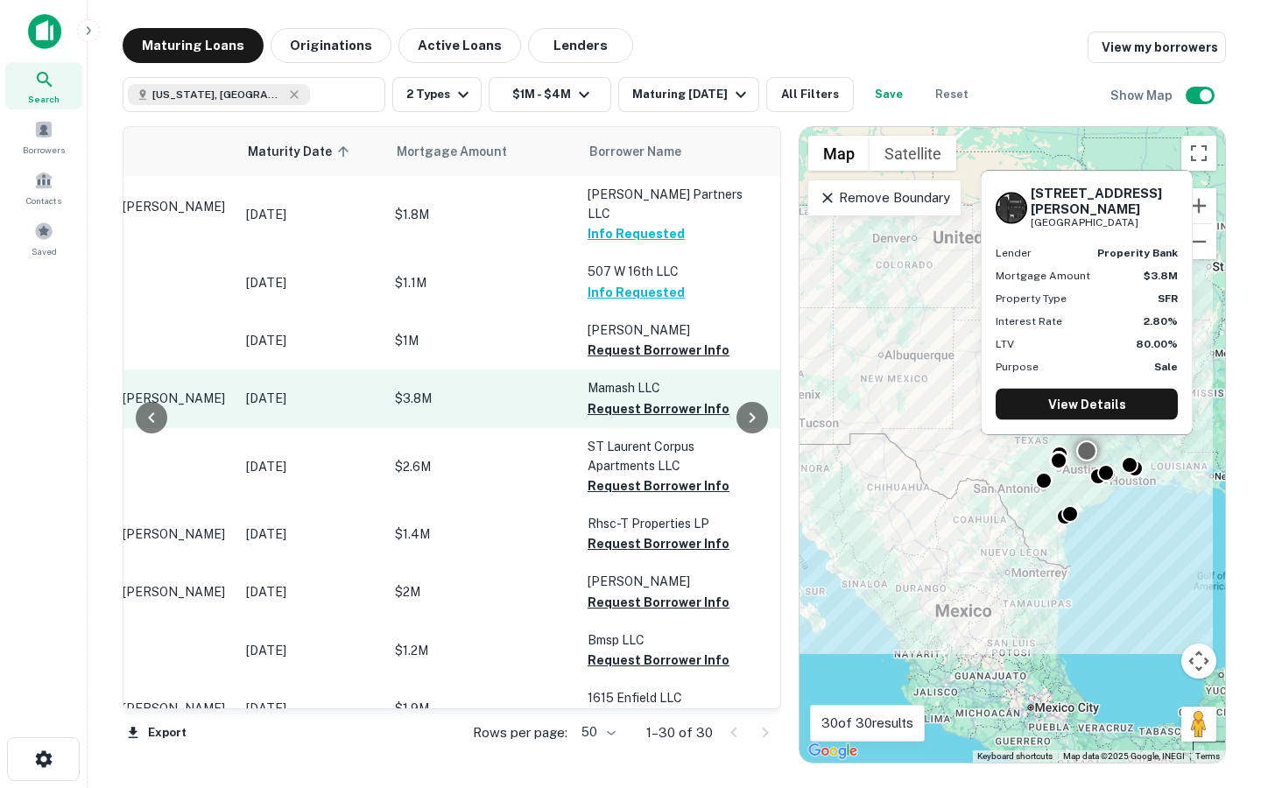
click at [339, 405] on td "Nov 16, 2025" at bounding box center [311, 399] width 149 height 58
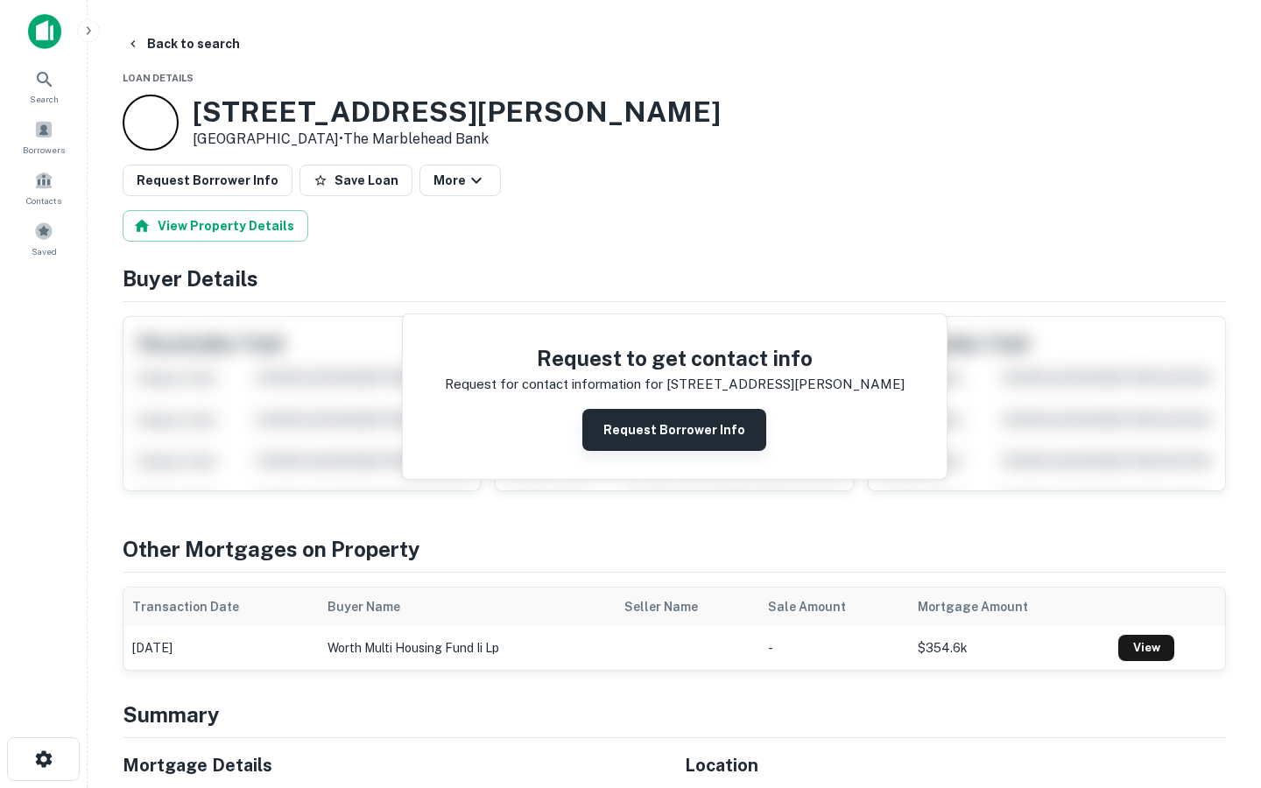
click at [690, 429] on button "Request Borrower Info" at bounding box center [674, 430] width 184 height 42
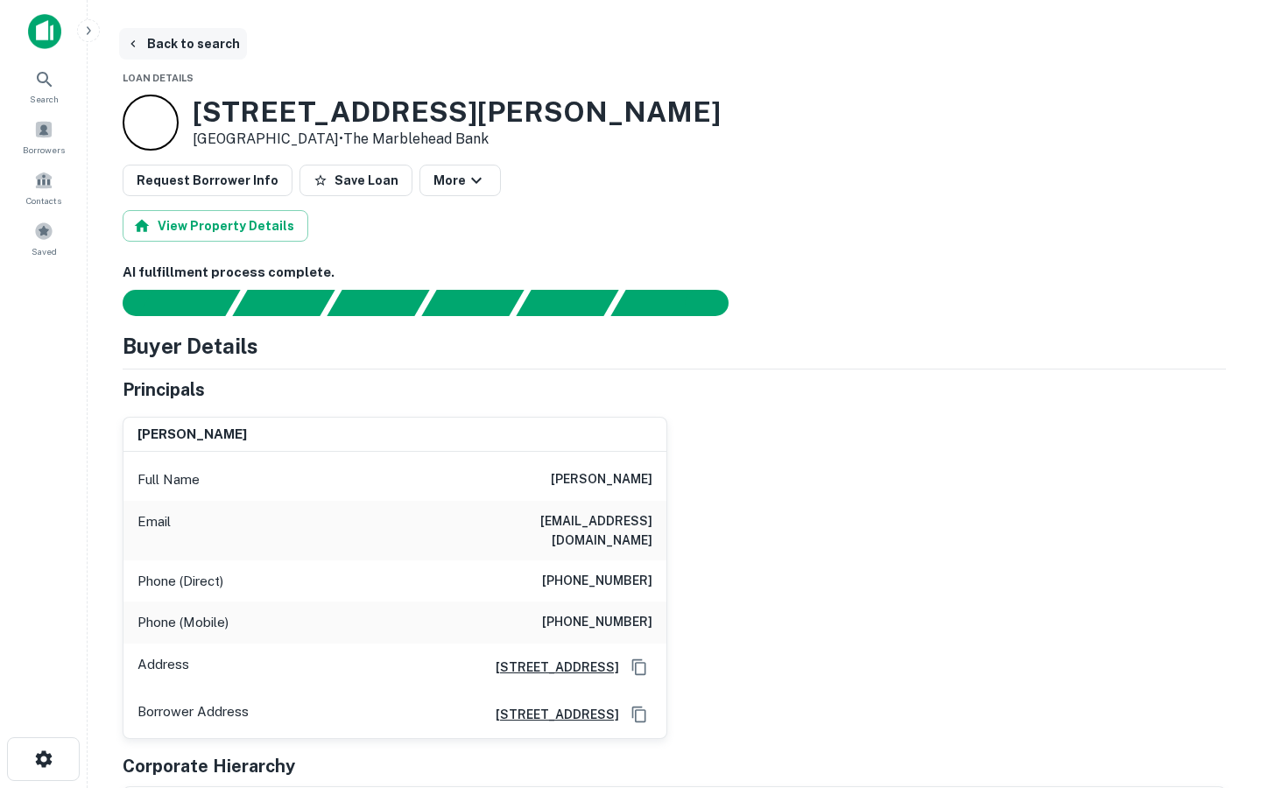
click at [192, 50] on button "Back to search" at bounding box center [183, 44] width 128 height 32
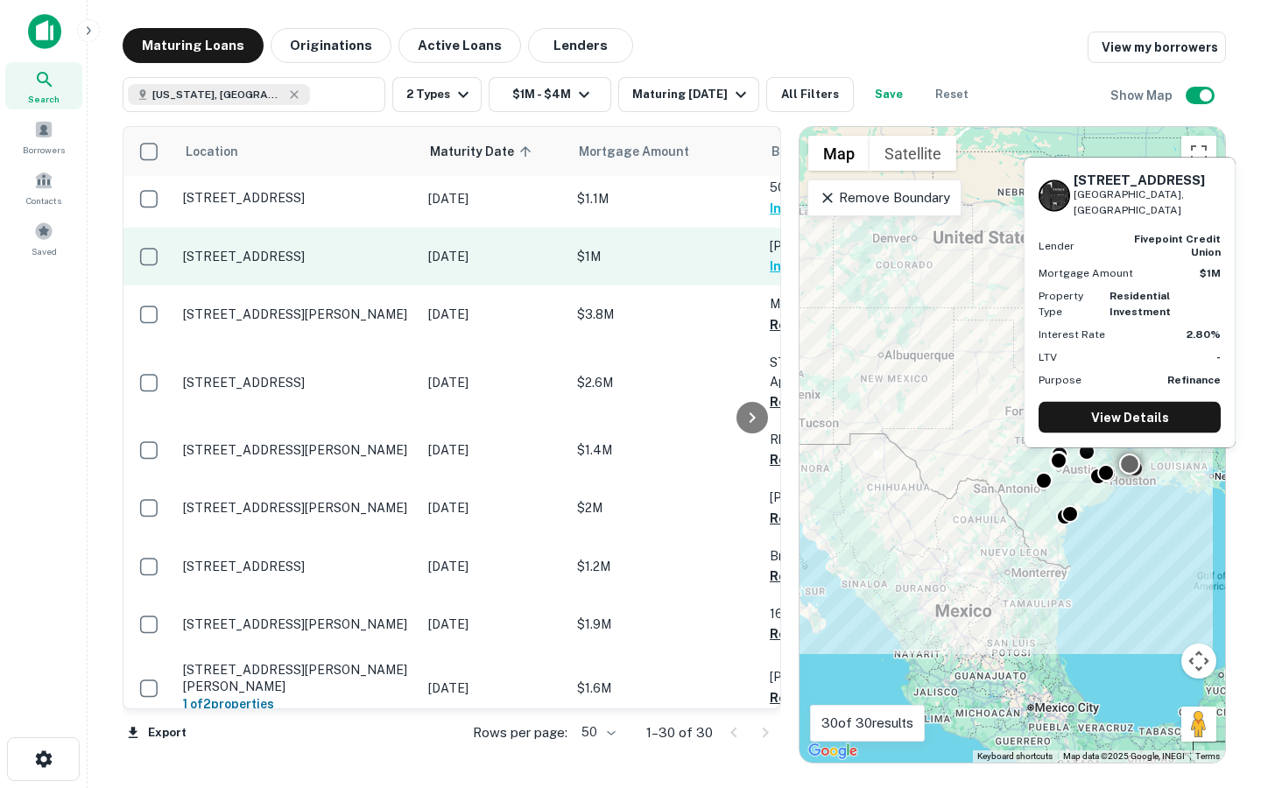
scroll to position [90, 0]
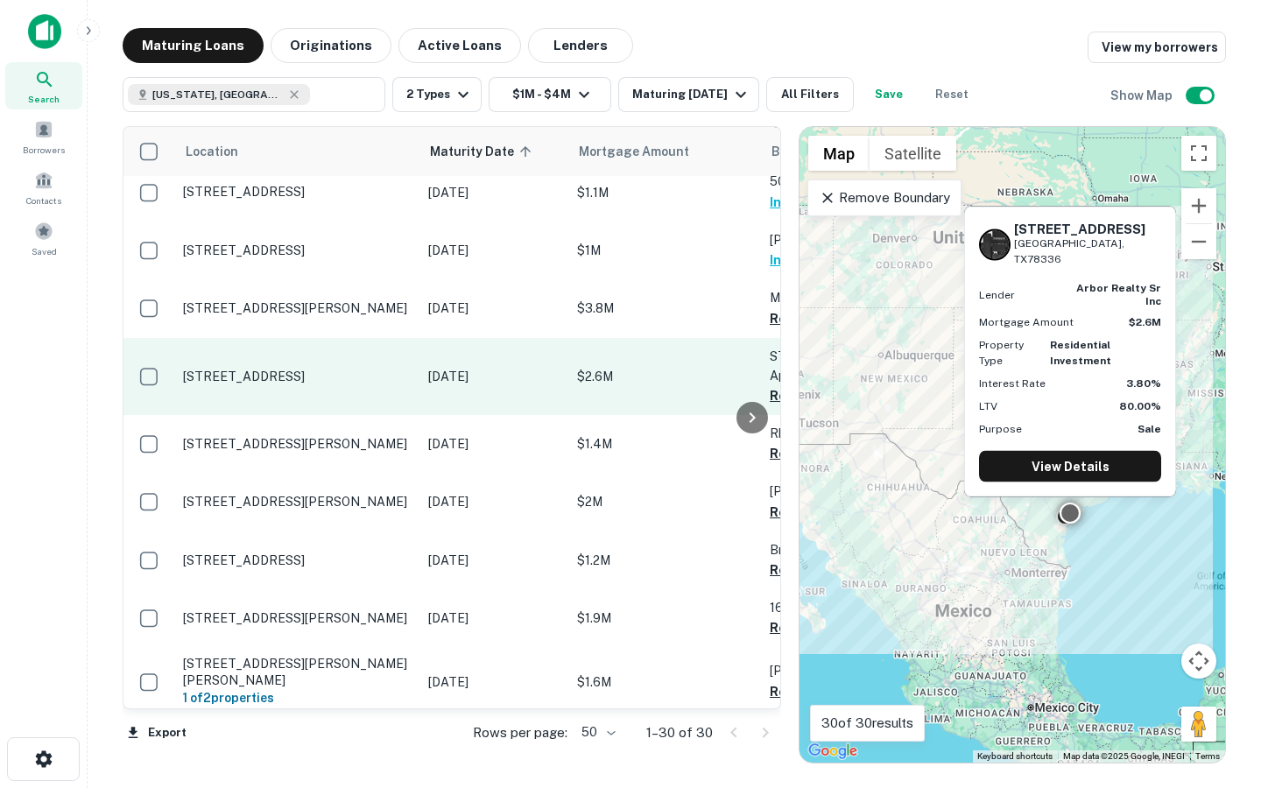
click at [354, 377] on td "321 W Cleveland Blvd Aransas Pass, TX78336" at bounding box center [296, 376] width 245 height 77
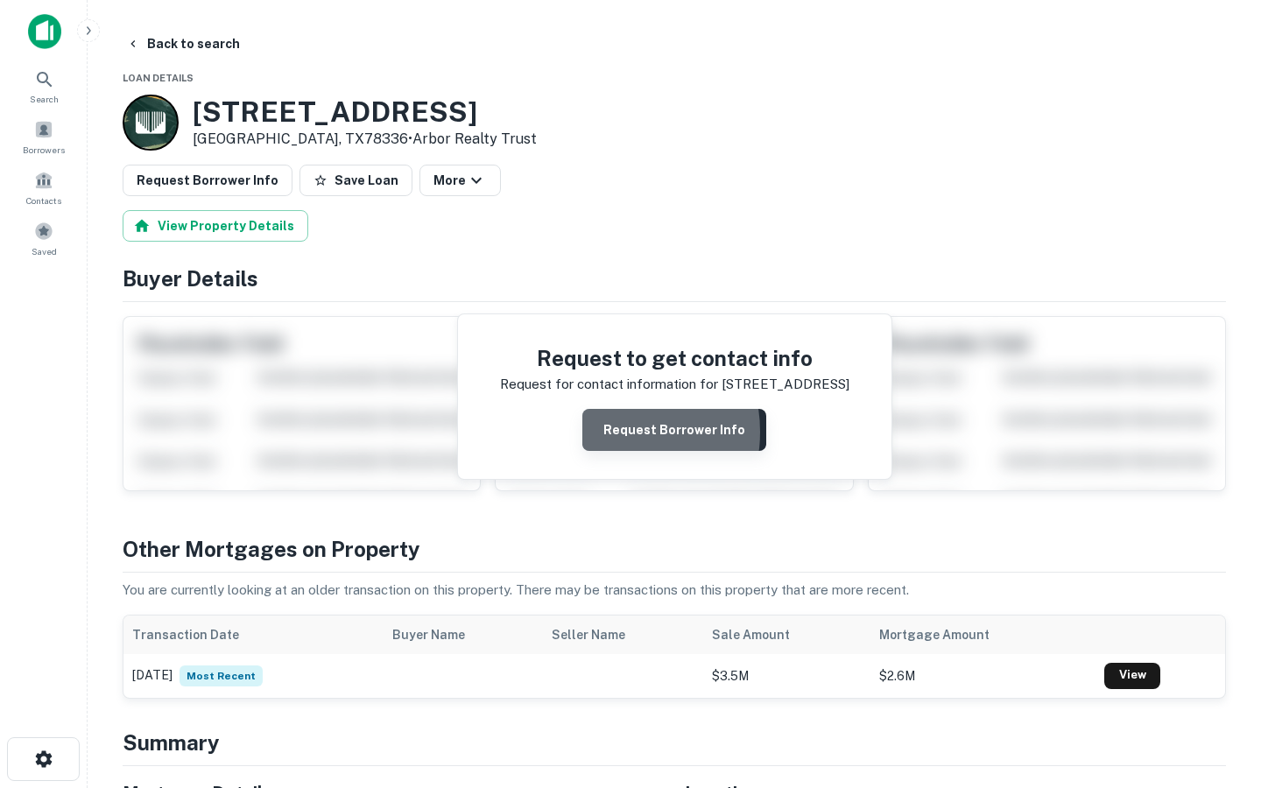
click at [605, 433] on button "Request Borrower Info" at bounding box center [674, 430] width 184 height 42
click at [673, 427] on button "Request Borrower Info" at bounding box center [674, 430] width 184 height 42
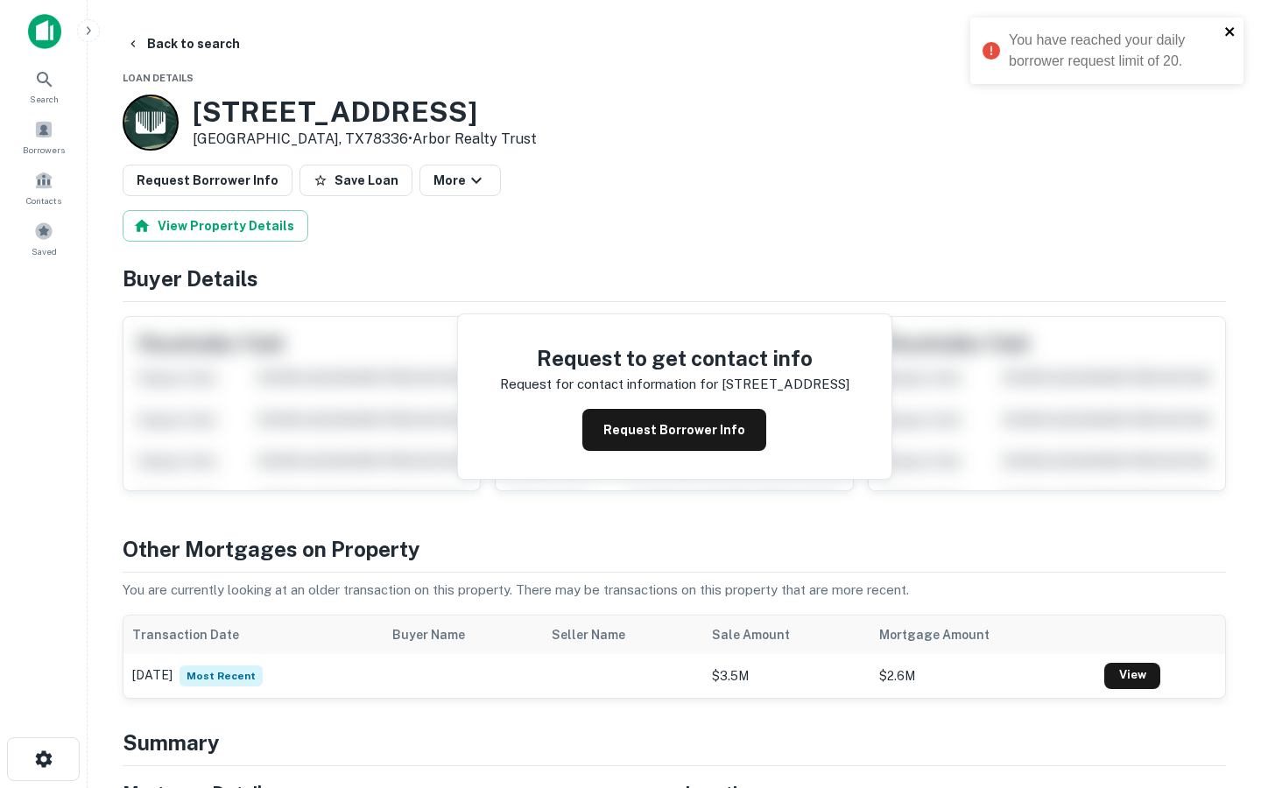
click at [1233, 26] on icon "close" at bounding box center [1230, 32] width 12 height 14
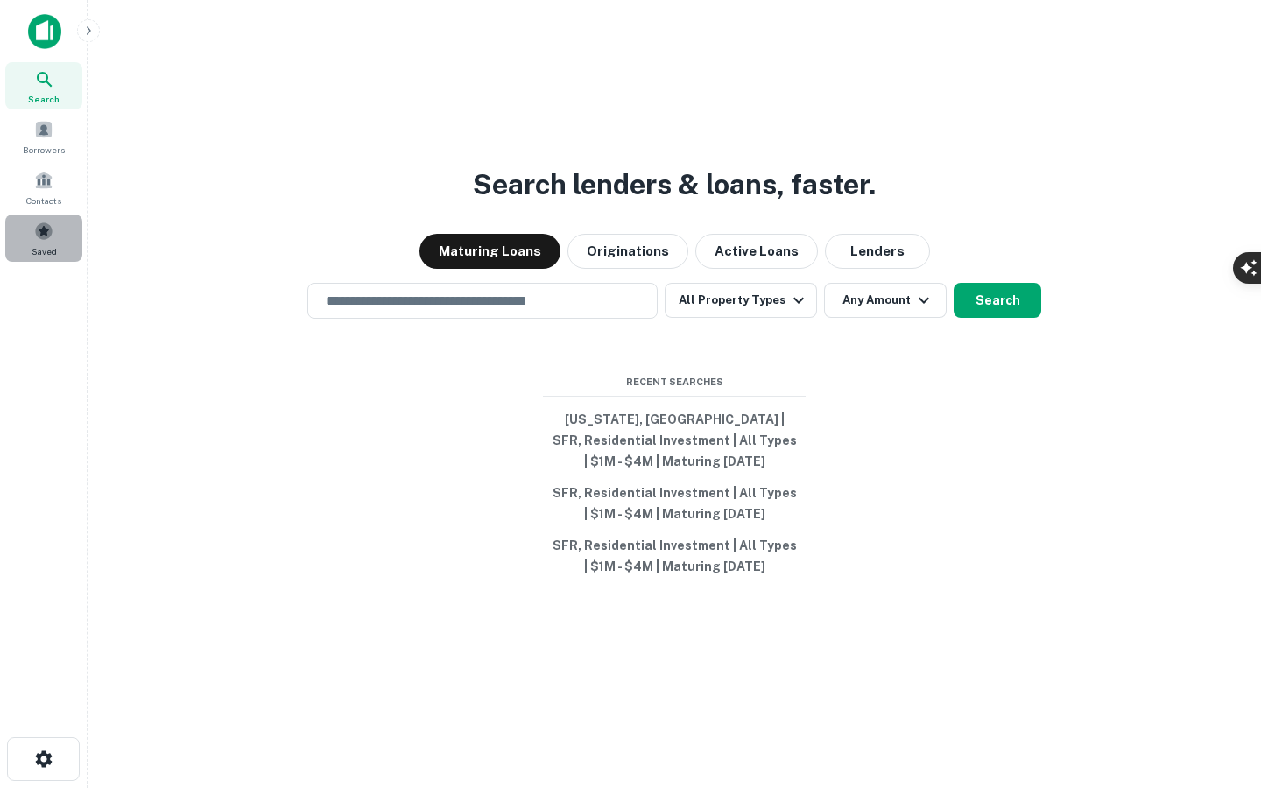
click at [25, 224] on div "Saved" at bounding box center [43, 238] width 77 height 47
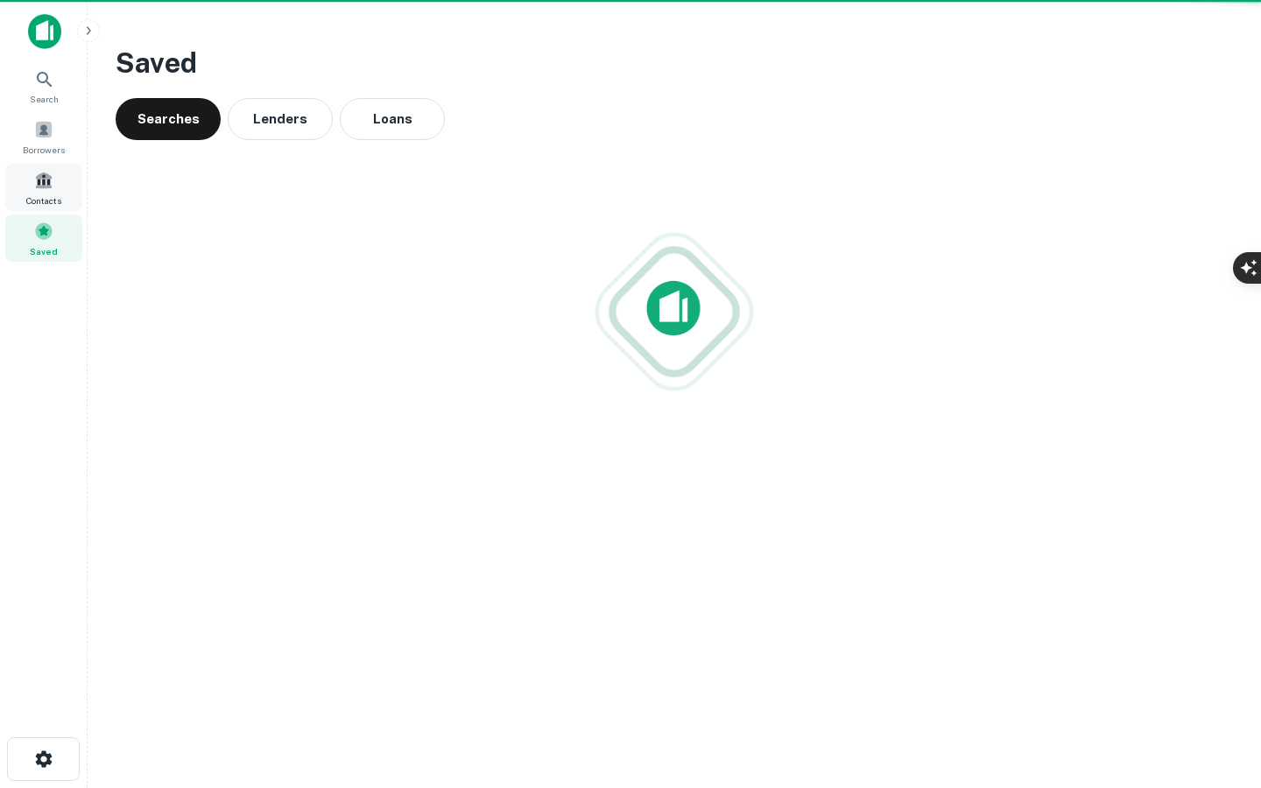
click at [33, 194] on span "Contacts" at bounding box center [43, 201] width 35 height 14
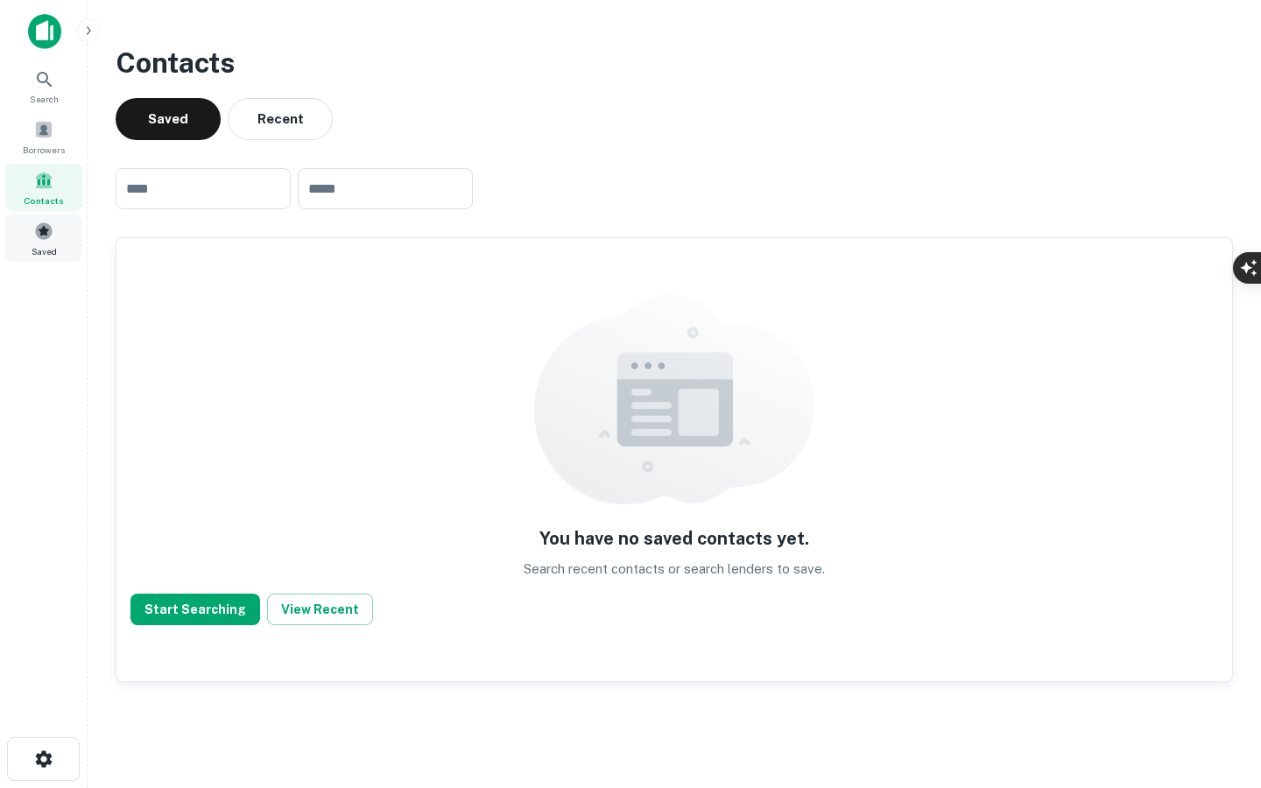
click at [45, 243] on div "Saved" at bounding box center [43, 238] width 77 height 47
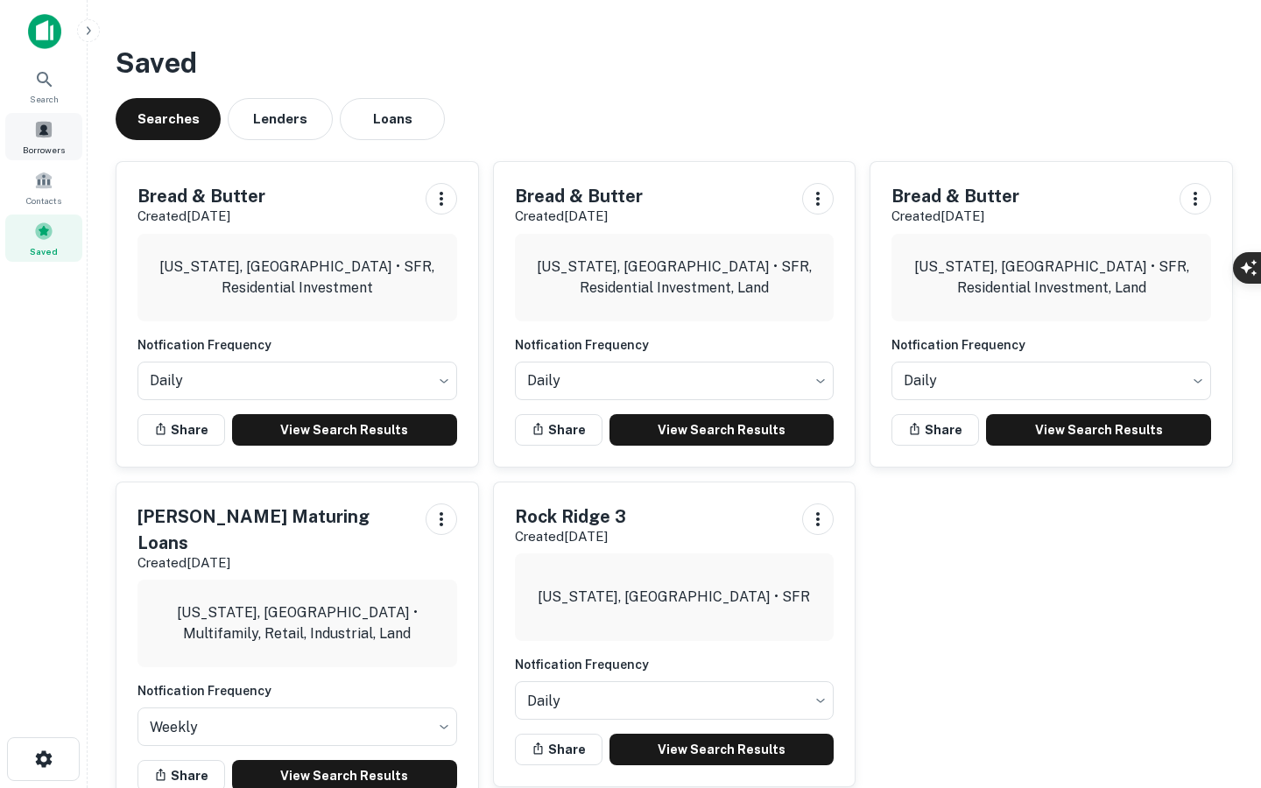
click at [21, 134] on div "Borrowers" at bounding box center [43, 136] width 77 height 47
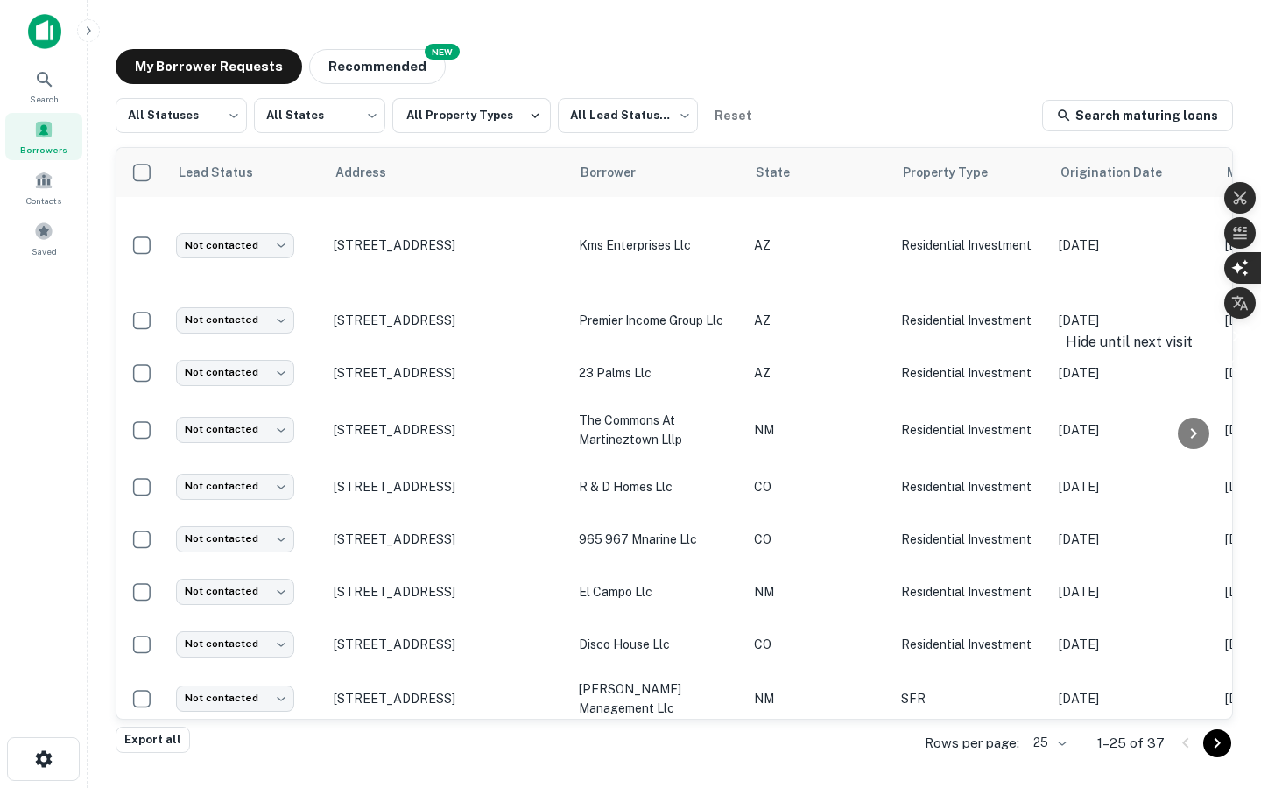
click at [1244, 329] on icon "button" at bounding box center [1239, 337] width 18 height 18
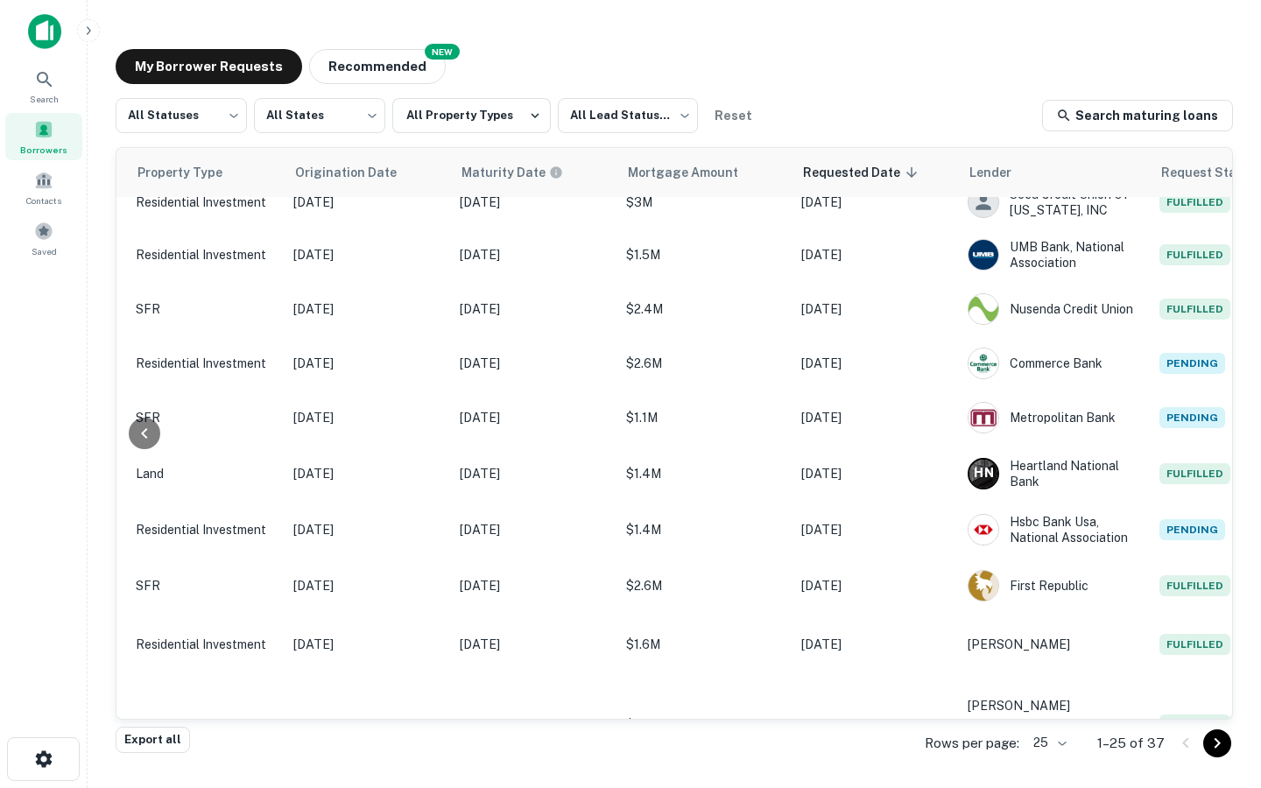
scroll to position [0, 765]
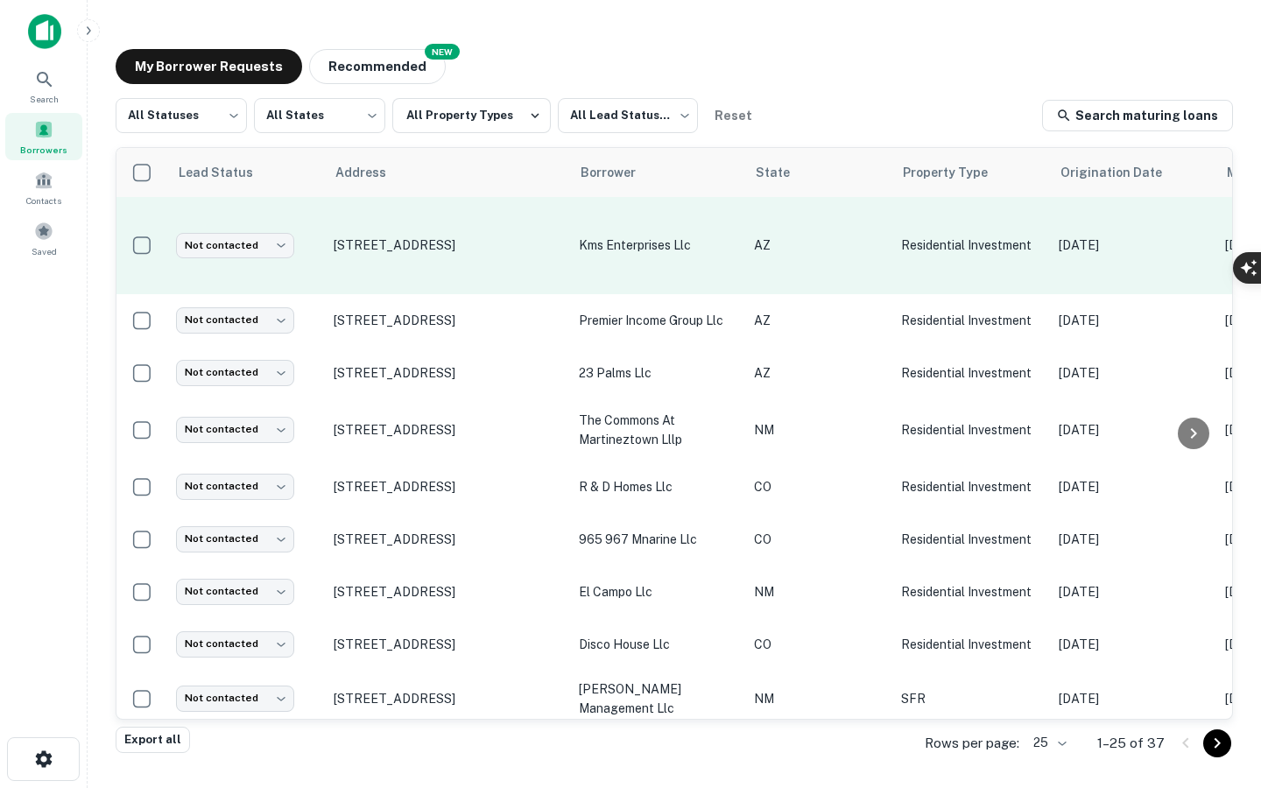
click at [664, 236] on p "kms enterprises llc" at bounding box center [658, 245] width 158 height 19
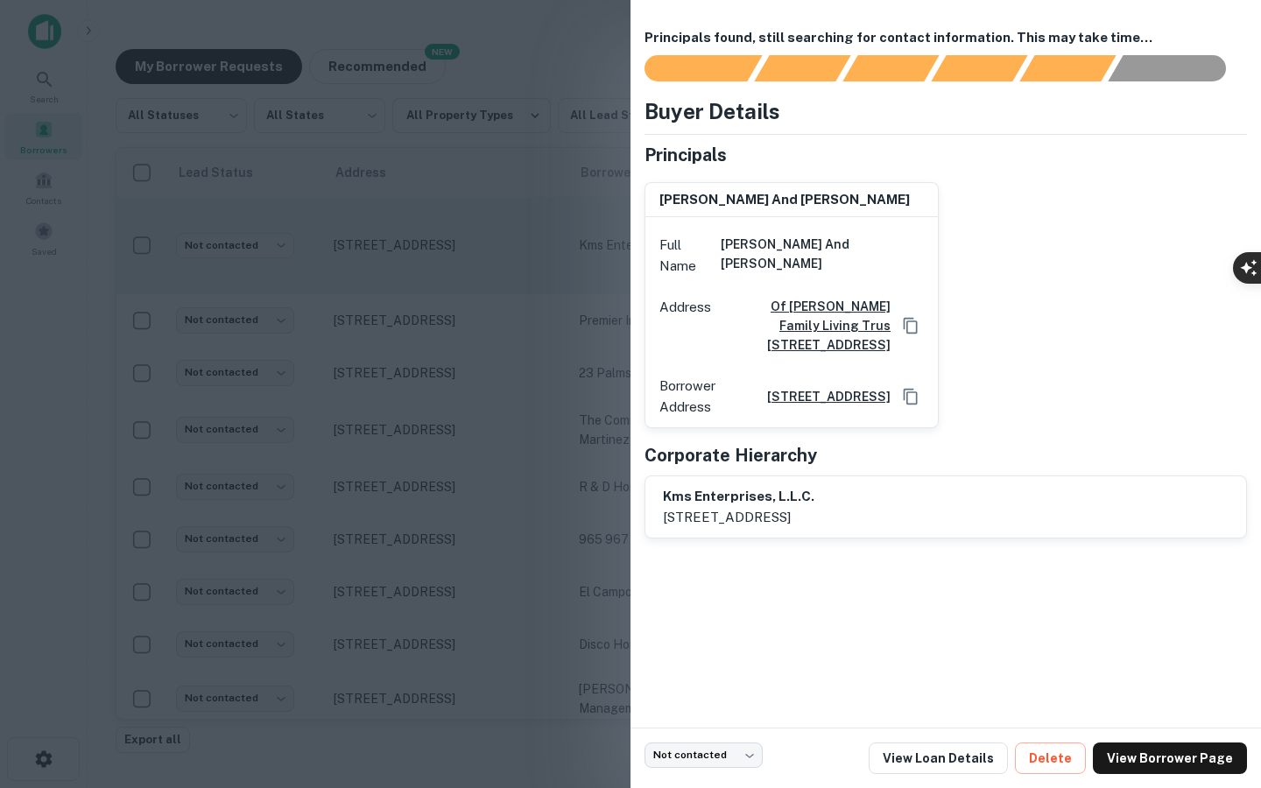
click at [495, 259] on div at bounding box center [630, 394] width 1261 height 788
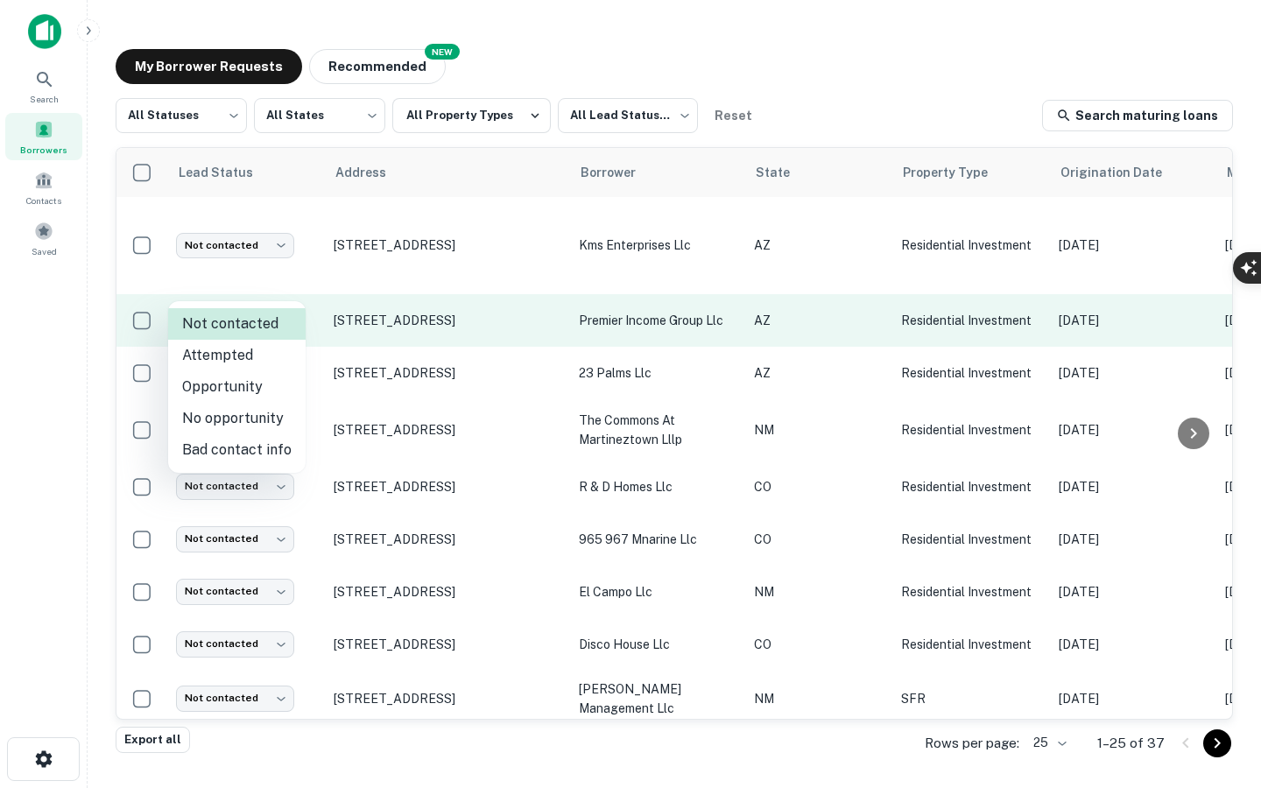
click at [285, 292] on body "Search Borrowers Contacts Saved My Borrower Requests NEW Recommended All Status…" at bounding box center [630, 394] width 1261 height 788
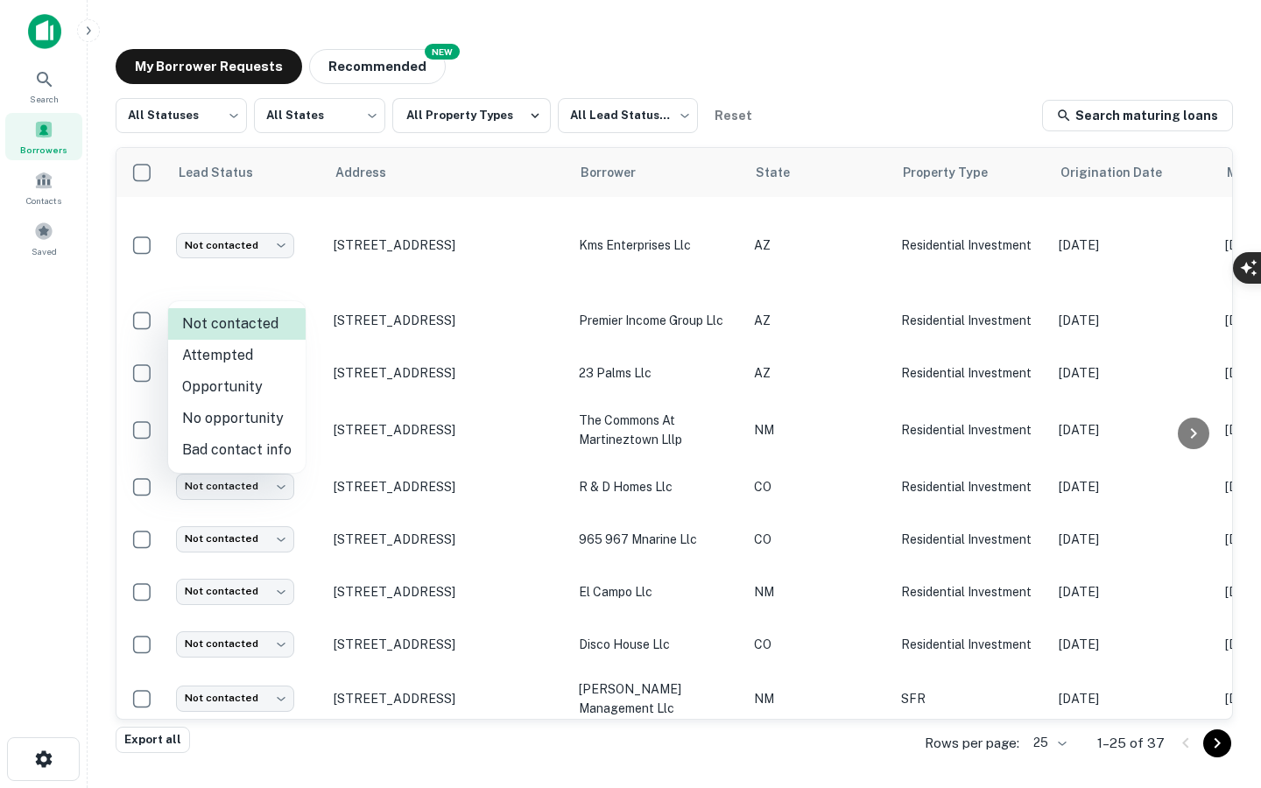
click at [318, 292] on div at bounding box center [630, 394] width 1261 height 788
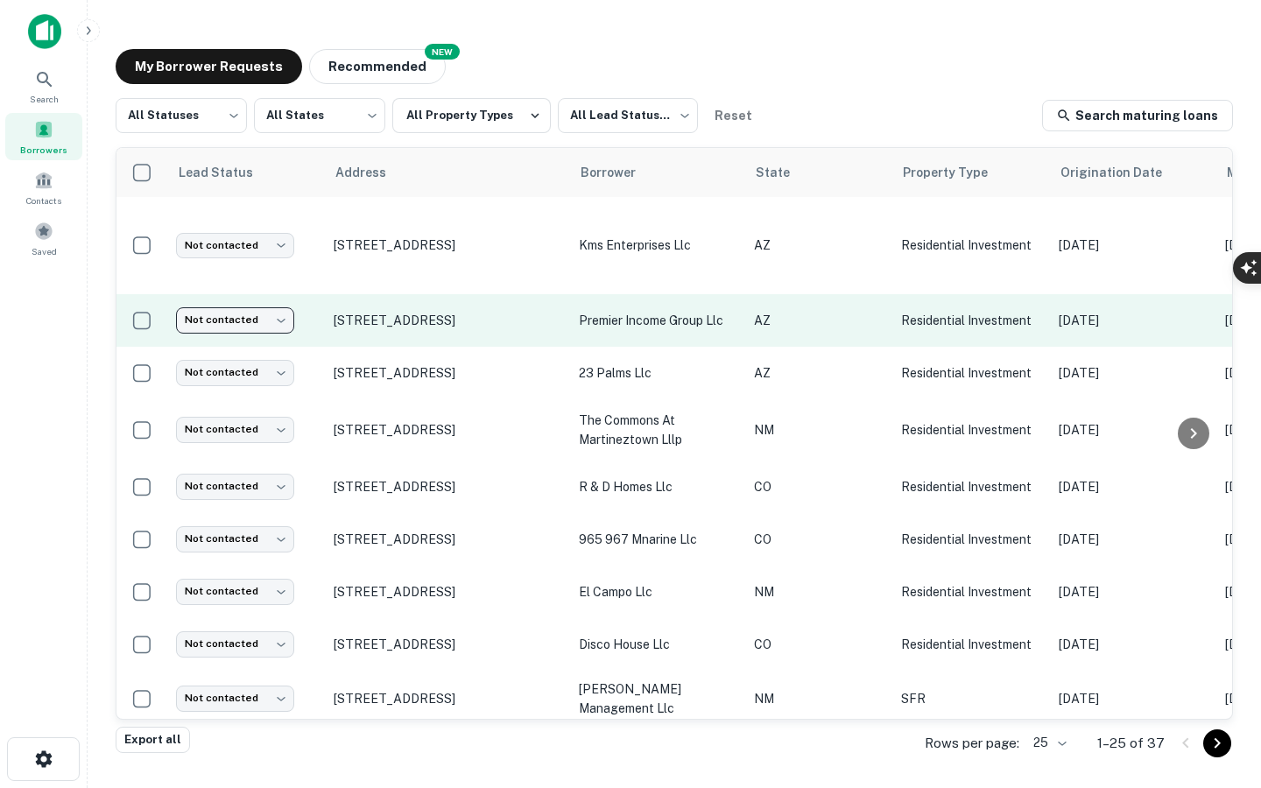
click at [325, 294] on td "[STREET_ADDRESS]" at bounding box center [447, 320] width 245 height 53
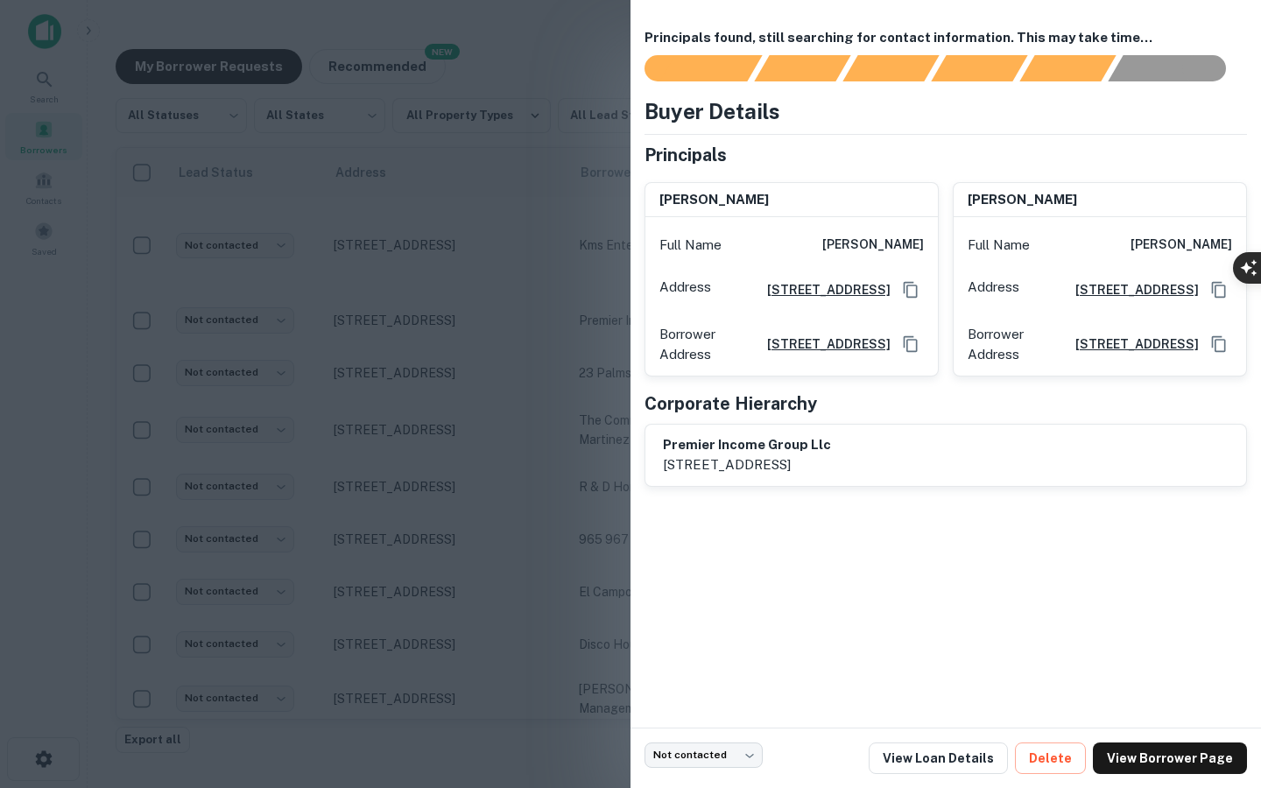
click at [328, 336] on div at bounding box center [630, 394] width 1261 height 788
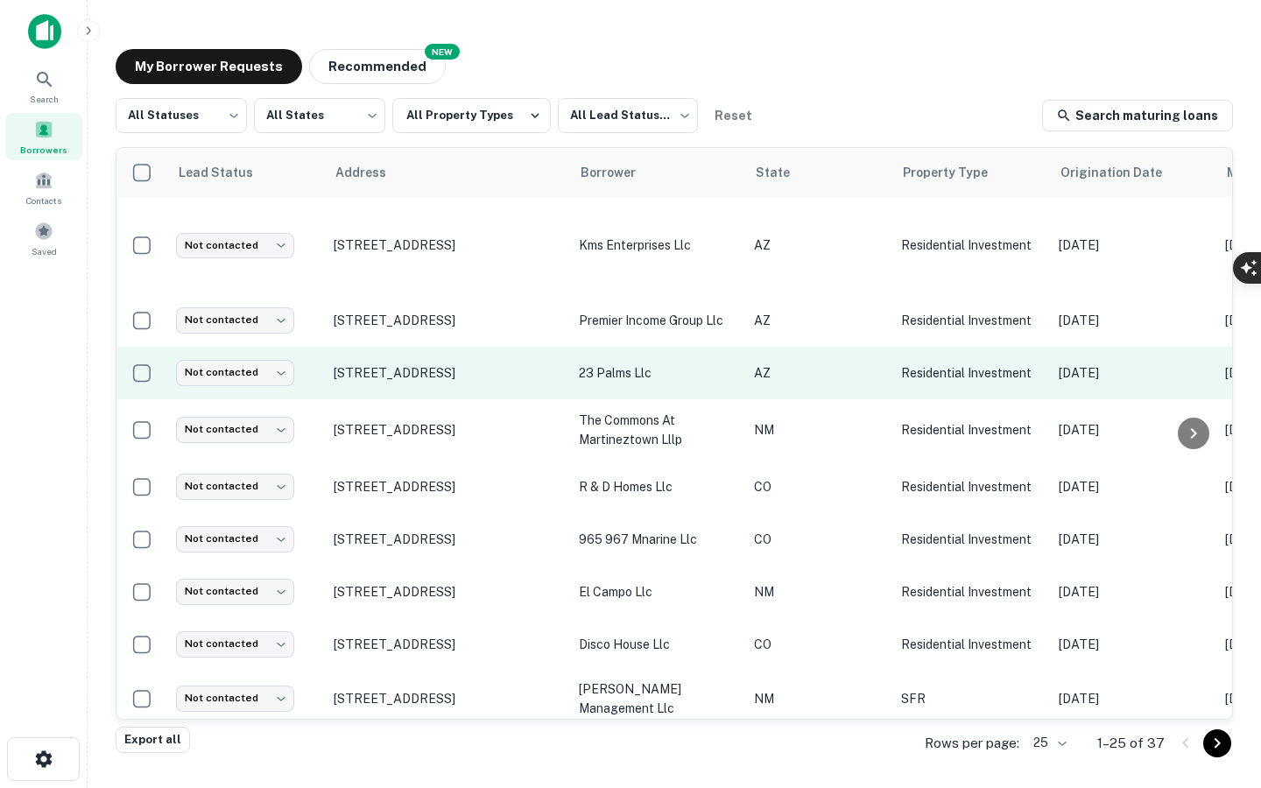
click at [321, 347] on td "Not contacted **** ​" at bounding box center [246, 373] width 158 height 53
click at [304, 347] on td "Not contacted **** ​" at bounding box center [246, 373] width 158 height 53
click at [313, 347] on td "Not contacted **** ​" at bounding box center [246, 373] width 158 height 53
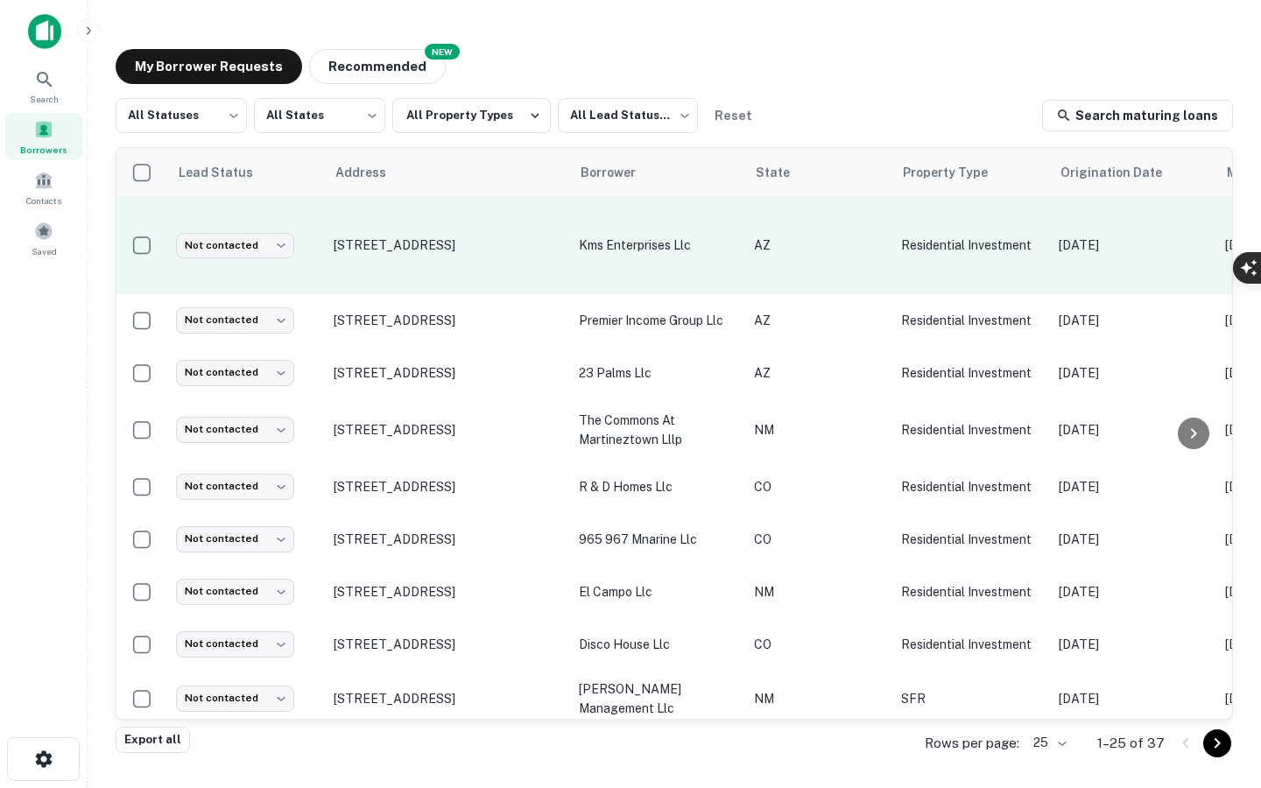
click at [536, 247] on td "[STREET_ADDRESS]" at bounding box center [447, 245] width 245 height 97
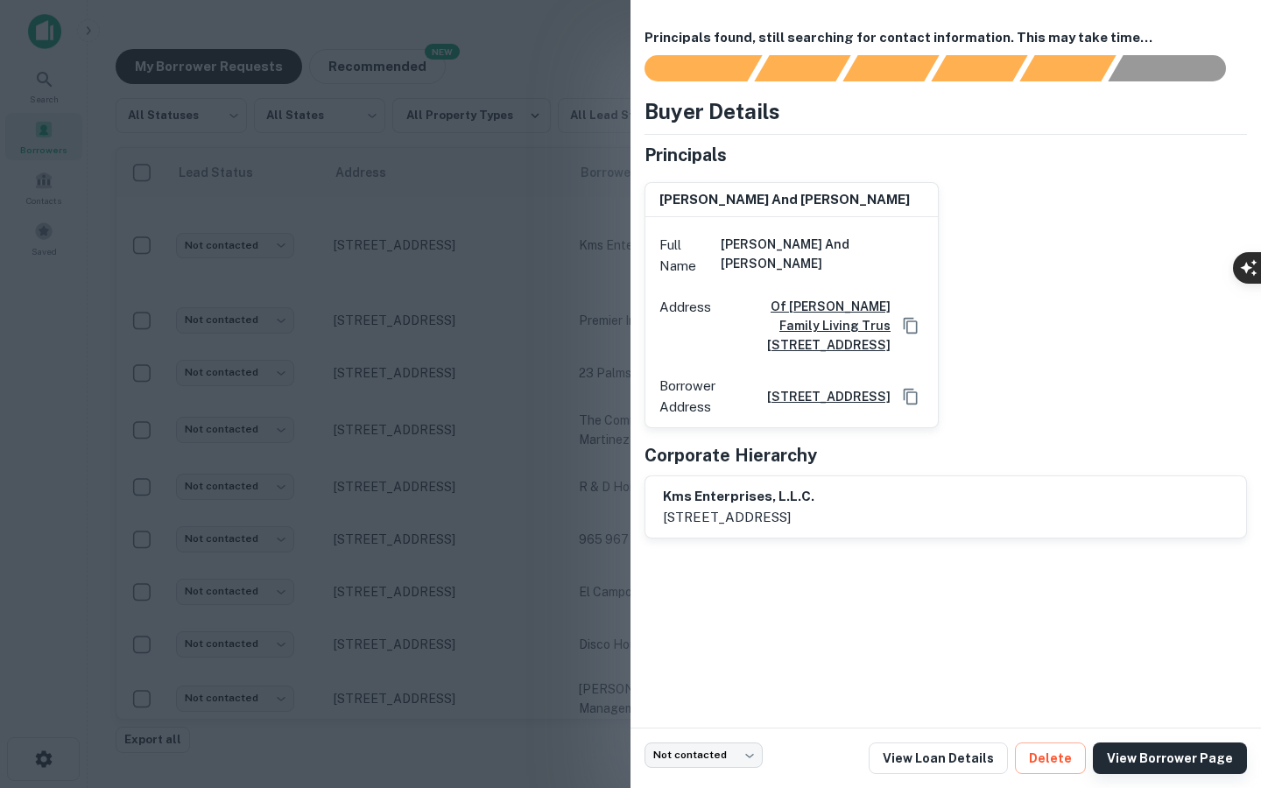
click at [1172, 758] on link "View Borrower Page" at bounding box center [1170, 759] width 154 height 32
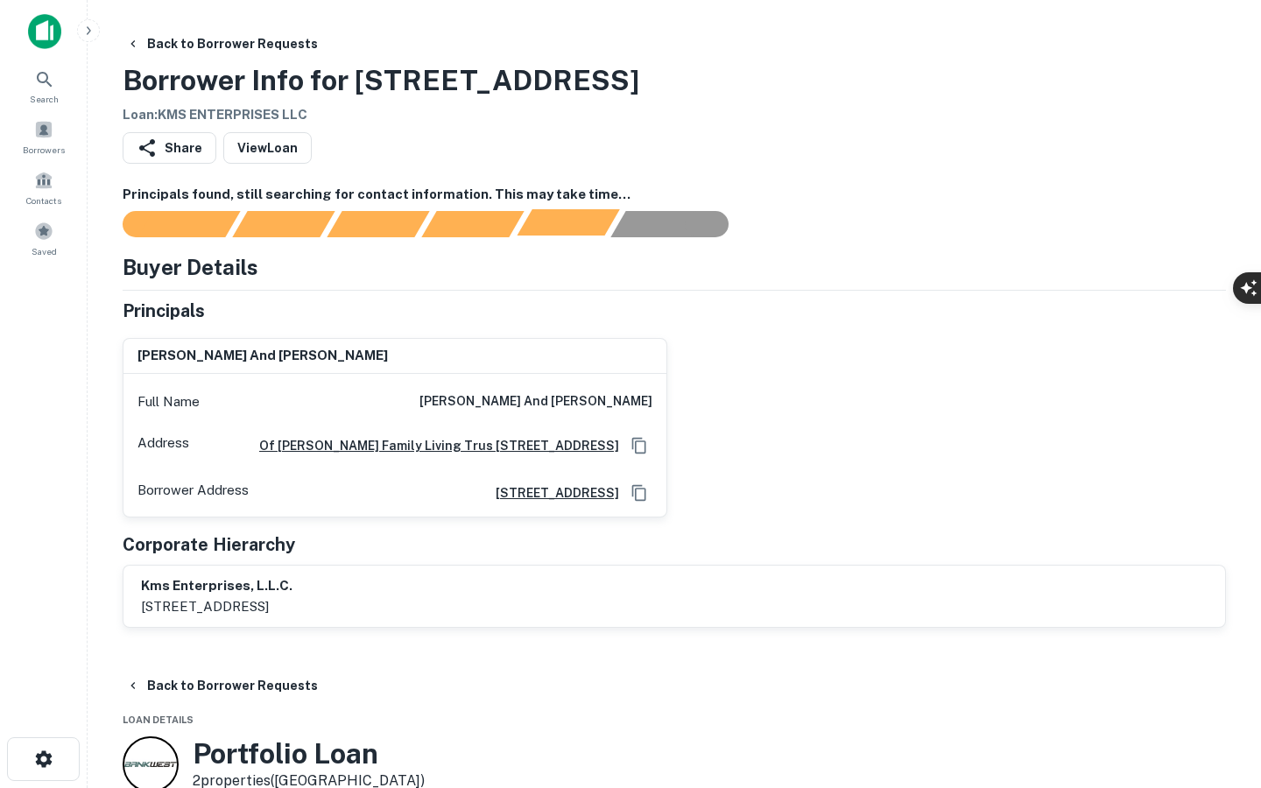
click at [573, 214] on div "Principals found, still searching for contact information. This may take time..." at bounding box center [568, 222] width 102 height 26
click at [608, 233] on div at bounding box center [664, 224] width 1124 height 26
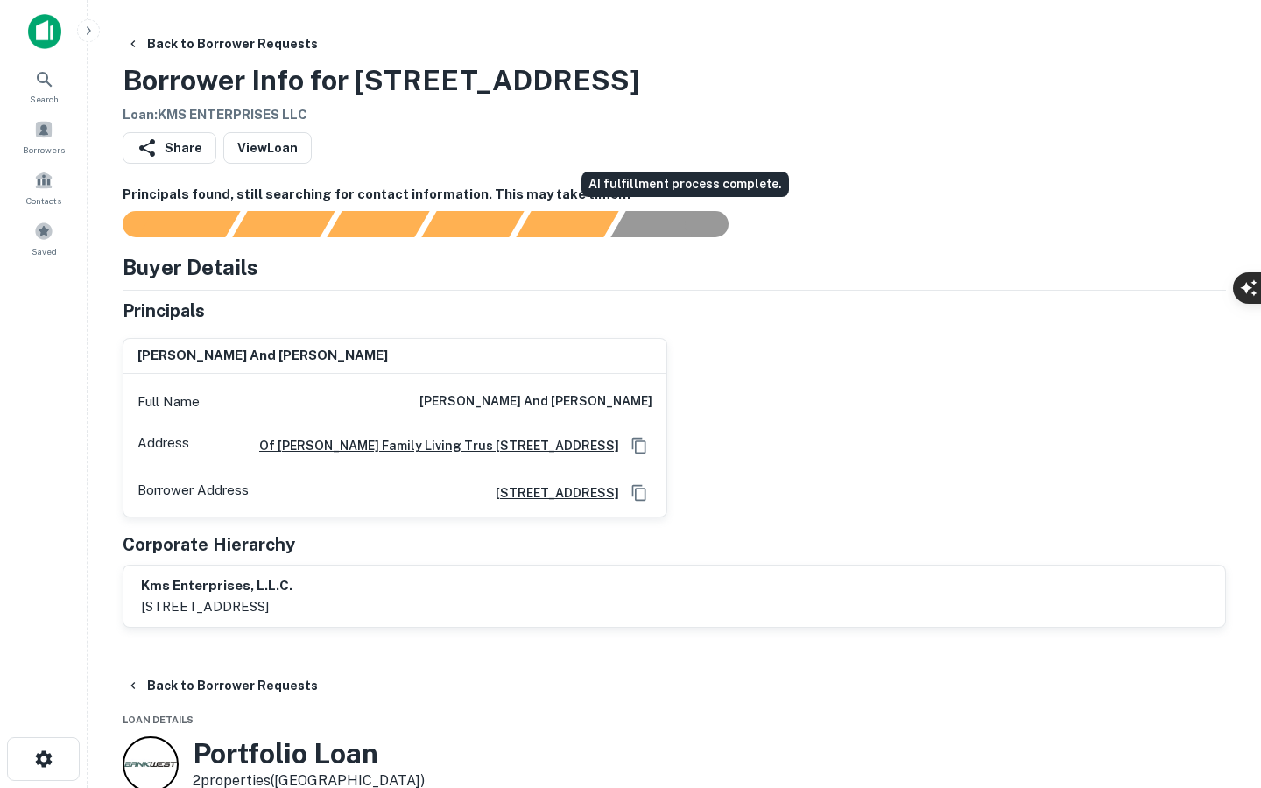
click at [653, 236] on div at bounding box center [664, 224] width 1124 height 26
click at [654, 231] on div "AI fulfillment process complete." at bounding box center [661, 222] width 102 height 26
click at [558, 191] on h6 "Principals found, still searching for contact information. This may take time..." at bounding box center [674, 195] width 1103 height 20
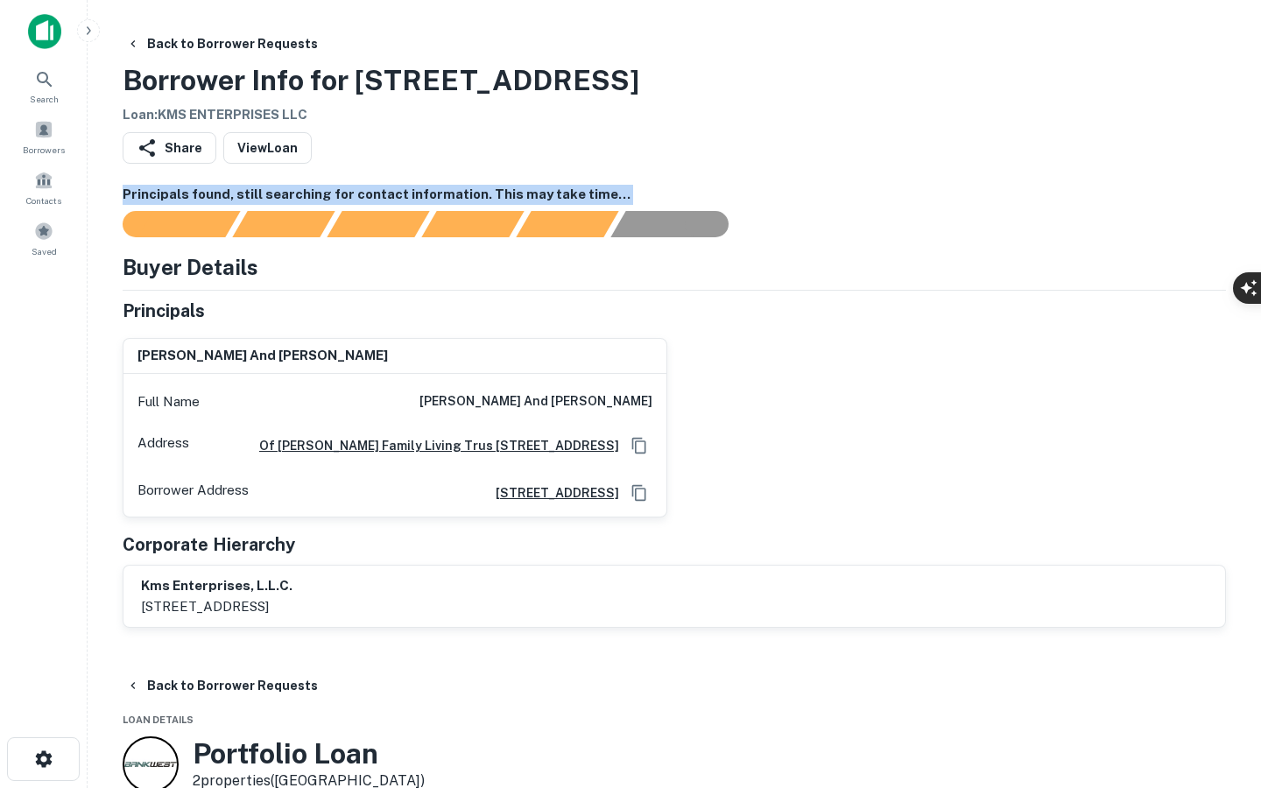
click at [558, 191] on h6 "Principals found, still searching for contact information. This may take time..." at bounding box center [674, 195] width 1103 height 20
click at [701, 194] on h6 "Principals found, still searching for contact information. This may take time..." at bounding box center [674, 195] width 1103 height 20
